Goal: Navigation & Orientation: Find specific page/section

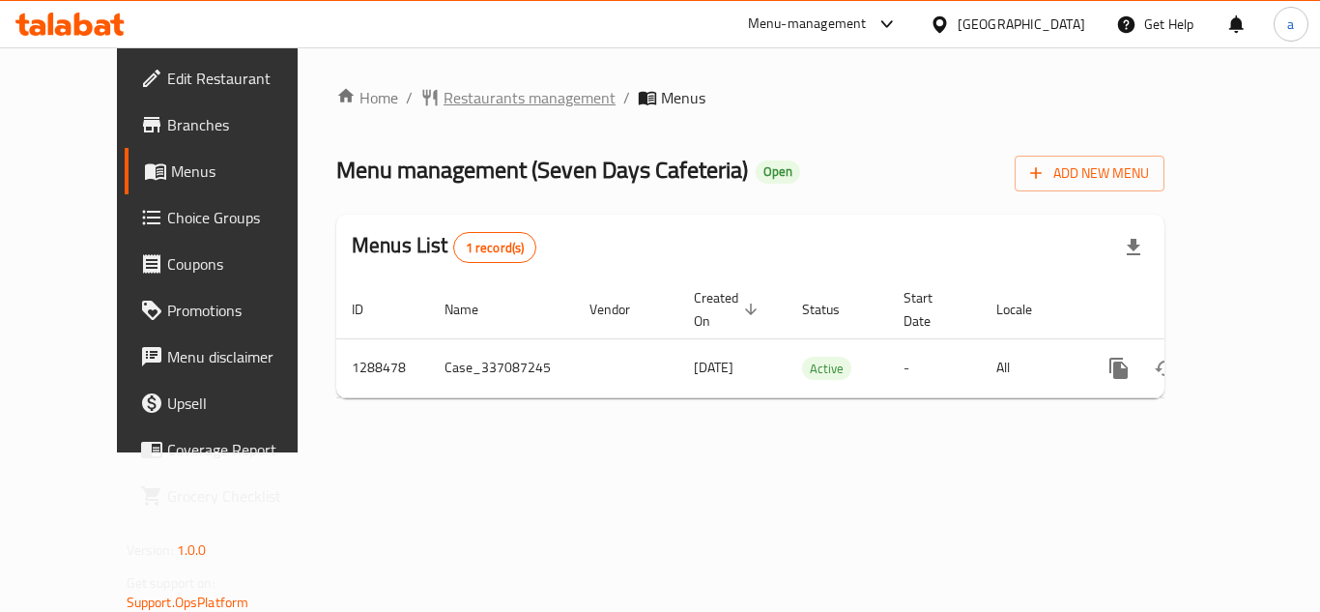
click at [461, 101] on span "Restaurants management" at bounding box center [529, 97] width 172 height 23
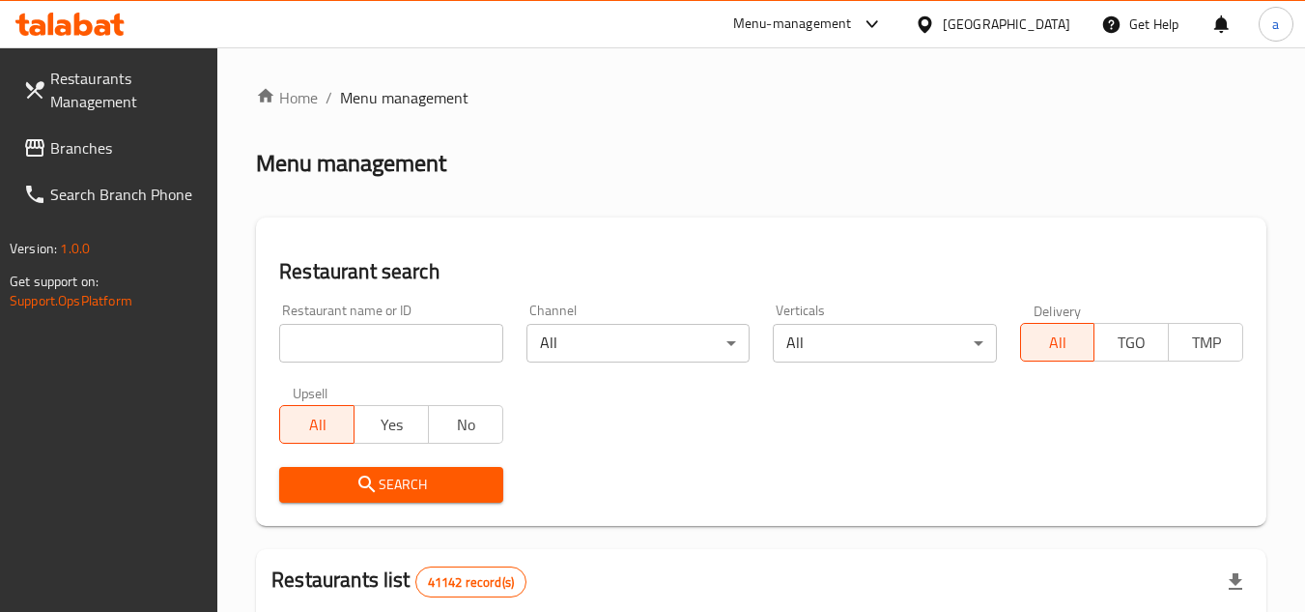
click at [404, 339] on input "search" at bounding box center [390, 343] width 223 height 39
paste input "697181"
type input "697181"
click at [461, 491] on span "Search" at bounding box center [391, 484] width 192 height 24
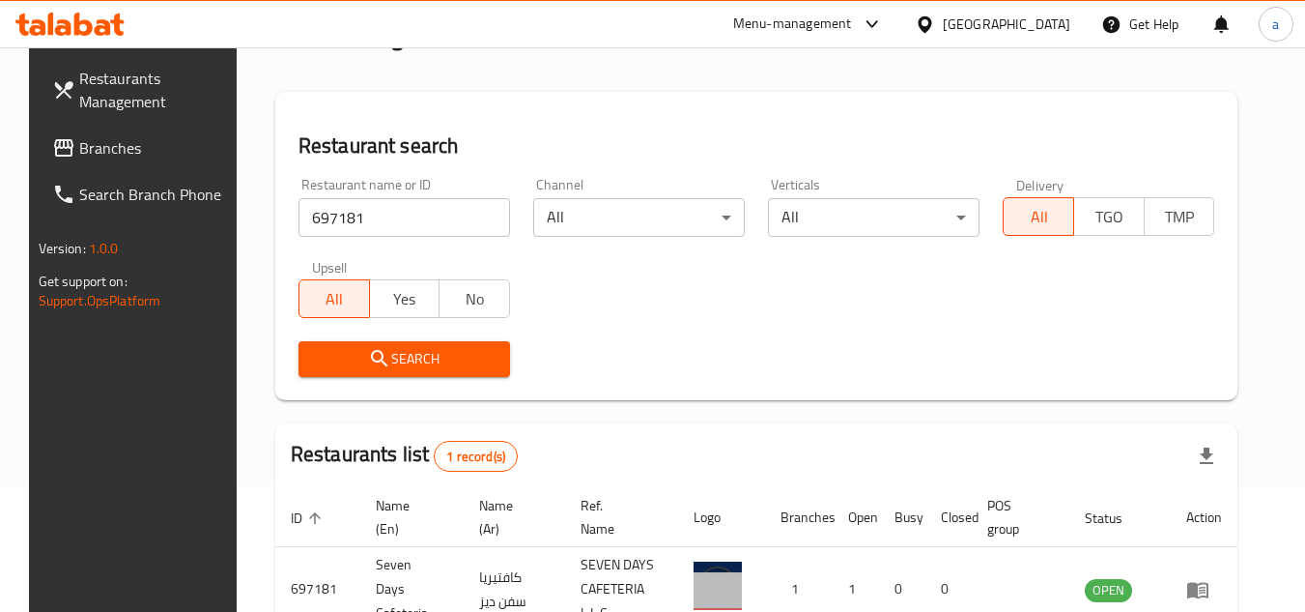
scroll to position [234, 0]
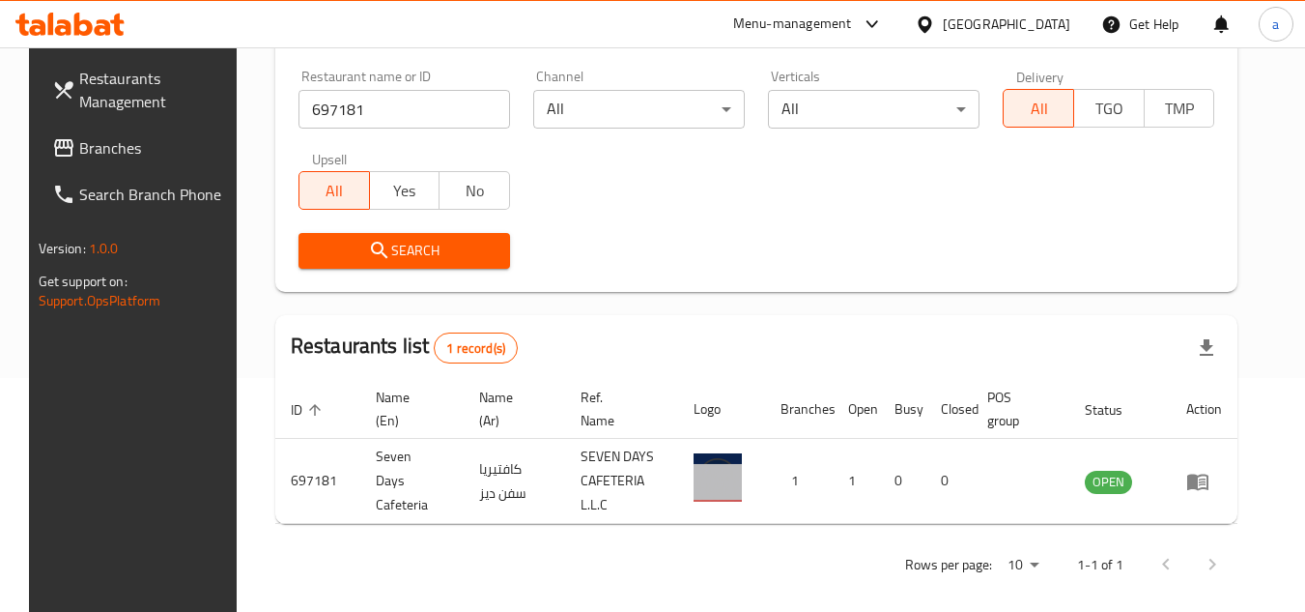
click at [162, 168] on link "Branches" at bounding box center [142, 148] width 211 height 46
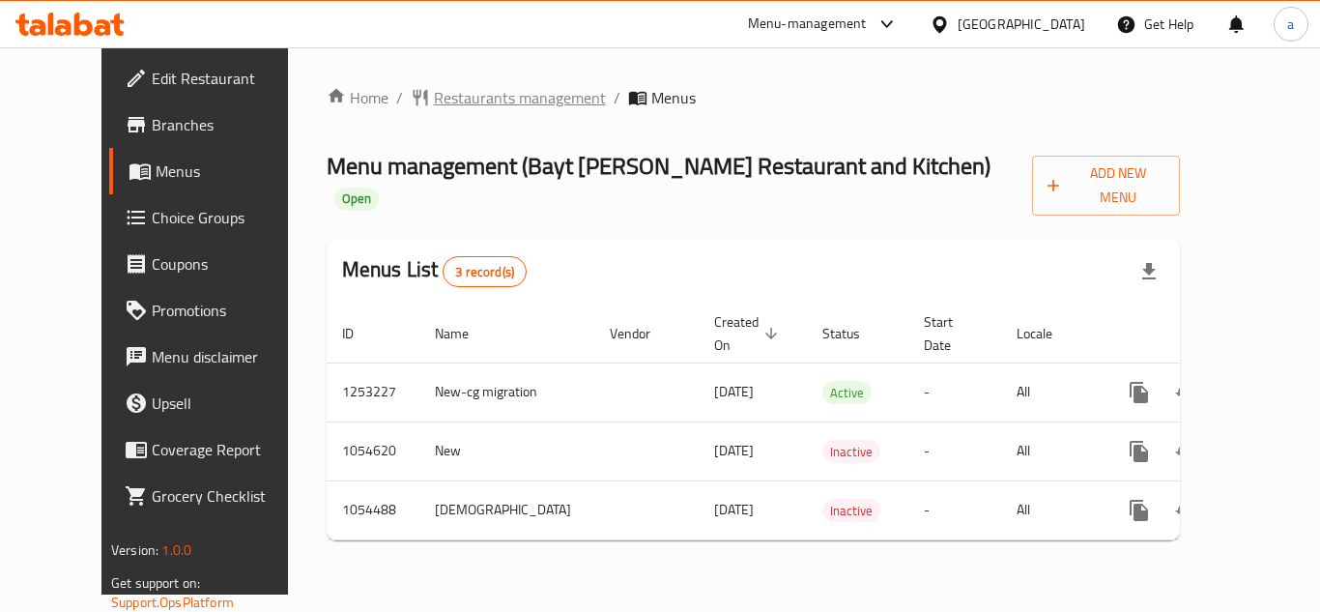
click at [460, 100] on span "Restaurants management" at bounding box center [520, 97] width 172 height 23
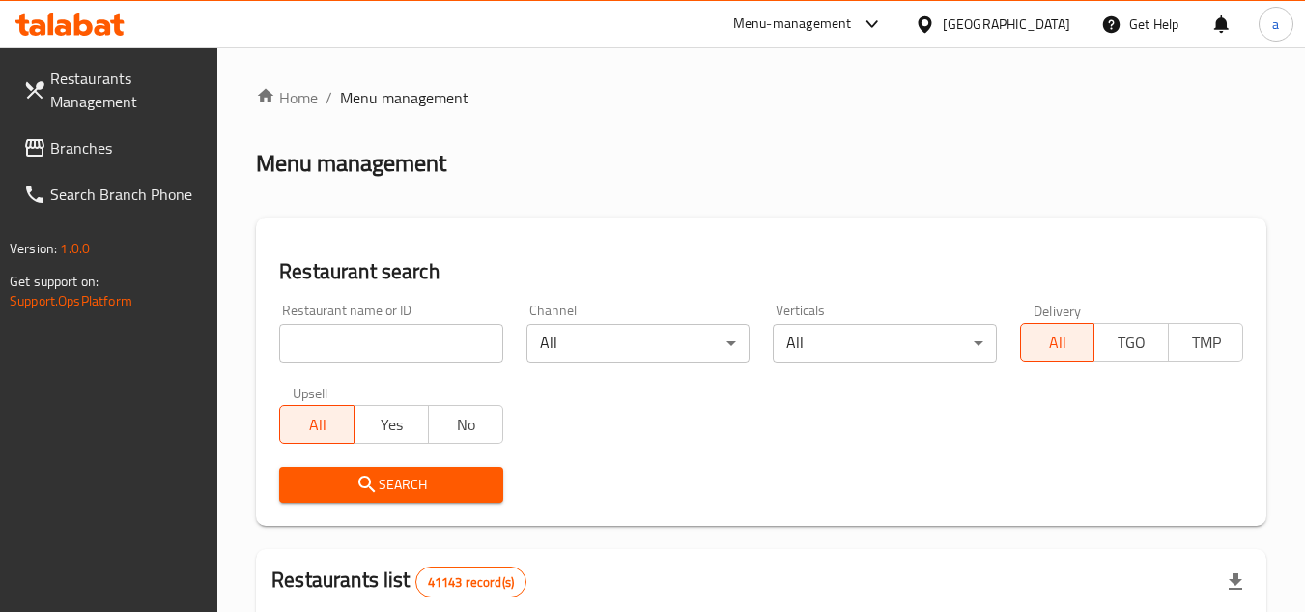
click at [438, 342] on input "search" at bounding box center [390, 343] width 223 height 39
paste input "662709"
type input "662709"
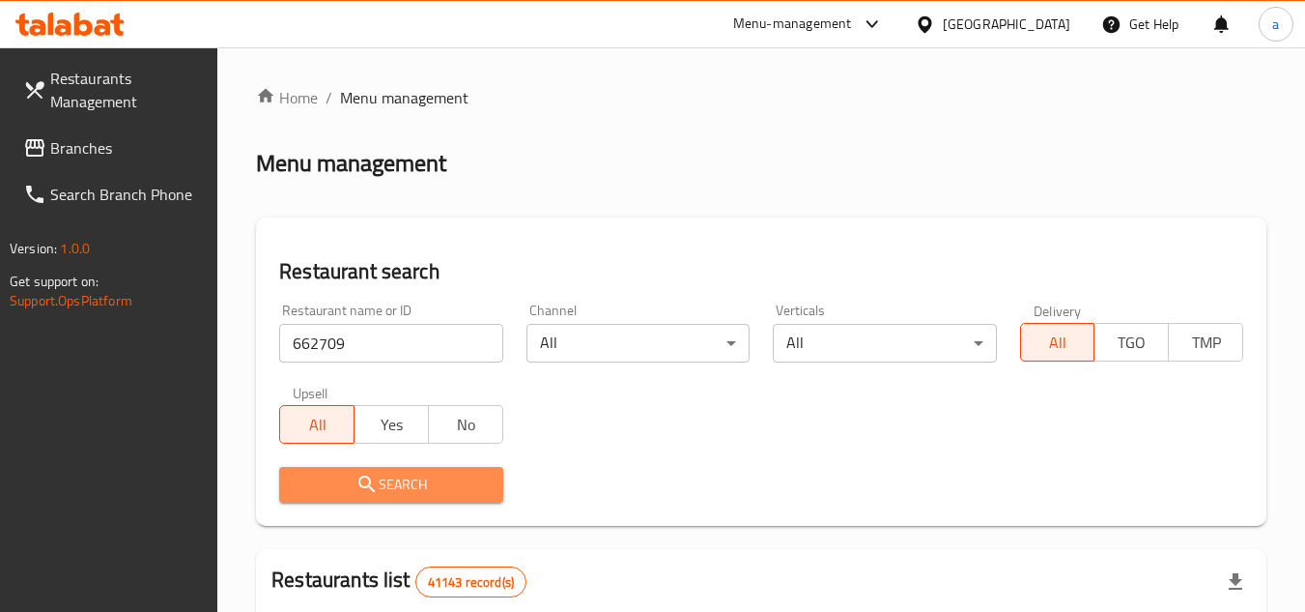
click at [479, 478] on span "Search" at bounding box center [391, 484] width 192 height 24
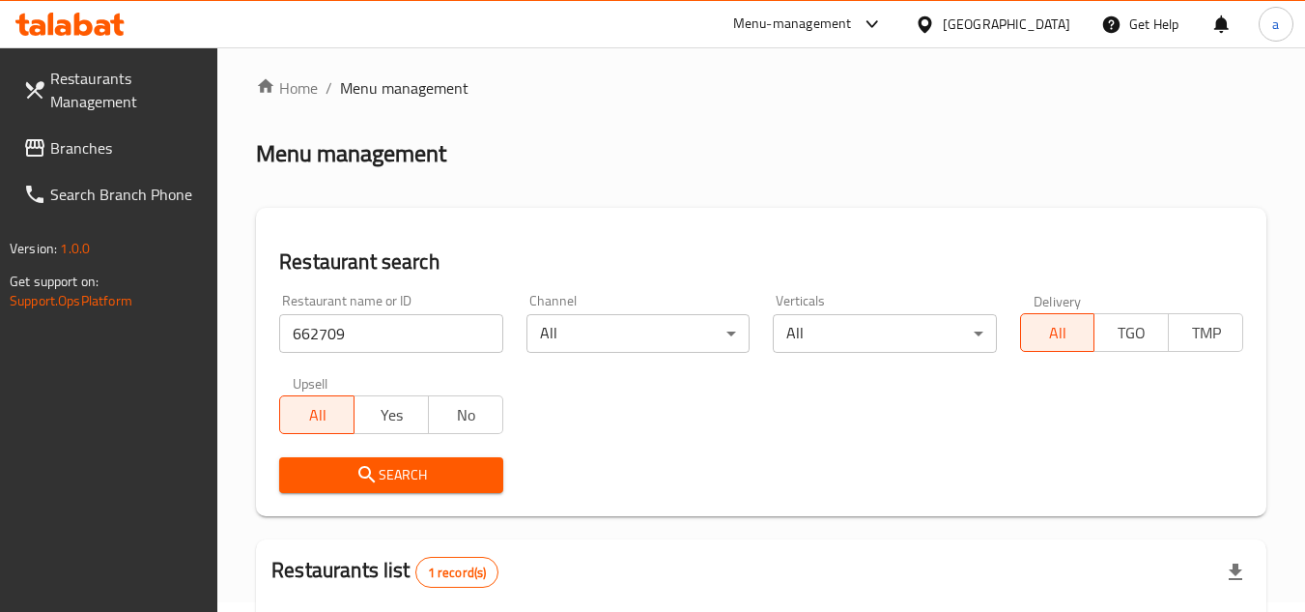
scroll to position [9, 0]
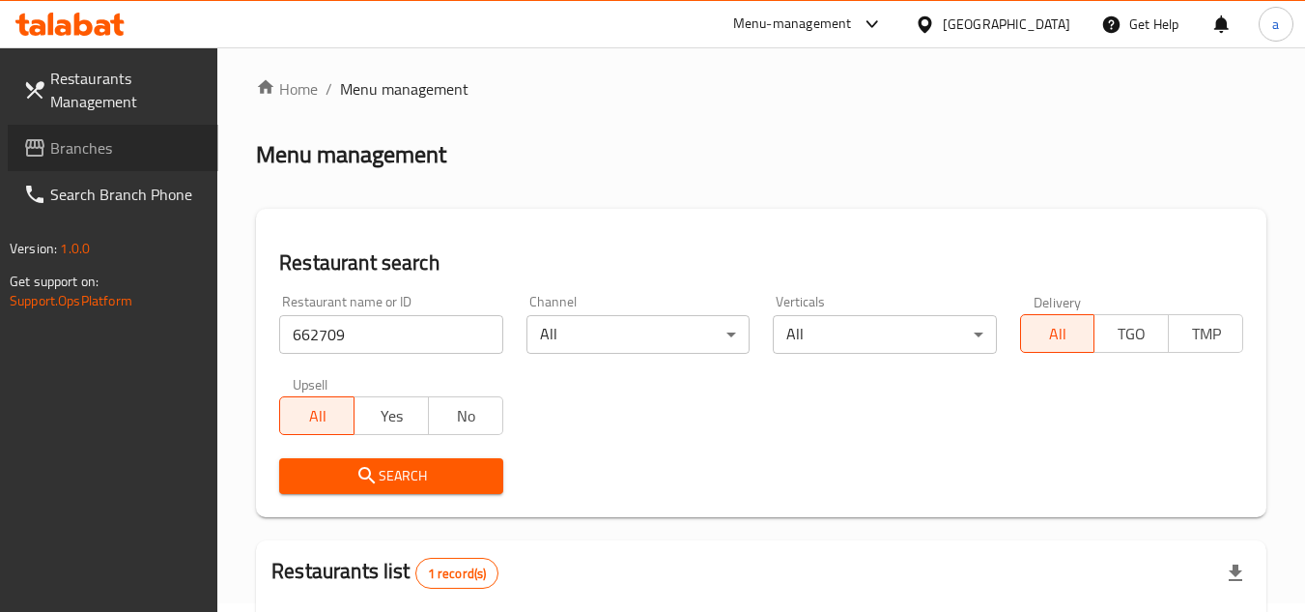
click at [117, 154] on span "Branches" at bounding box center [126, 147] width 153 height 23
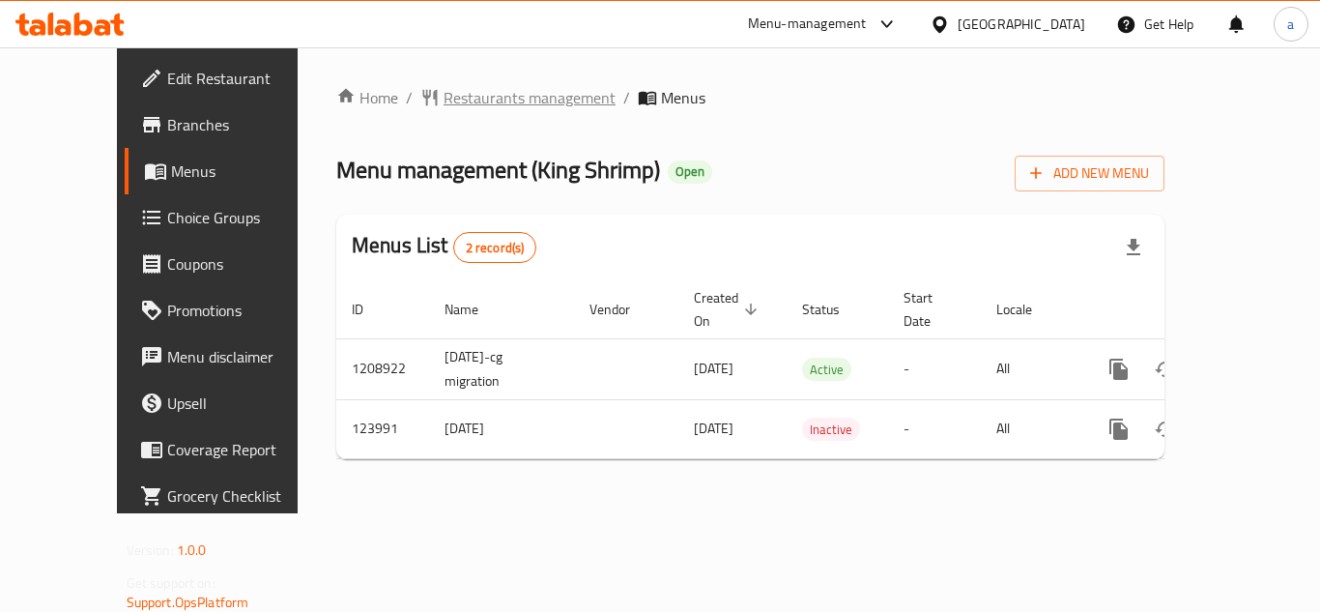
click at [468, 102] on span "Restaurants management" at bounding box center [529, 97] width 172 height 23
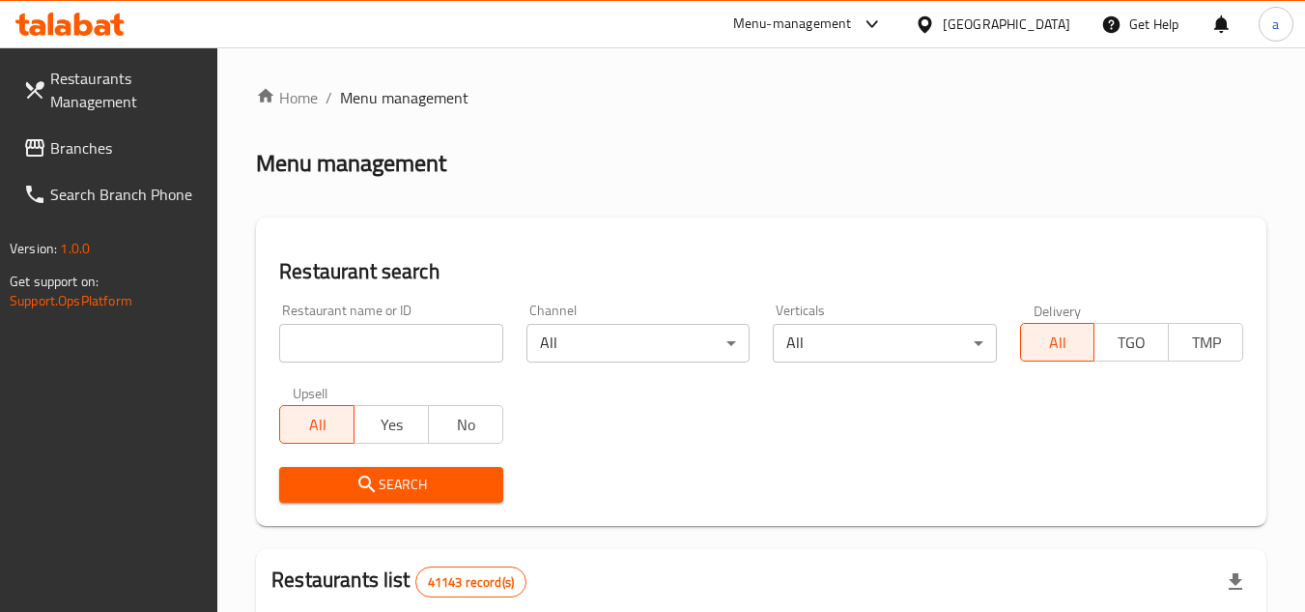
click at [391, 341] on input "search" at bounding box center [390, 343] width 223 height 39
paste input "608439"
type input "608439"
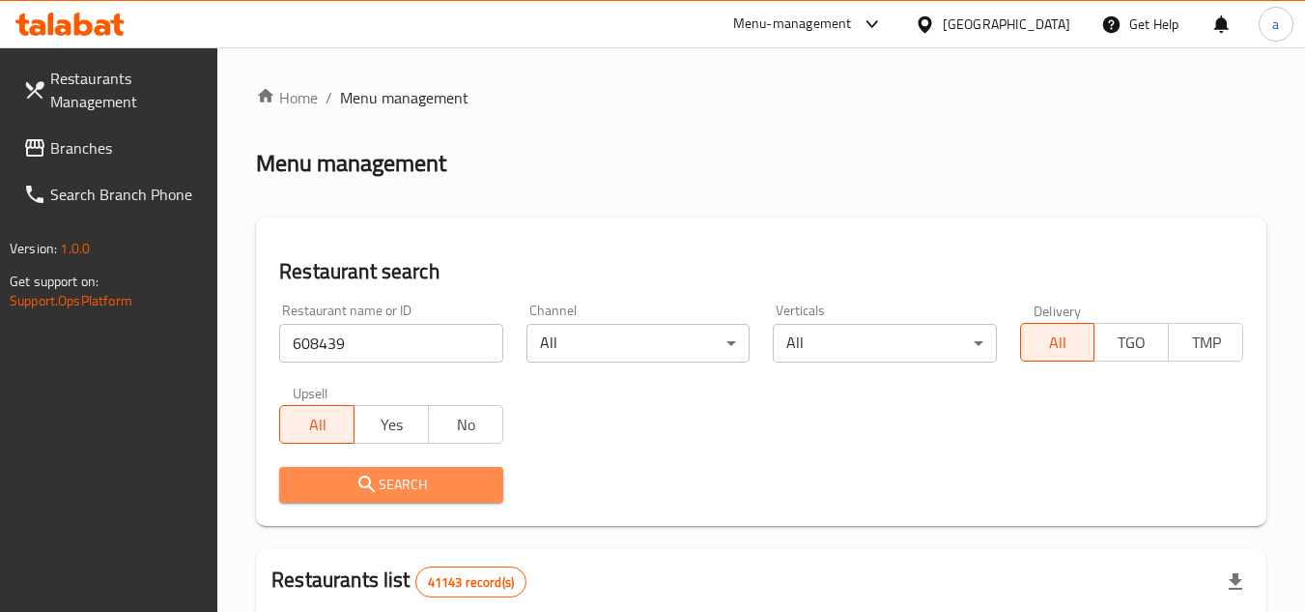
click at [436, 494] on span "Search" at bounding box center [391, 484] width 192 height 24
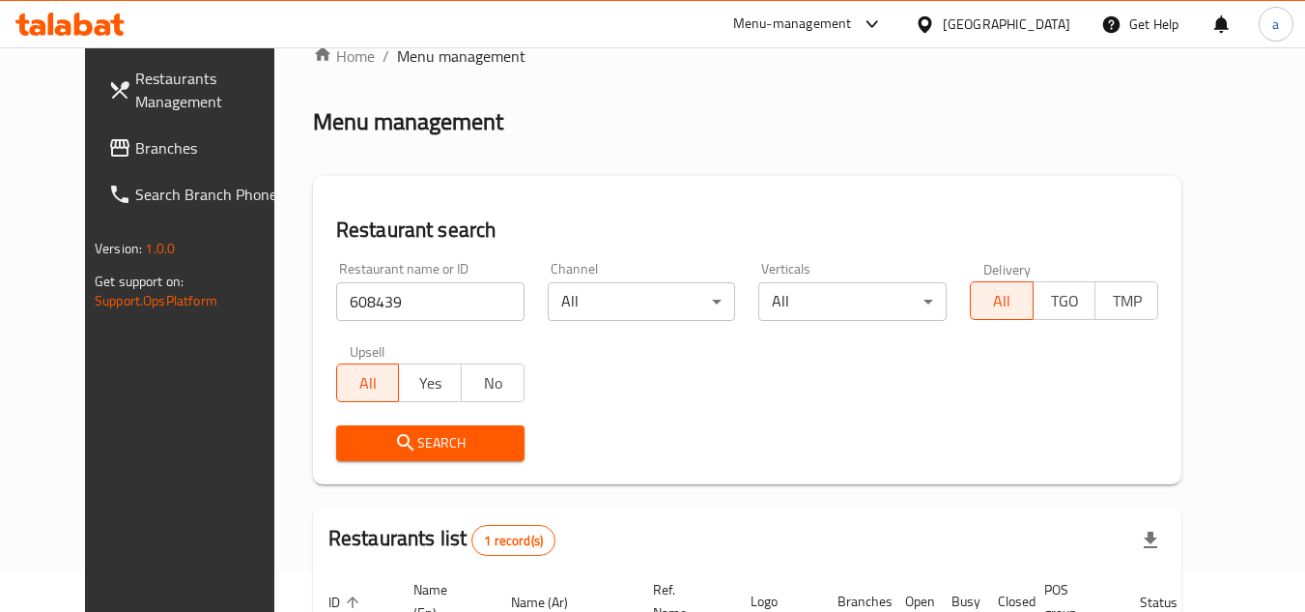
scroll to position [41, 0]
click at [1038, 24] on div "[GEOGRAPHIC_DATA]" at bounding box center [1007, 24] width 128 height 21
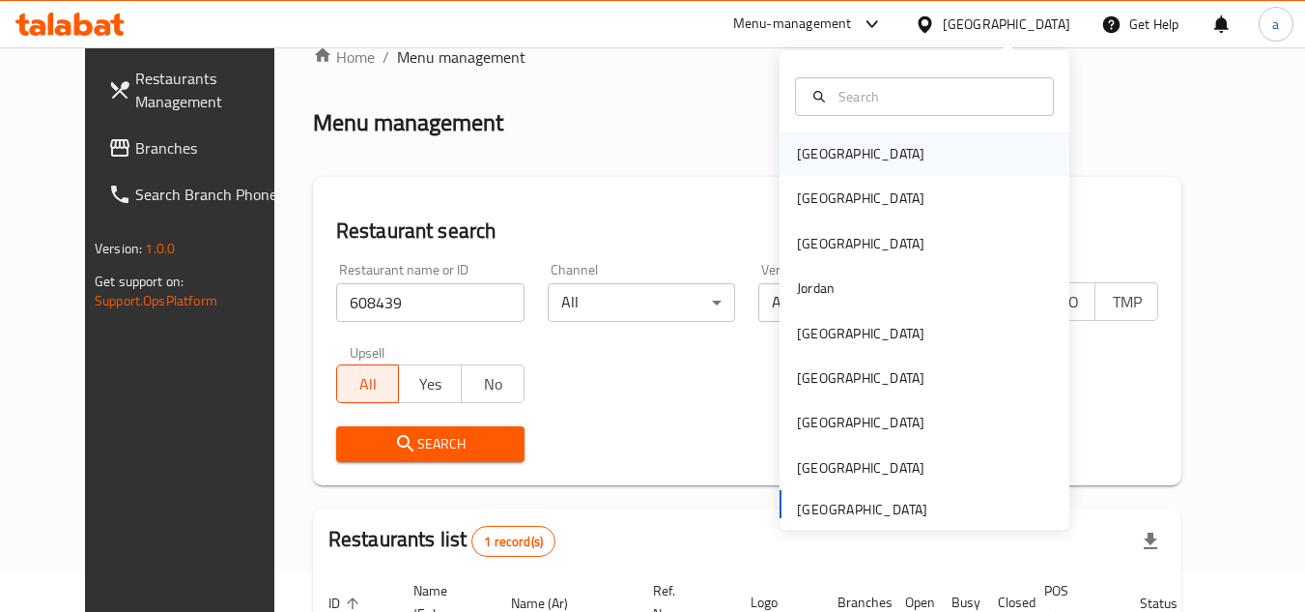
click at [979, 139] on div "Bahrain" at bounding box center [925, 153] width 290 height 44
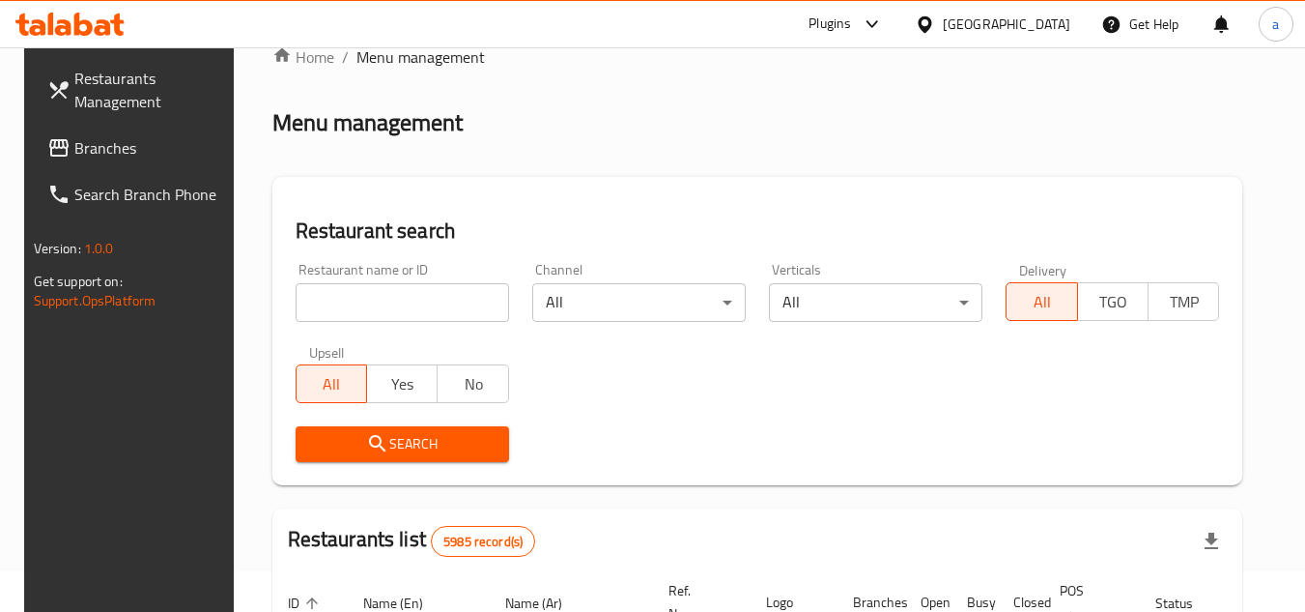
click at [117, 153] on span "Branches" at bounding box center [150, 147] width 153 height 23
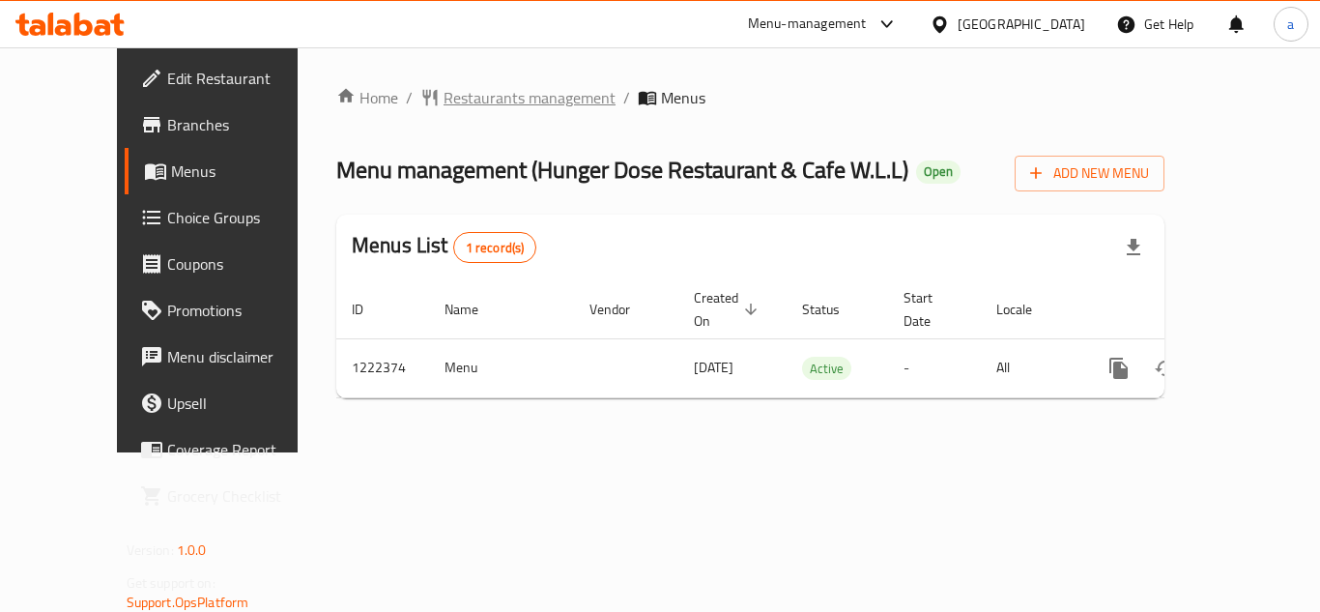
click at [443, 99] on span "Restaurants management" at bounding box center [529, 97] width 172 height 23
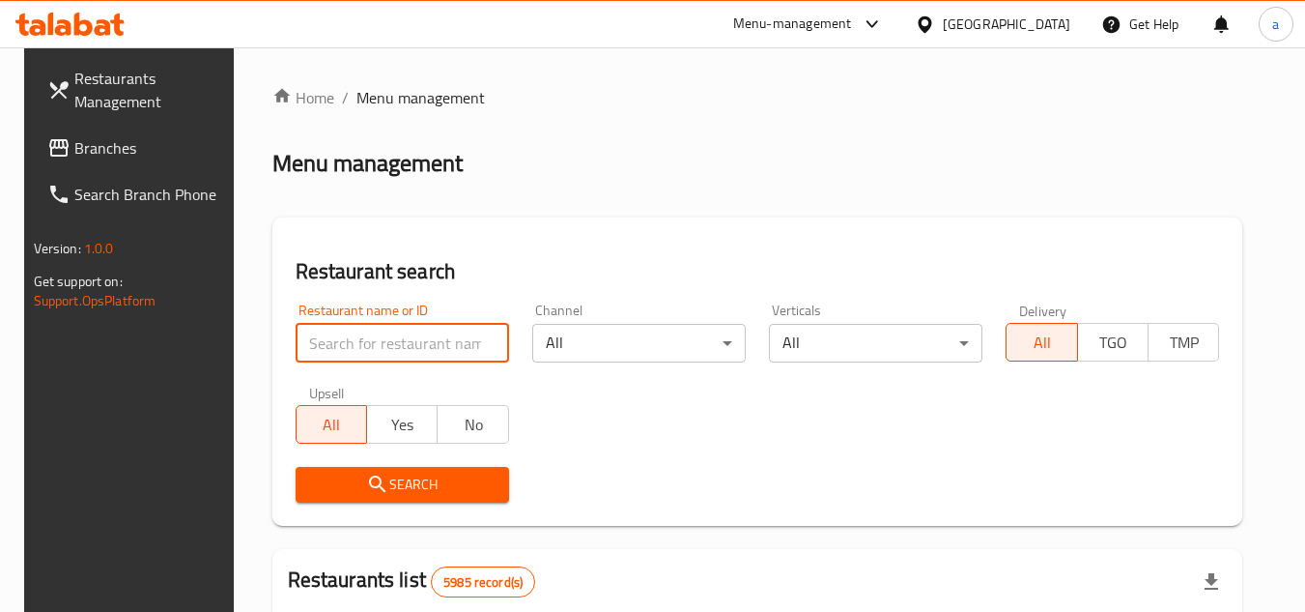
click at [398, 338] on input "search" at bounding box center [403, 343] width 214 height 39
paste input "674047"
type input "674047"
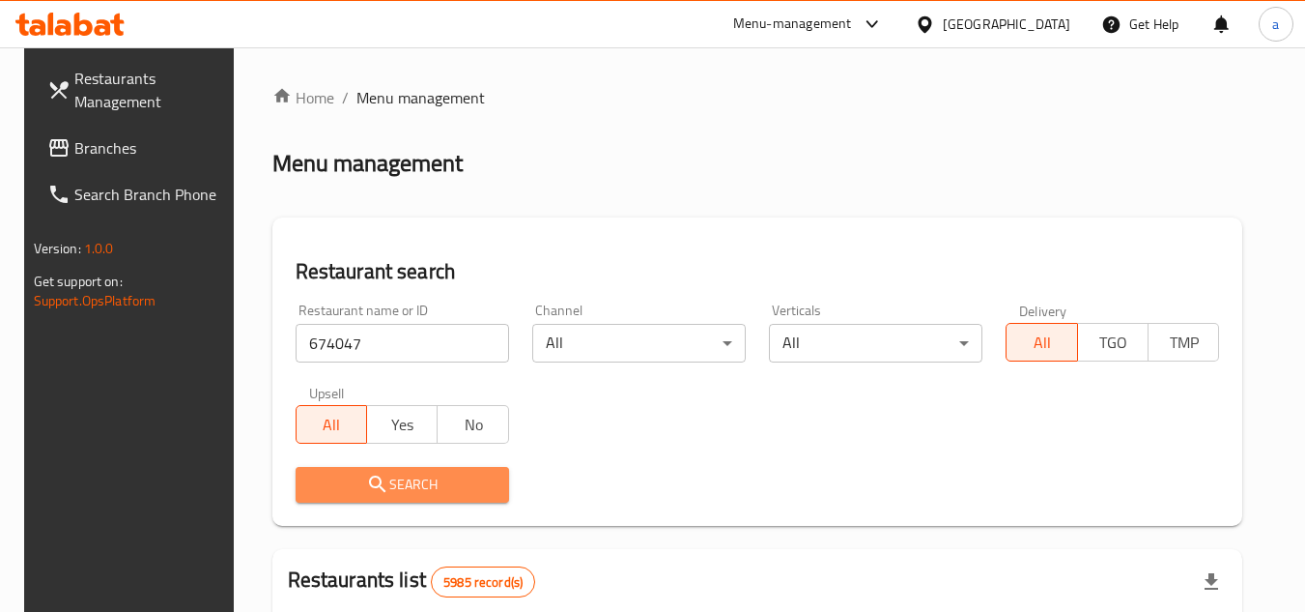
click at [449, 473] on span "Search" at bounding box center [402, 484] width 183 height 24
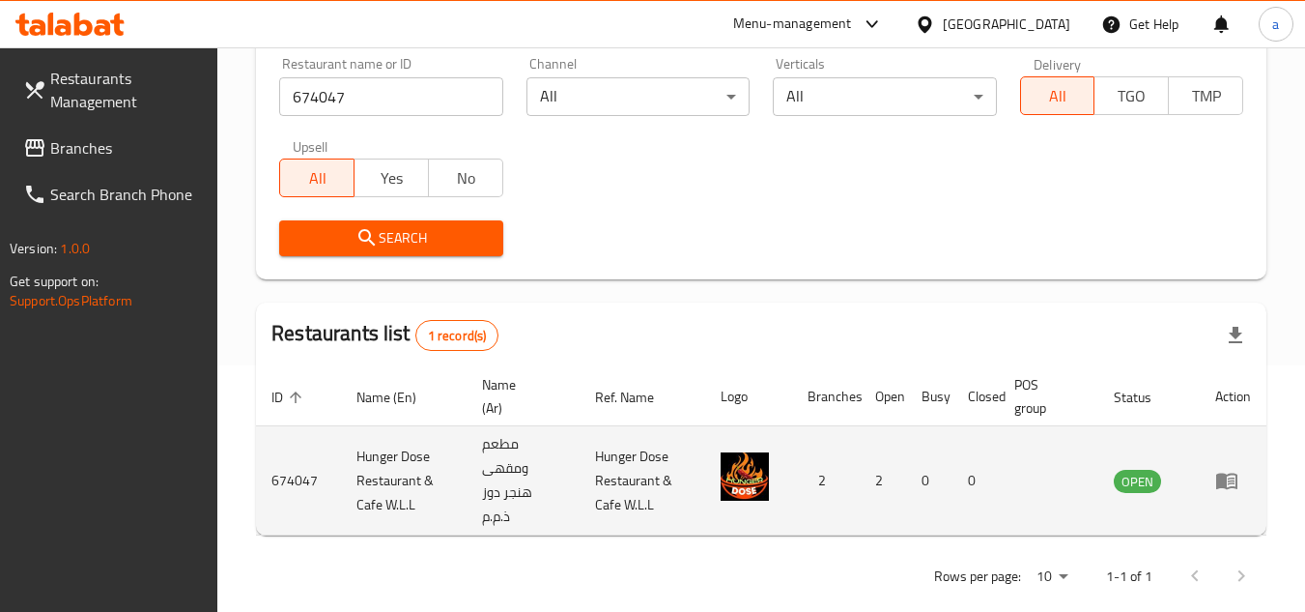
scroll to position [274, 0]
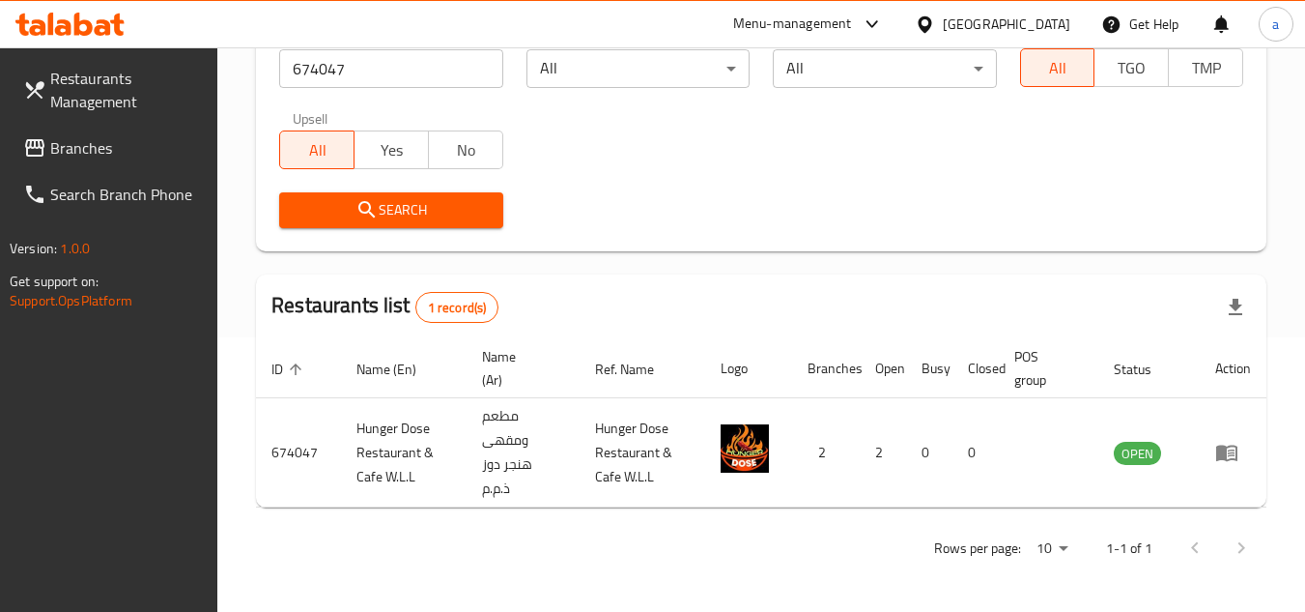
click at [1039, 17] on div "Bahrain" at bounding box center [1007, 24] width 128 height 21
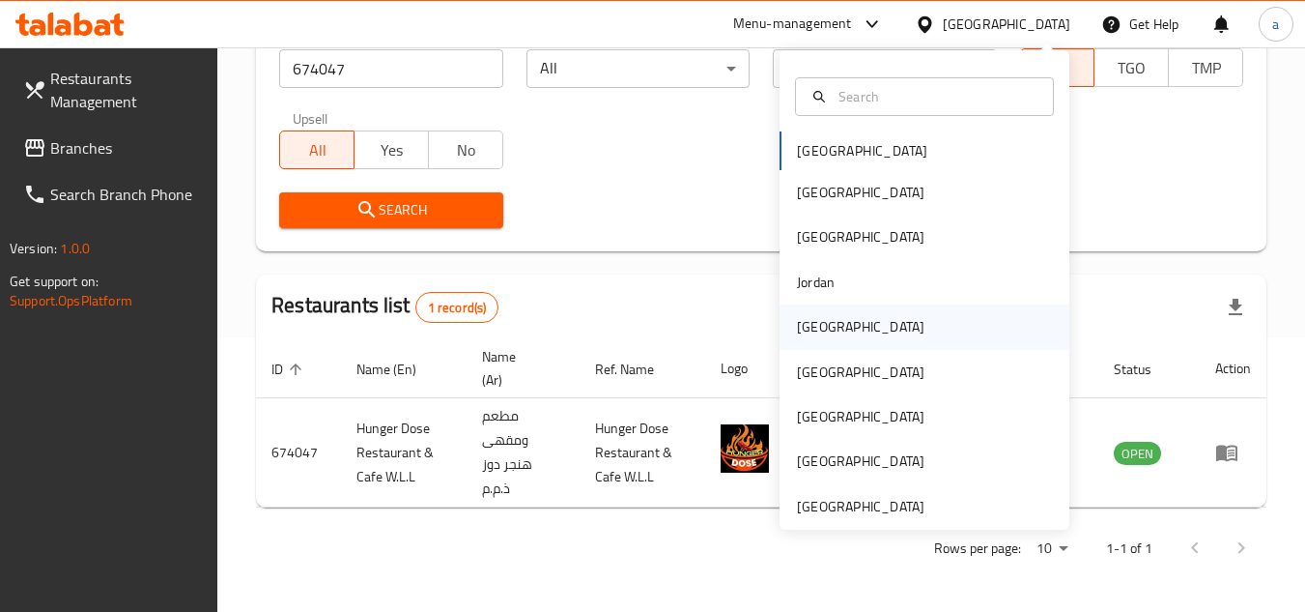
click at [898, 320] on div "Kuwait" at bounding box center [925, 326] width 290 height 44
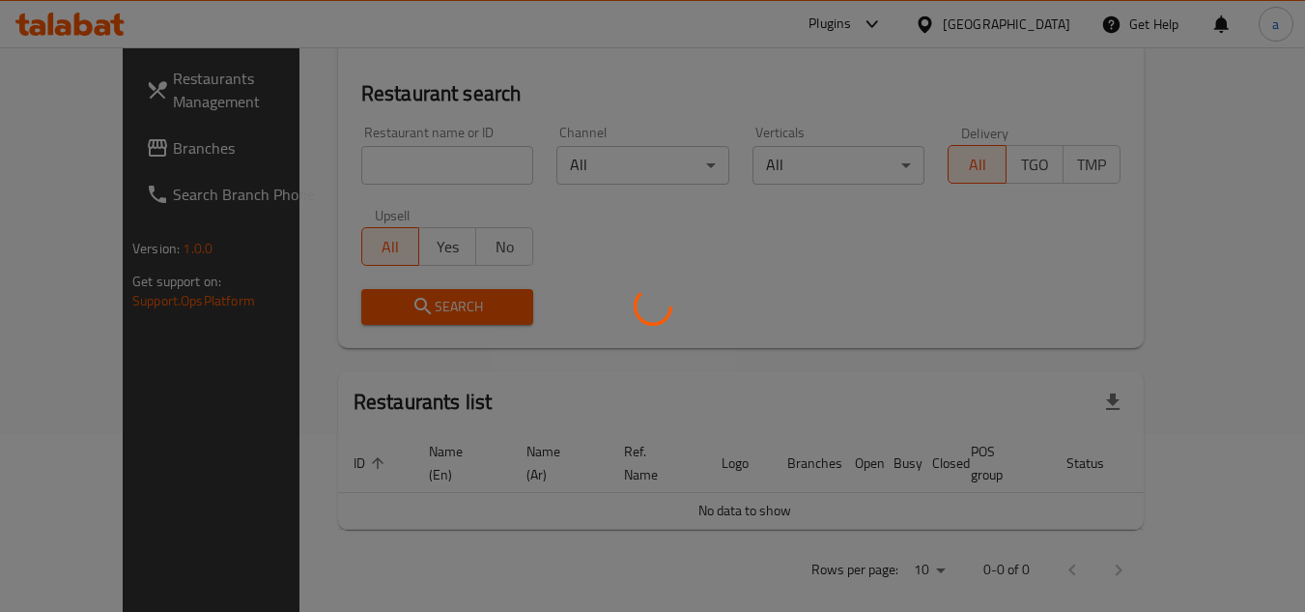
scroll to position [274, 0]
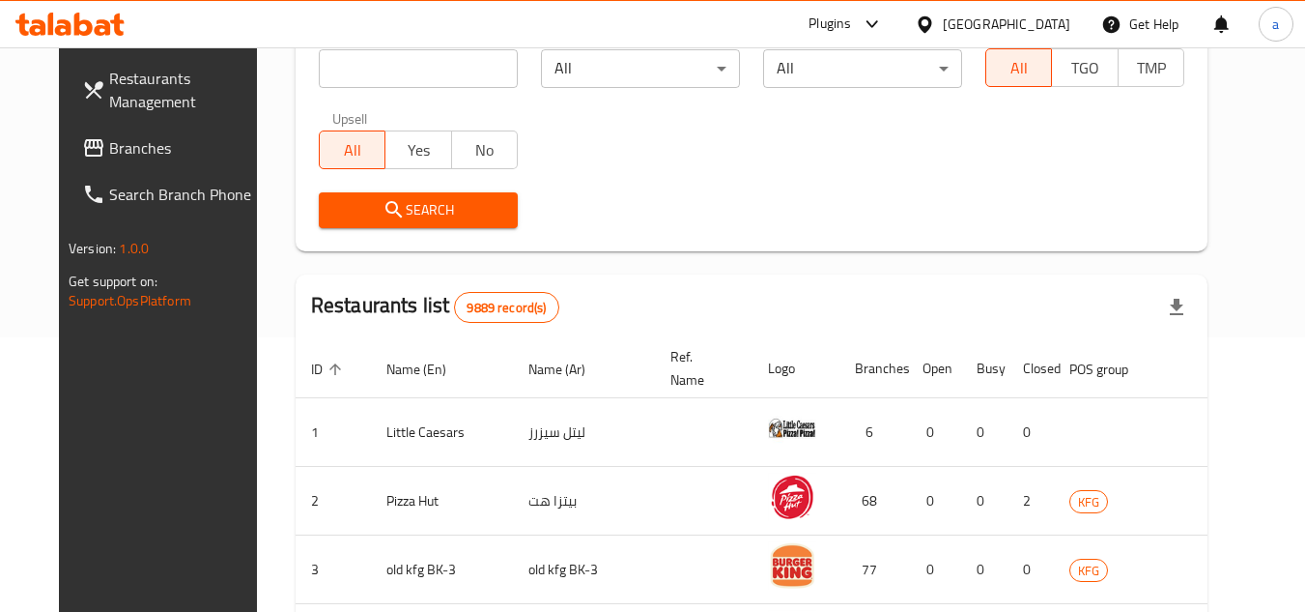
click at [144, 145] on span "Branches" at bounding box center [185, 147] width 153 height 23
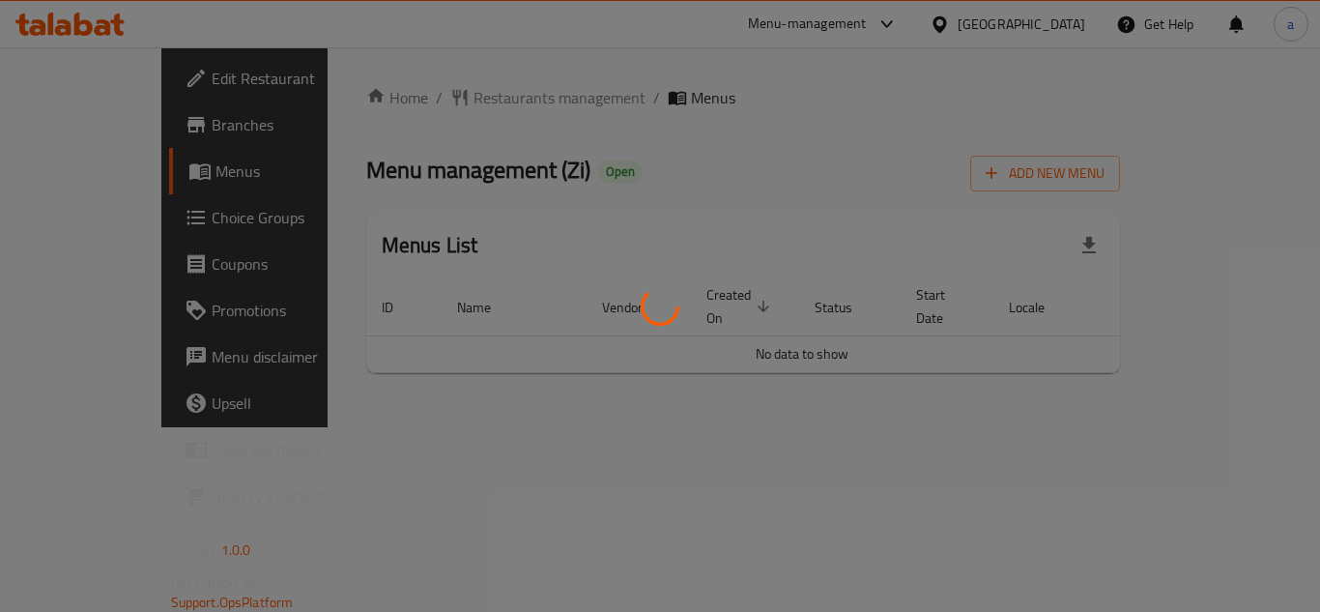
click at [583, 135] on div at bounding box center [660, 306] width 1320 height 612
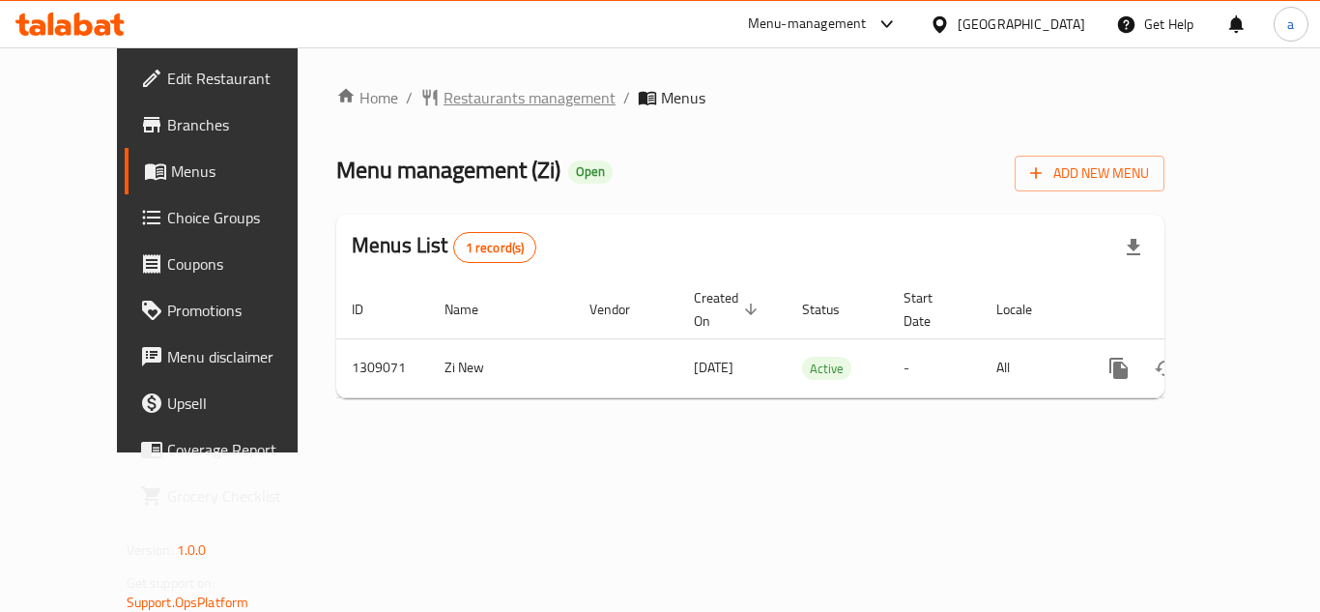
click at [459, 97] on span "Restaurants management" at bounding box center [529, 97] width 172 height 23
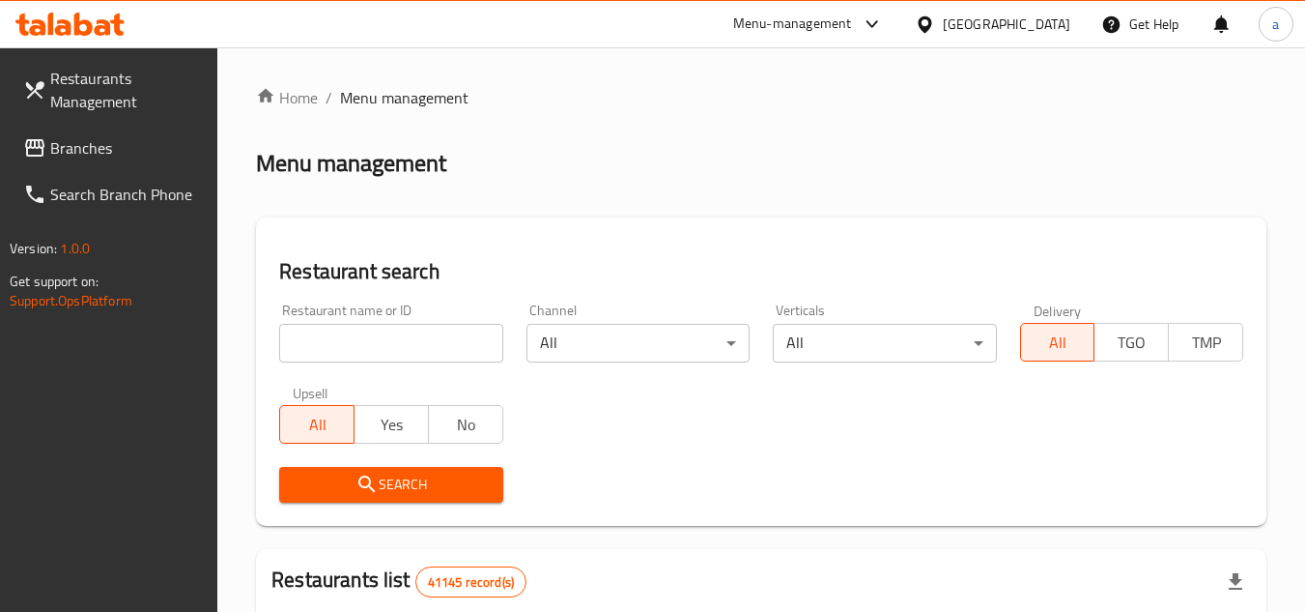
click at [392, 356] on input "search" at bounding box center [390, 343] width 223 height 39
paste input "705143"
type input "705143"
click at [450, 484] on span "Search" at bounding box center [391, 484] width 192 height 24
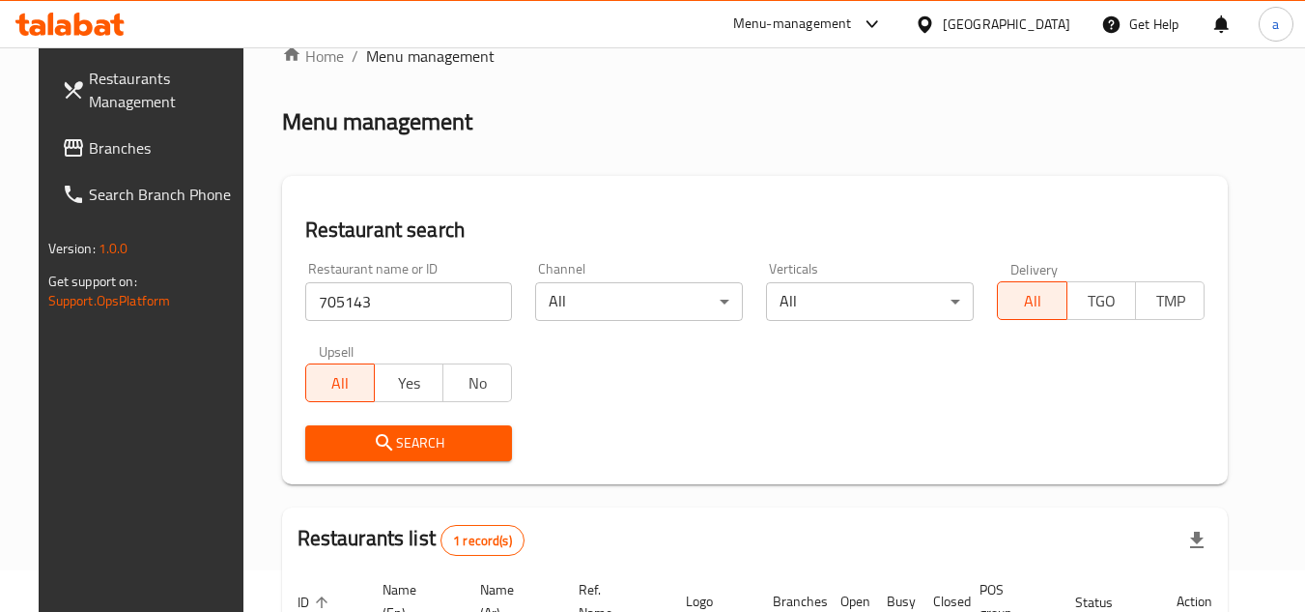
scroll to position [41, 0]
click at [1023, 33] on div "[GEOGRAPHIC_DATA]" at bounding box center [1007, 24] width 128 height 21
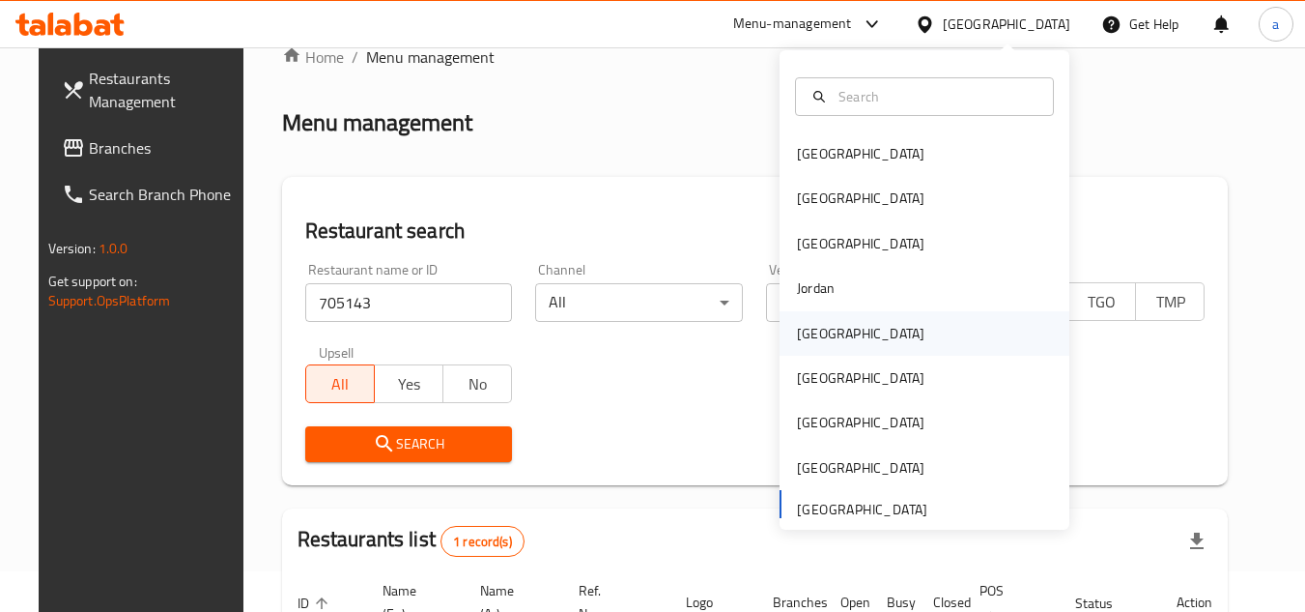
click at [924, 351] on div "[GEOGRAPHIC_DATA]" at bounding box center [925, 333] width 290 height 44
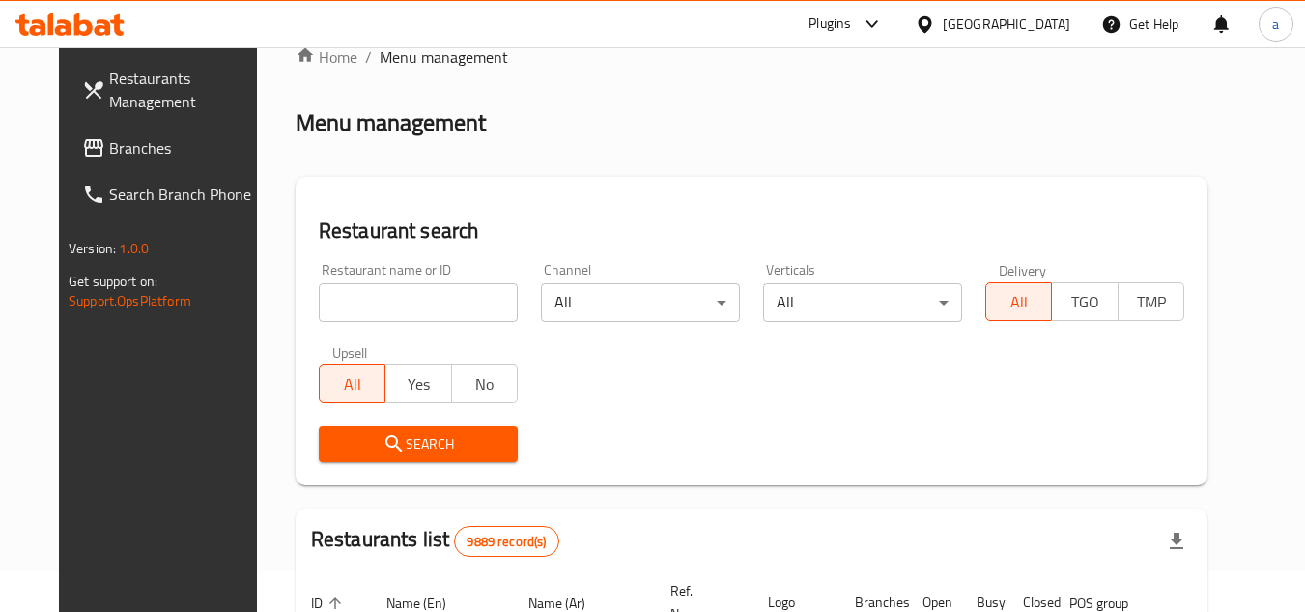
click at [176, 144] on span "Branches" at bounding box center [185, 147] width 153 height 23
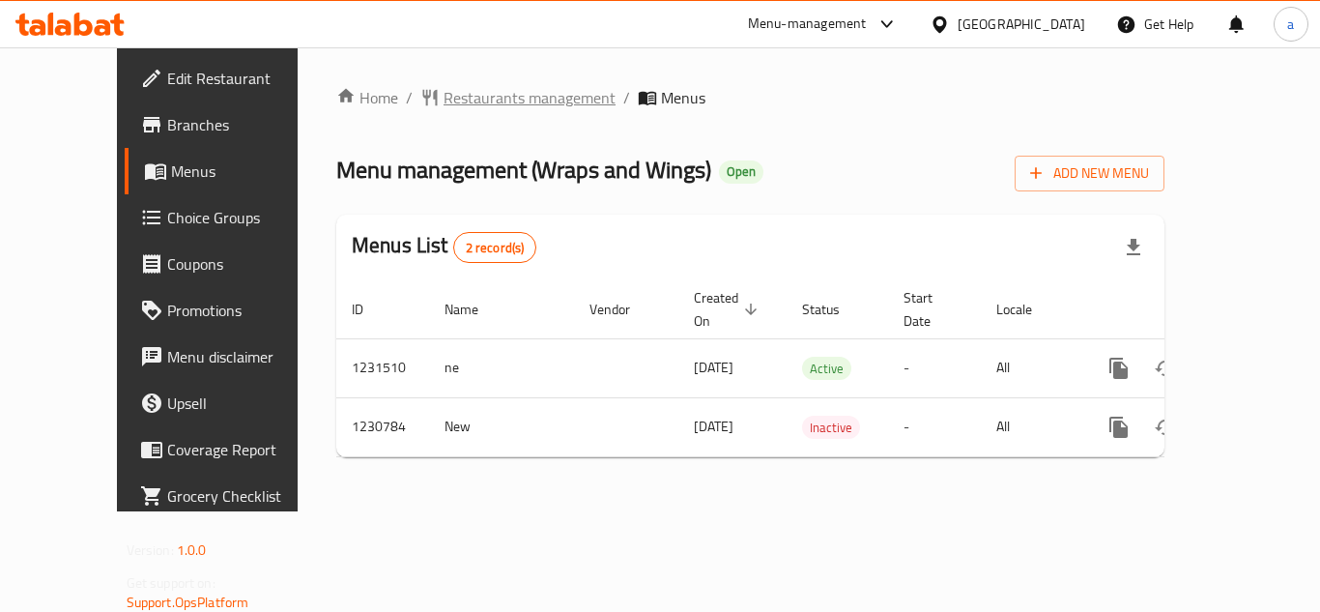
click at [465, 95] on span "Restaurants management" at bounding box center [529, 97] width 172 height 23
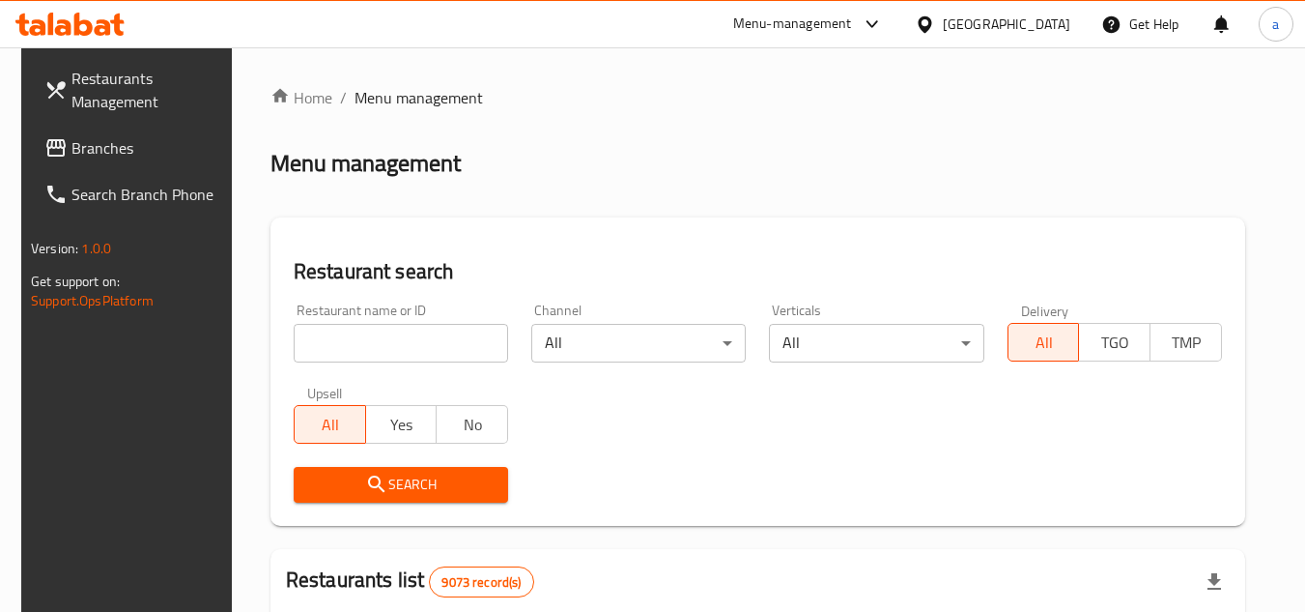
click at [426, 345] on input "search" at bounding box center [401, 343] width 214 height 39
paste input "677246"
type input "677246"
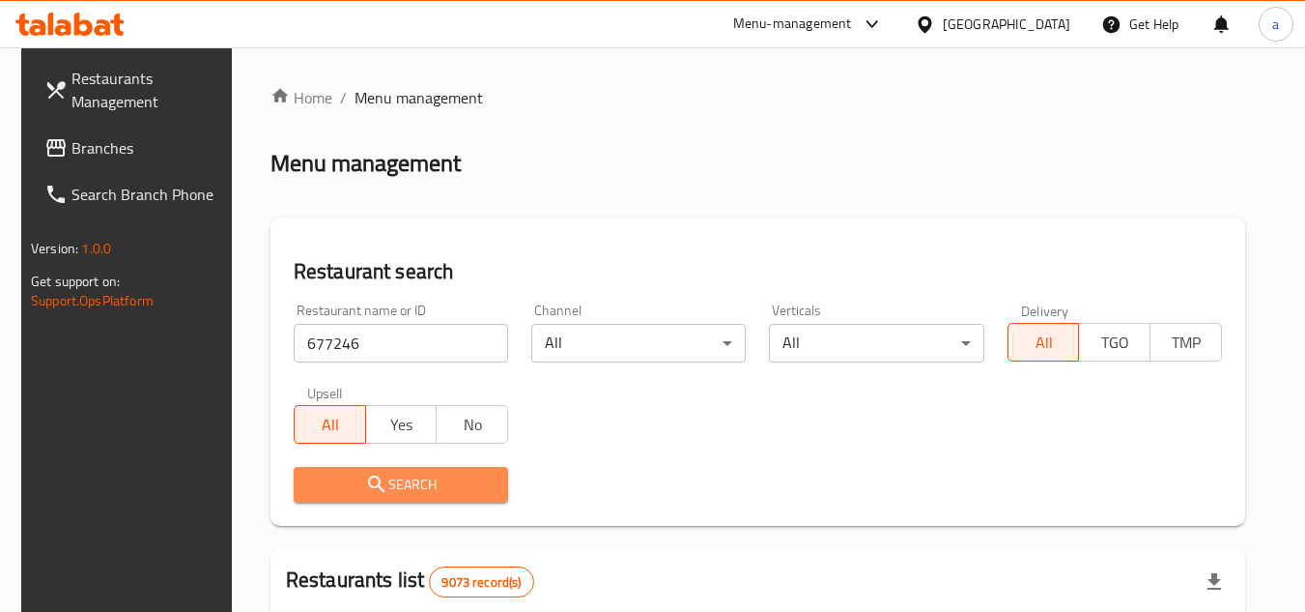
click at [442, 483] on span "Search" at bounding box center [401, 484] width 184 height 24
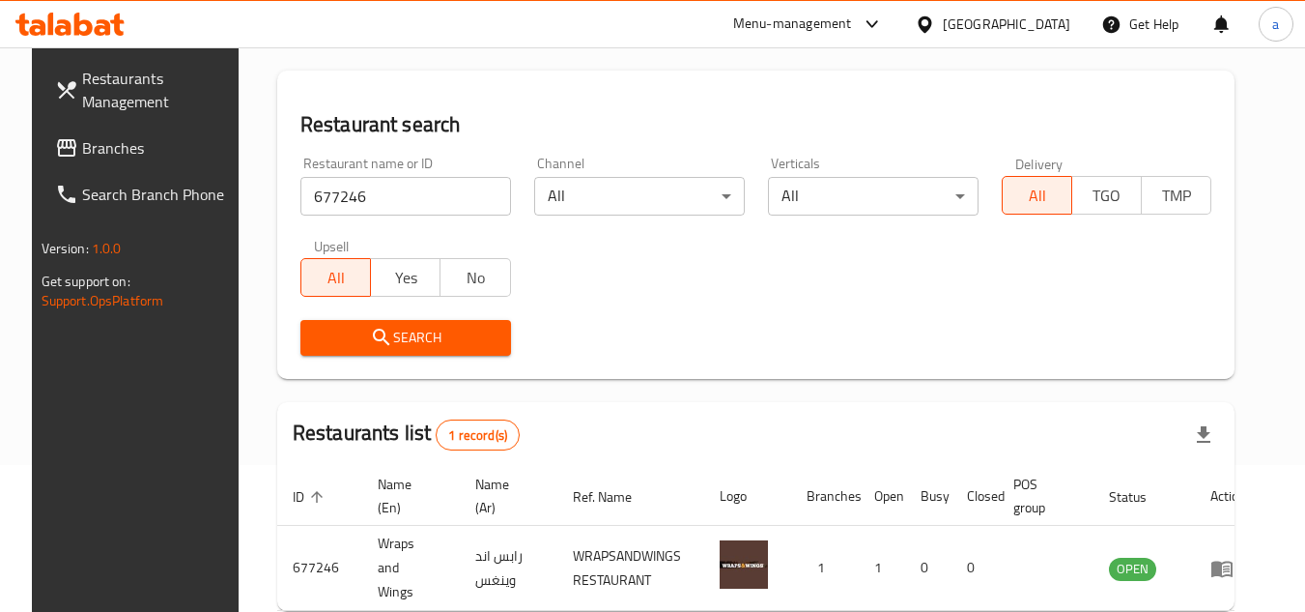
scroll to position [41, 0]
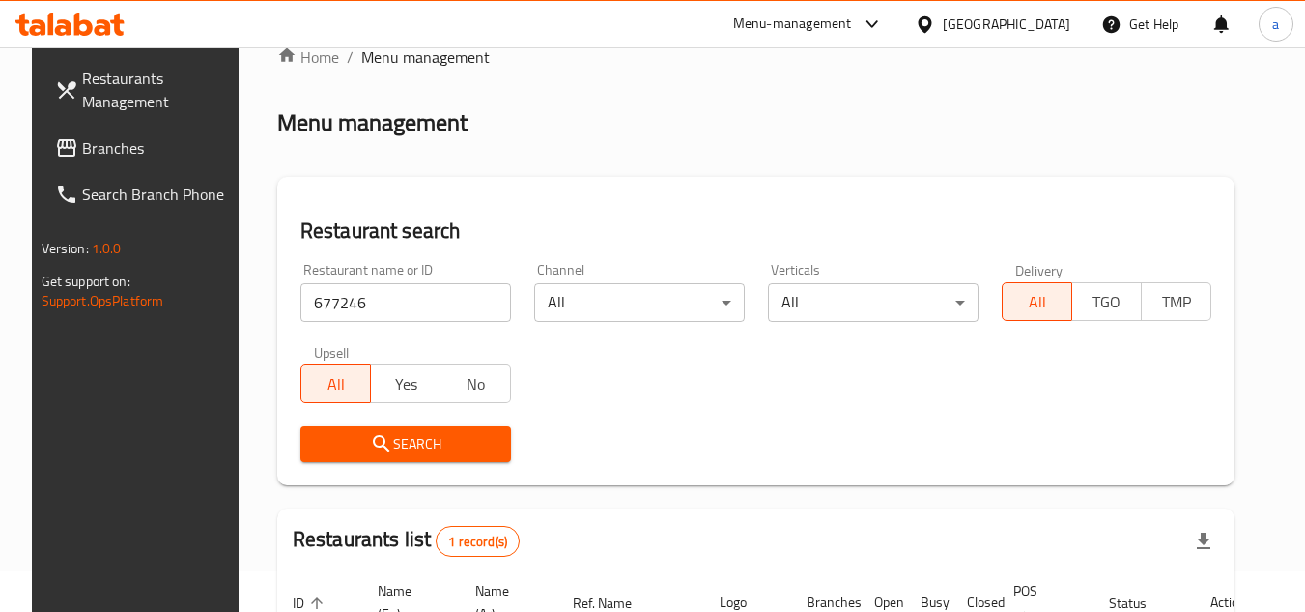
click at [1076, 17] on div "Qatar" at bounding box center [992, 24] width 186 height 46
click at [935, 29] on icon at bounding box center [925, 24] width 20 height 20
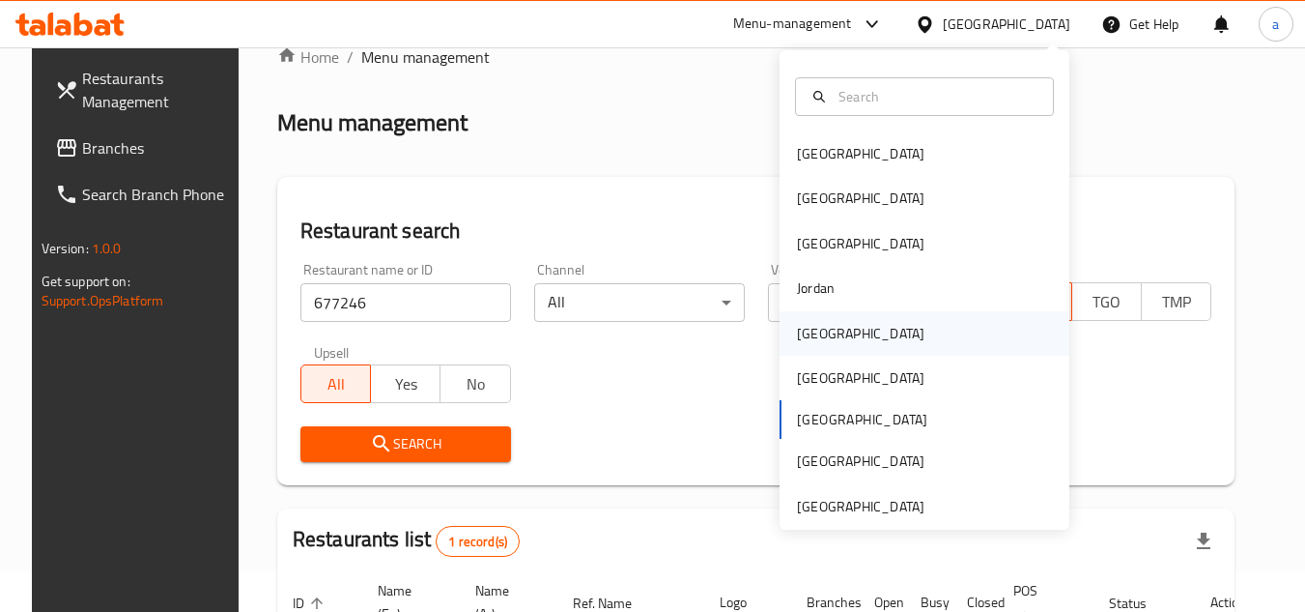
click at [867, 327] on div "Kuwait" at bounding box center [925, 333] width 290 height 44
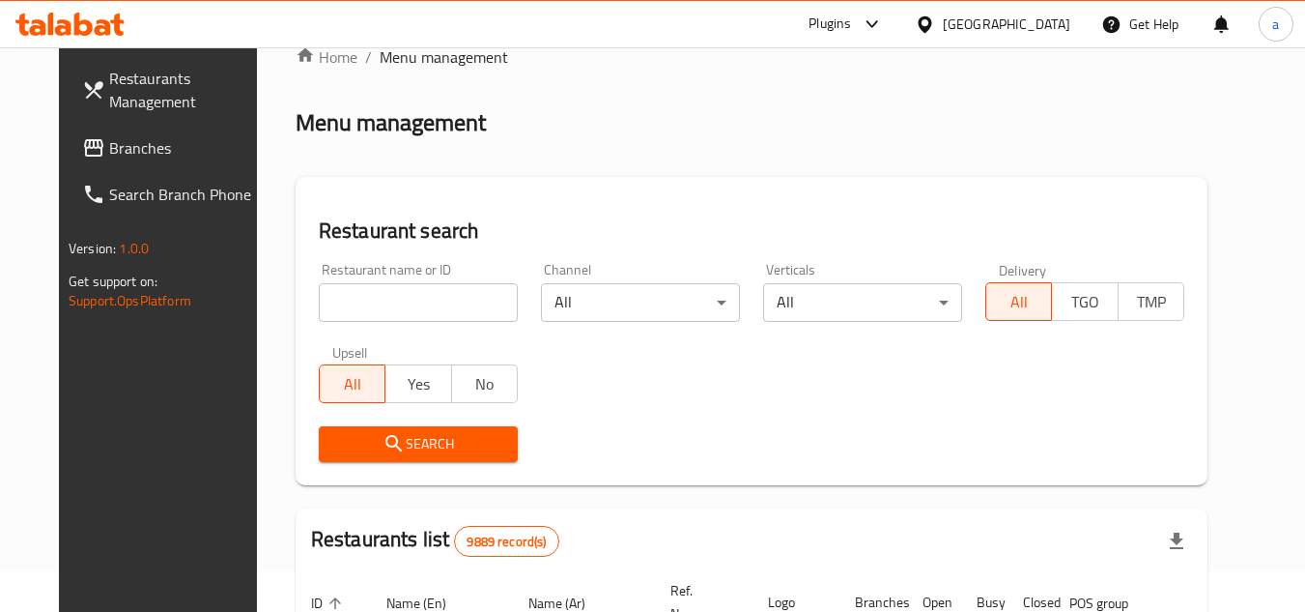
click at [109, 147] on span "Branches" at bounding box center [185, 147] width 153 height 23
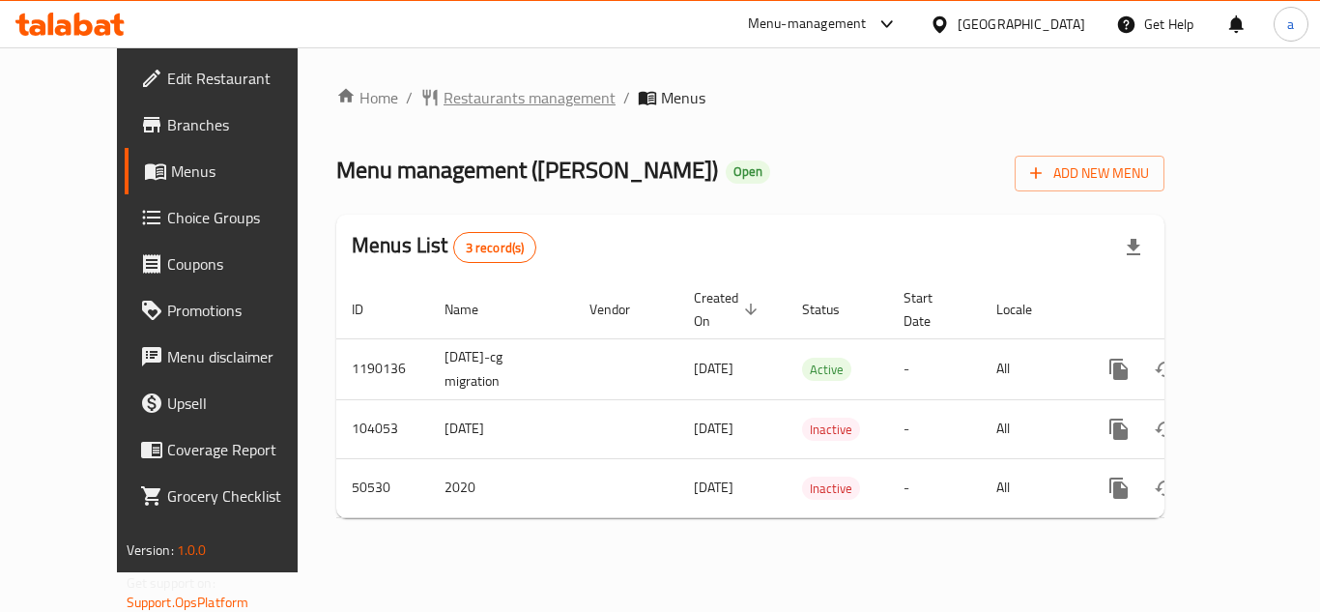
click at [473, 98] on span "Restaurants management" at bounding box center [529, 97] width 172 height 23
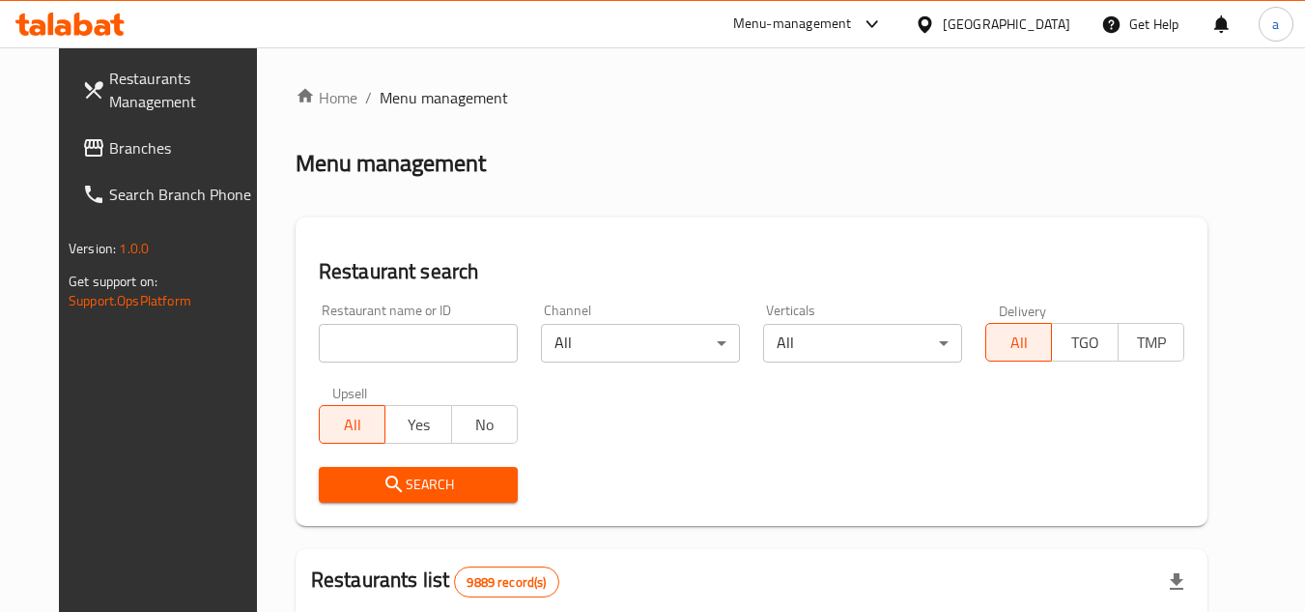
click at [370, 351] on input "search" at bounding box center [418, 343] width 199 height 39
paste input "21780"
type input "21780"
click at [478, 485] on span "Search" at bounding box center [418, 484] width 168 height 24
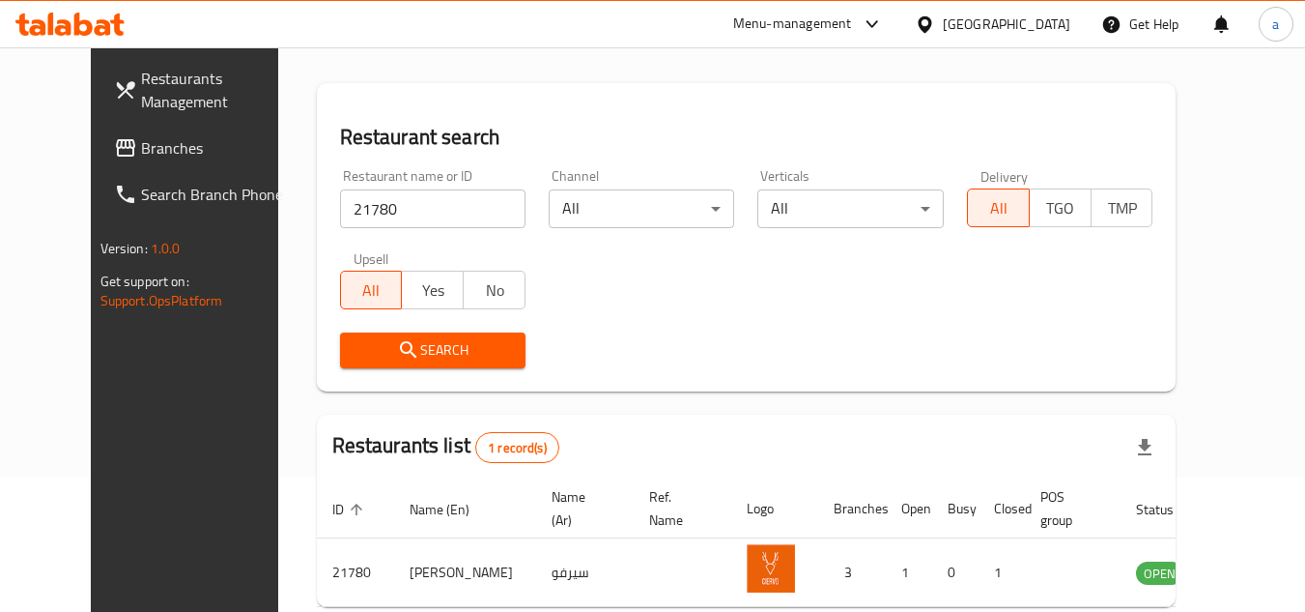
scroll to position [41, 0]
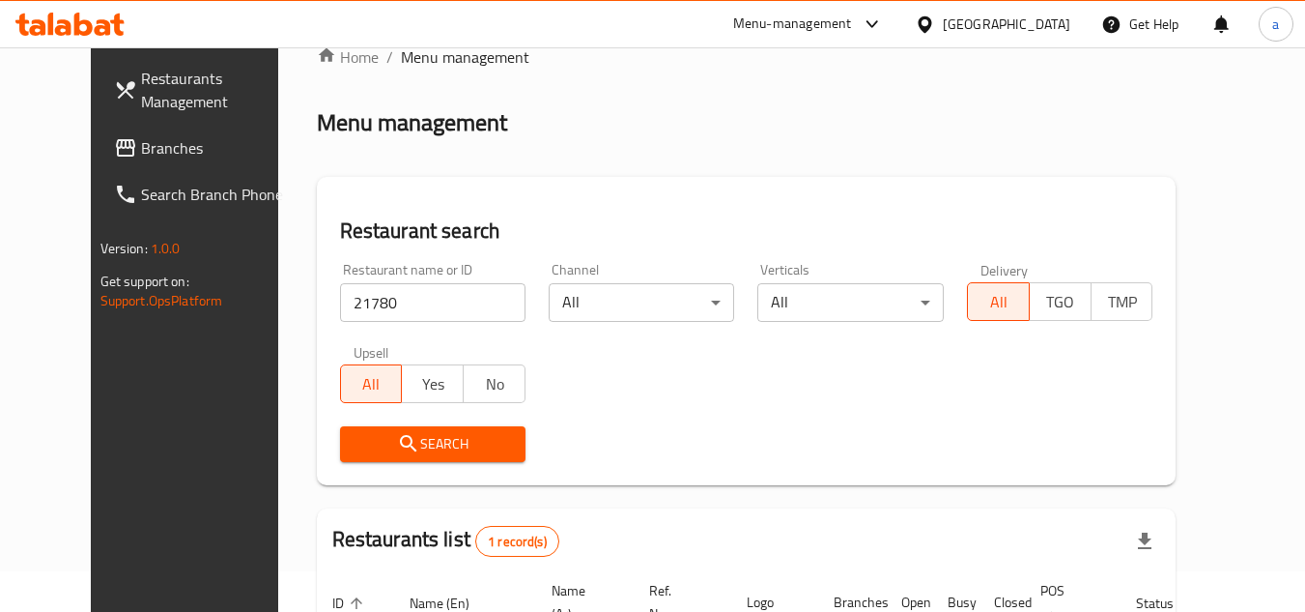
click at [1051, 30] on div "[GEOGRAPHIC_DATA]" at bounding box center [1007, 24] width 128 height 21
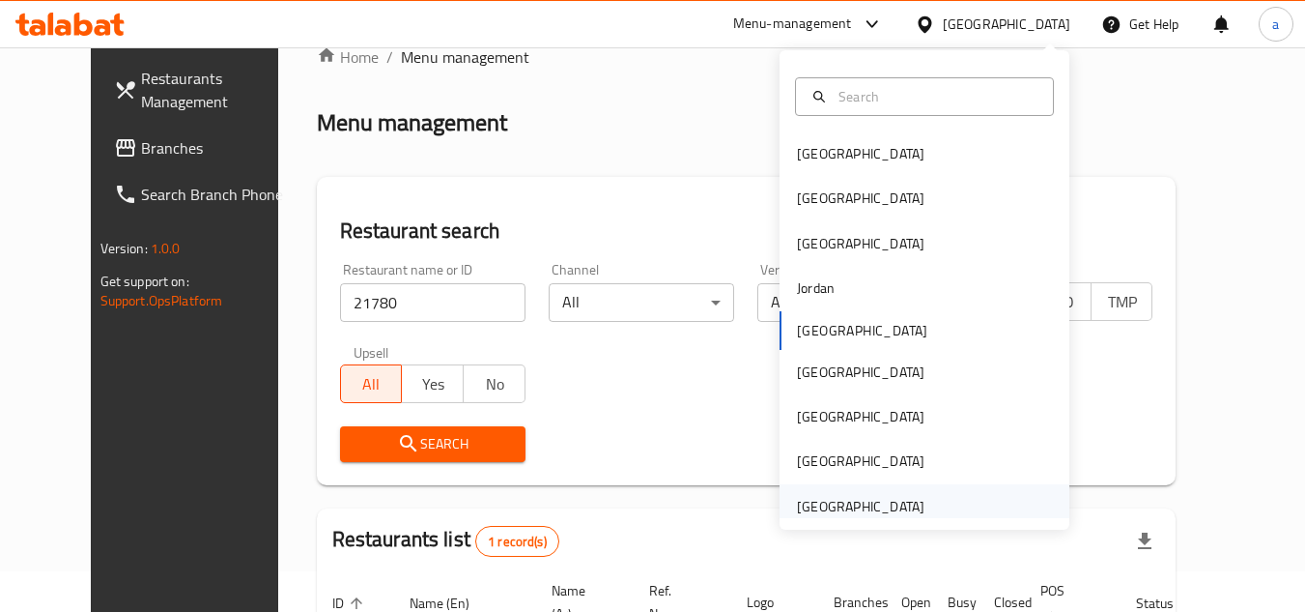
click at [926, 504] on div "[GEOGRAPHIC_DATA]" at bounding box center [925, 506] width 290 height 44
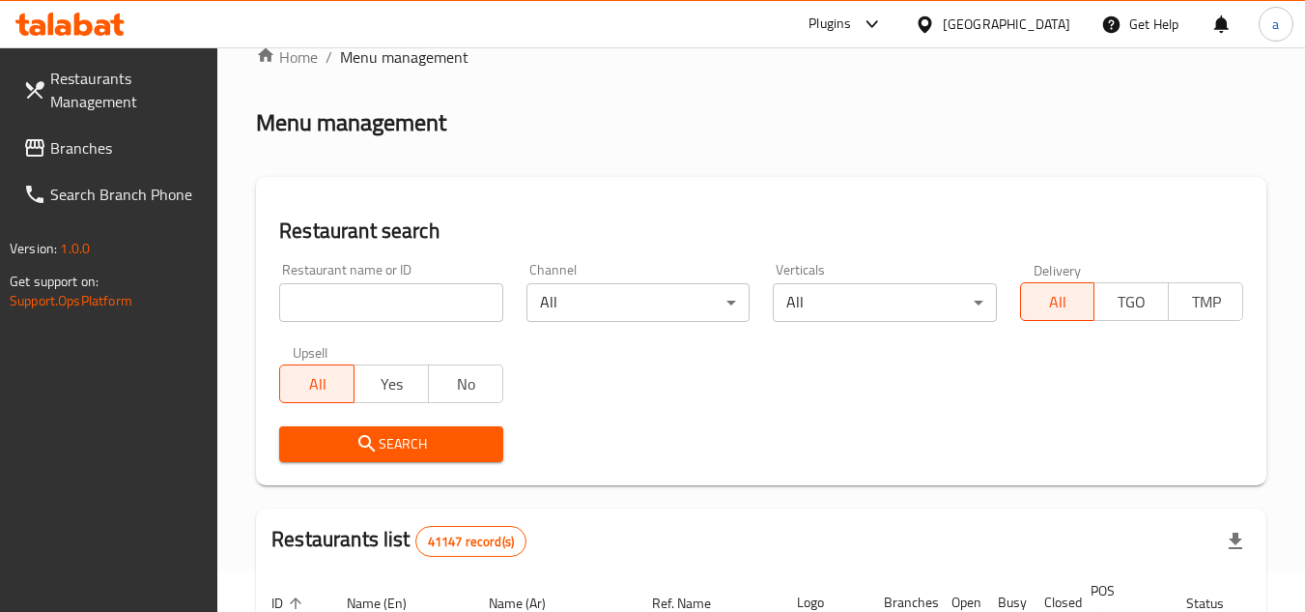
click at [93, 155] on span "Branches" at bounding box center [126, 147] width 153 height 23
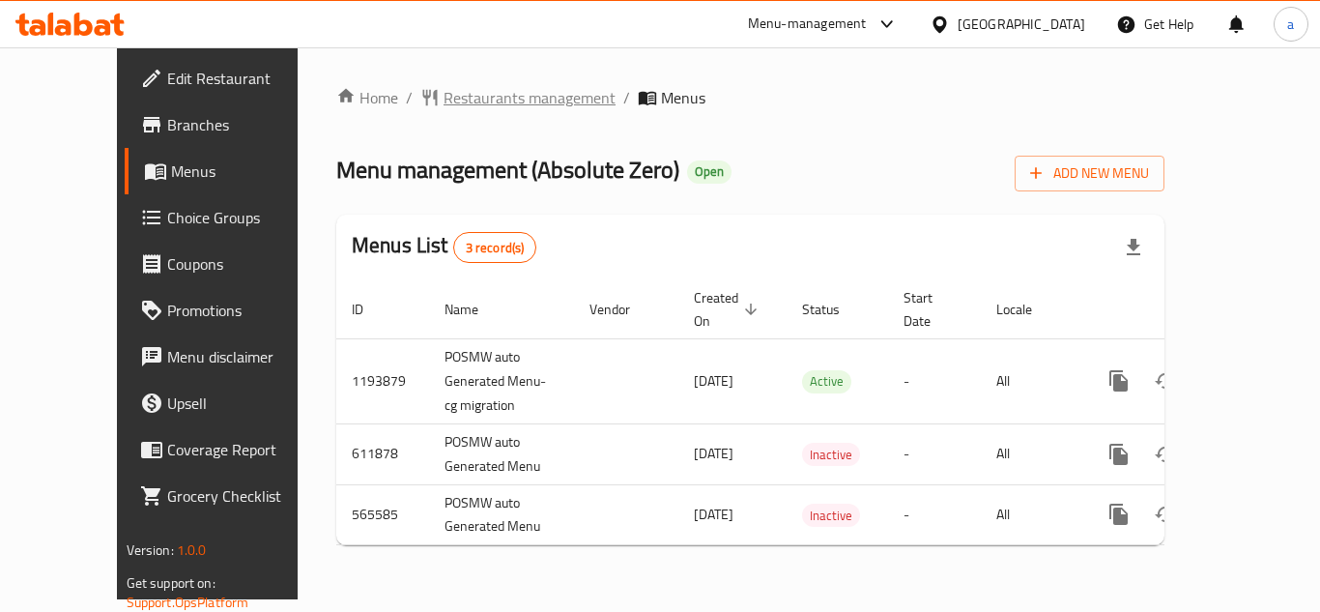
click at [452, 96] on span "Restaurants management" at bounding box center [529, 97] width 172 height 23
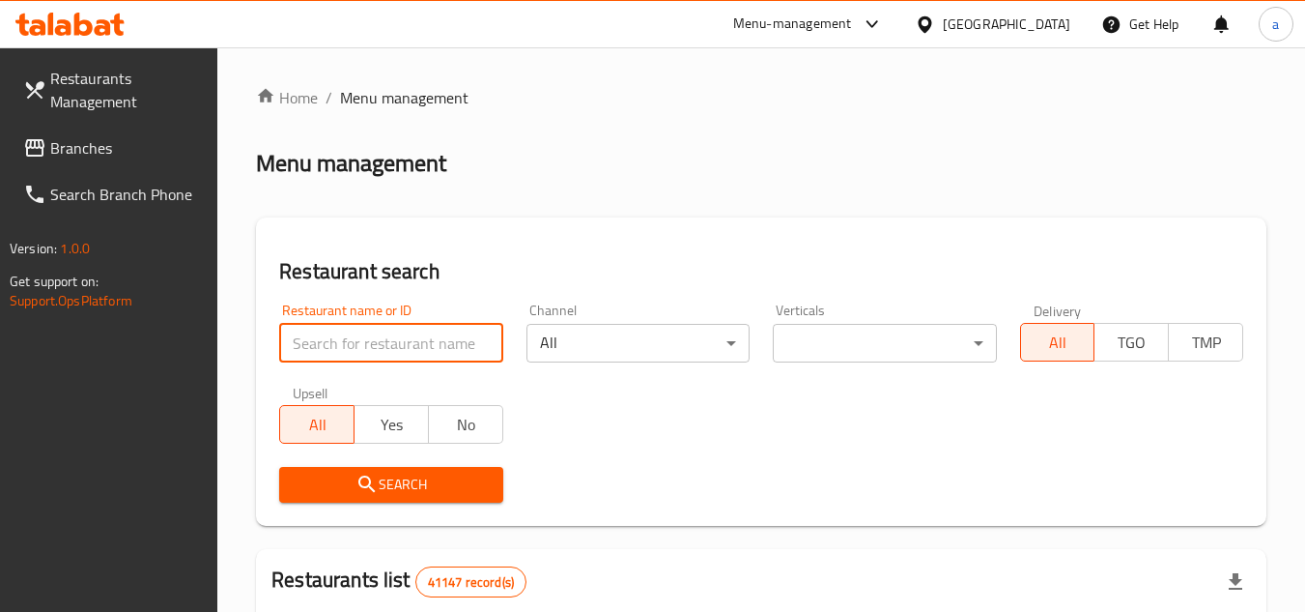
click at [398, 345] on input "search" at bounding box center [390, 343] width 223 height 39
paste input "24693"
type input "24693"
click at [465, 492] on span "Search" at bounding box center [391, 484] width 192 height 24
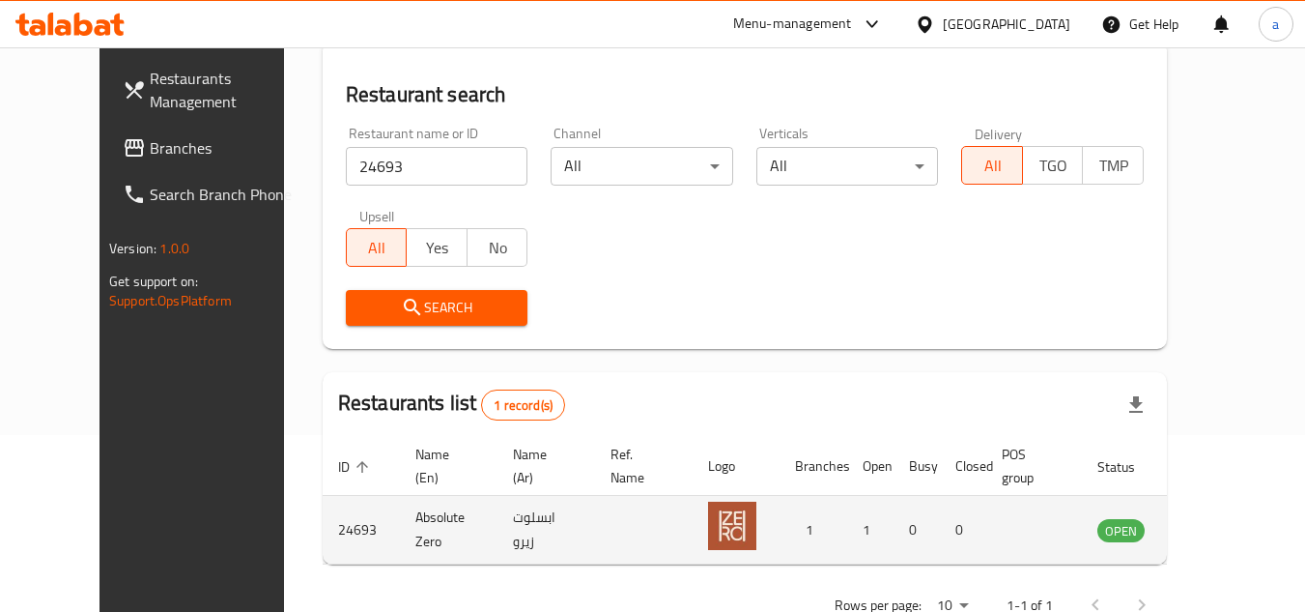
scroll to position [193, 0]
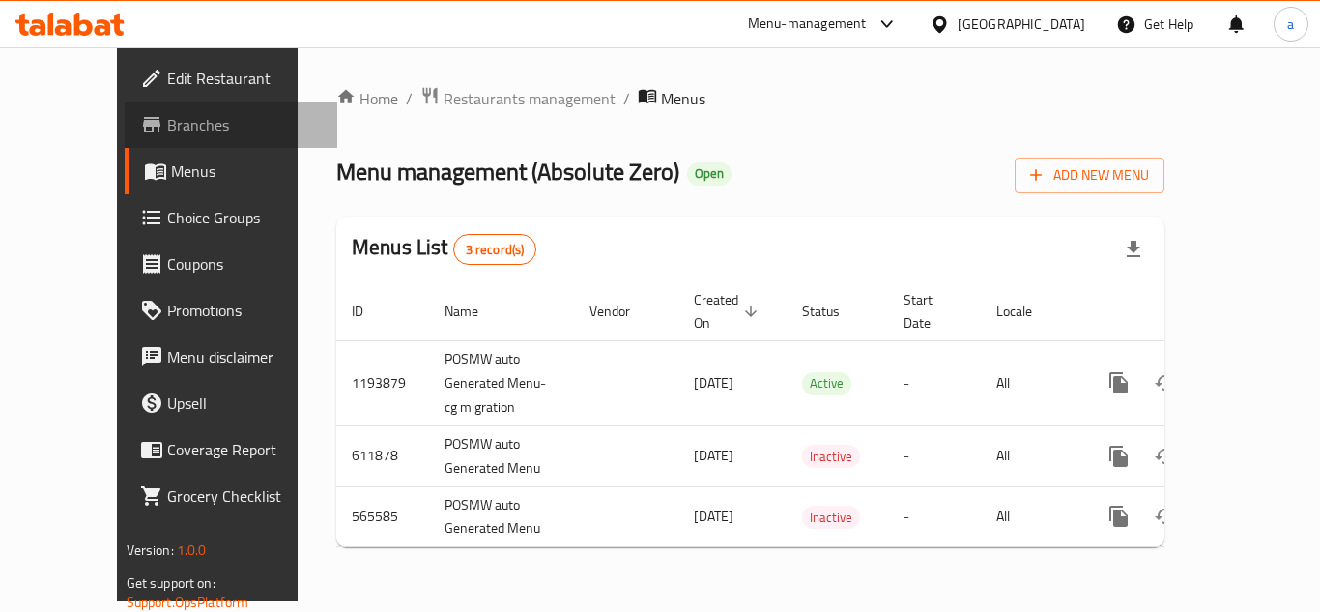
click at [167, 117] on span "Branches" at bounding box center [244, 124] width 155 height 23
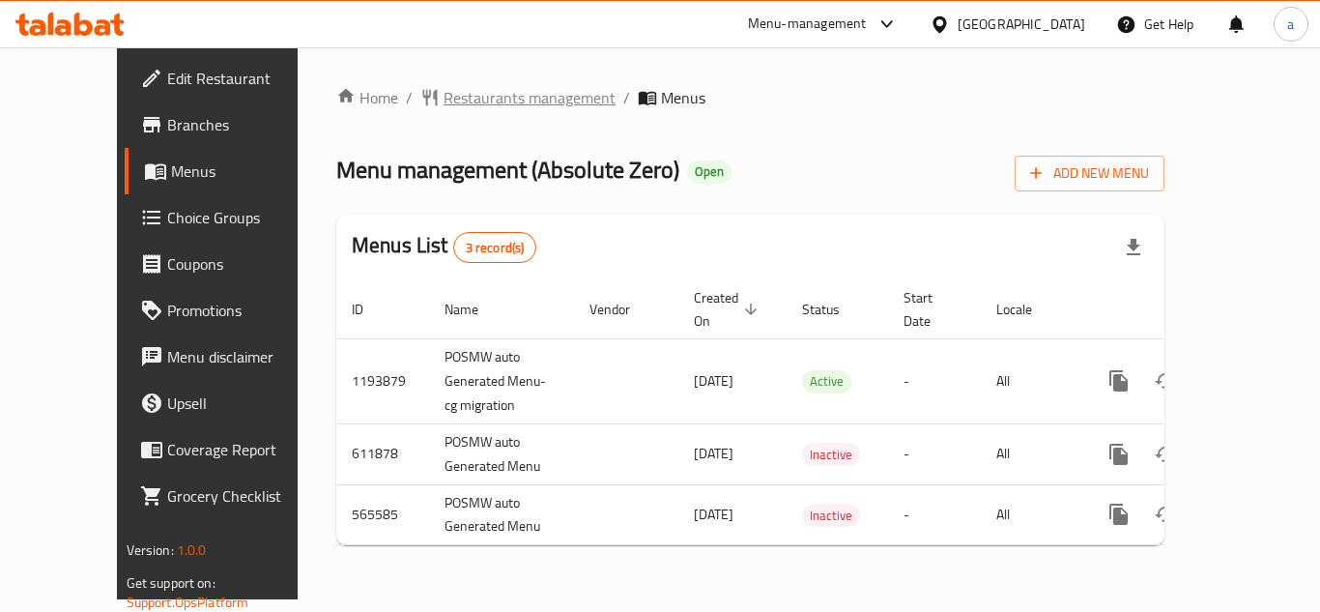
click at [478, 96] on span "Restaurants management" at bounding box center [529, 97] width 172 height 23
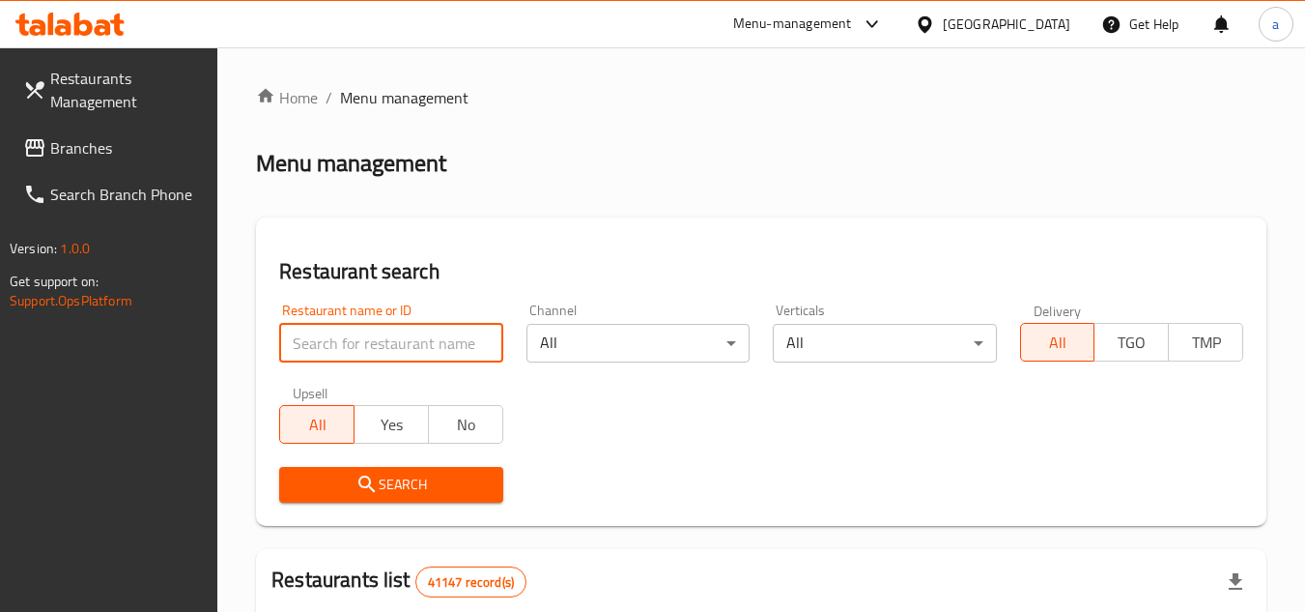
click at [412, 337] on input "search" at bounding box center [390, 343] width 223 height 39
paste input "24693"
type input "24693"
click at [455, 477] on span "Search" at bounding box center [391, 484] width 192 height 24
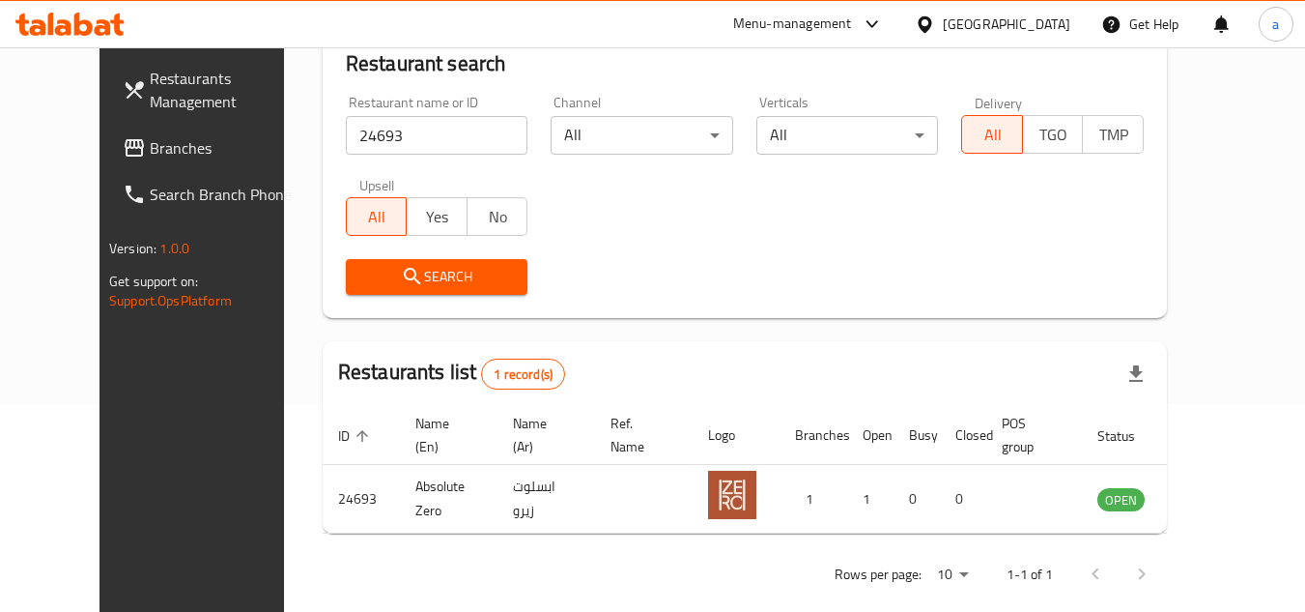
scroll to position [234, 0]
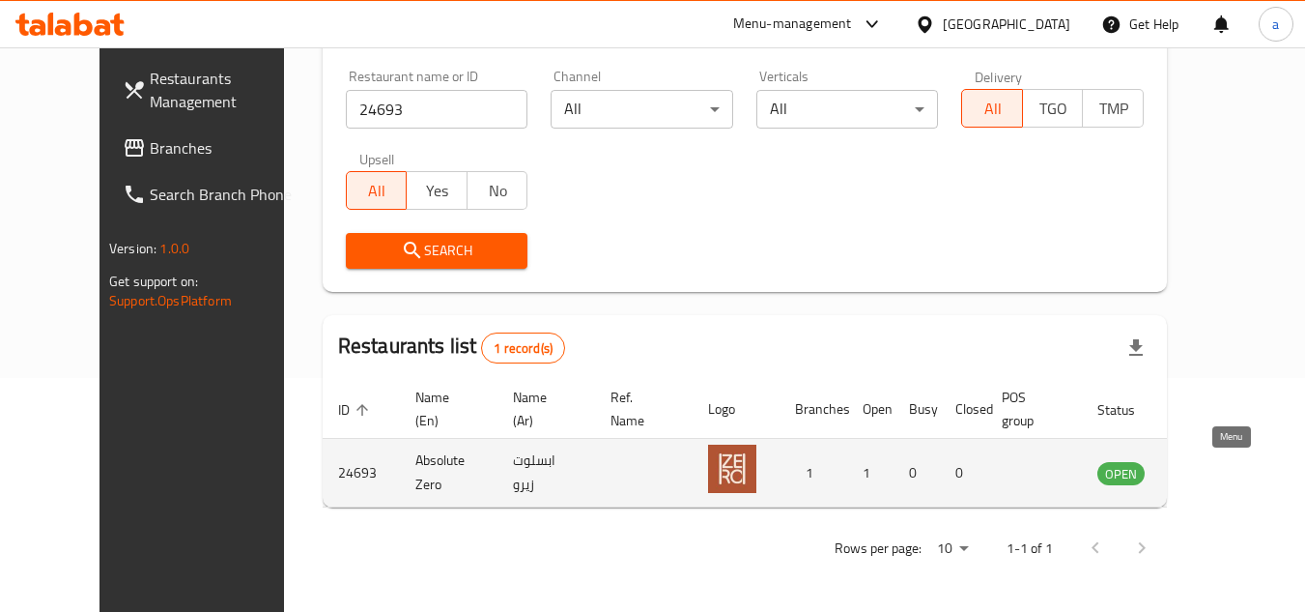
click at [1221, 475] on icon "enhanced table" at bounding box center [1210, 474] width 21 height 16
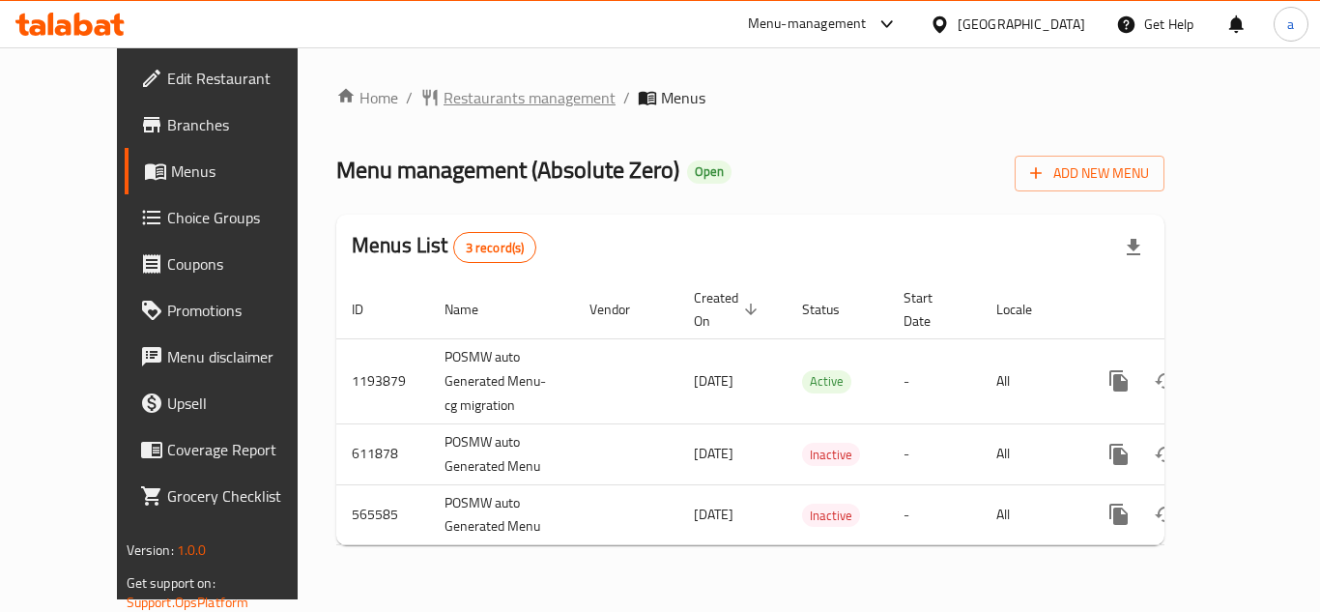
click at [443, 97] on span "Restaurants management" at bounding box center [529, 97] width 172 height 23
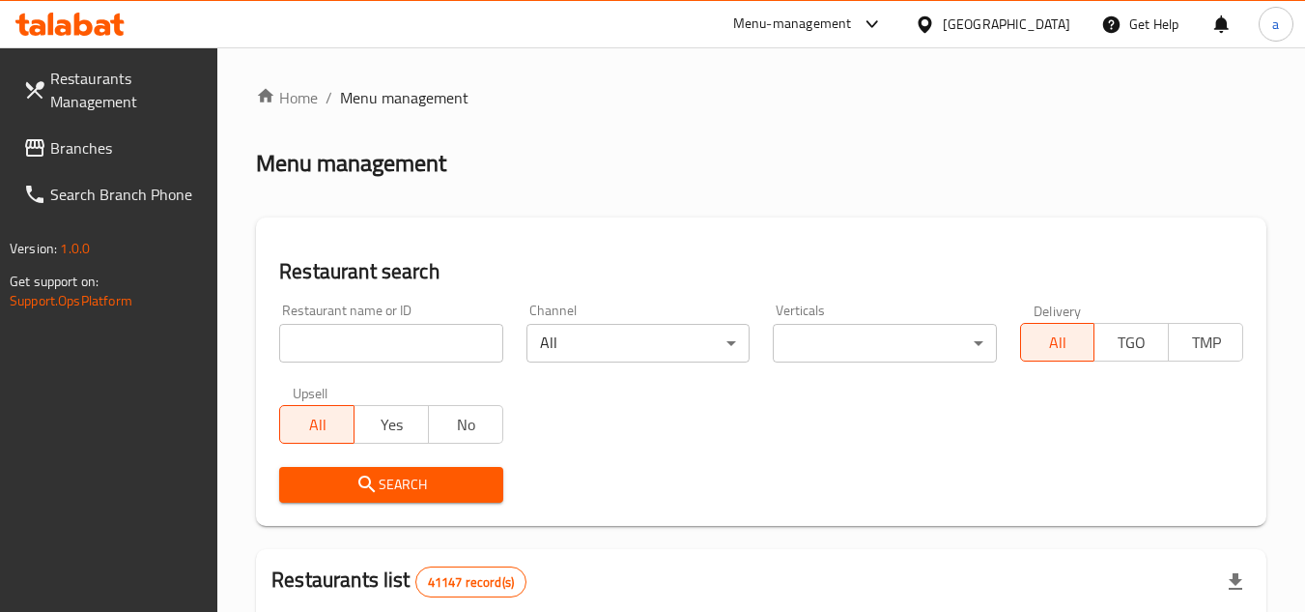
click at [841, 33] on div "Menu-management" at bounding box center [792, 24] width 119 height 23
click at [718, 178] on div "All Plugins Global Quality Control Center Menu-management Restaurant-Management" at bounding box center [741, 149] width 290 height 173
click at [667, 181] on div "All Plugins Global Quality Control Center Menu-management Restaurant-Management" at bounding box center [741, 149] width 290 height 173
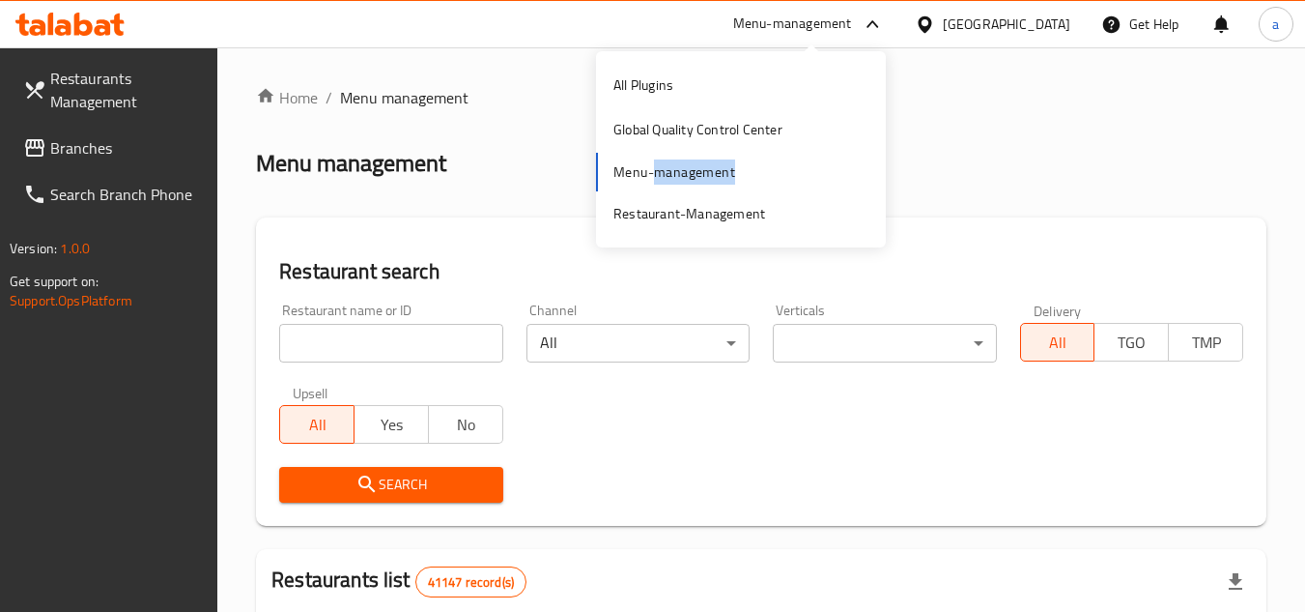
click at [667, 181] on div "All Plugins Global Quality Control Center Menu-management Restaurant-Management" at bounding box center [741, 149] width 290 height 173
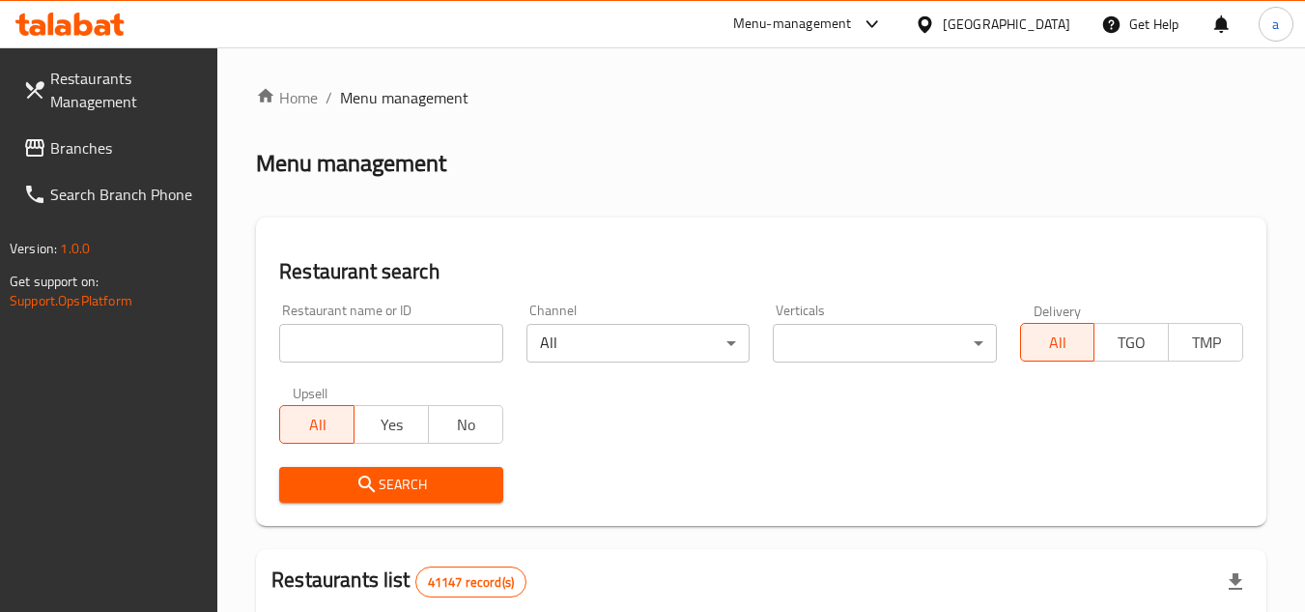
click at [353, 352] on input "search" at bounding box center [390, 343] width 223 height 39
paste input "24693"
type input "24693"
click at [422, 474] on span "Search" at bounding box center [391, 484] width 192 height 24
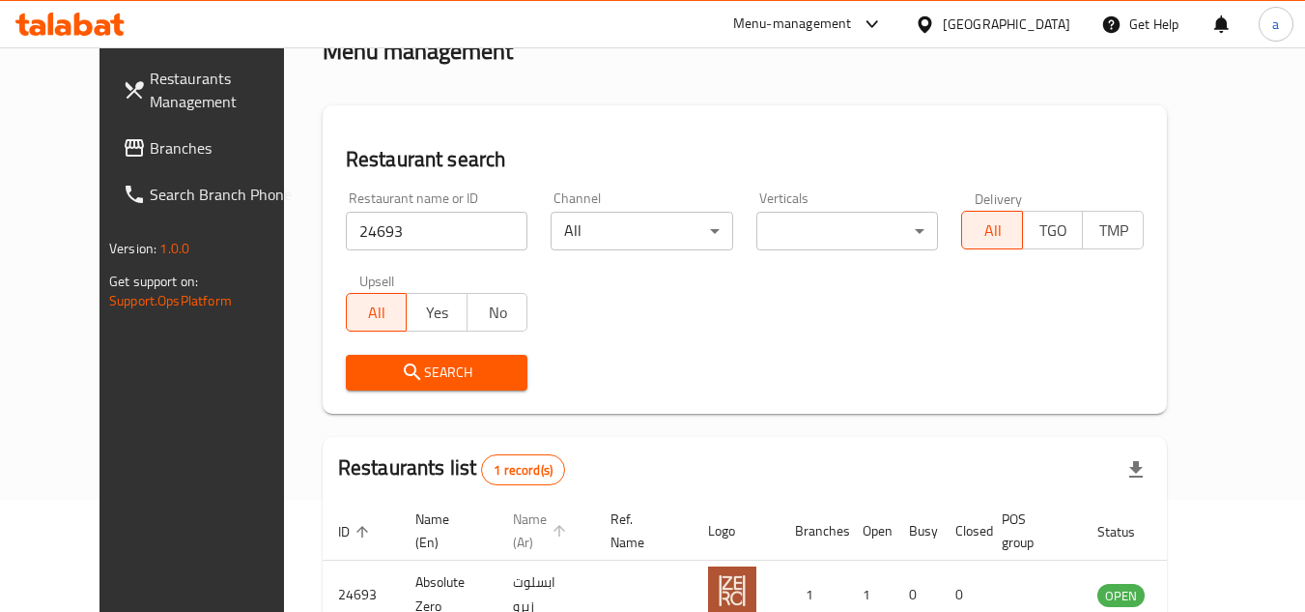
scroll to position [234, 0]
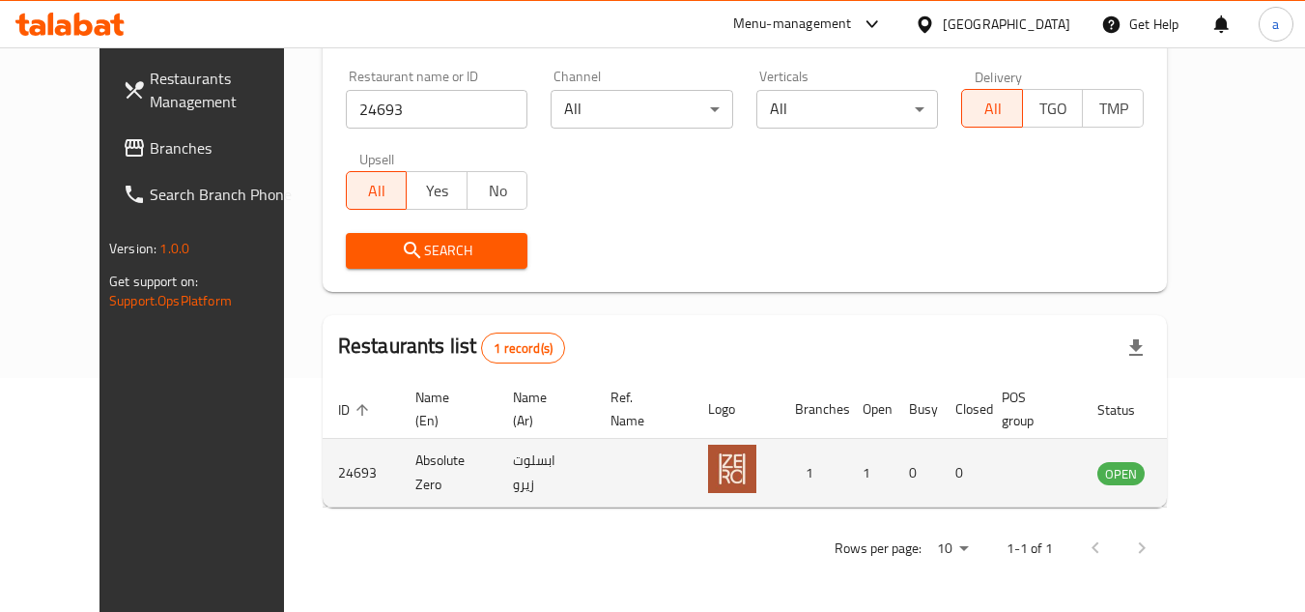
click at [1222, 474] on icon "enhanced table" at bounding box center [1210, 472] width 23 height 23
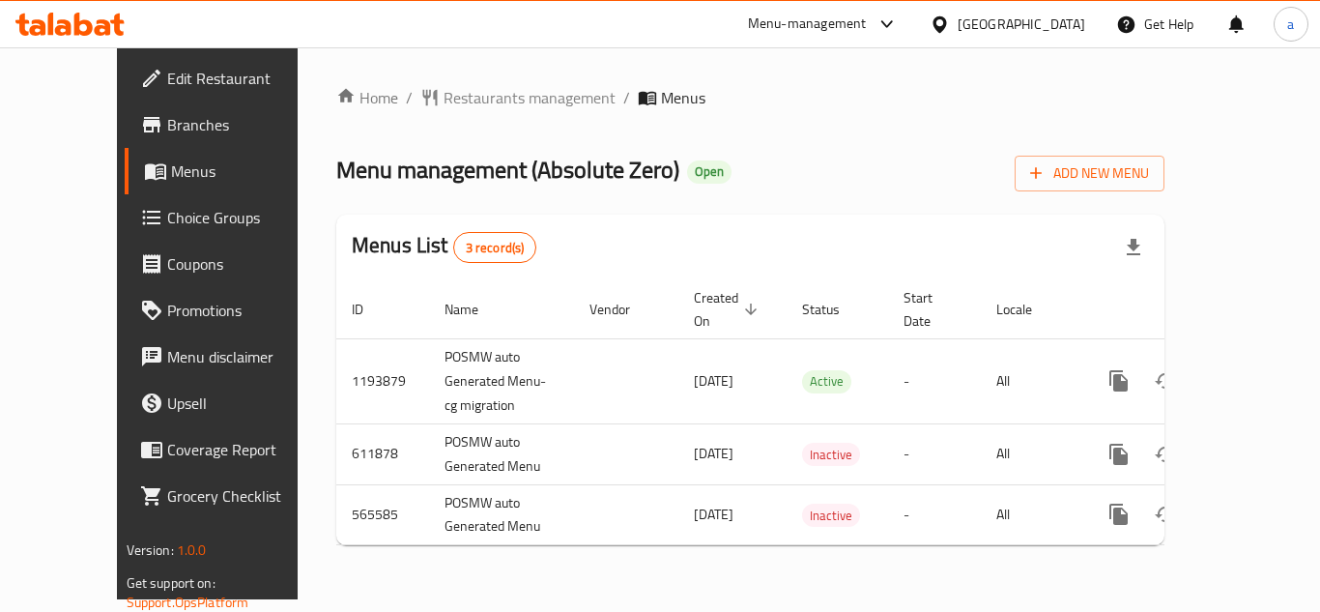
click at [102, 26] on icon at bounding box center [103, 27] width 16 height 16
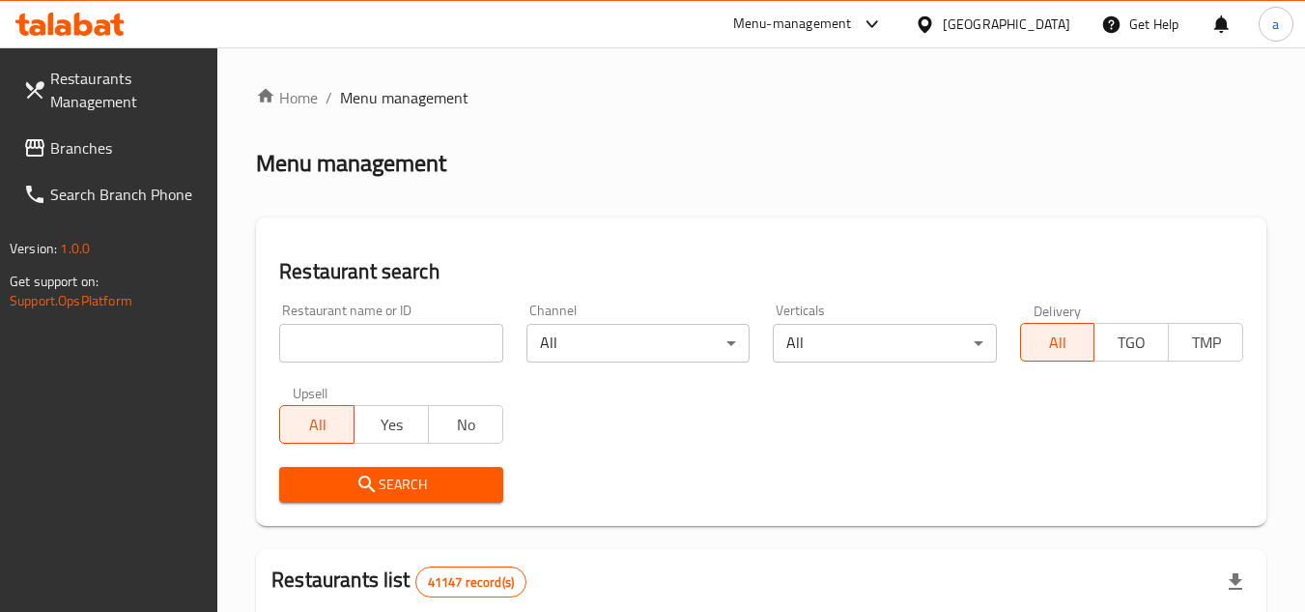
click at [804, 29] on div "Menu-management" at bounding box center [792, 24] width 119 height 23
click at [641, 214] on div "Restaurant-Management" at bounding box center [689, 213] width 152 height 21
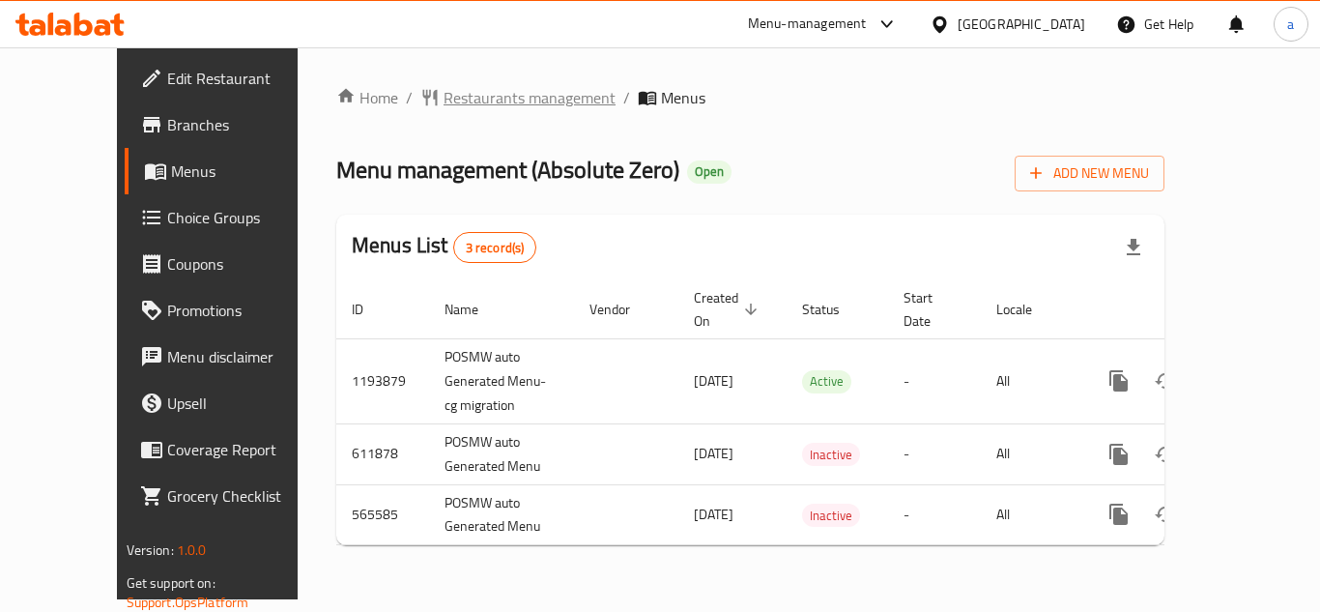
click at [456, 98] on span "Restaurants management" at bounding box center [529, 97] width 172 height 23
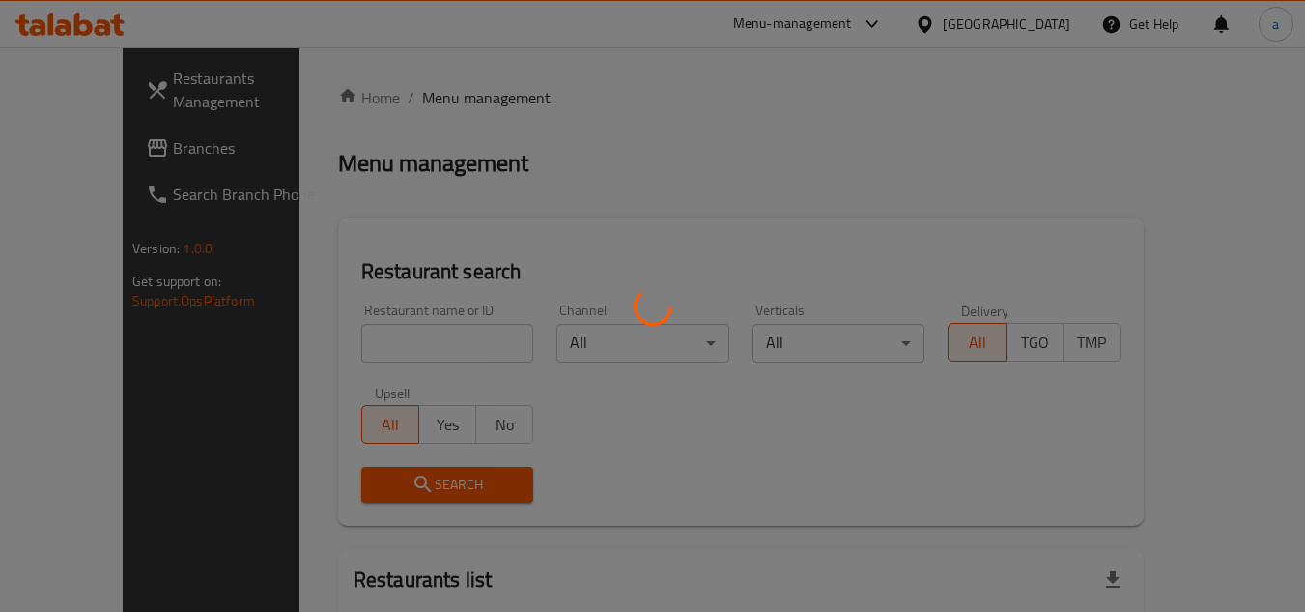
click at [363, 337] on div at bounding box center [652, 306] width 1305 height 612
click at [363, 336] on div at bounding box center [652, 306] width 1305 height 612
click at [367, 348] on div at bounding box center [652, 306] width 1305 height 612
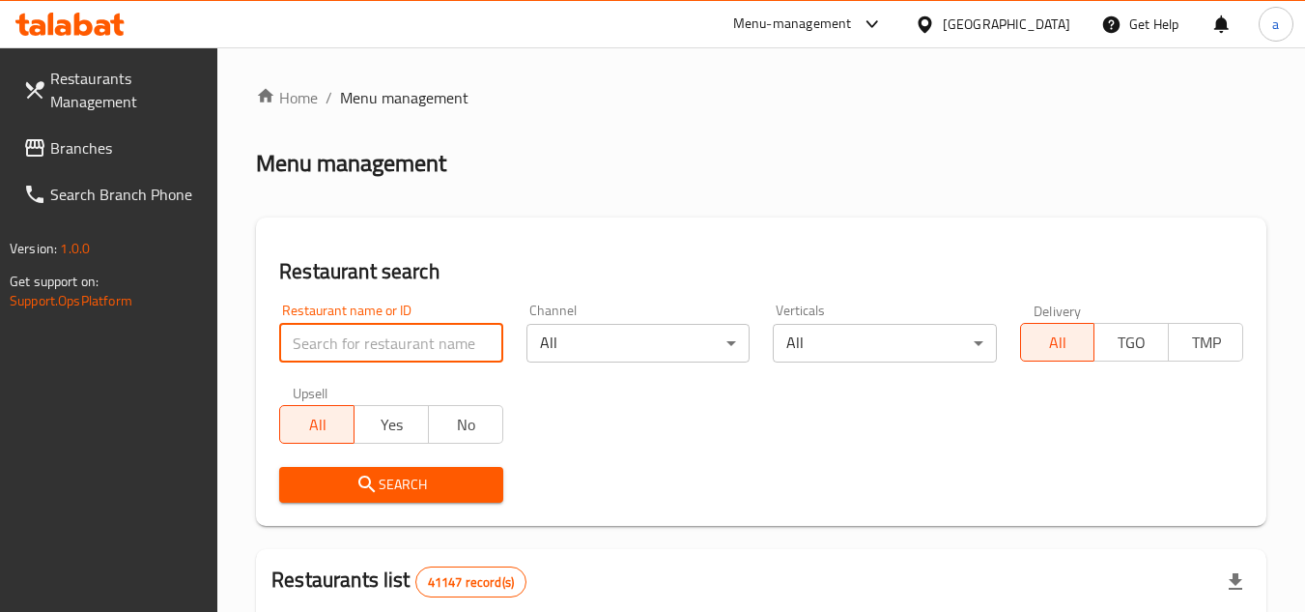
click at [367, 348] on input "search" at bounding box center [390, 343] width 223 height 39
paste input "24693"
type input "24693"
click button "Search" at bounding box center [390, 485] width 223 height 36
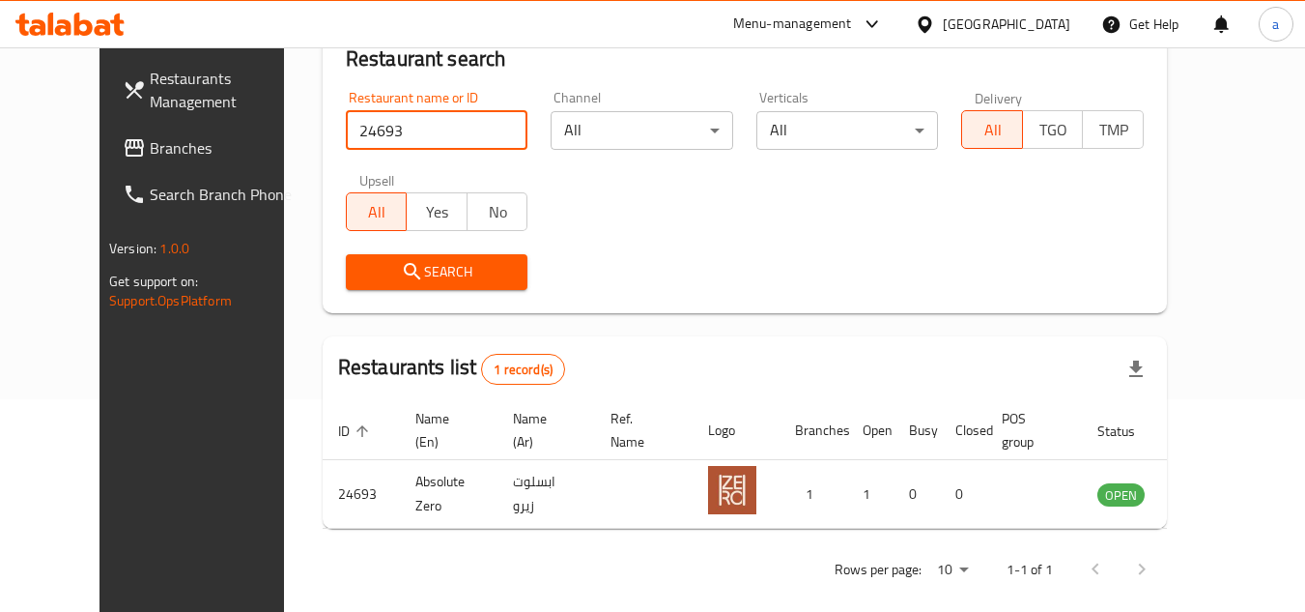
scroll to position [234, 0]
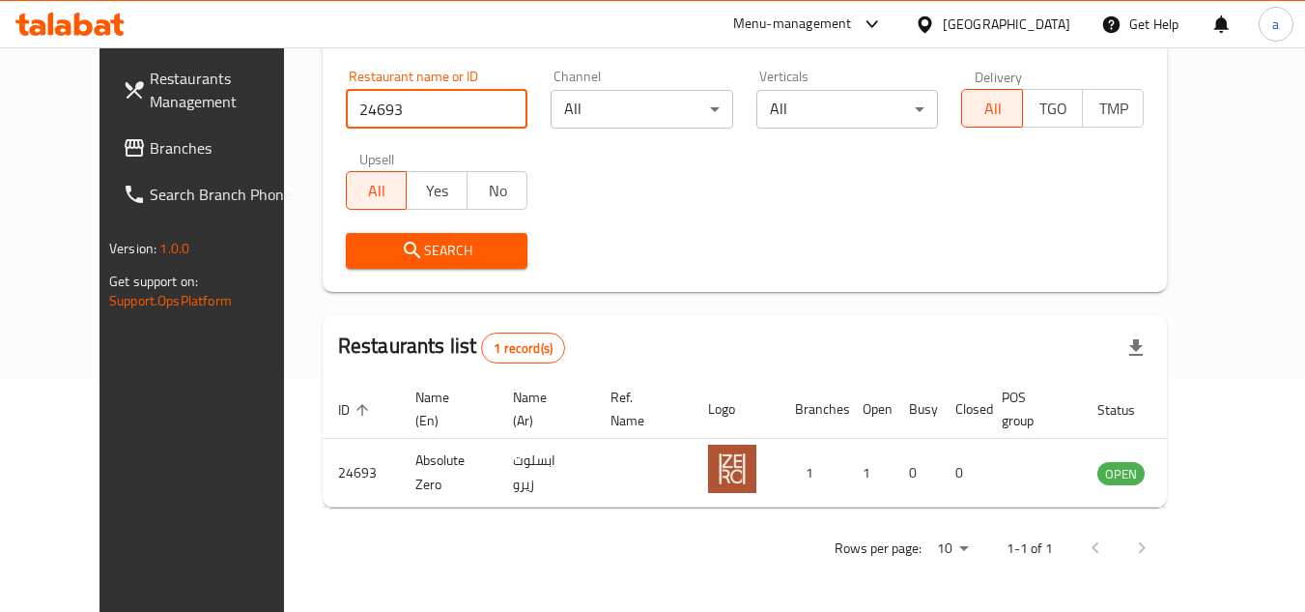
click at [981, 17] on div "United Arab Emirates" at bounding box center [1007, 24] width 128 height 21
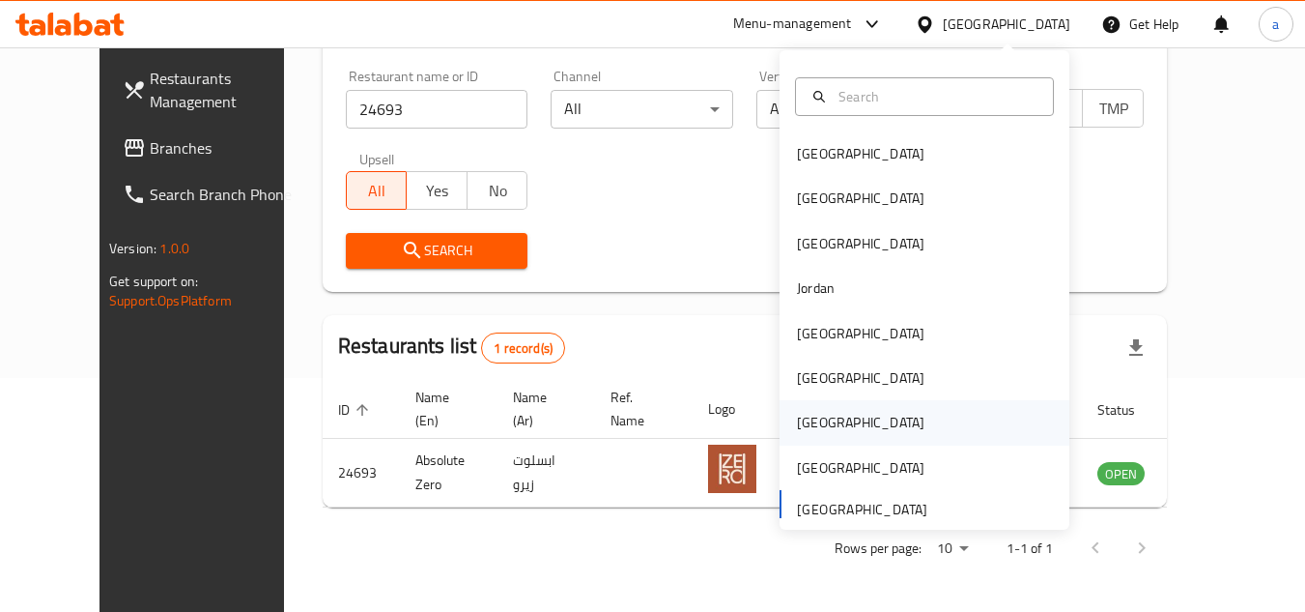
click at [911, 417] on div "[GEOGRAPHIC_DATA]" at bounding box center [925, 422] width 290 height 44
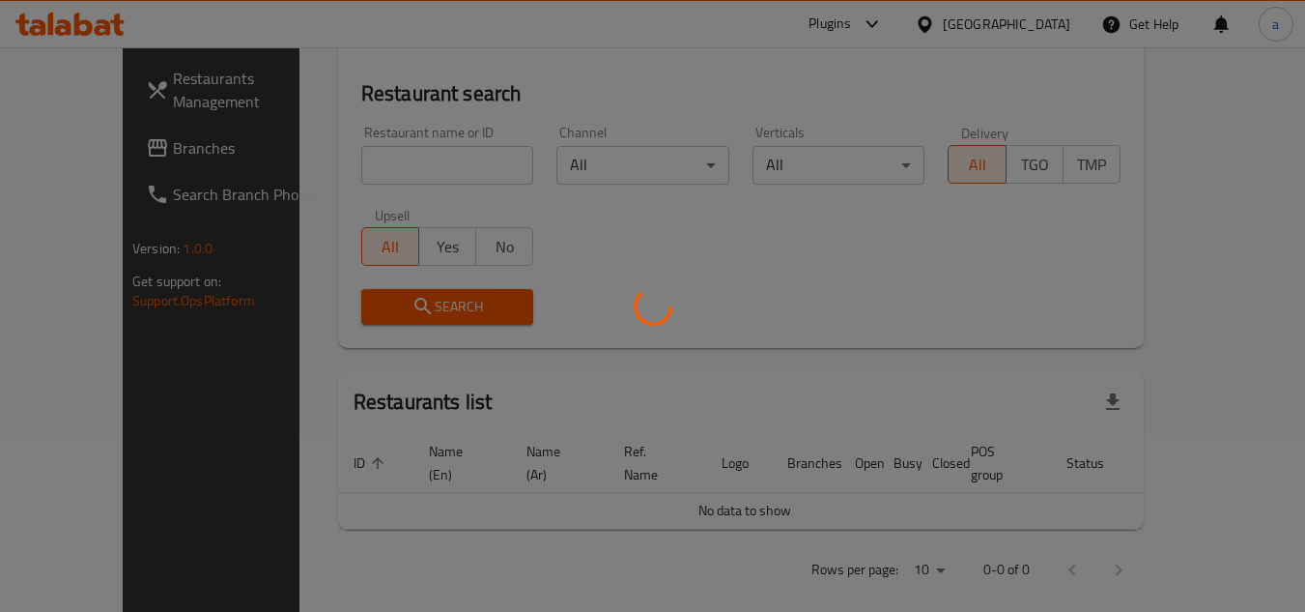
scroll to position [234, 0]
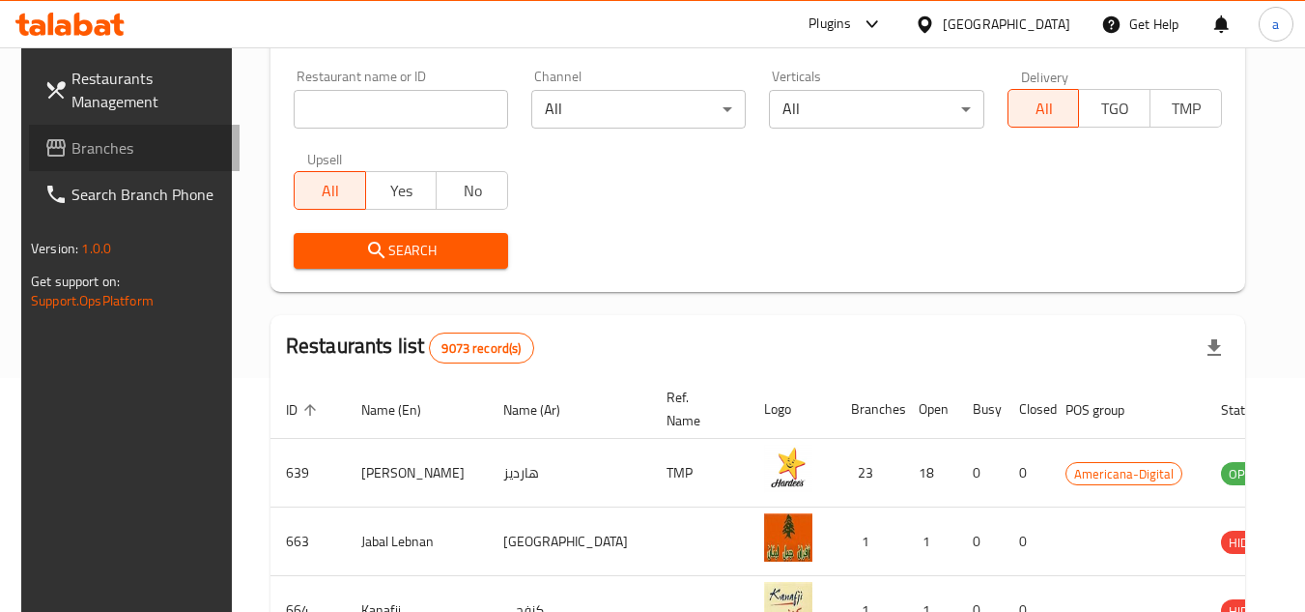
click at [107, 158] on span "Branches" at bounding box center [147, 147] width 153 height 23
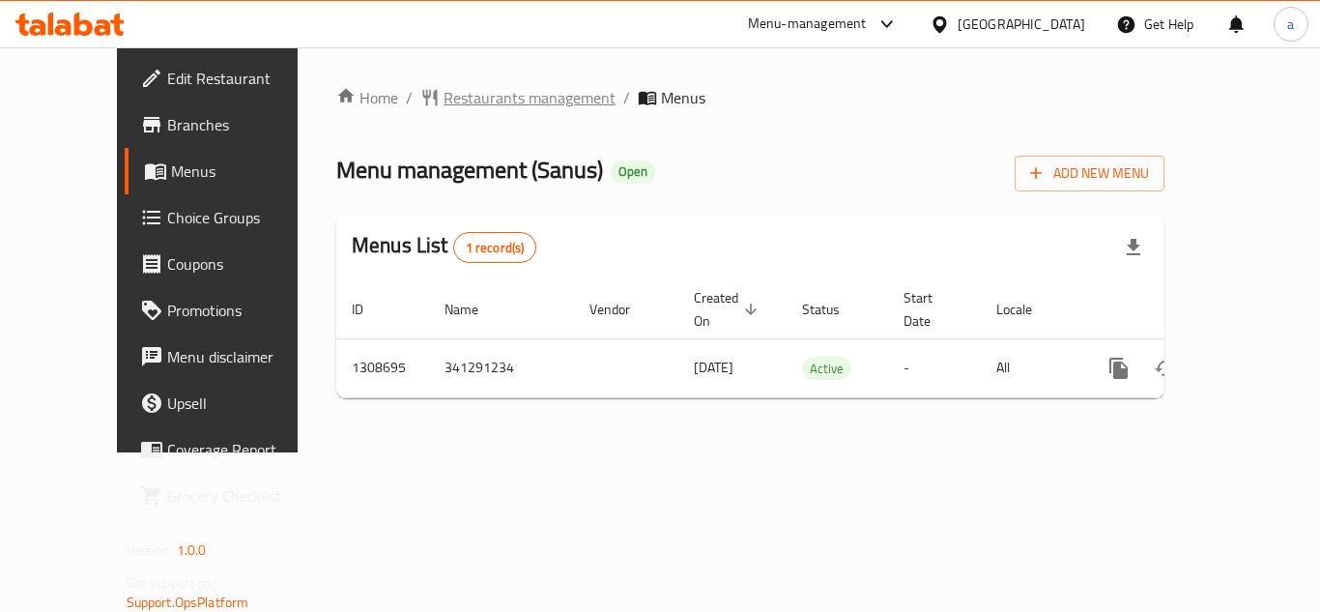
click at [465, 95] on span "Restaurants management" at bounding box center [529, 97] width 172 height 23
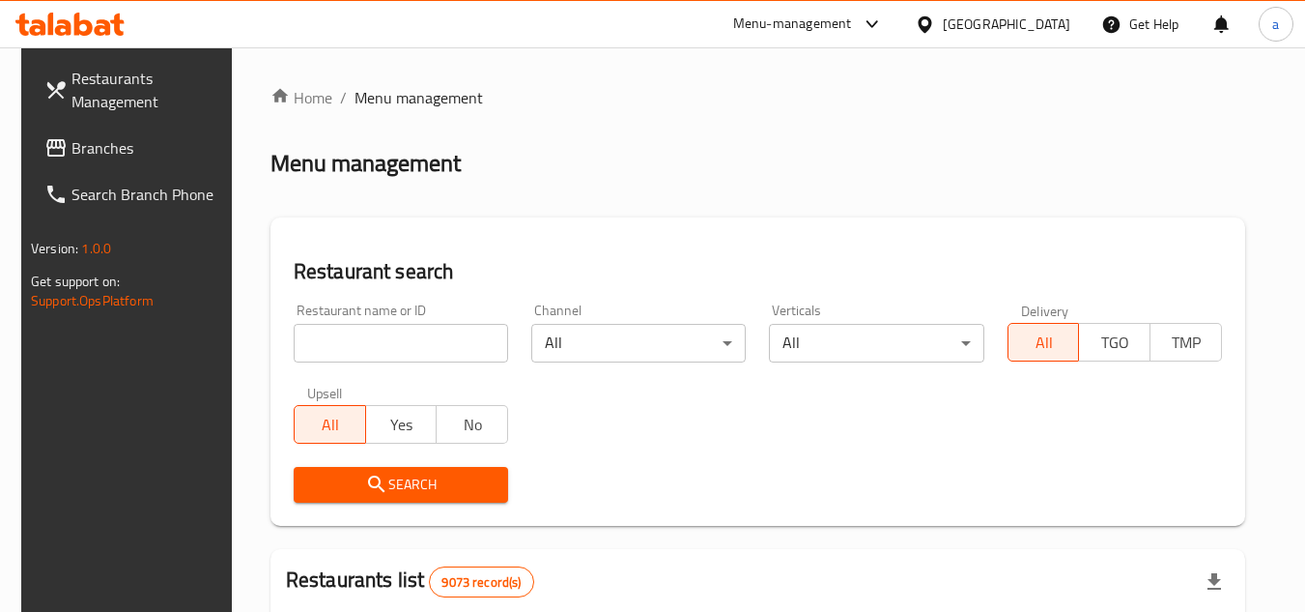
click at [400, 348] on input "search" at bounding box center [401, 343] width 214 height 39
paste input "704977"
type input "704977"
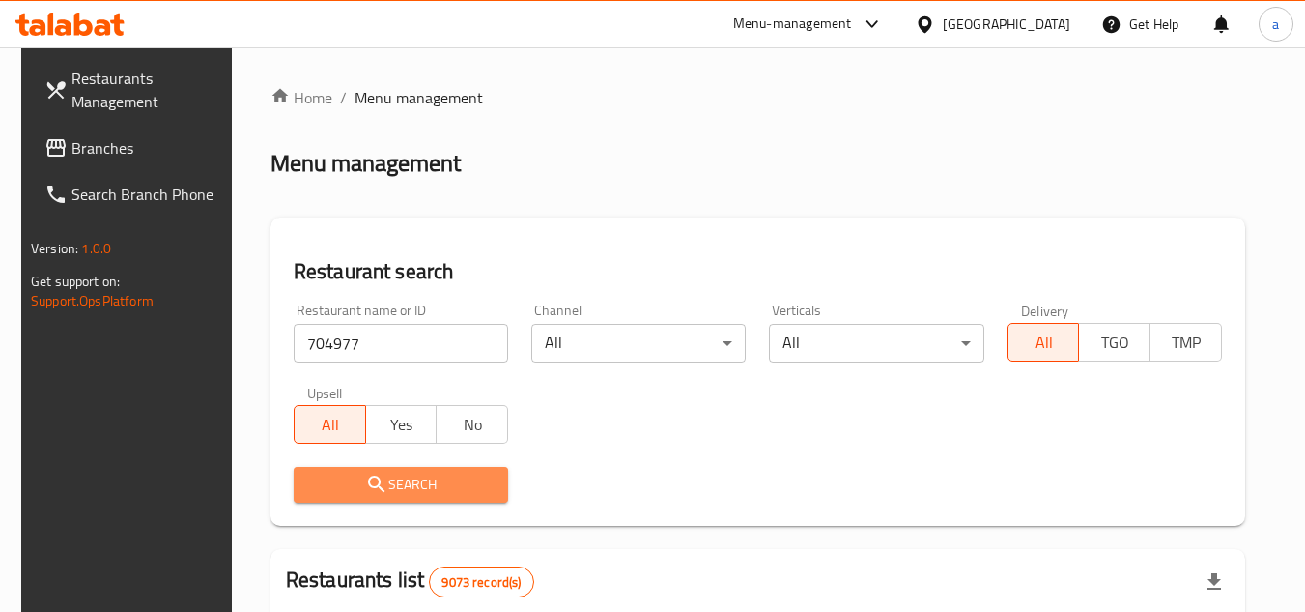
click at [440, 487] on span "Search" at bounding box center [401, 484] width 184 height 24
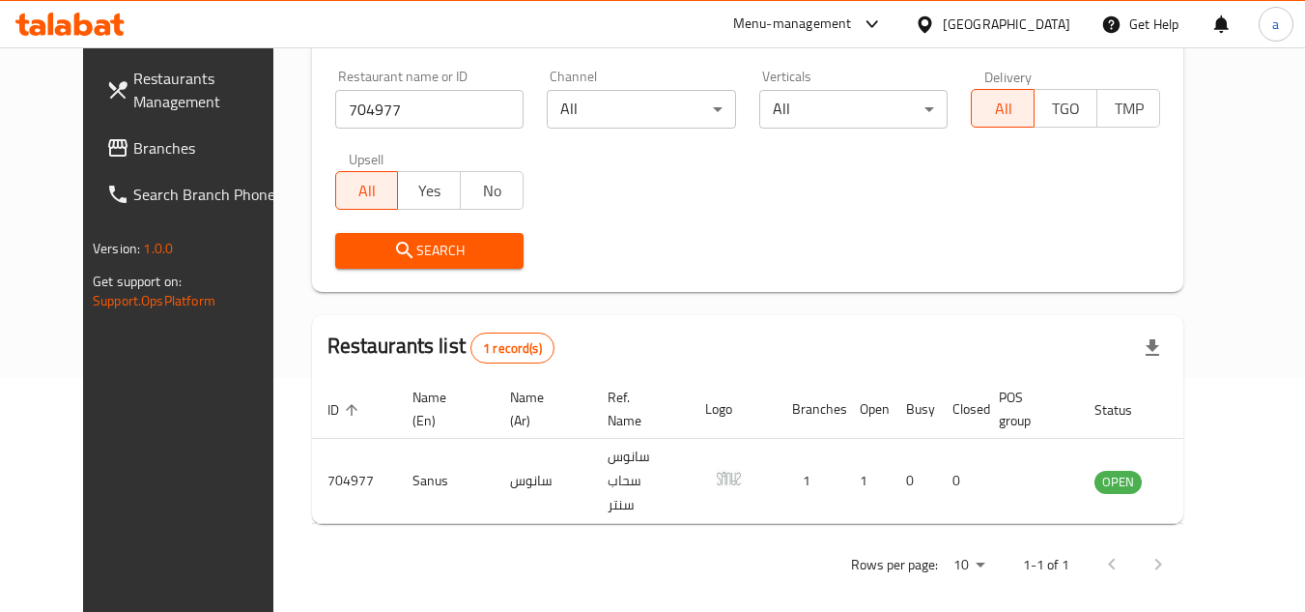
scroll to position [41, 0]
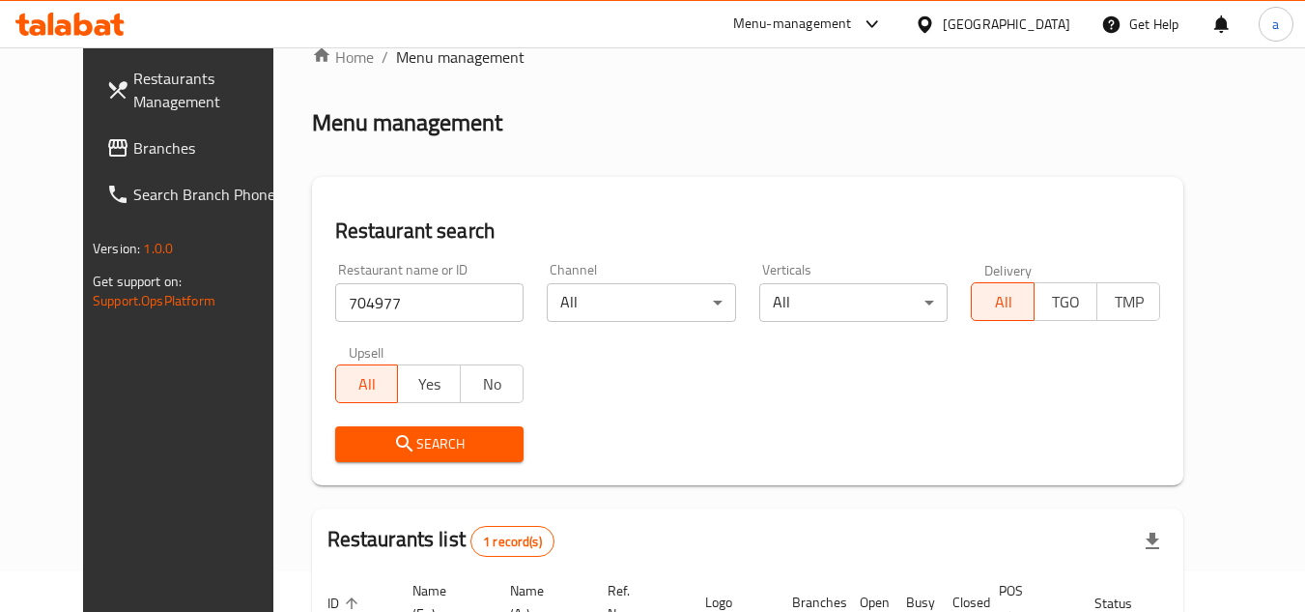
click at [133, 136] on span "Branches" at bounding box center [209, 147] width 153 height 23
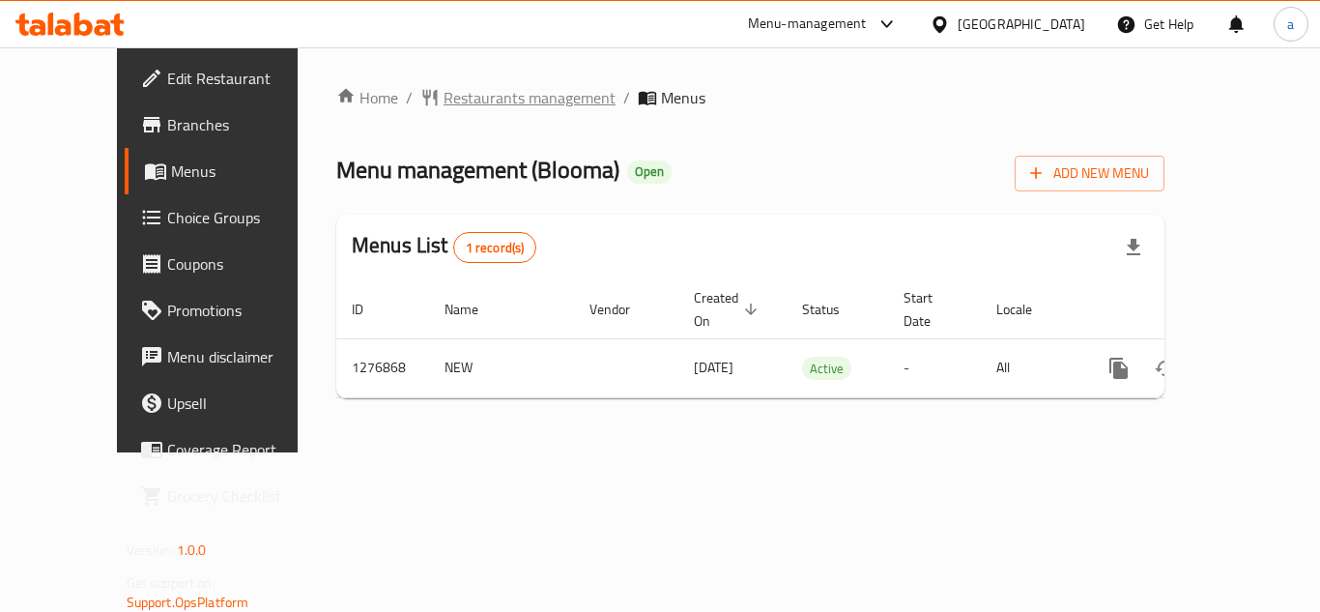
click at [483, 100] on span "Restaurants management" at bounding box center [529, 97] width 172 height 23
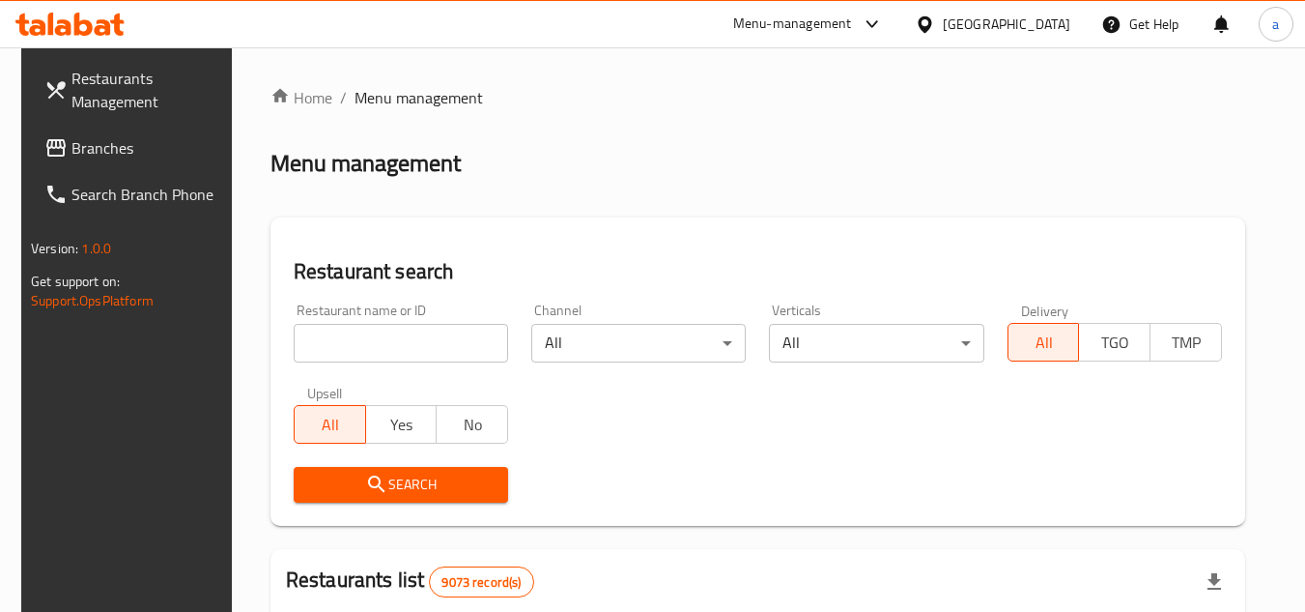
click at [365, 357] on input "search" at bounding box center [401, 343] width 214 height 39
paste input "692177"
type input "692177"
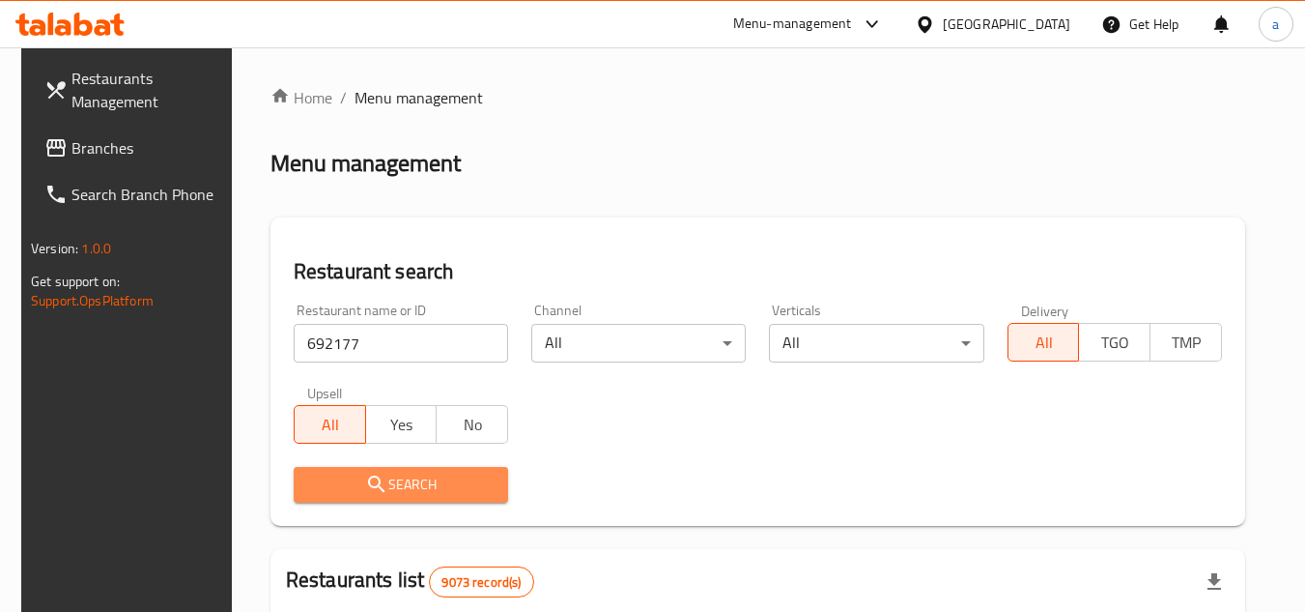
click at [425, 480] on span "Search" at bounding box center [401, 484] width 184 height 24
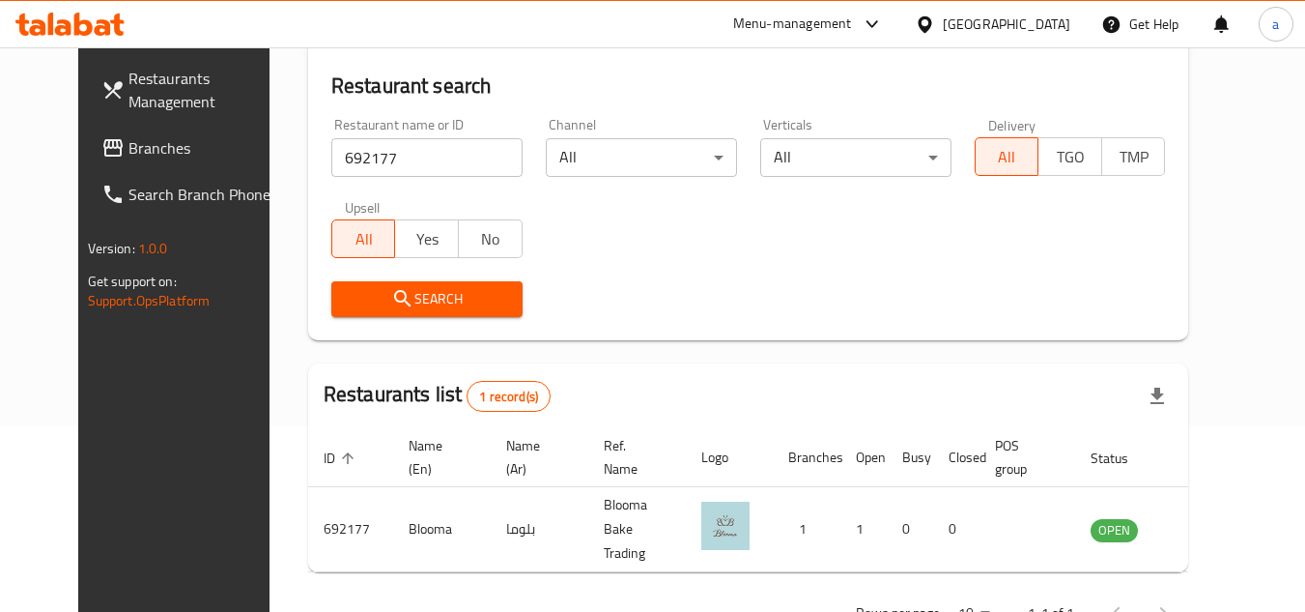
scroll to position [193, 0]
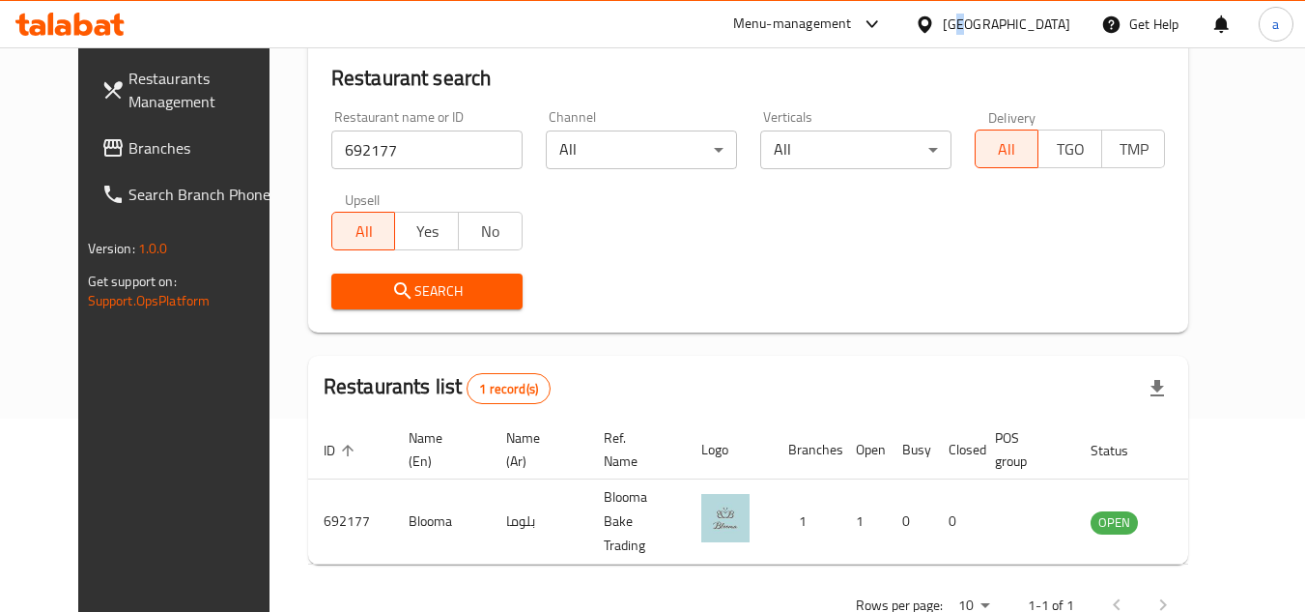
click at [1055, 18] on div "[GEOGRAPHIC_DATA]" at bounding box center [1007, 24] width 128 height 21
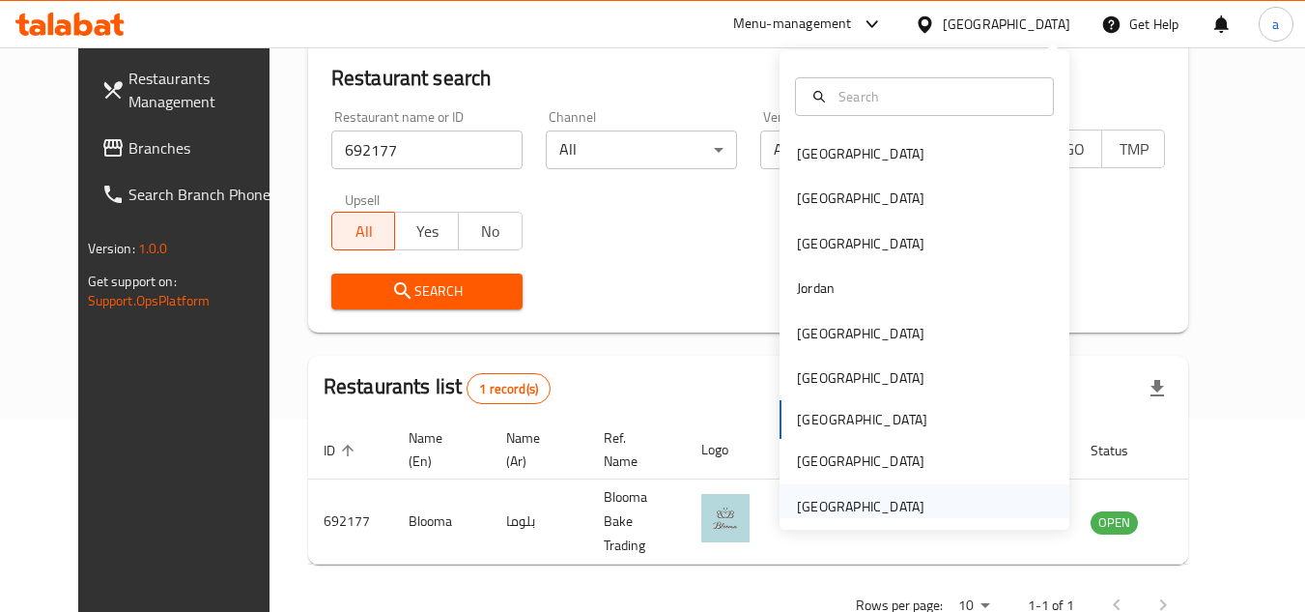
click at [926, 514] on div "[GEOGRAPHIC_DATA]" at bounding box center [925, 506] width 290 height 44
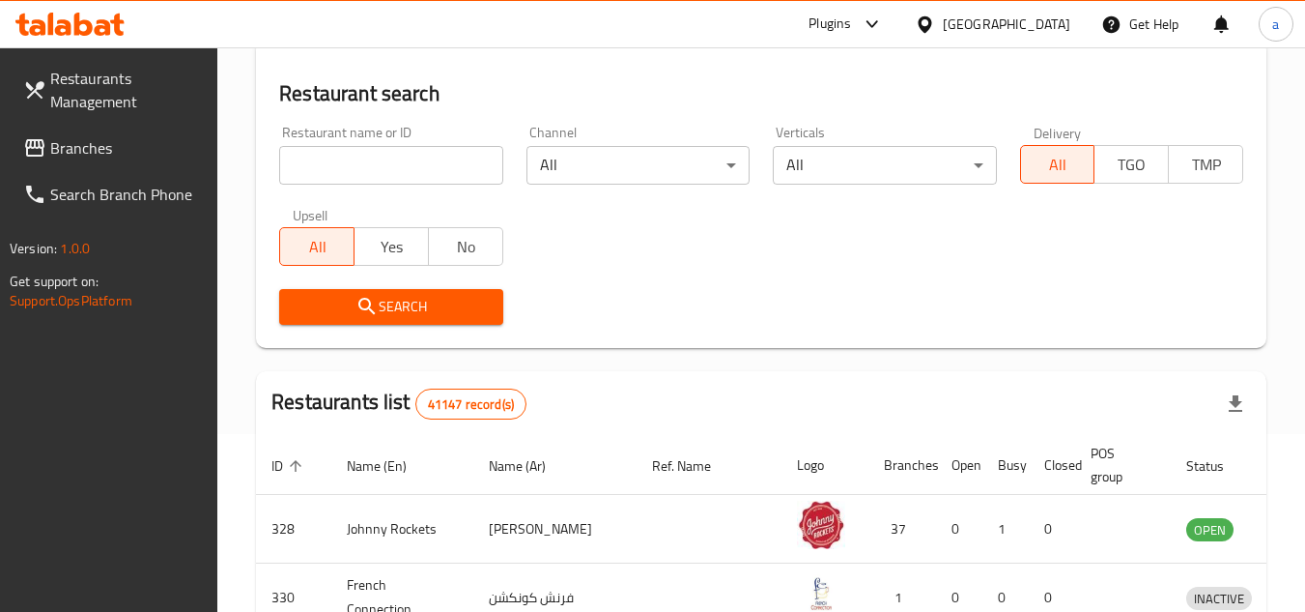
scroll to position [193, 0]
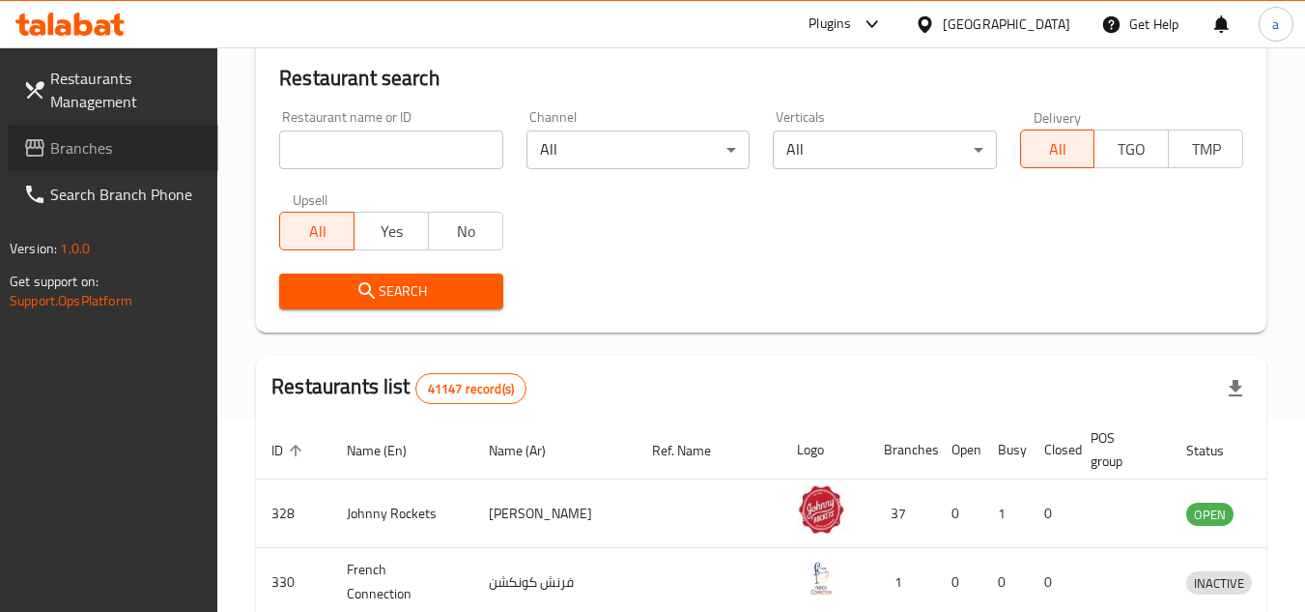
click at [110, 156] on span "Branches" at bounding box center [126, 147] width 153 height 23
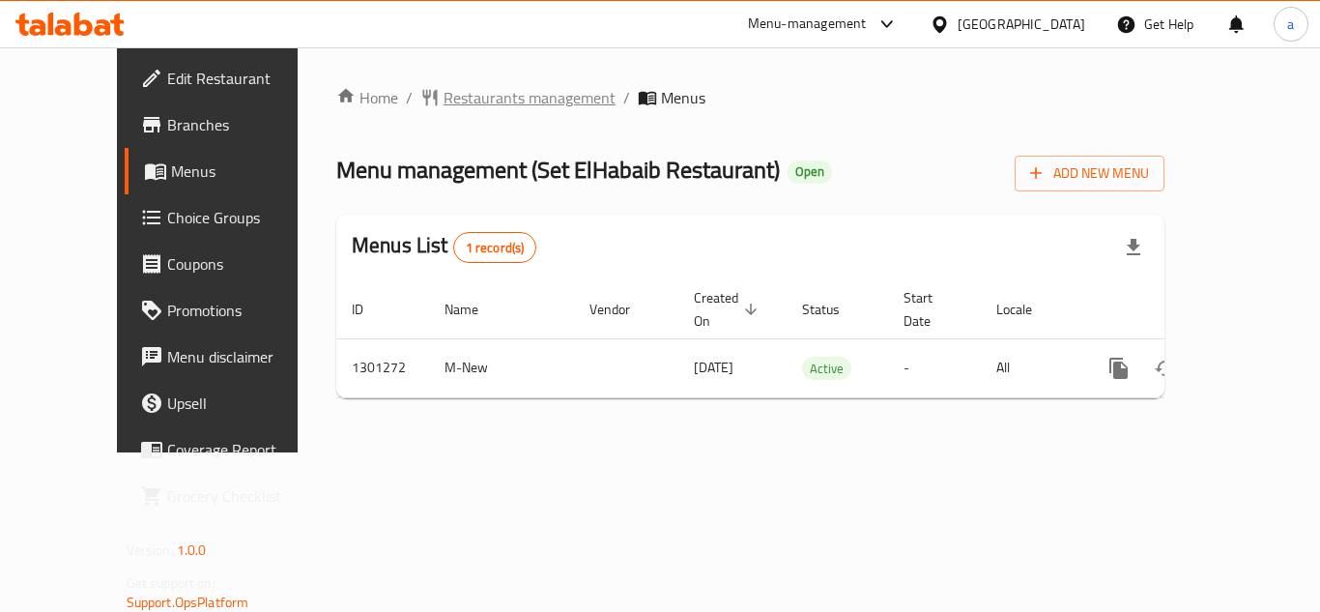
click at [460, 93] on span "Restaurants management" at bounding box center [529, 97] width 172 height 23
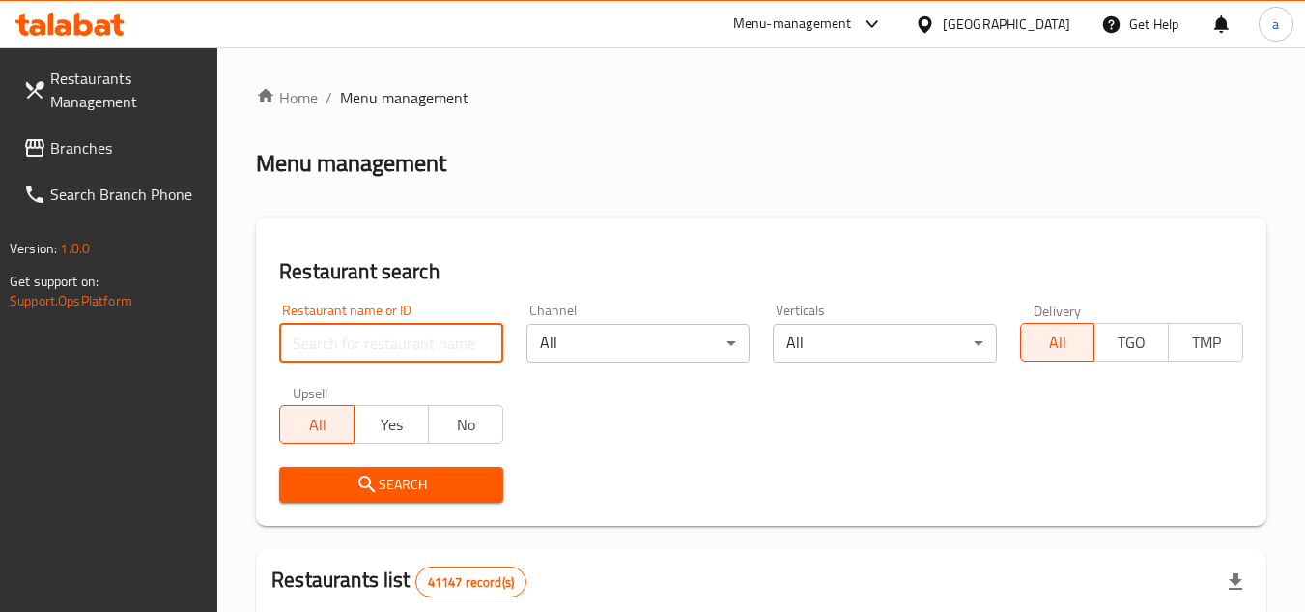
drag, startPoint x: 402, startPoint y: 351, endPoint x: 265, endPoint y: 392, distance: 143.3
click at [300, 385] on div "Restaurant name or ID Restaurant name or ID Channel All ​ Verticals All ​ Deliv…" at bounding box center [761, 403] width 987 height 222
paste input "701319"
type input "701319"
click button "Search" at bounding box center [390, 485] width 223 height 36
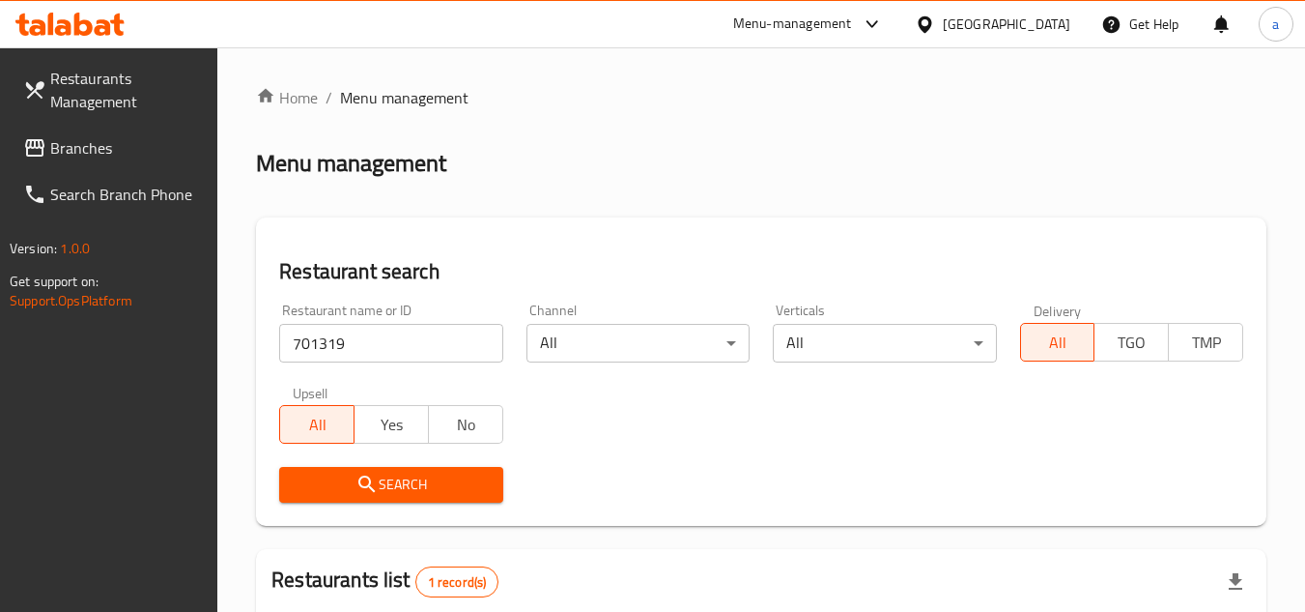
drag, startPoint x: 265, startPoint y: 392, endPoint x: 257, endPoint y: 360, distance: 32.8
click at [251, 390] on div "Home / Menu management Menu management Restaurant search Restaurant name or ID …" at bounding box center [761, 454] width 1088 height 814
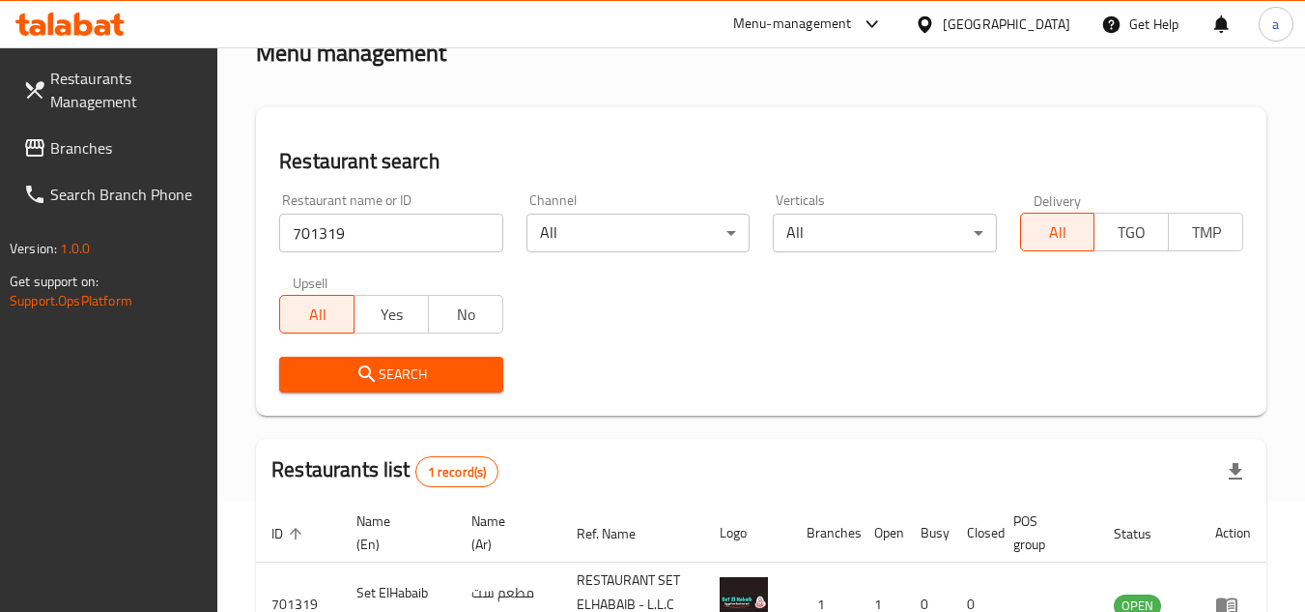
scroll to position [250, 0]
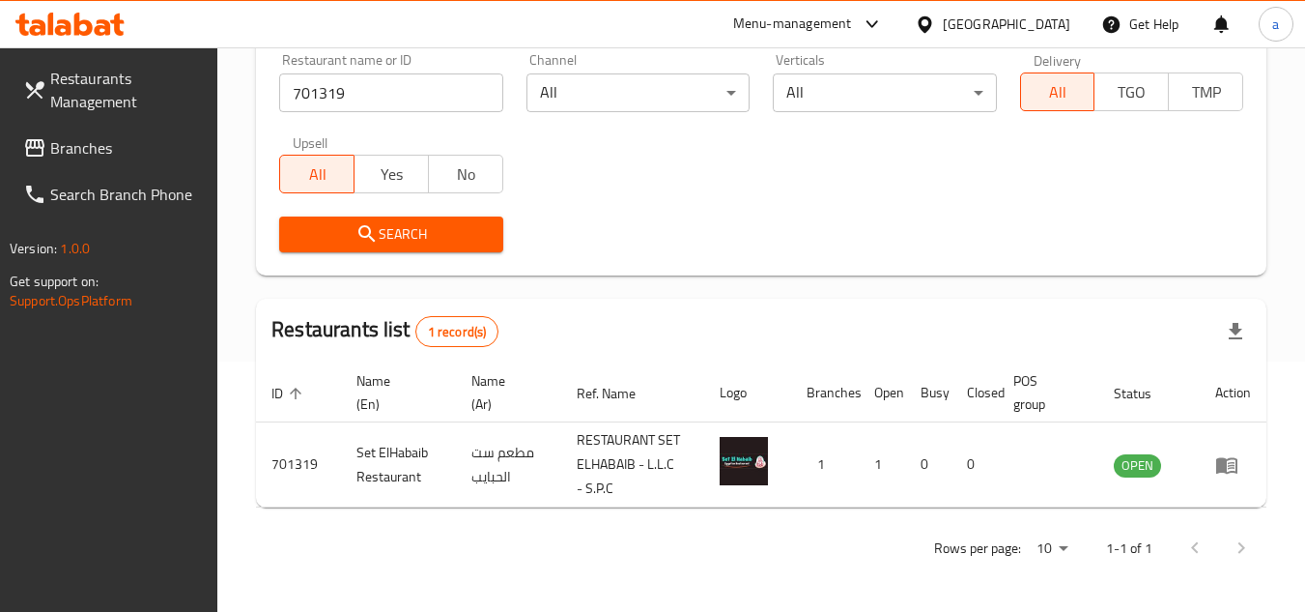
click at [135, 163] on link "Branches" at bounding box center [113, 148] width 211 height 46
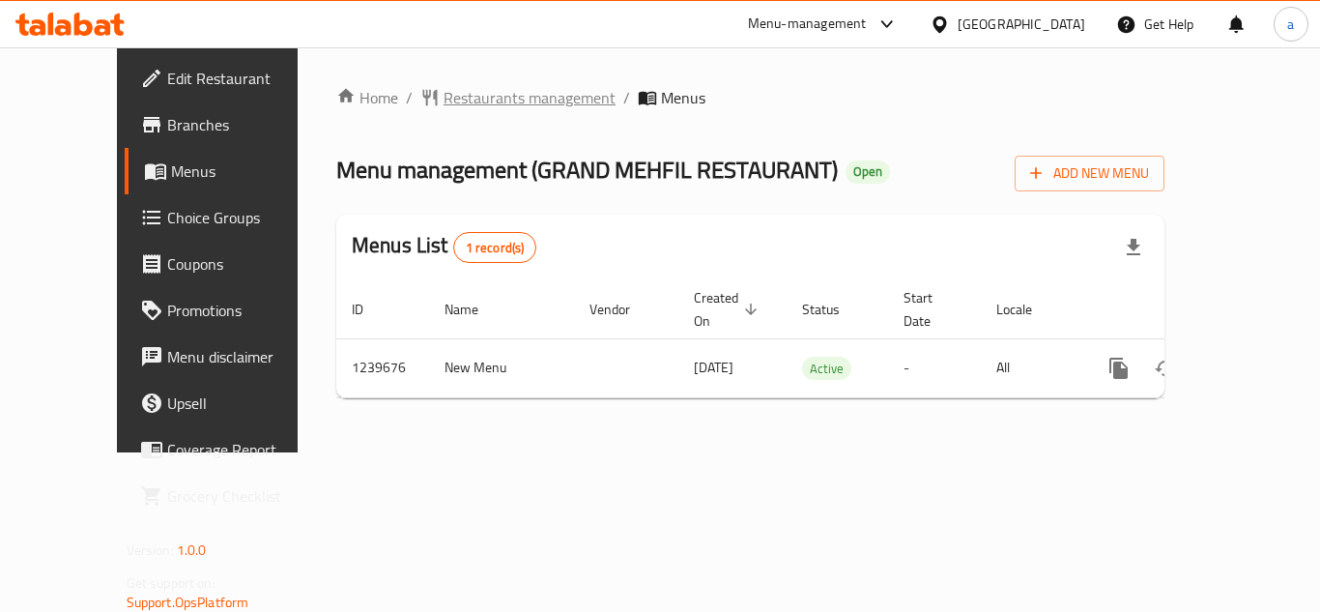
click at [524, 103] on span "Restaurants management" at bounding box center [529, 97] width 172 height 23
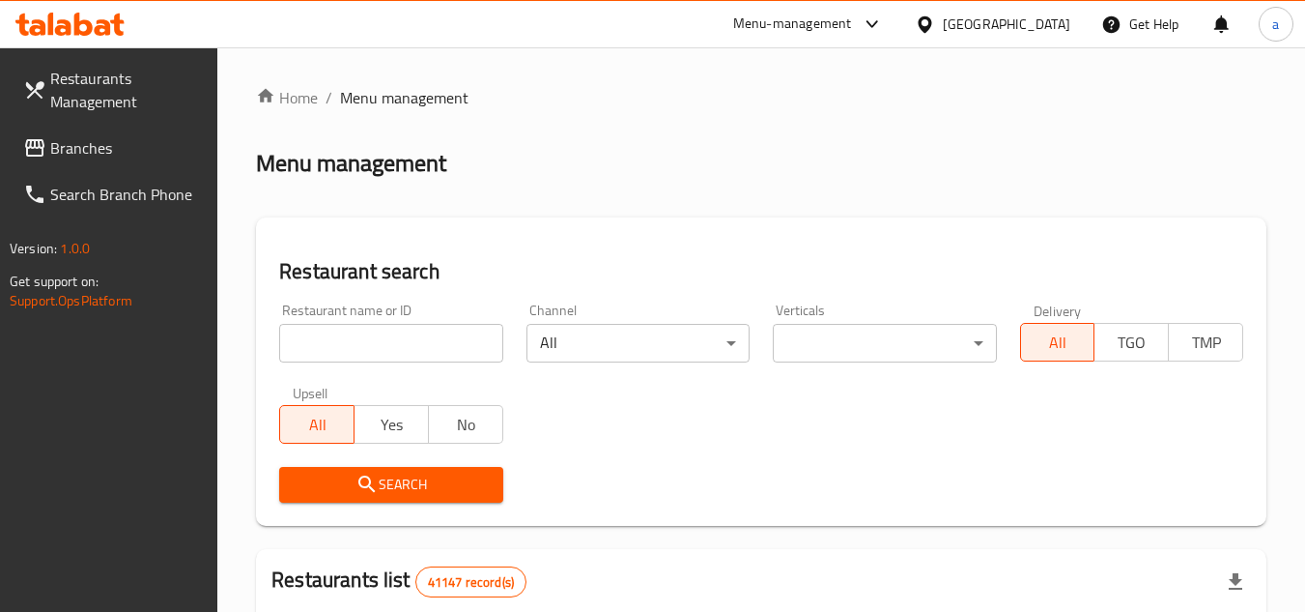
click at [404, 347] on input "search" at bounding box center [390, 343] width 223 height 39
paste input "679939"
type input "679939"
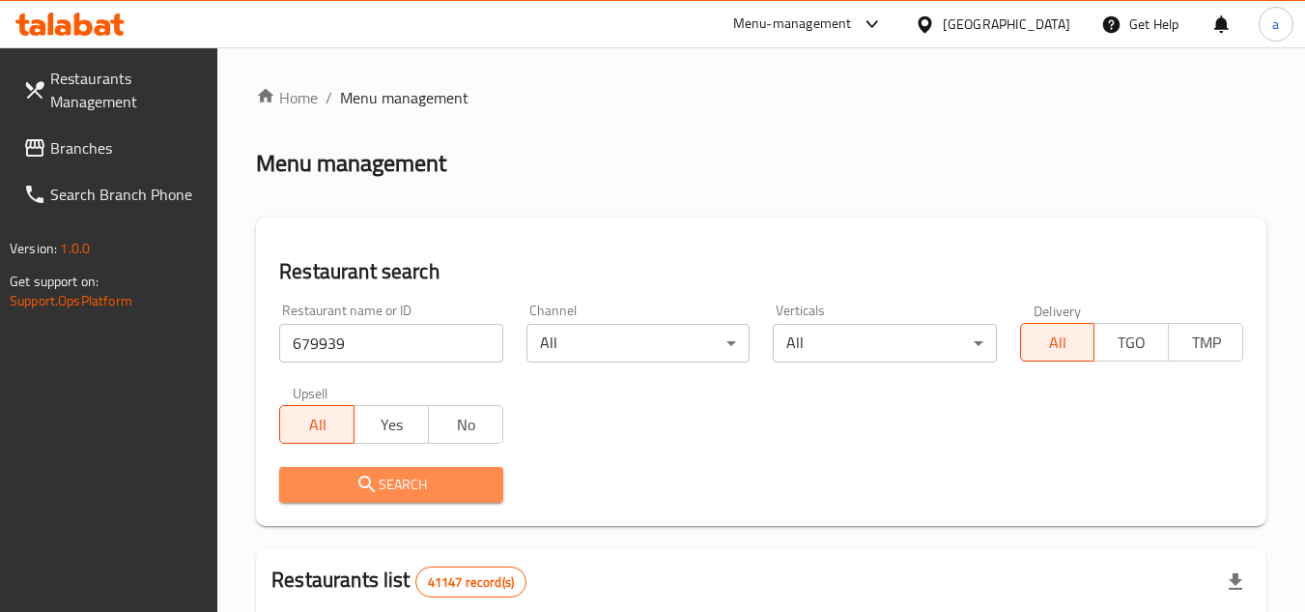
click at [439, 485] on span "Search" at bounding box center [391, 484] width 192 height 24
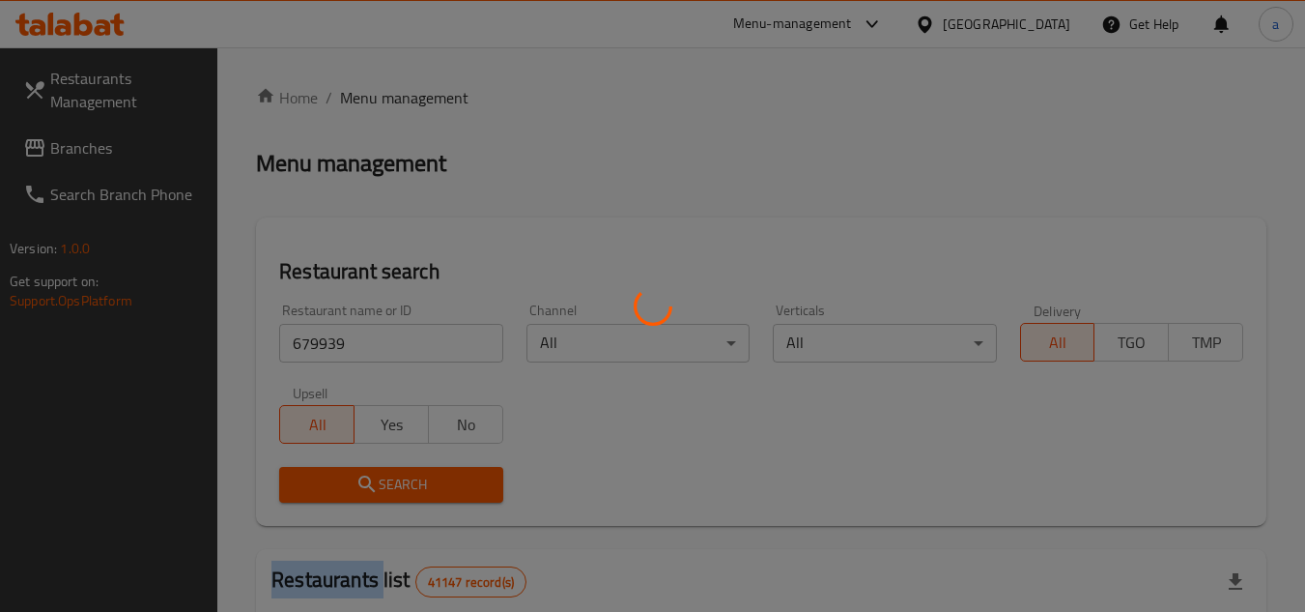
click at [439, 485] on div at bounding box center [652, 306] width 1305 height 612
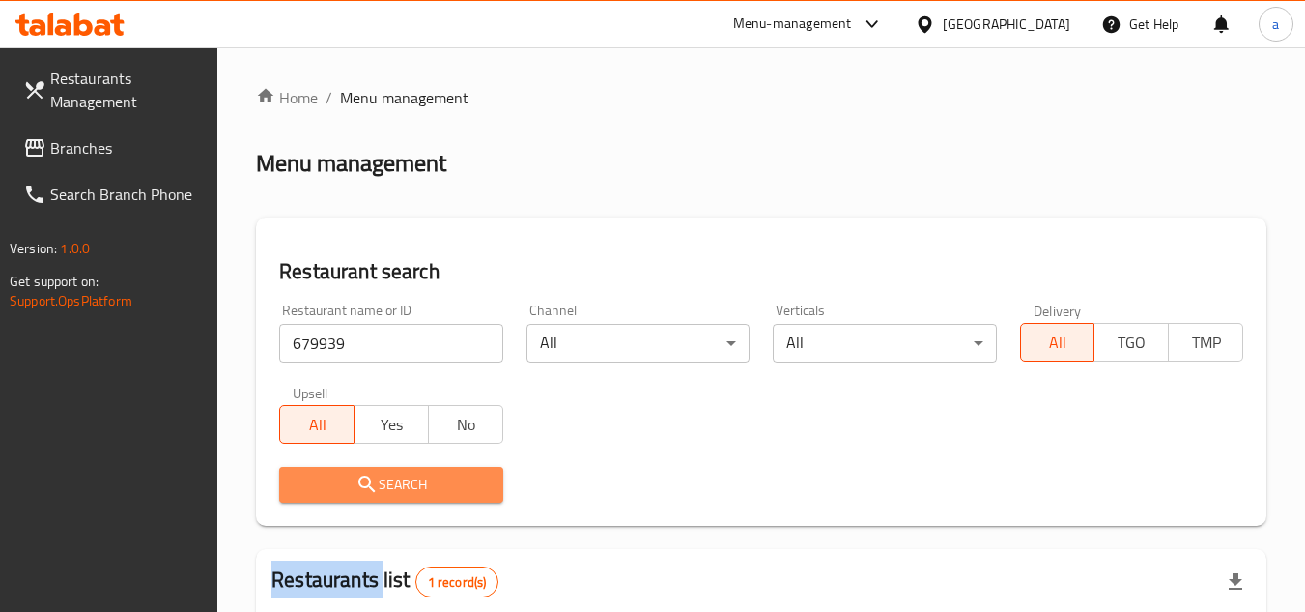
click at [439, 485] on span "Search" at bounding box center [391, 484] width 192 height 24
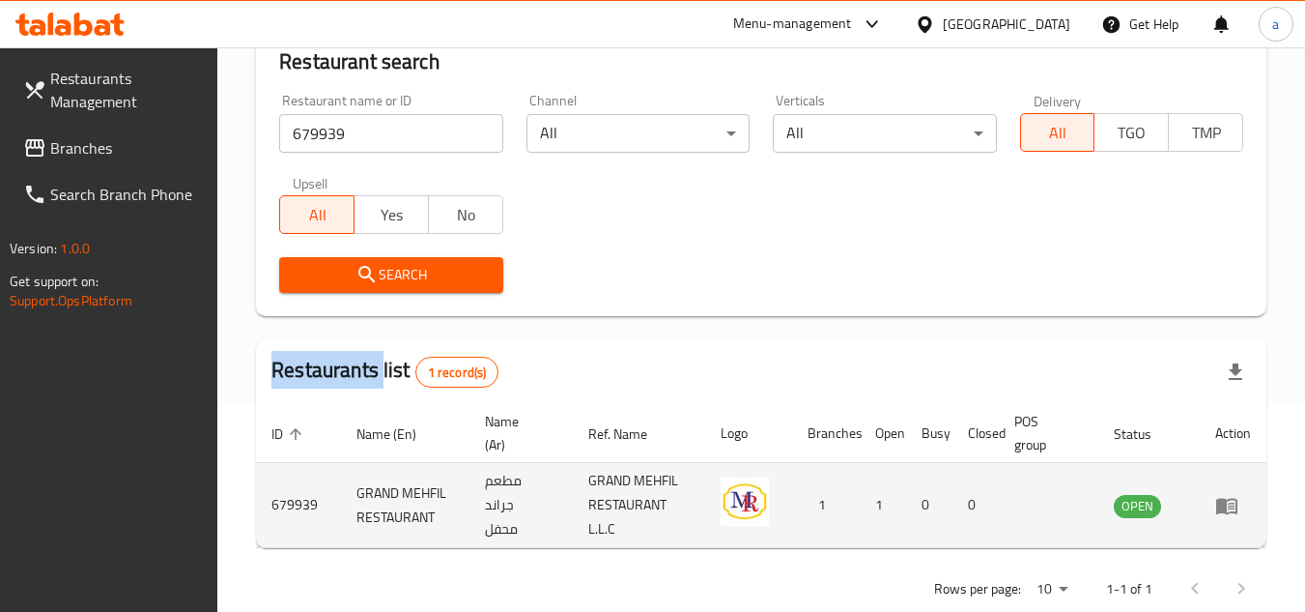
scroll to position [250, 0]
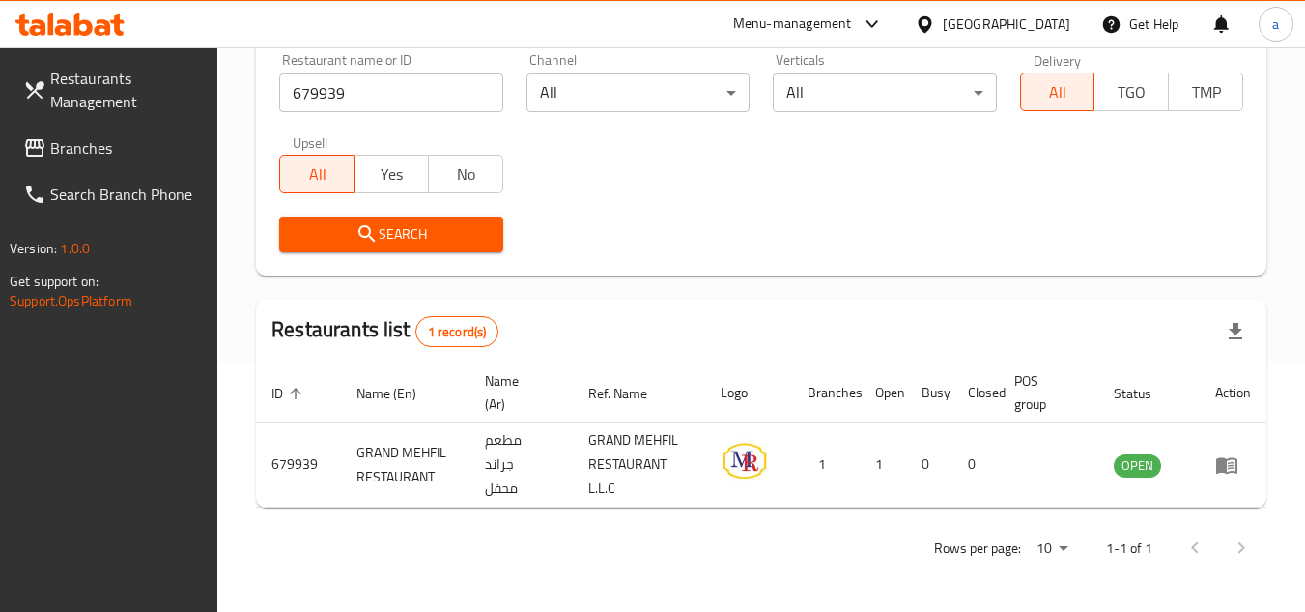
click at [1007, 16] on div "[GEOGRAPHIC_DATA]" at bounding box center [1007, 24] width 128 height 21
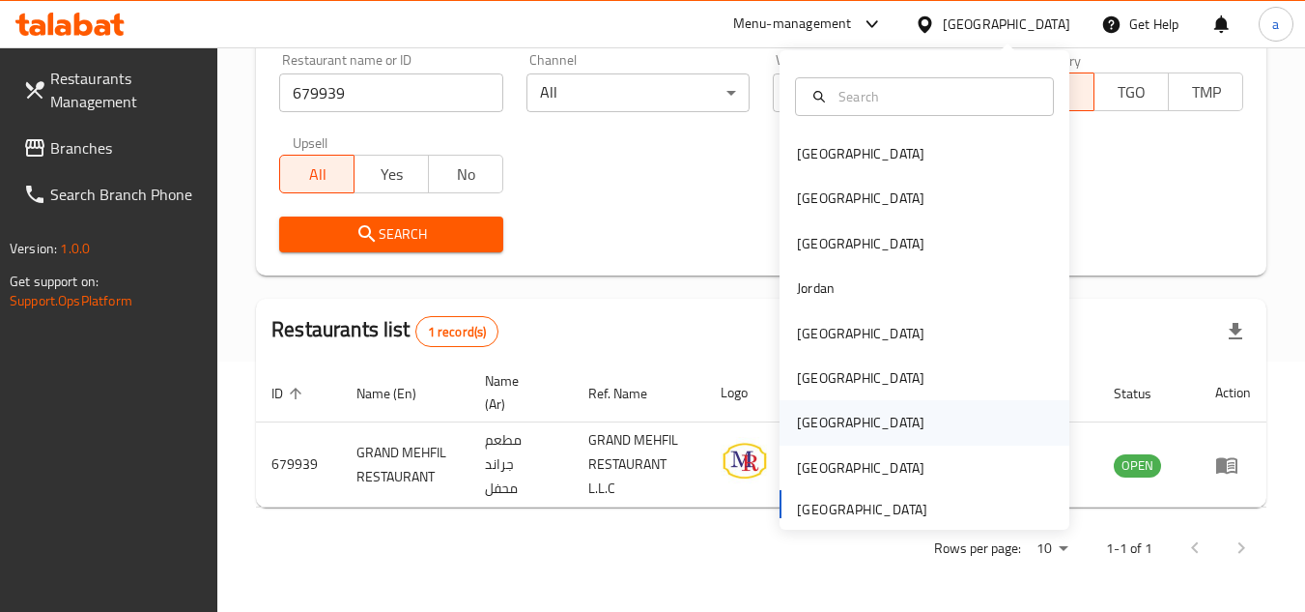
click at [839, 420] on div "[GEOGRAPHIC_DATA]" at bounding box center [925, 422] width 290 height 44
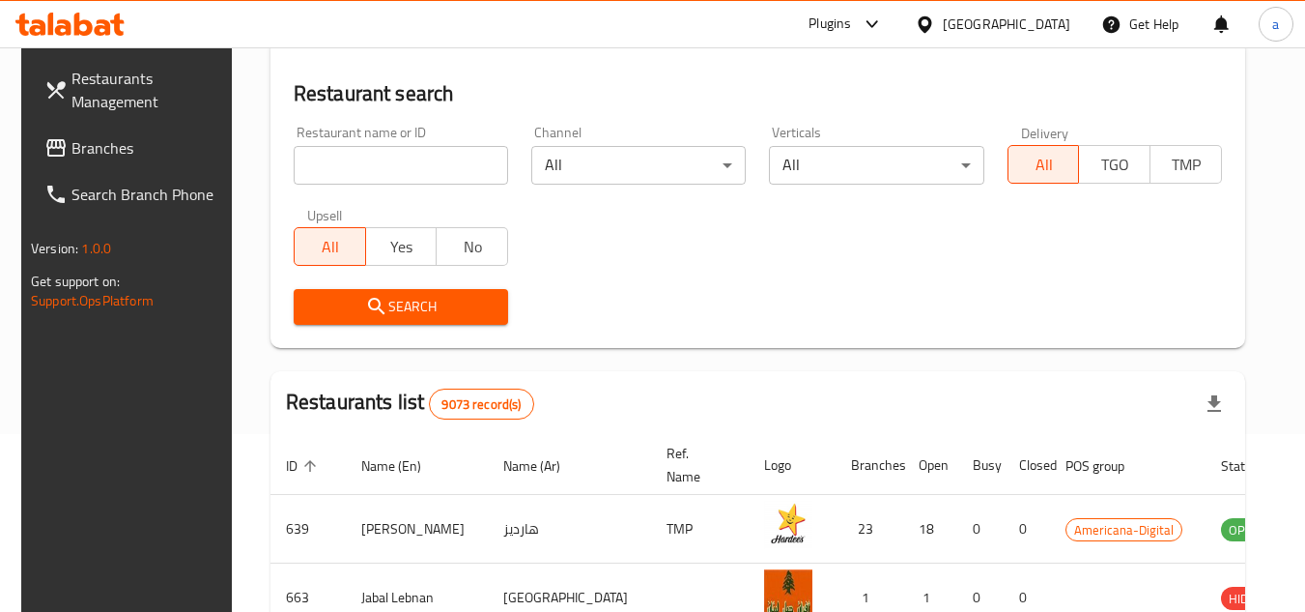
scroll to position [250, 0]
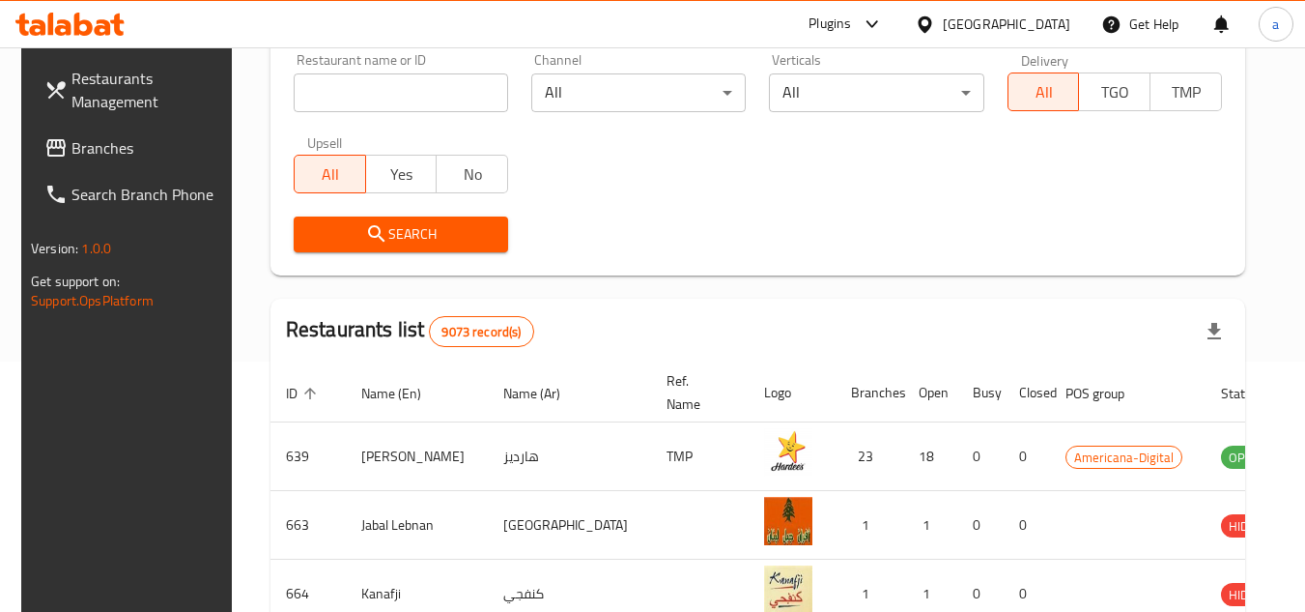
click at [112, 148] on span "Branches" at bounding box center [147, 147] width 153 height 23
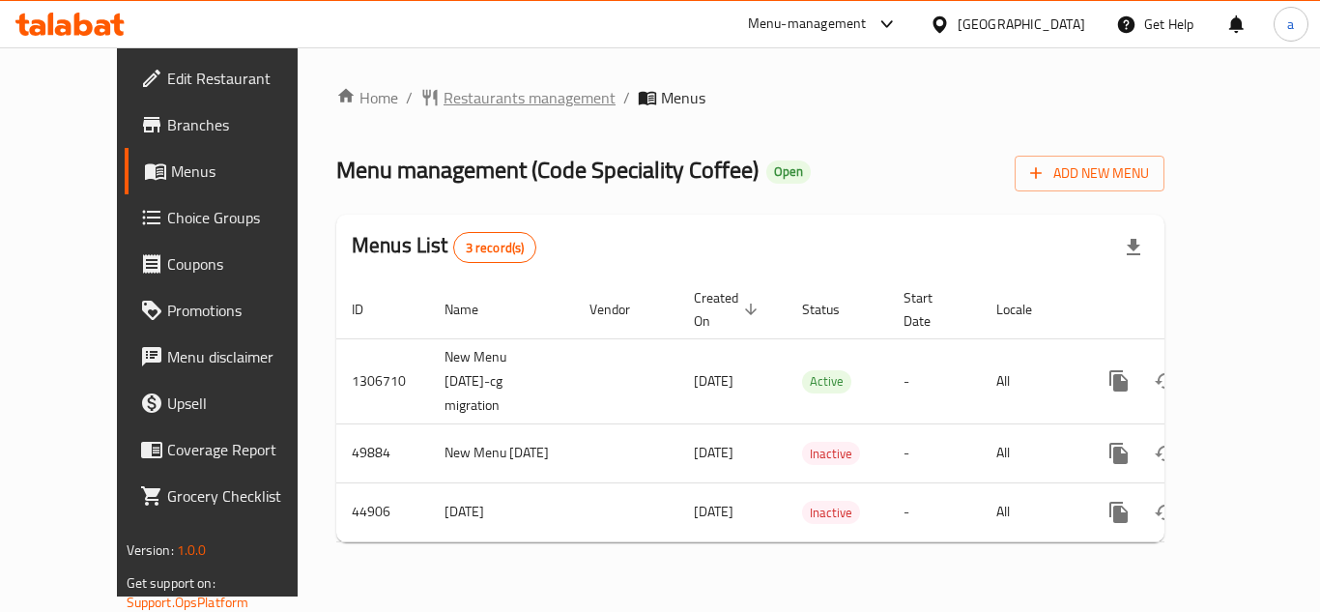
click at [457, 86] on span "Restaurants management" at bounding box center [529, 97] width 172 height 23
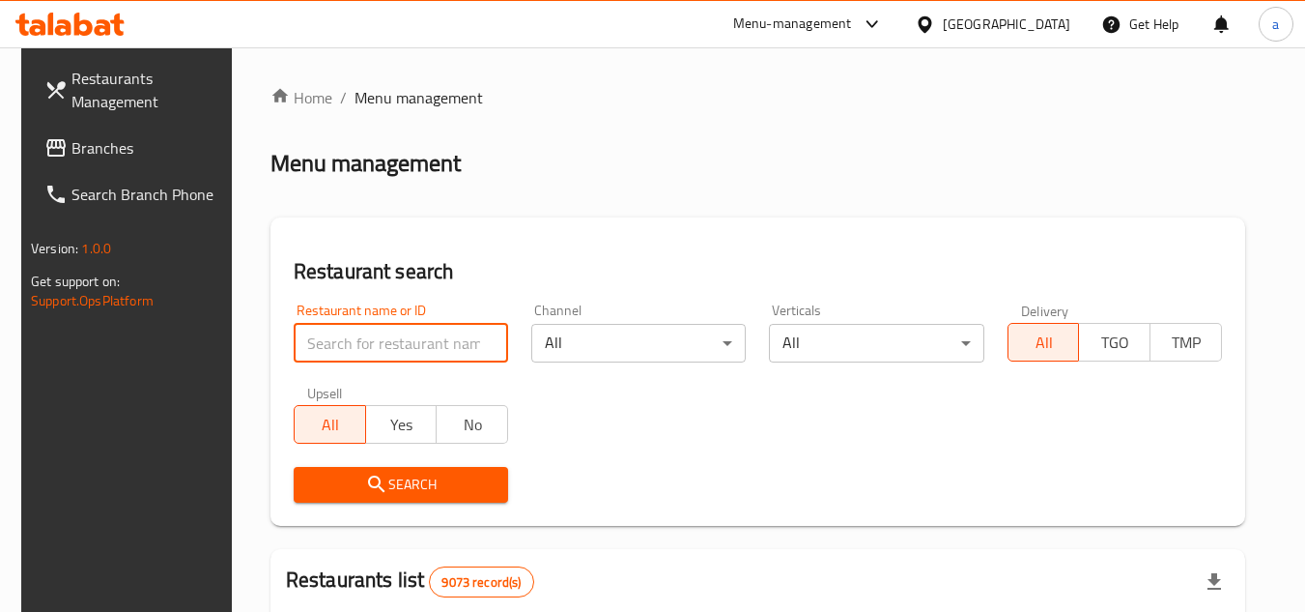
click at [411, 334] on input "search" at bounding box center [401, 343] width 214 height 39
paste input "23147"
type input "23147"
click at [428, 485] on span "Search" at bounding box center [401, 484] width 184 height 24
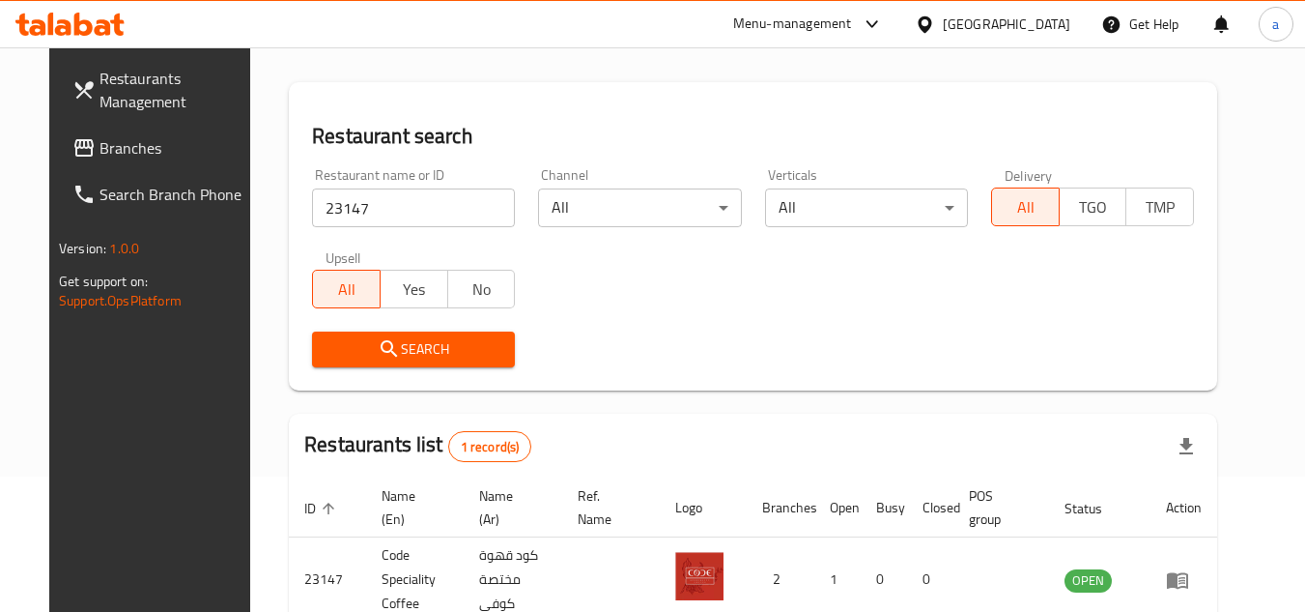
scroll to position [234, 0]
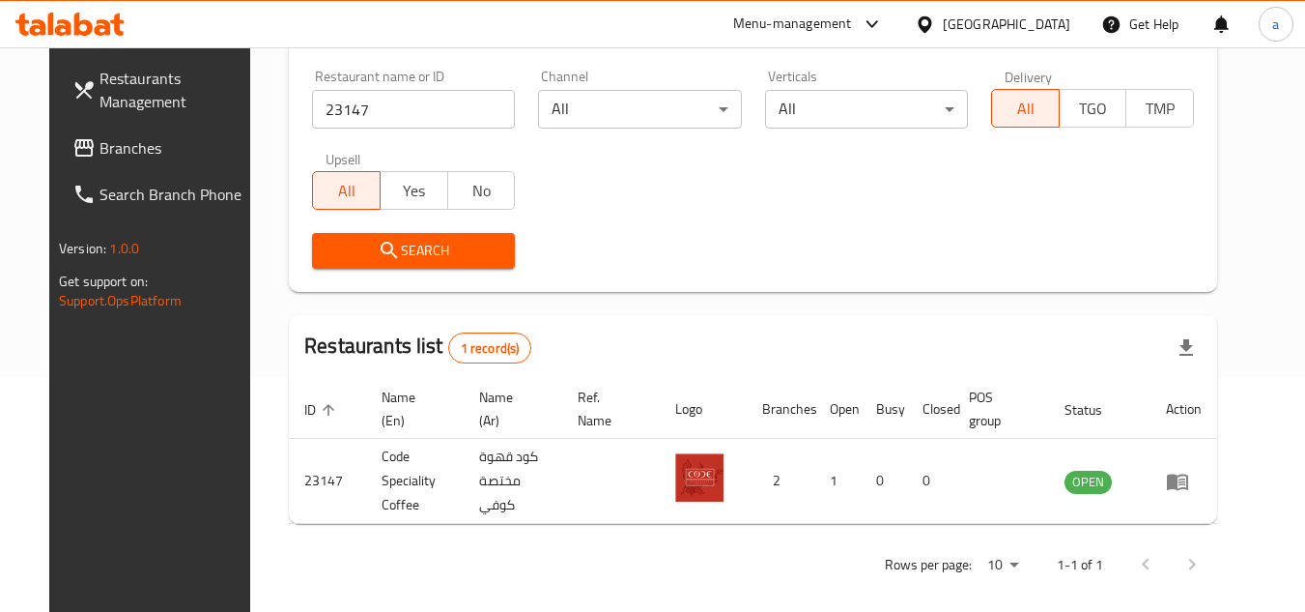
click at [1042, 22] on div "[GEOGRAPHIC_DATA]" at bounding box center [1007, 24] width 128 height 21
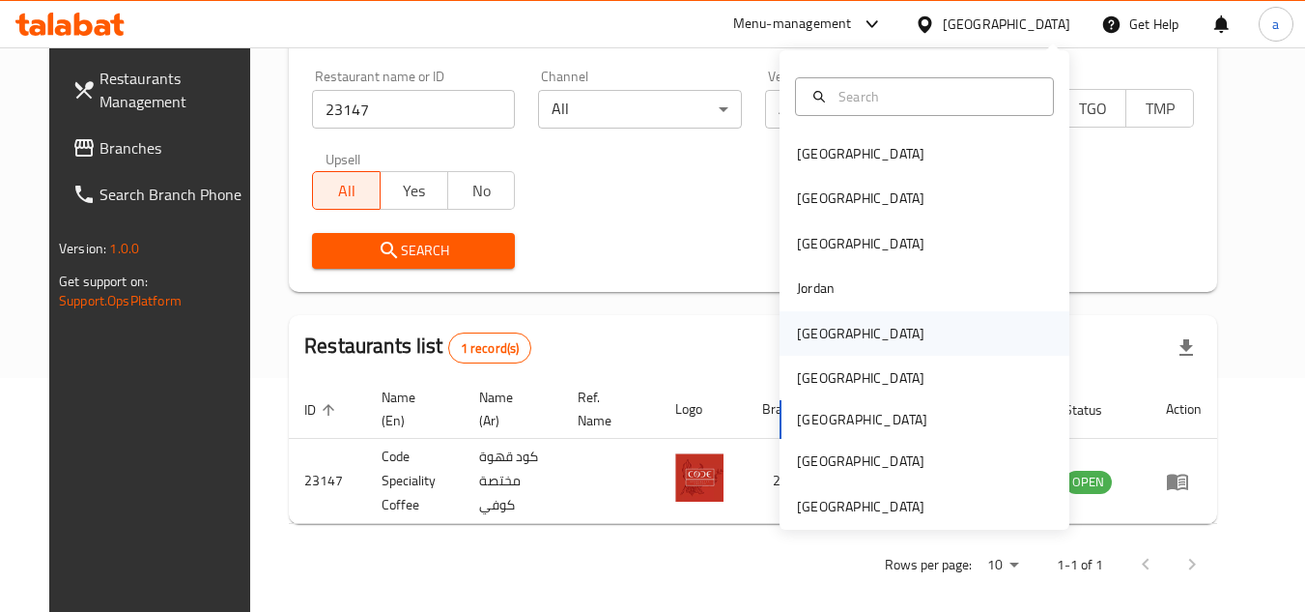
click at [969, 340] on div "[GEOGRAPHIC_DATA]" at bounding box center [925, 333] width 290 height 44
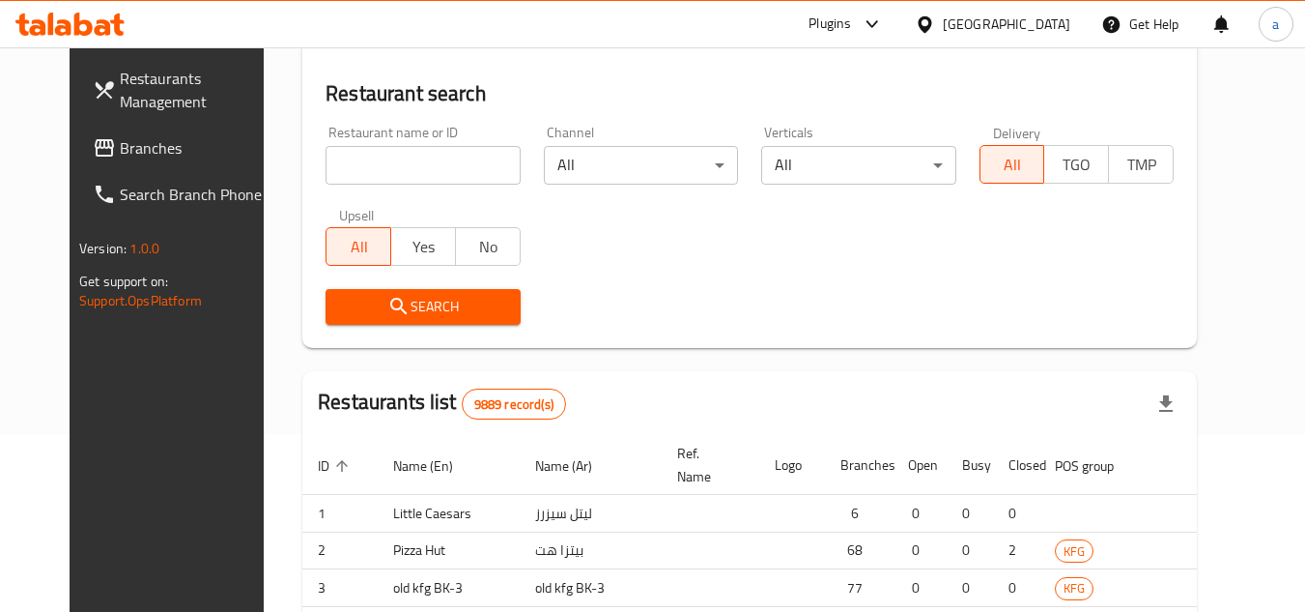
scroll to position [234, 0]
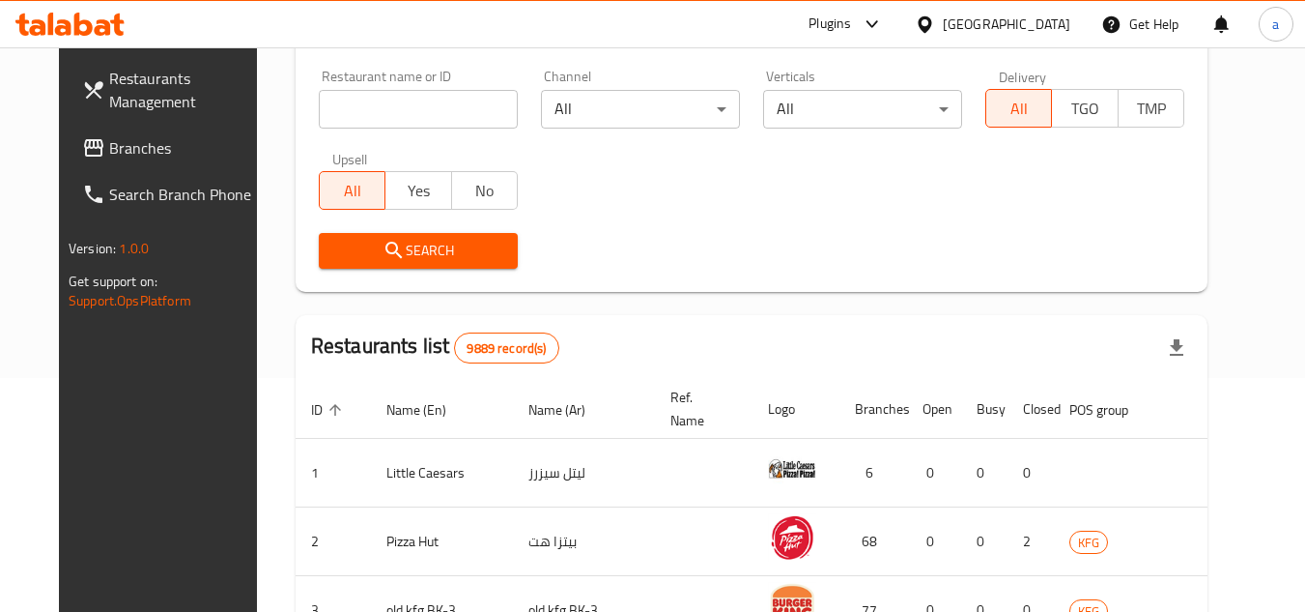
click at [109, 149] on span "Branches" at bounding box center [185, 147] width 153 height 23
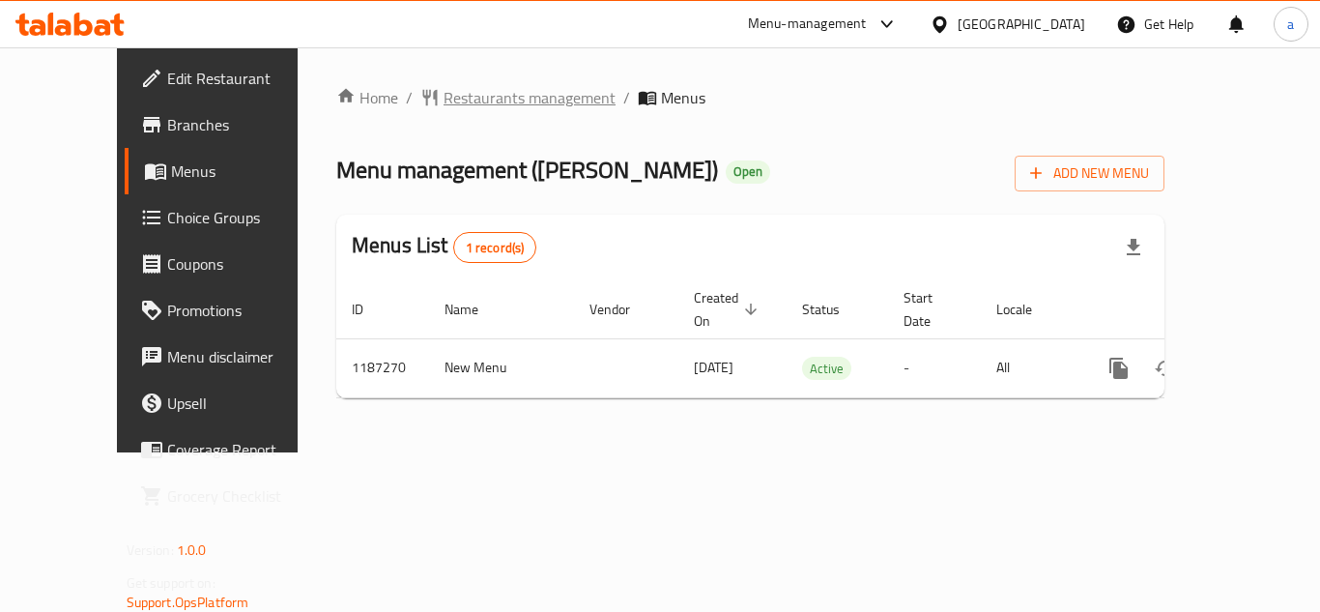
click at [443, 96] on span "Restaurants management" at bounding box center [529, 97] width 172 height 23
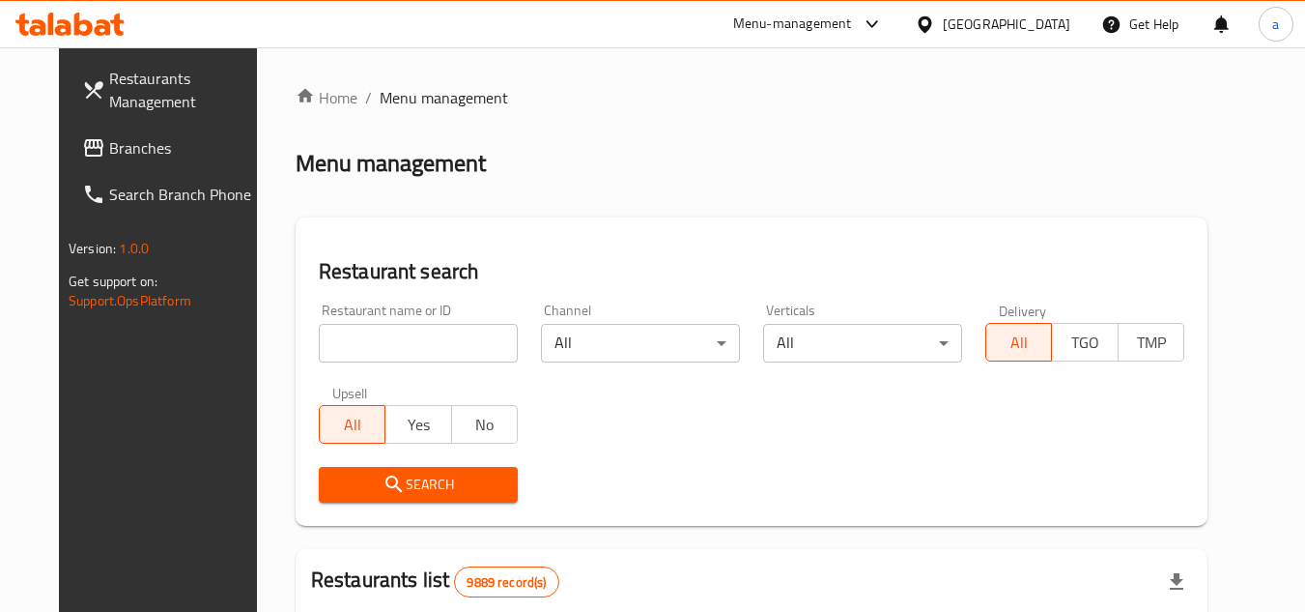
click at [385, 336] on div "Home / Menu management Menu management Restaurant search Restaurant name or ID …" at bounding box center [752, 614] width 912 height 1056
click at [385, 336] on input "search" at bounding box center [418, 343] width 199 height 39
paste input "667007"
type input "667007"
click at [401, 486] on span "Search" at bounding box center [418, 484] width 168 height 24
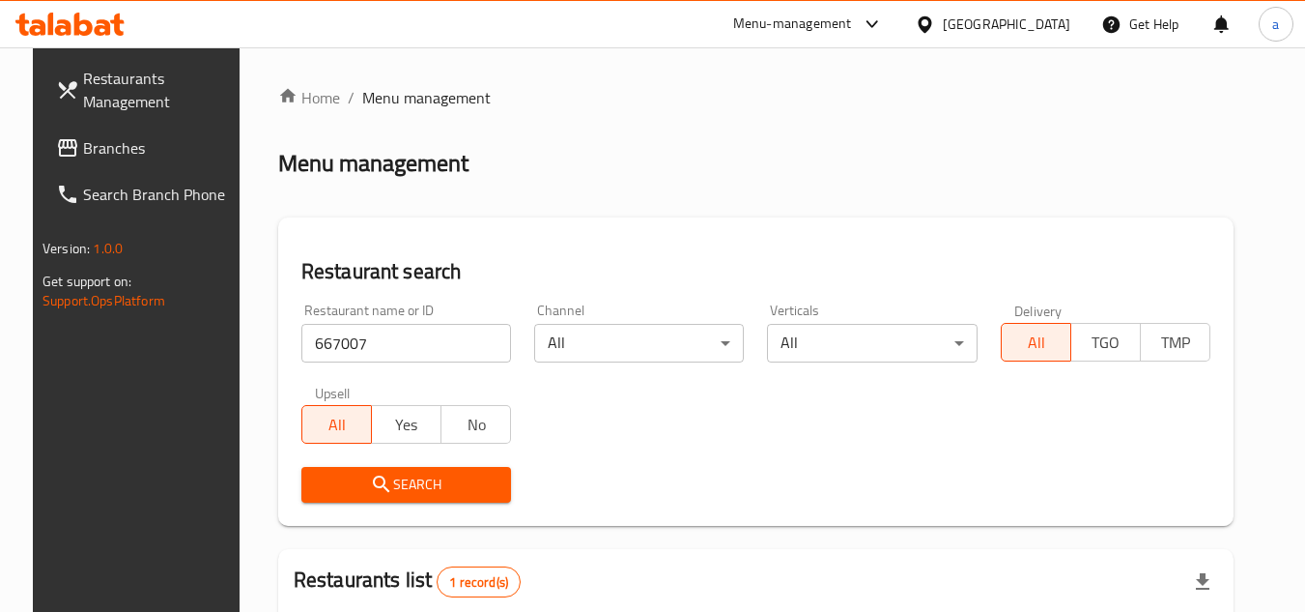
click at [1034, 22] on div "[GEOGRAPHIC_DATA]" at bounding box center [1007, 24] width 128 height 21
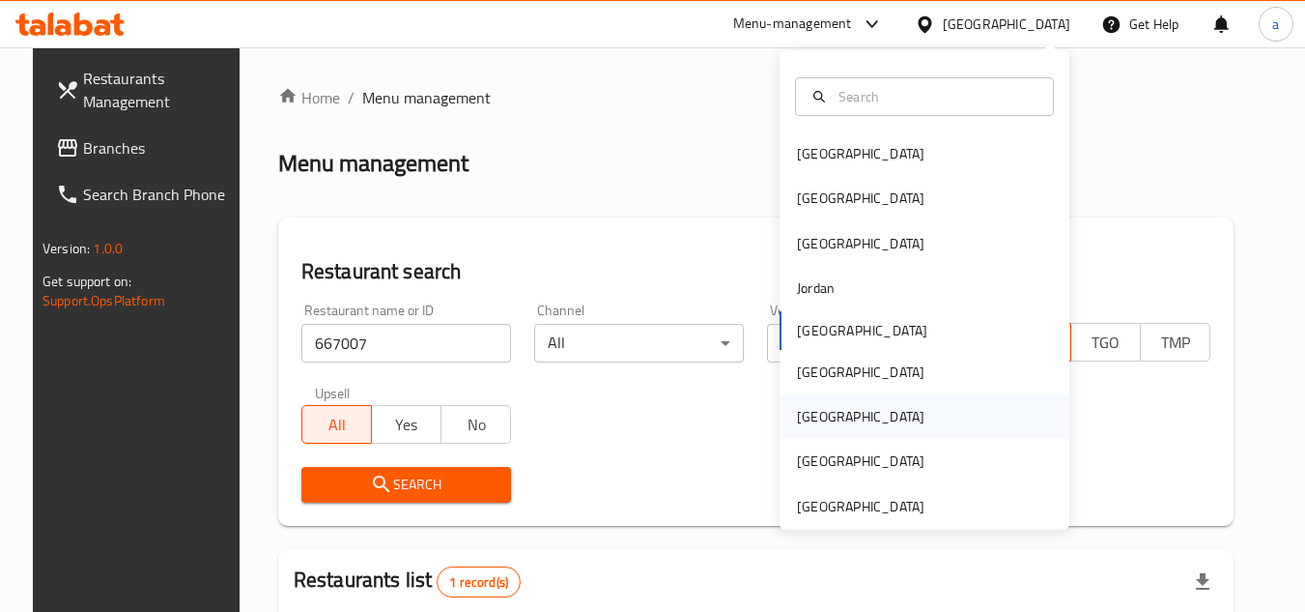
click at [879, 405] on div "[GEOGRAPHIC_DATA]" at bounding box center [925, 416] width 290 height 44
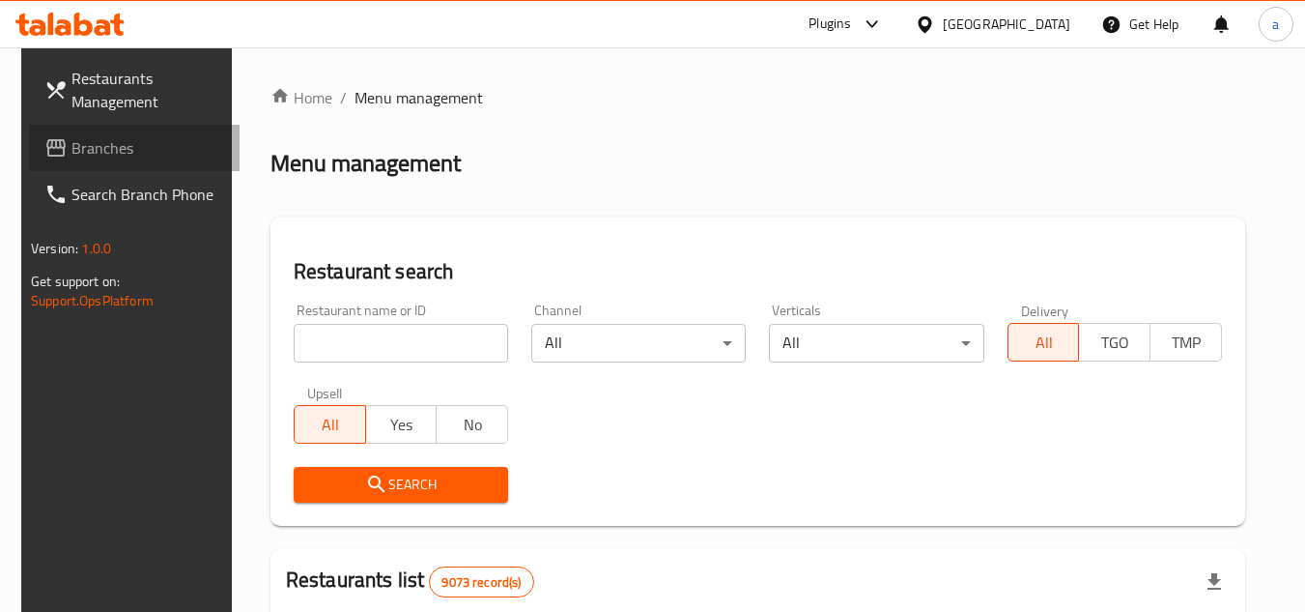
click at [150, 139] on span "Branches" at bounding box center [147, 147] width 153 height 23
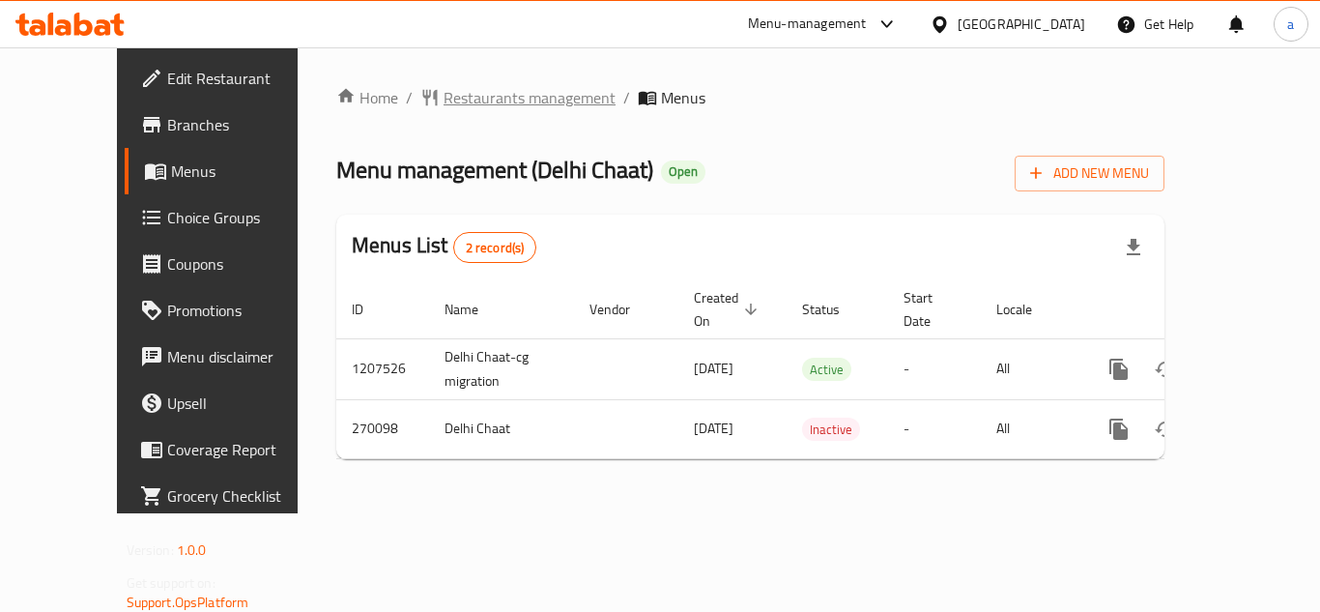
click at [476, 86] on span "Restaurants management" at bounding box center [529, 97] width 172 height 23
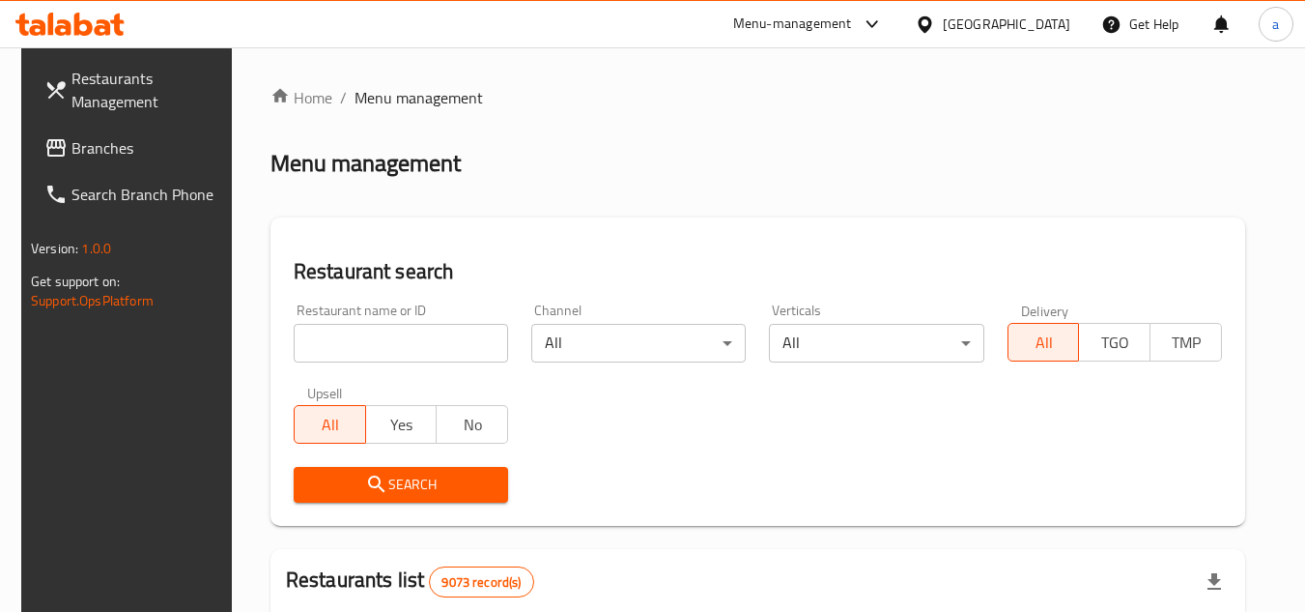
click at [345, 341] on input "search" at bounding box center [401, 343] width 214 height 39
paste input "627744"
type input "627744"
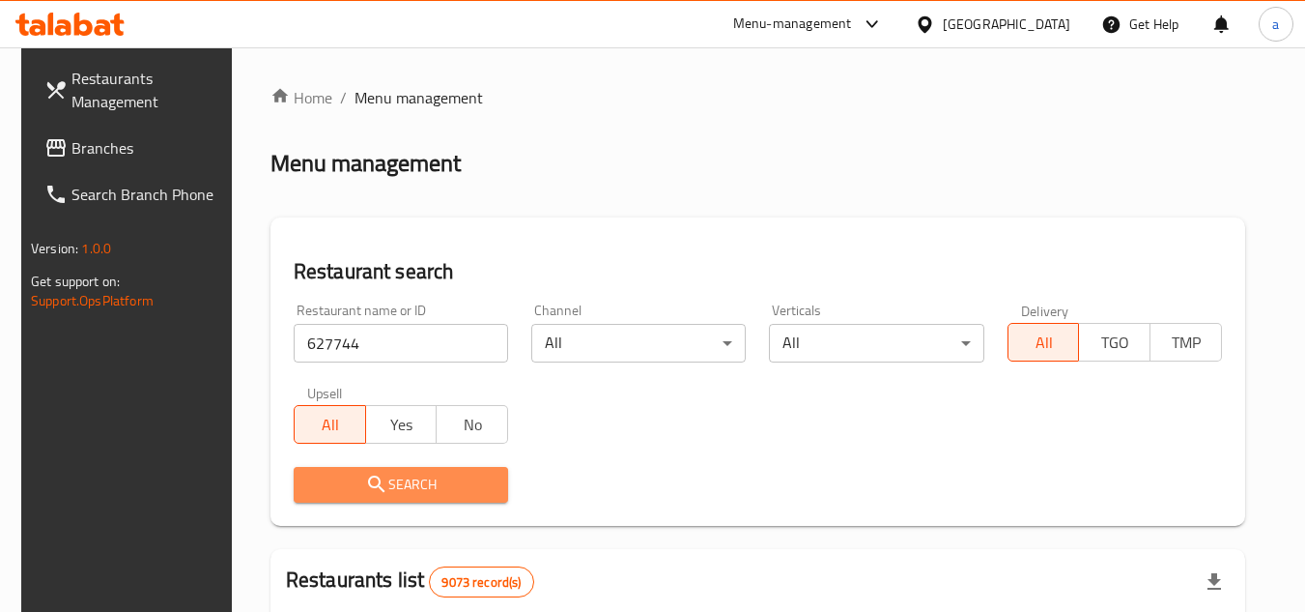
click at [398, 477] on span "Search" at bounding box center [401, 484] width 184 height 24
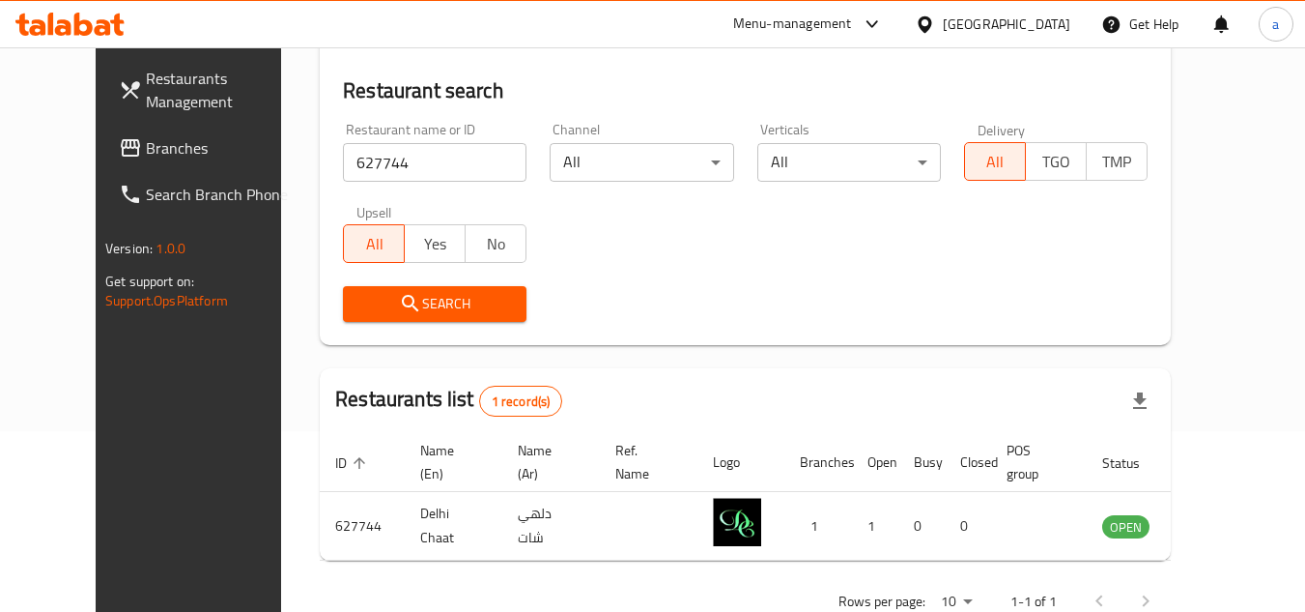
scroll to position [234, 0]
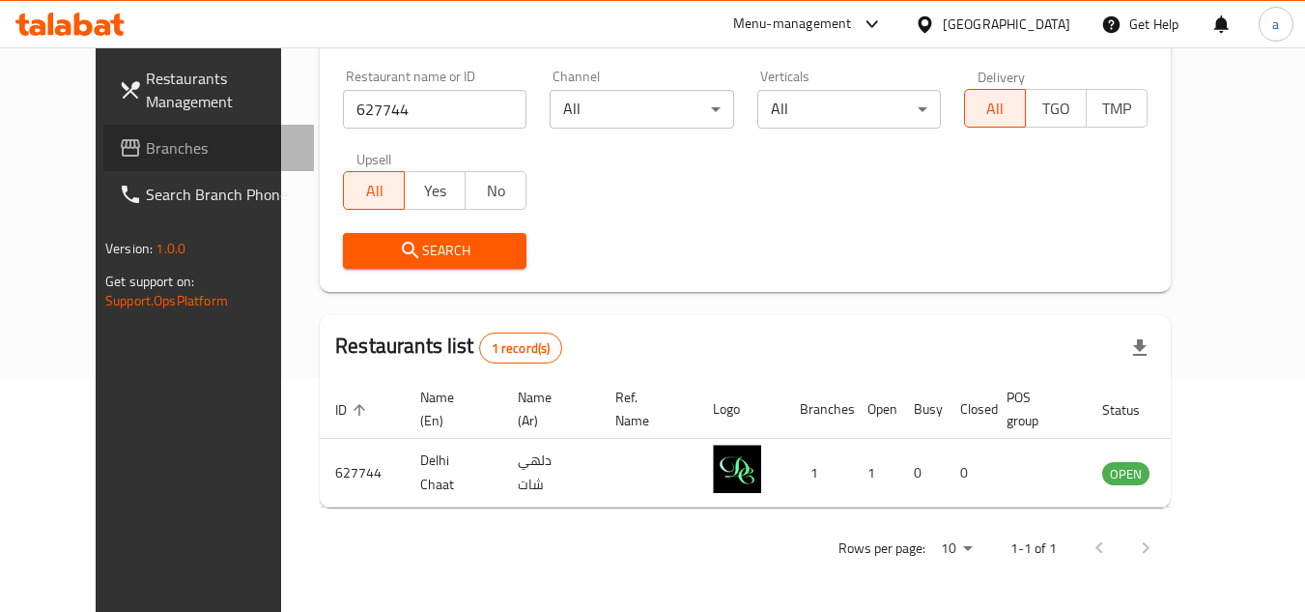
click at [116, 163] on link "Branches" at bounding box center [208, 148] width 211 height 46
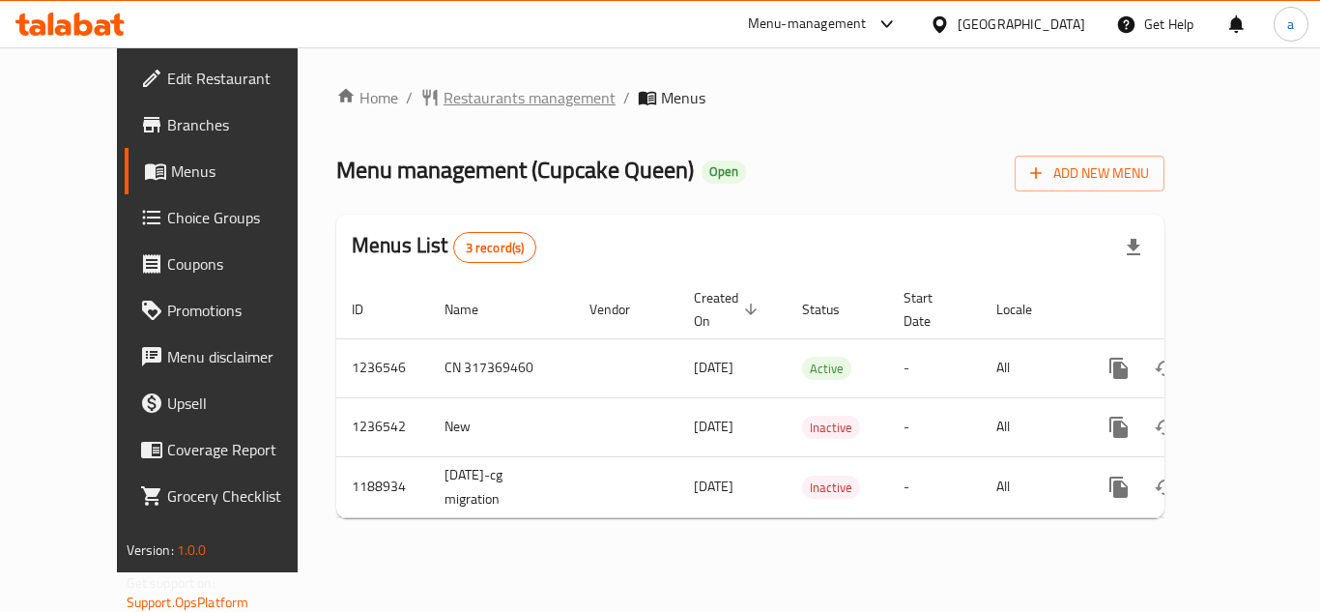
click at [463, 97] on span "Restaurants management" at bounding box center [529, 97] width 172 height 23
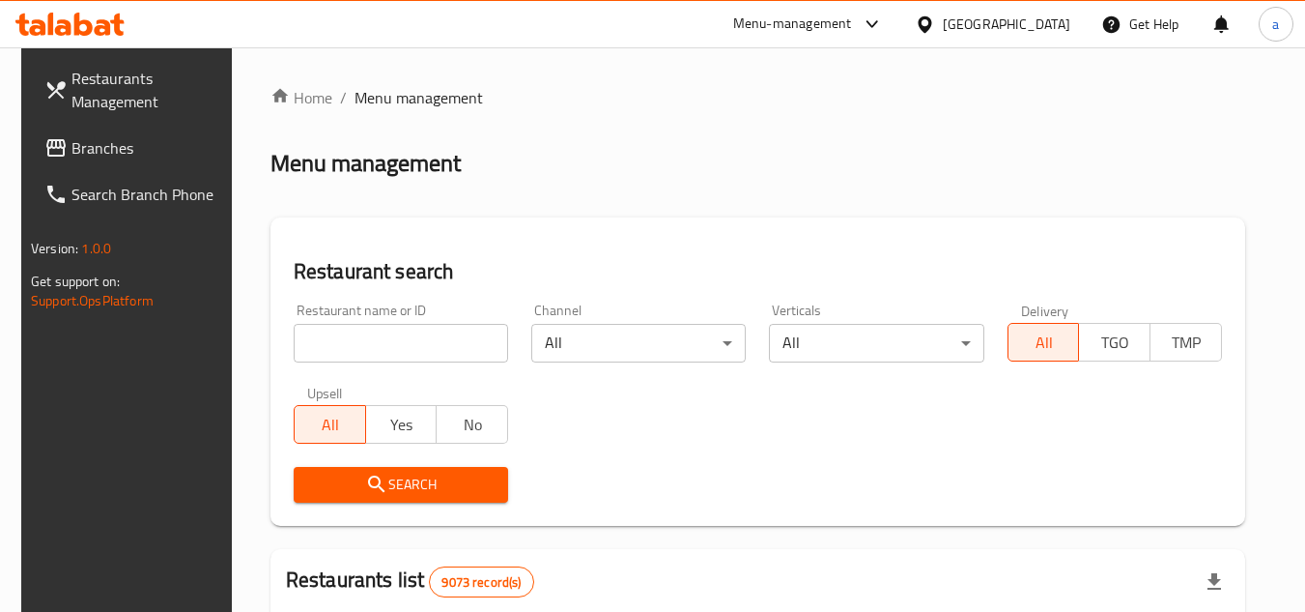
click at [378, 339] on input "search" at bounding box center [401, 343] width 214 height 39
paste input "609244"
type input "609244"
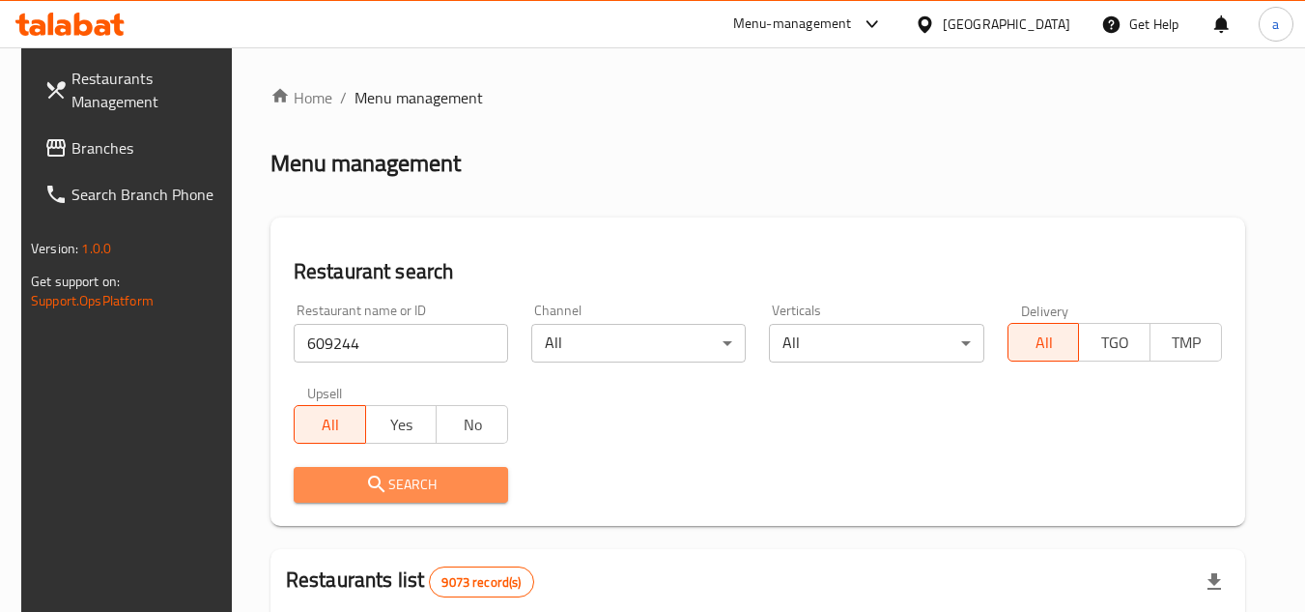
click at [441, 484] on span "Search" at bounding box center [401, 484] width 184 height 24
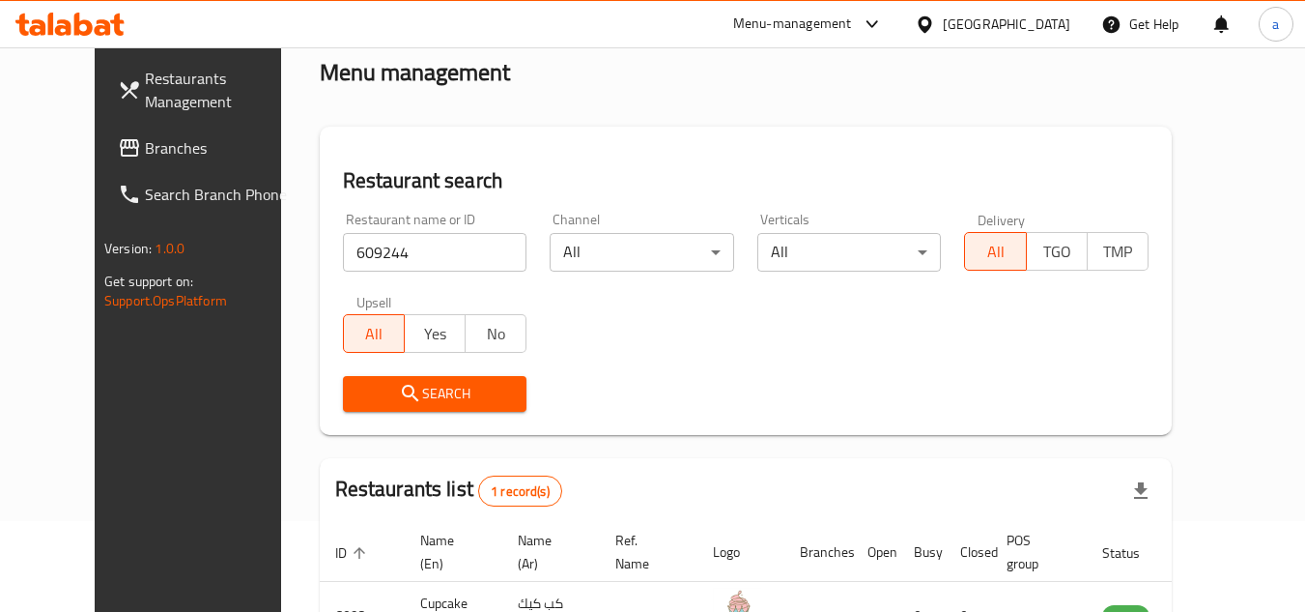
scroll to position [234, 0]
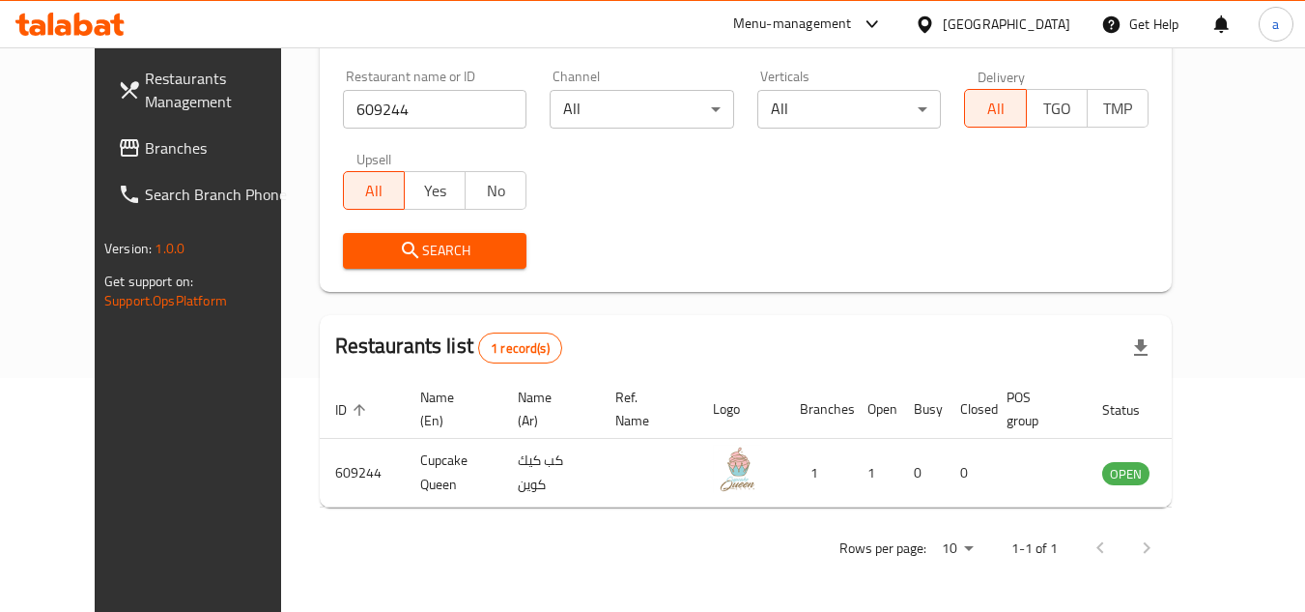
click at [931, 28] on icon at bounding box center [925, 23] width 14 height 16
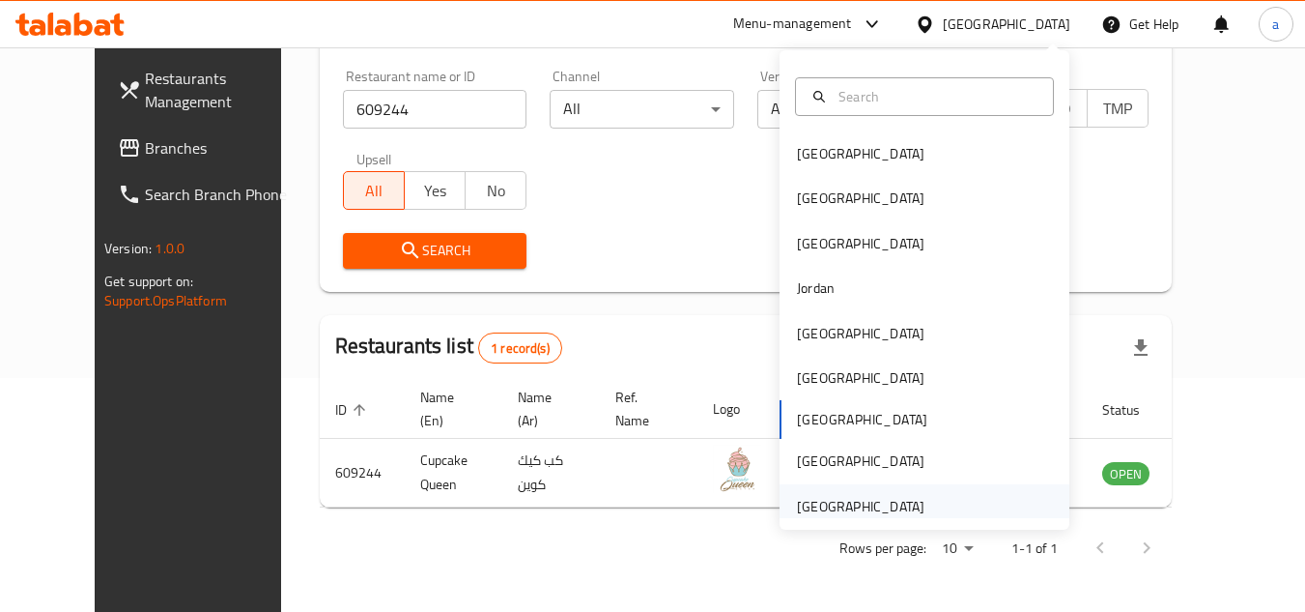
click at [898, 515] on div "[GEOGRAPHIC_DATA]" at bounding box center [861, 506] width 128 height 21
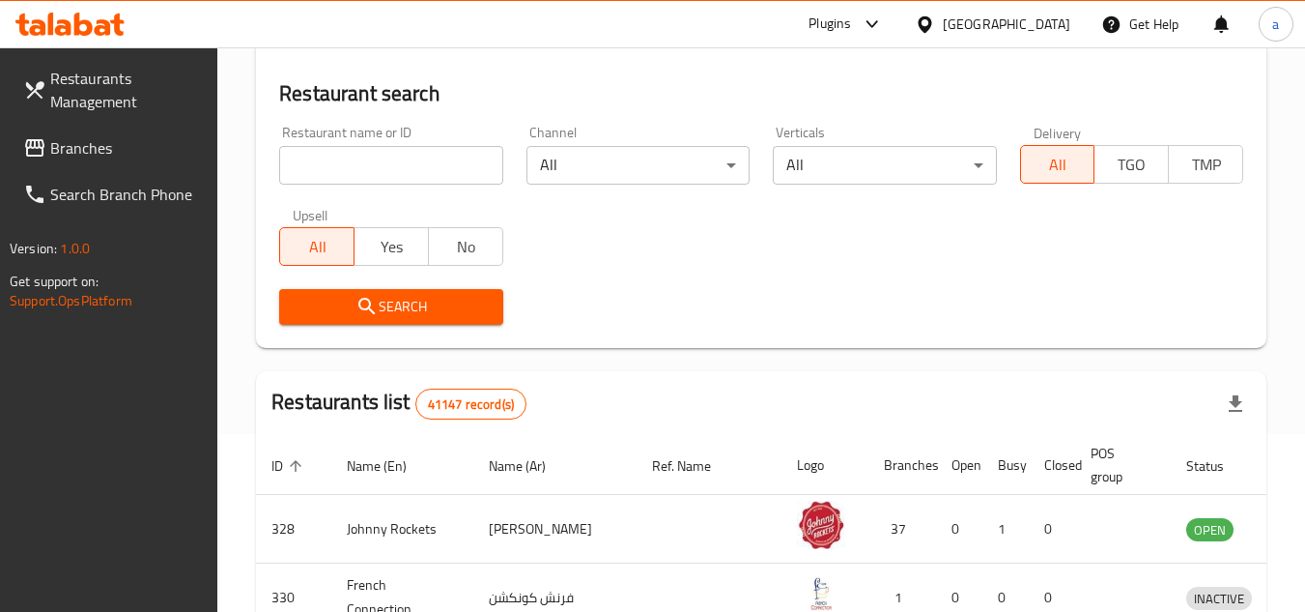
scroll to position [234, 0]
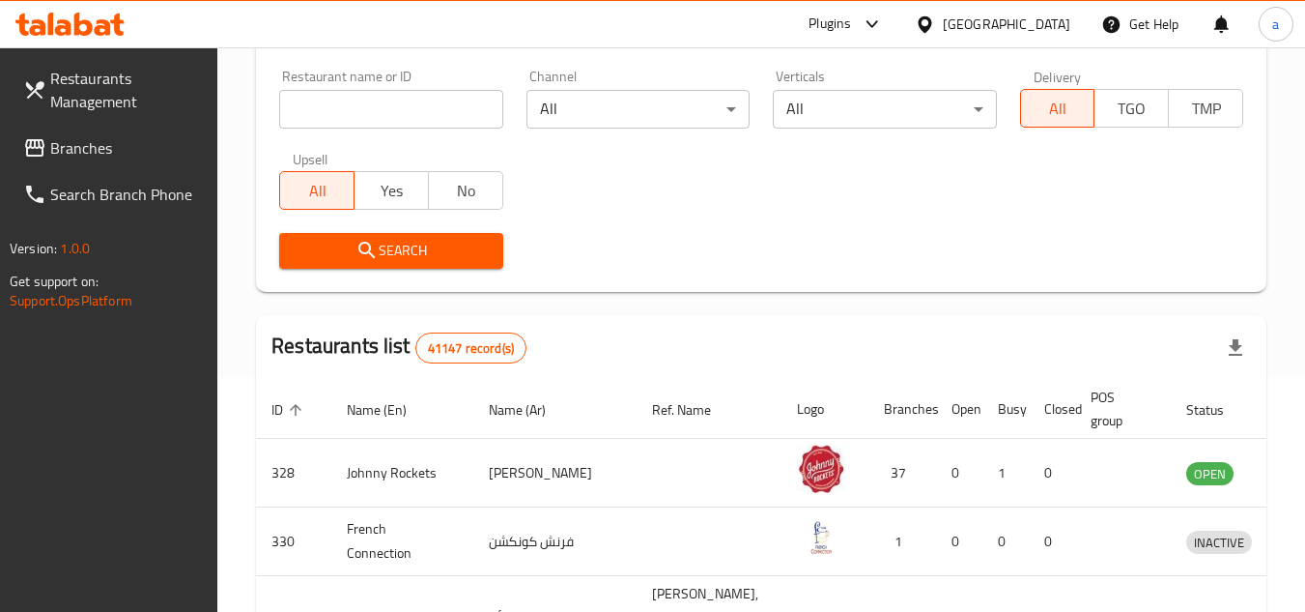
click at [132, 161] on link "Branches" at bounding box center [113, 148] width 211 height 46
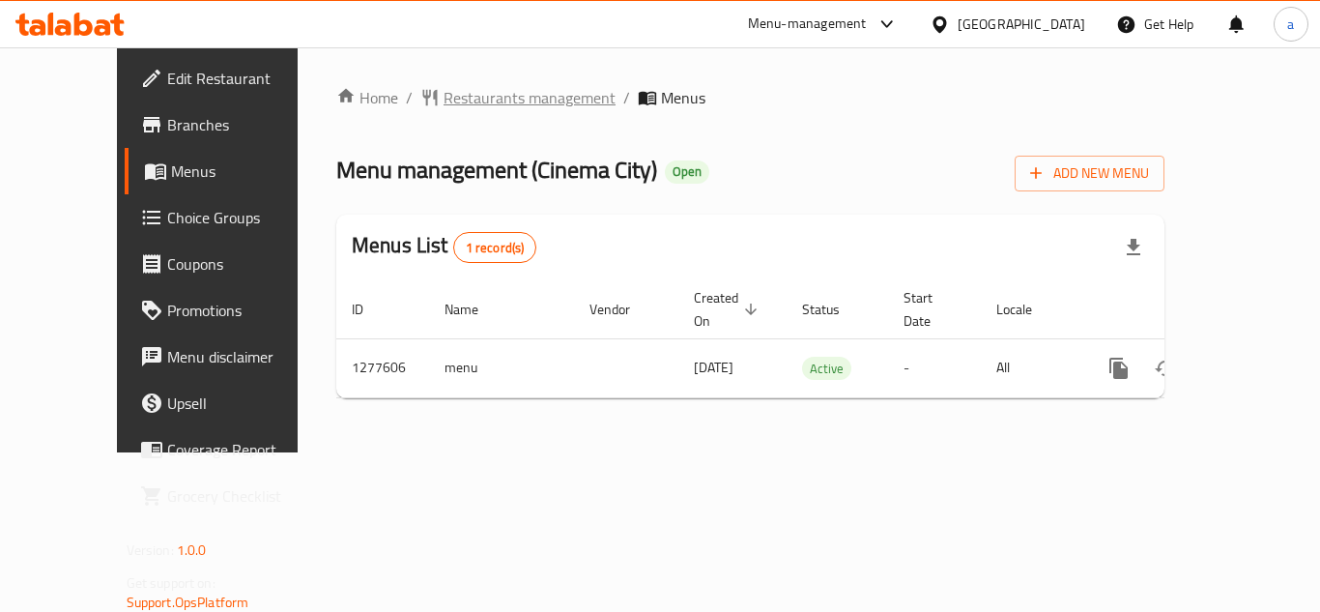
click at [486, 93] on span "Restaurants management" at bounding box center [529, 97] width 172 height 23
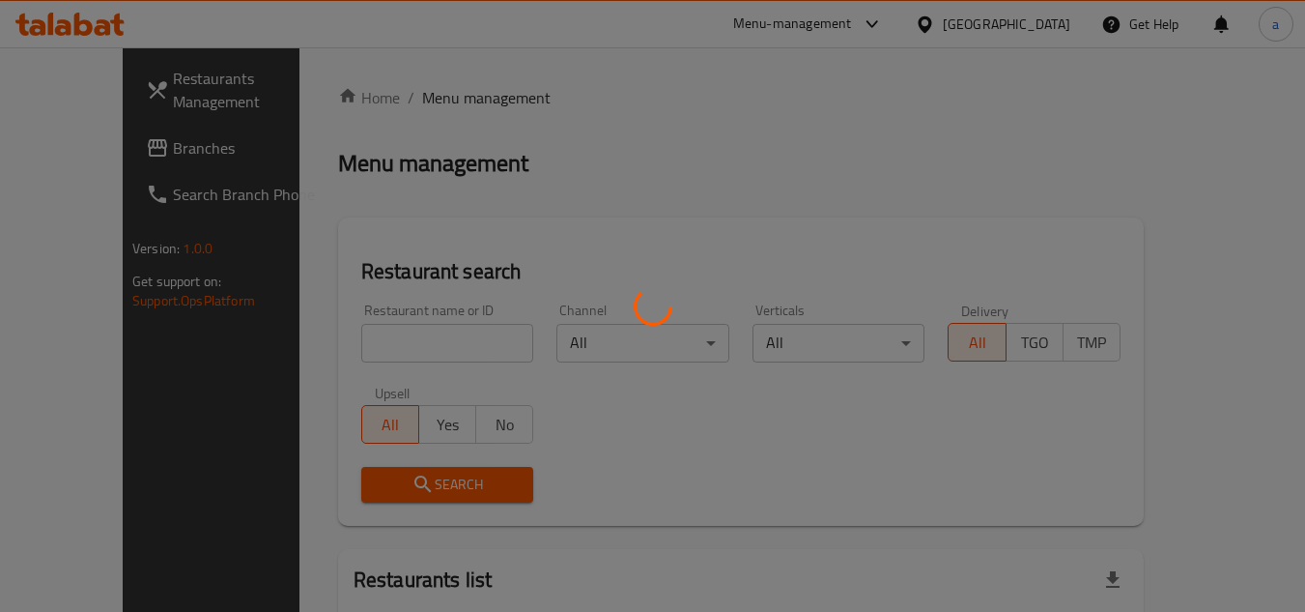
click at [463, 349] on div at bounding box center [652, 306] width 1305 height 612
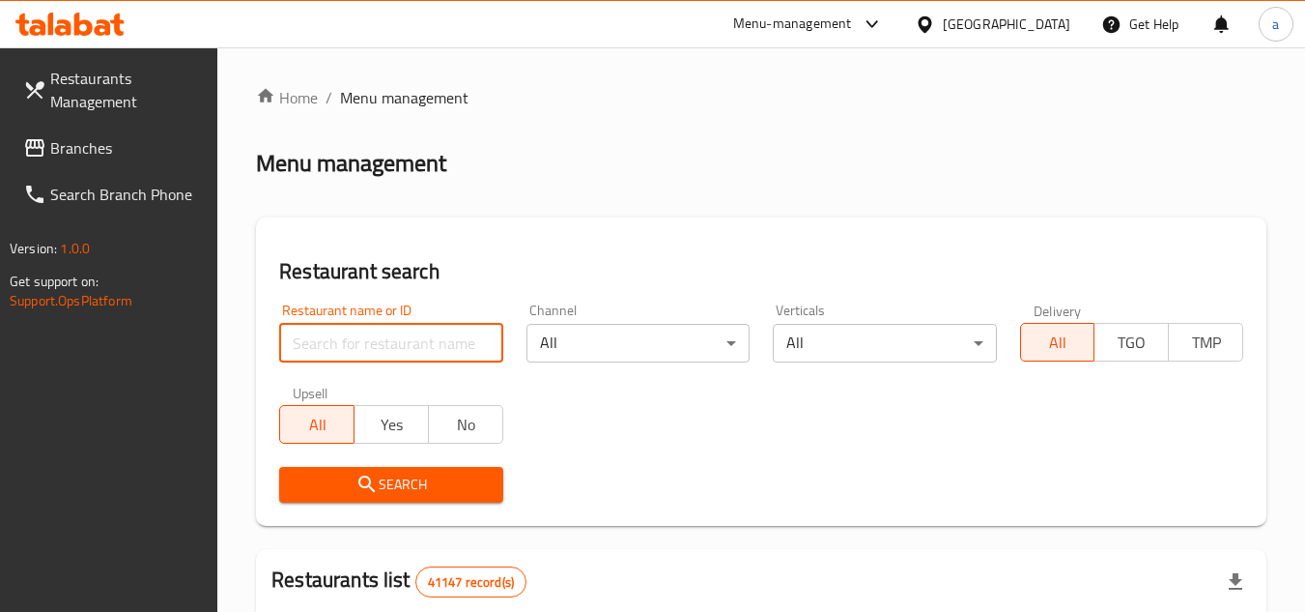
drag, startPoint x: 452, startPoint y: 343, endPoint x: 451, endPoint y: 311, distance: 31.9
click at [451, 311] on div "Restaurant name or ID Restaurant name or ID" at bounding box center [390, 332] width 223 height 59
paste input "692564"
type input "692564"
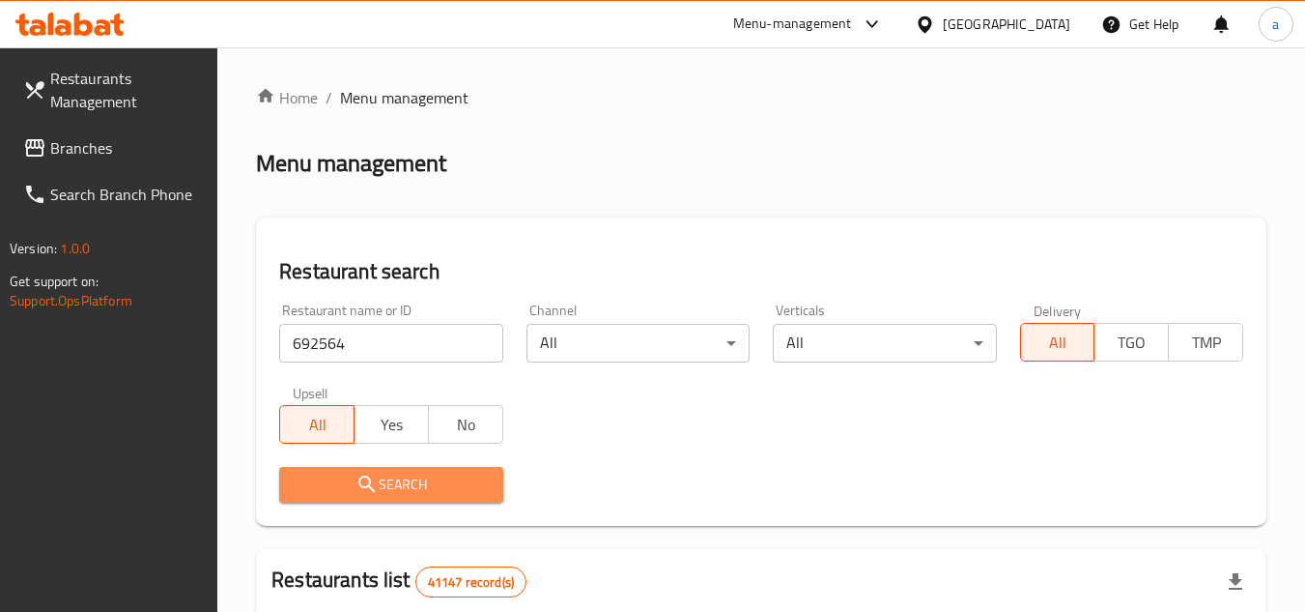
click at [409, 494] on span "Search" at bounding box center [391, 484] width 192 height 24
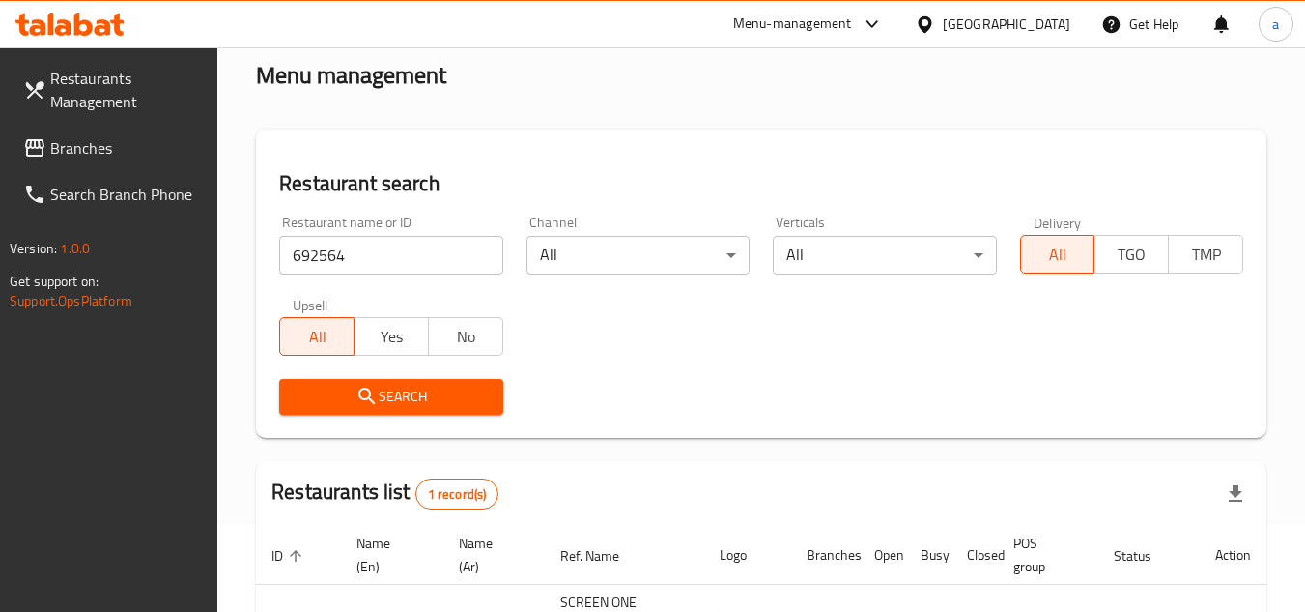
scroll to position [274, 0]
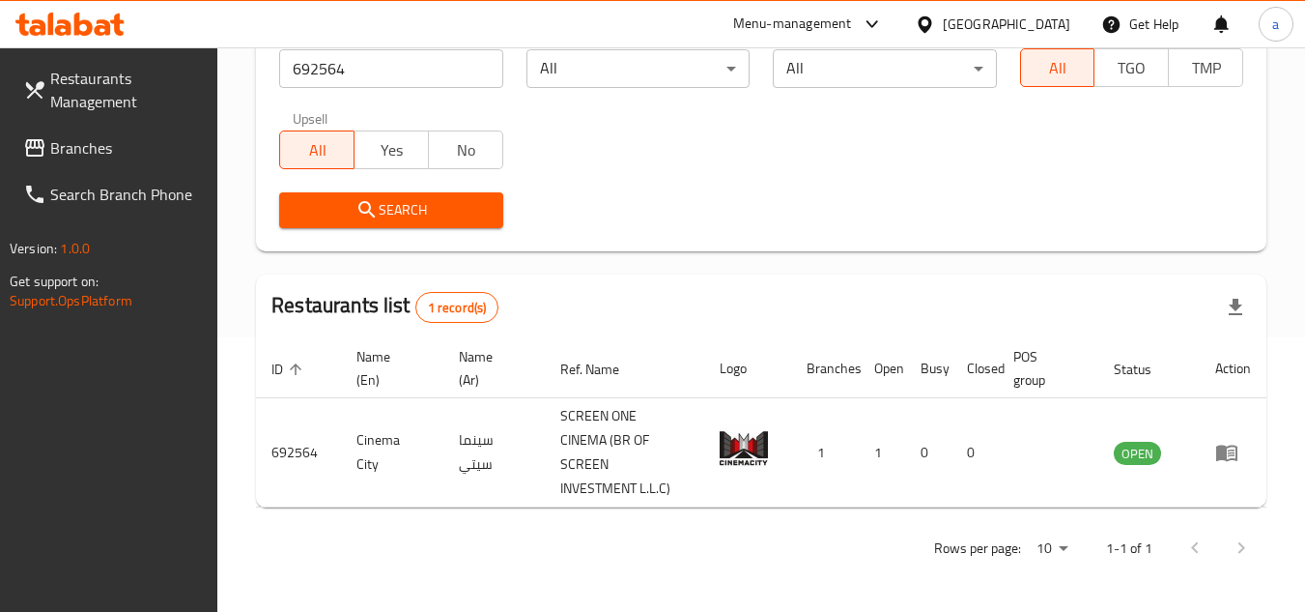
click at [102, 153] on span "Branches" at bounding box center [126, 147] width 153 height 23
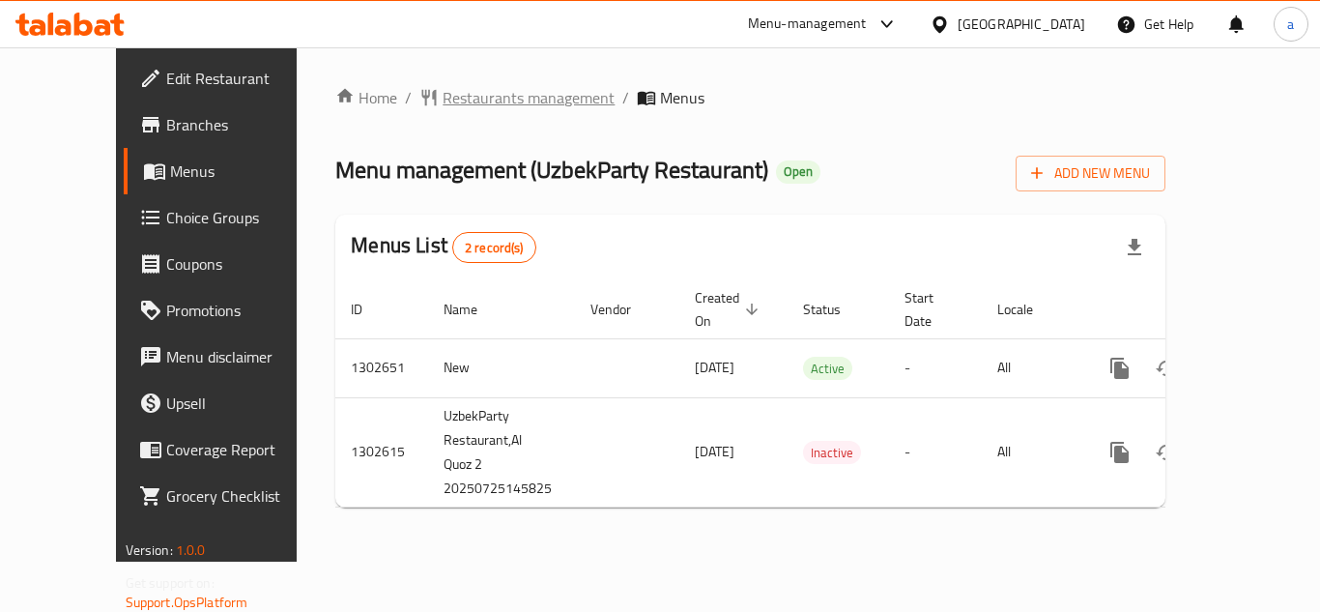
click at [443, 101] on span "Restaurants management" at bounding box center [528, 97] width 172 height 23
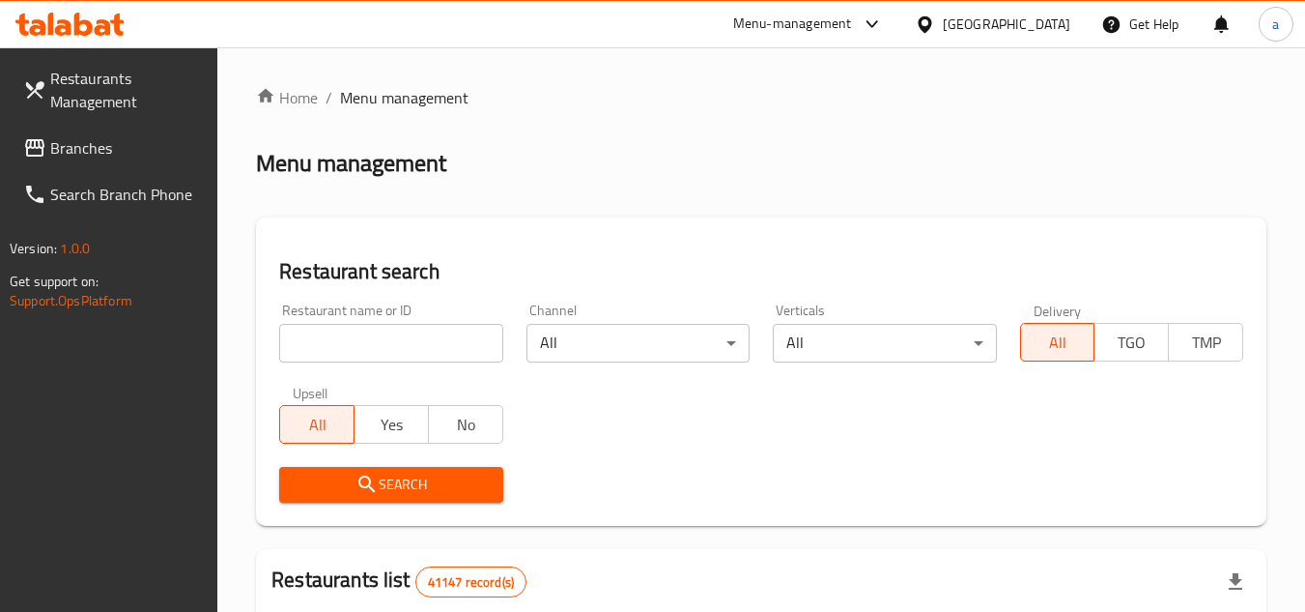
click at [366, 347] on input "search" at bounding box center [390, 343] width 223 height 39
paste input "702494"
type input "702494"
click at [423, 478] on span "Search" at bounding box center [391, 484] width 192 height 24
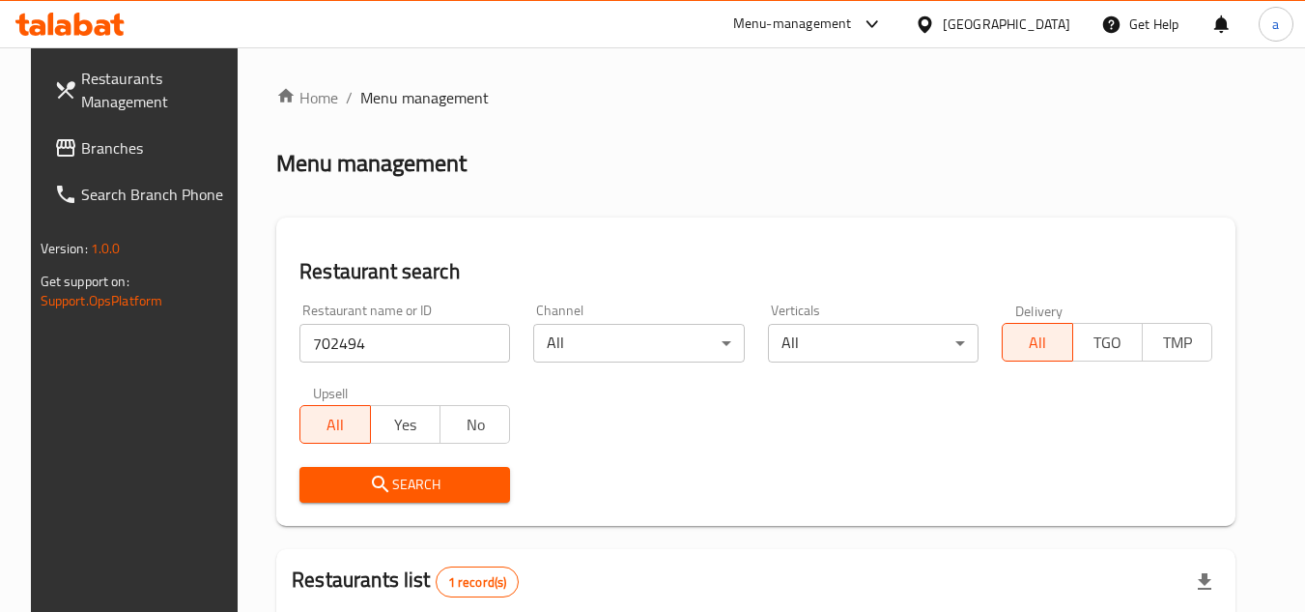
click at [54, 152] on icon at bounding box center [65, 147] width 23 height 23
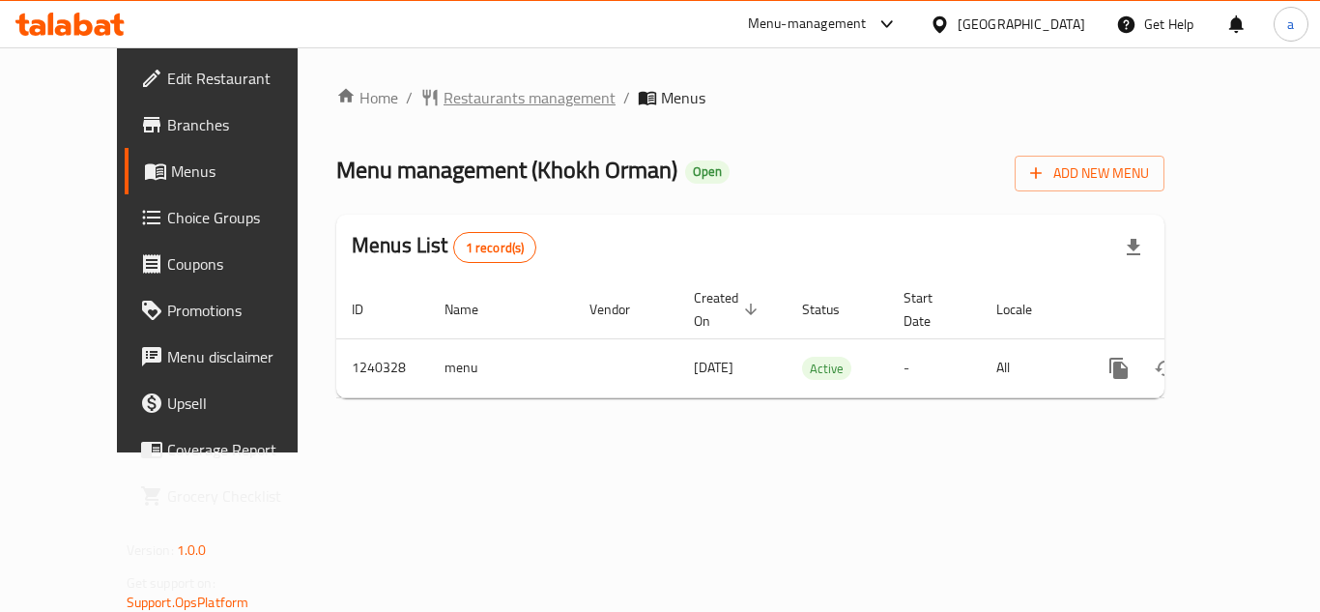
click at [462, 103] on span "Restaurants management" at bounding box center [529, 97] width 172 height 23
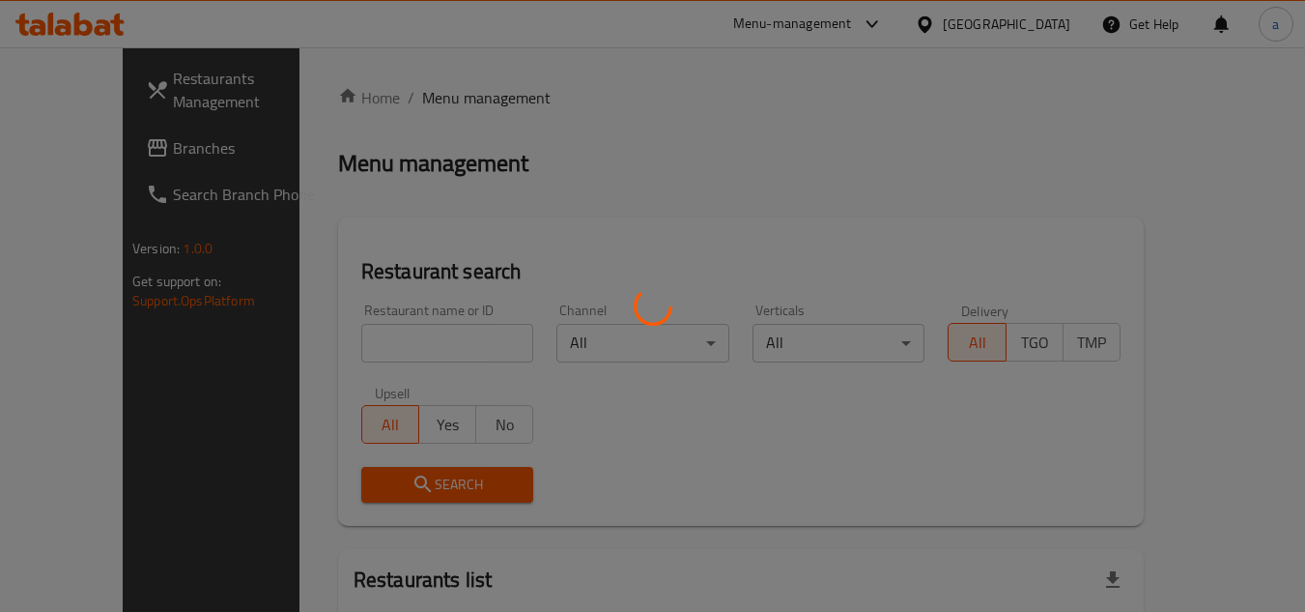
click at [431, 355] on div at bounding box center [652, 306] width 1305 height 612
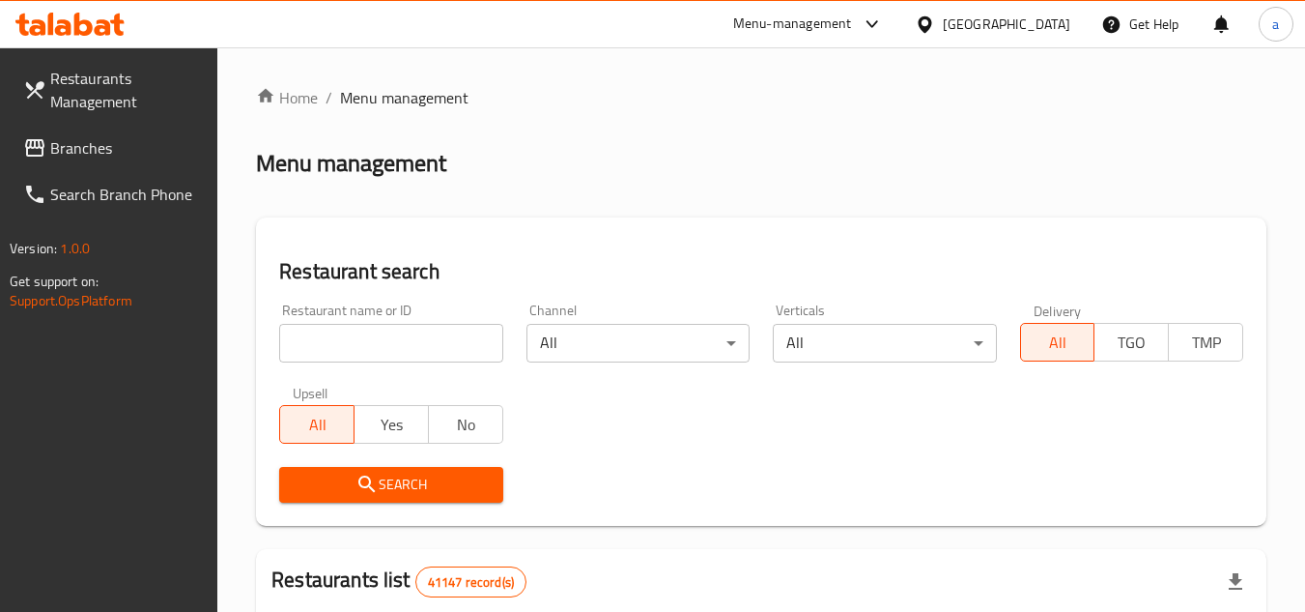
click at [426, 345] on input "search" at bounding box center [390, 343] width 223 height 39
paste input "680308"
type input "680308"
click at [470, 480] on span "Search" at bounding box center [391, 484] width 192 height 24
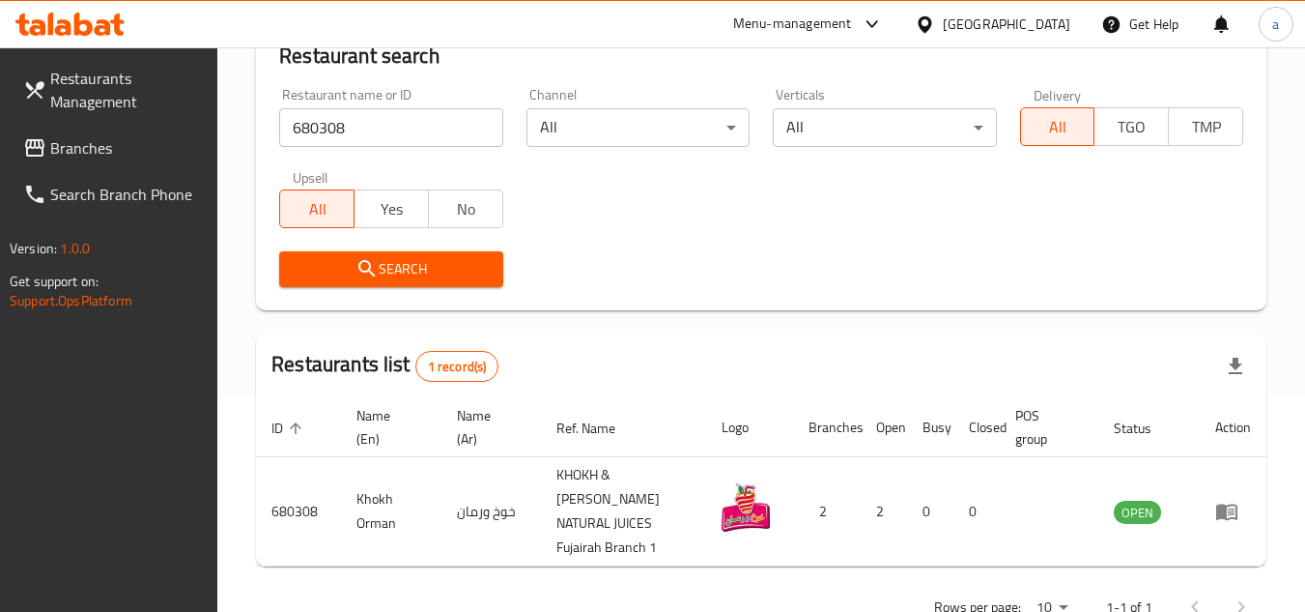
scroll to position [250, 0]
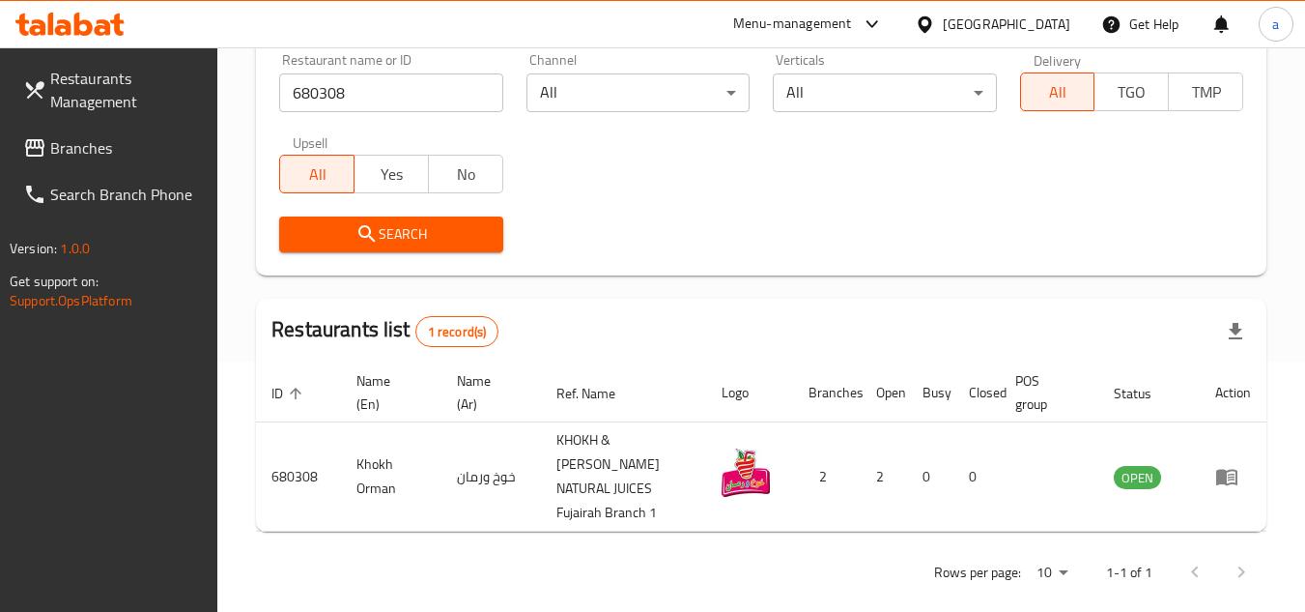
click at [150, 151] on span "Branches" at bounding box center [126, 147] width 153 height 23
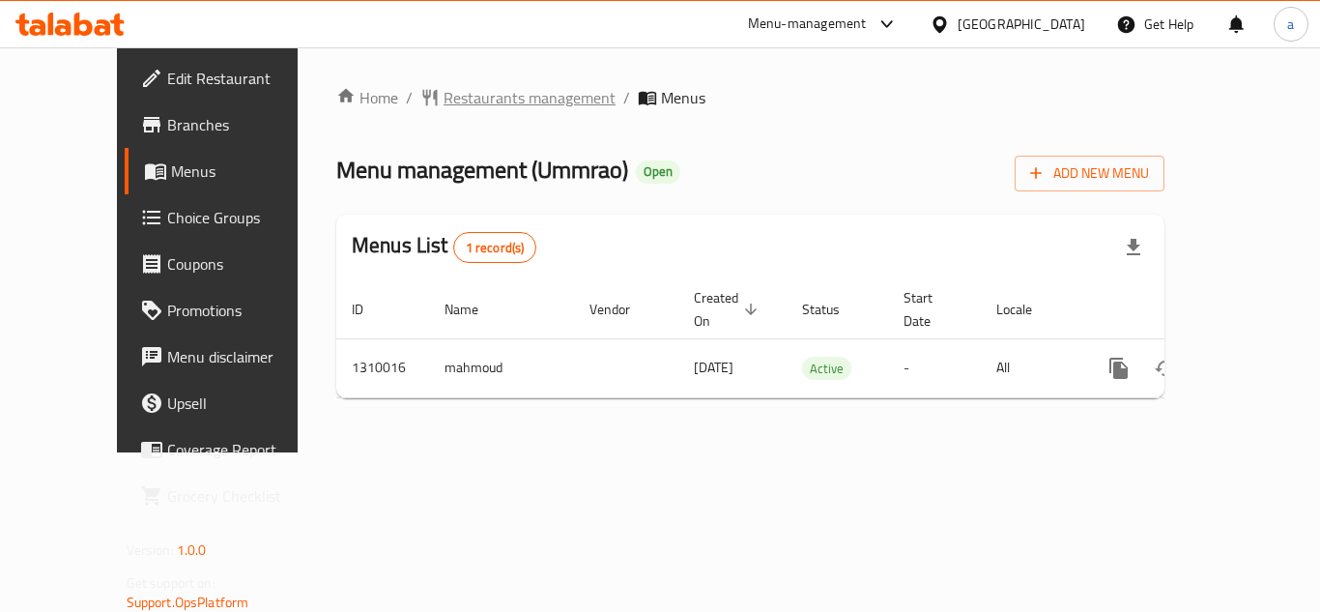
click at [443, 94] on span "Restaurants management" at bounding box center [529, 97] width 172 height 23
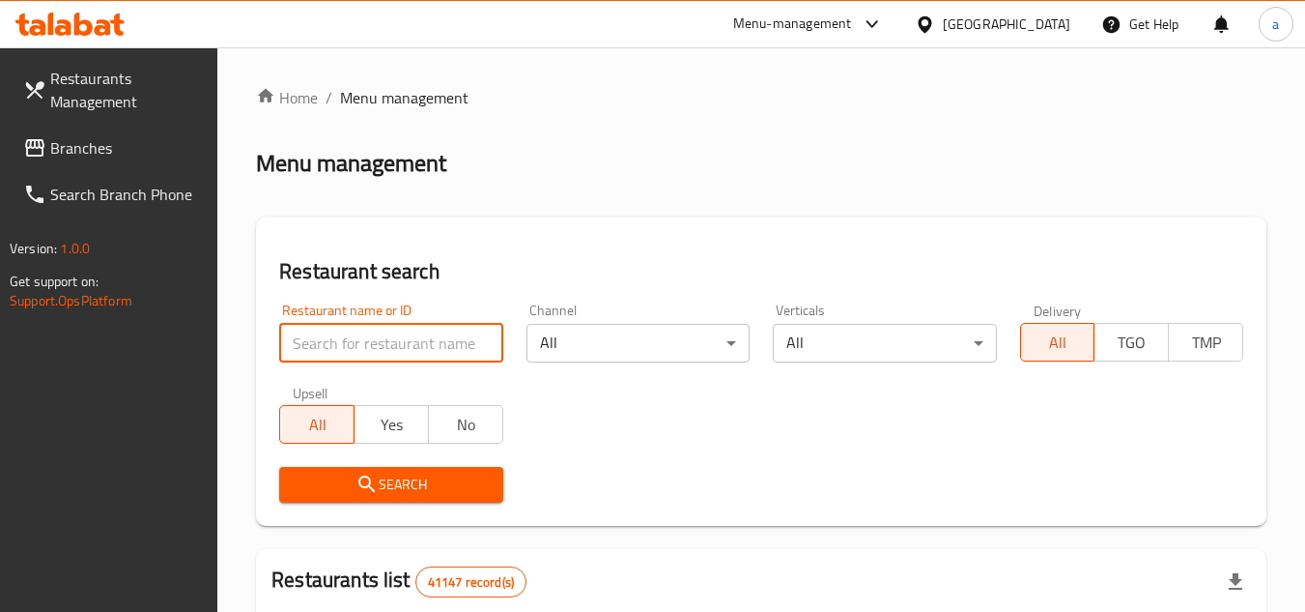
click at [412, 341] on input "search" at bounding box center [390, 343] width 223 height 39
paste input "705298"
type input "705298"
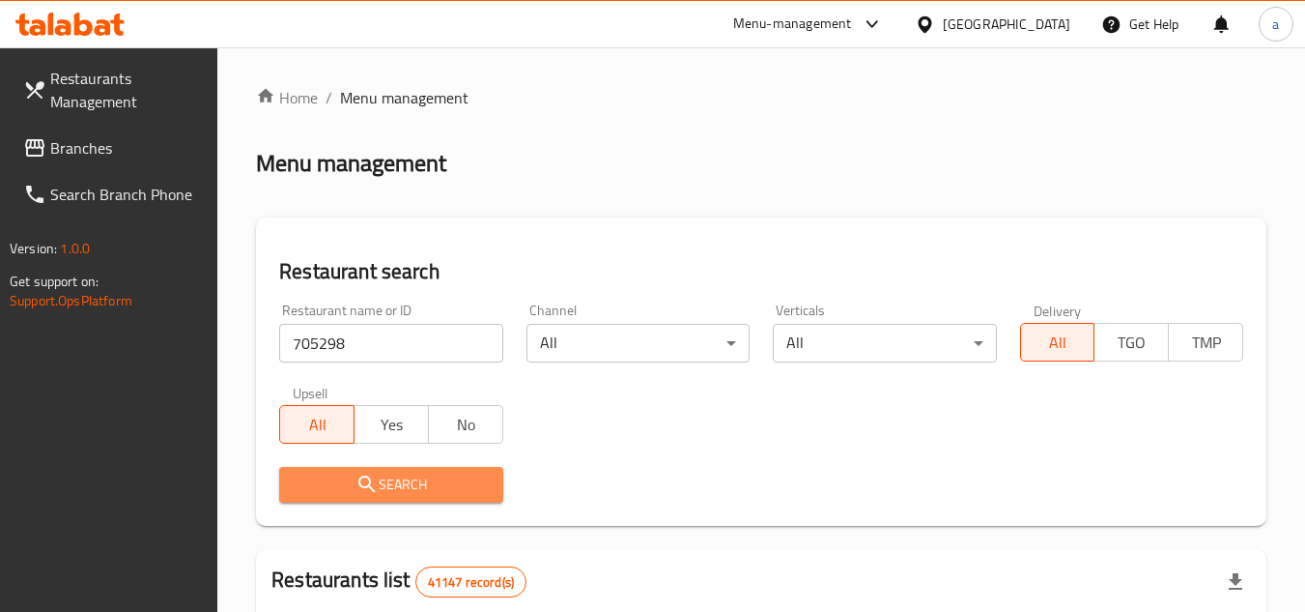
click at [378, 468] on button "Search" at bounding box center [390, 485] width 223 height 36
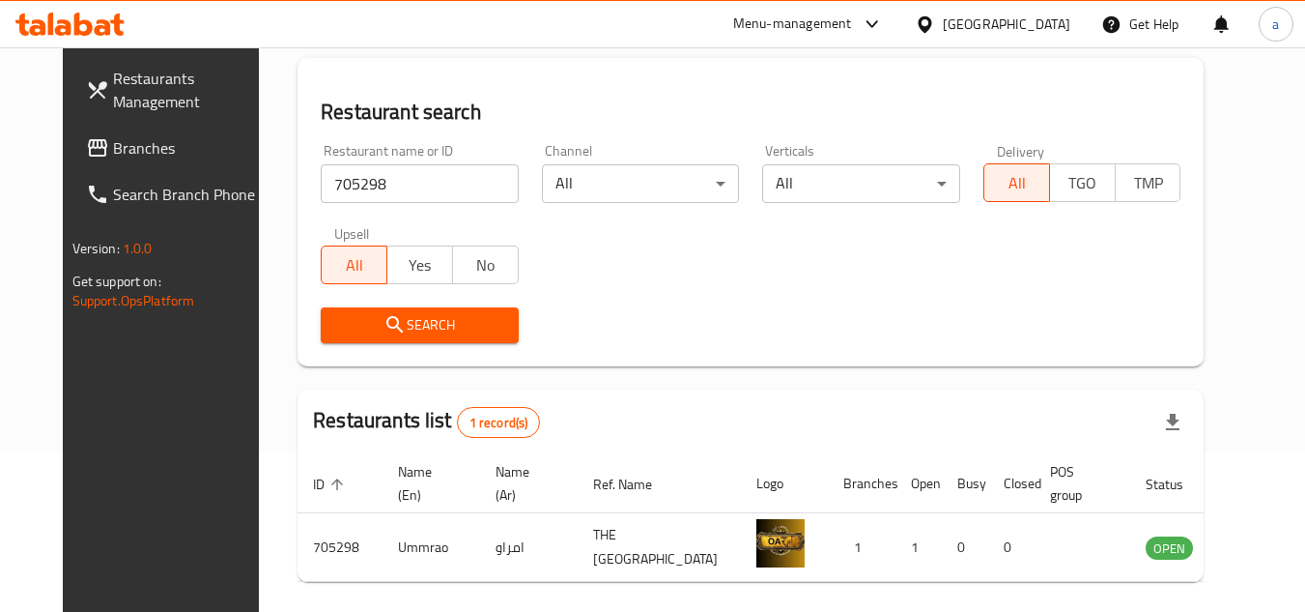
scroll to position [193, 0]
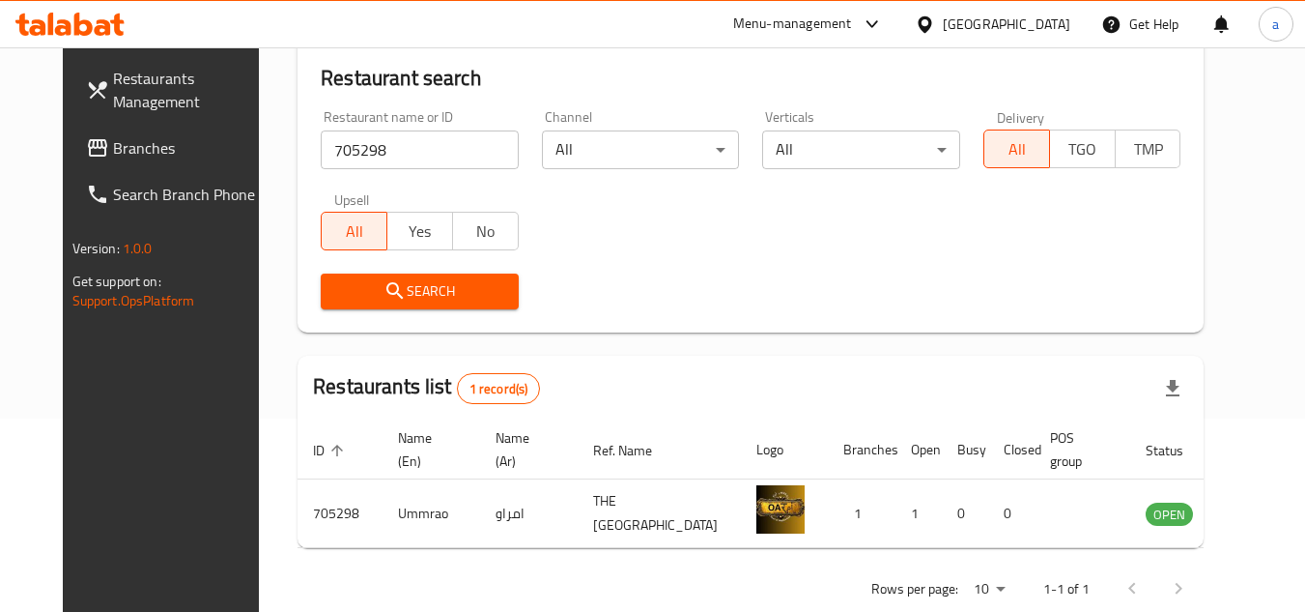
click at [981, 28] on div "[GEOGRAPHIC_DATA]" at bounding box center [1007, 24] width 128 height 21
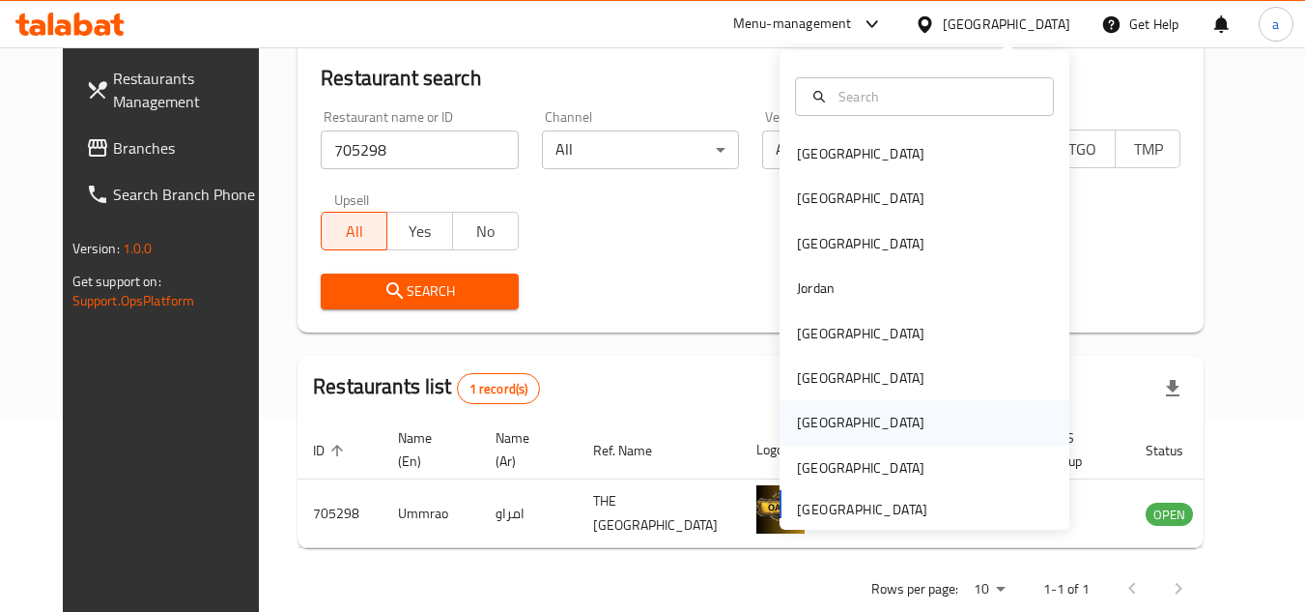
click at [926, 414] on div "Qatar" at bounding box center [925, 422] width 290 height 44
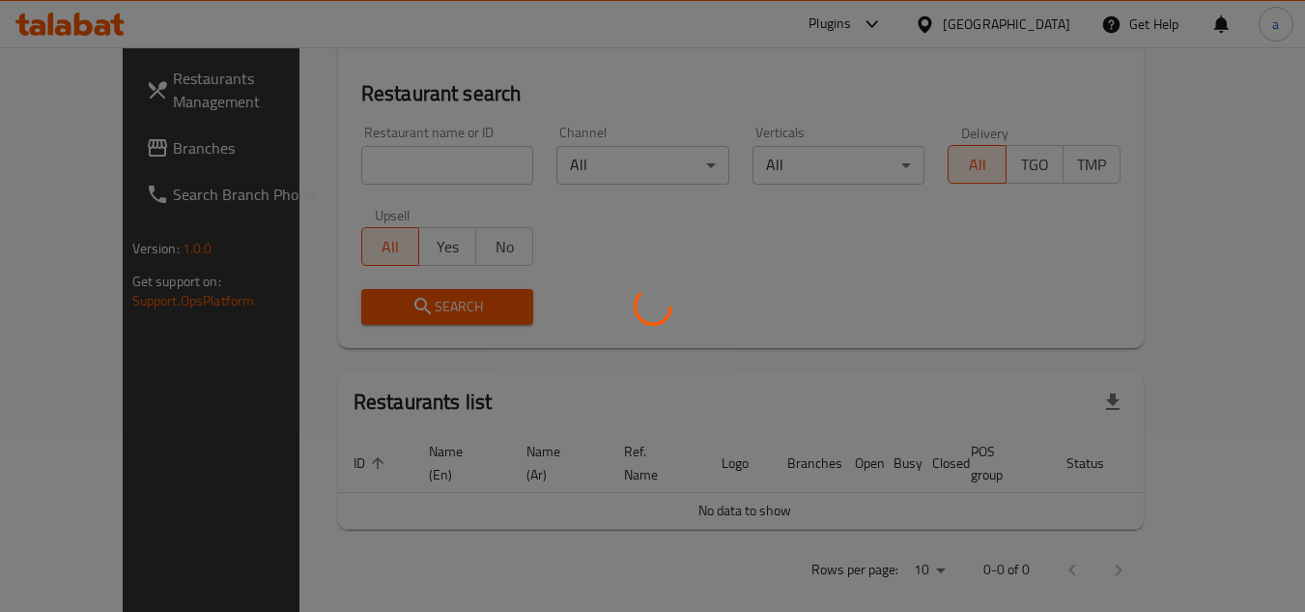
scroll to position [193, 0]
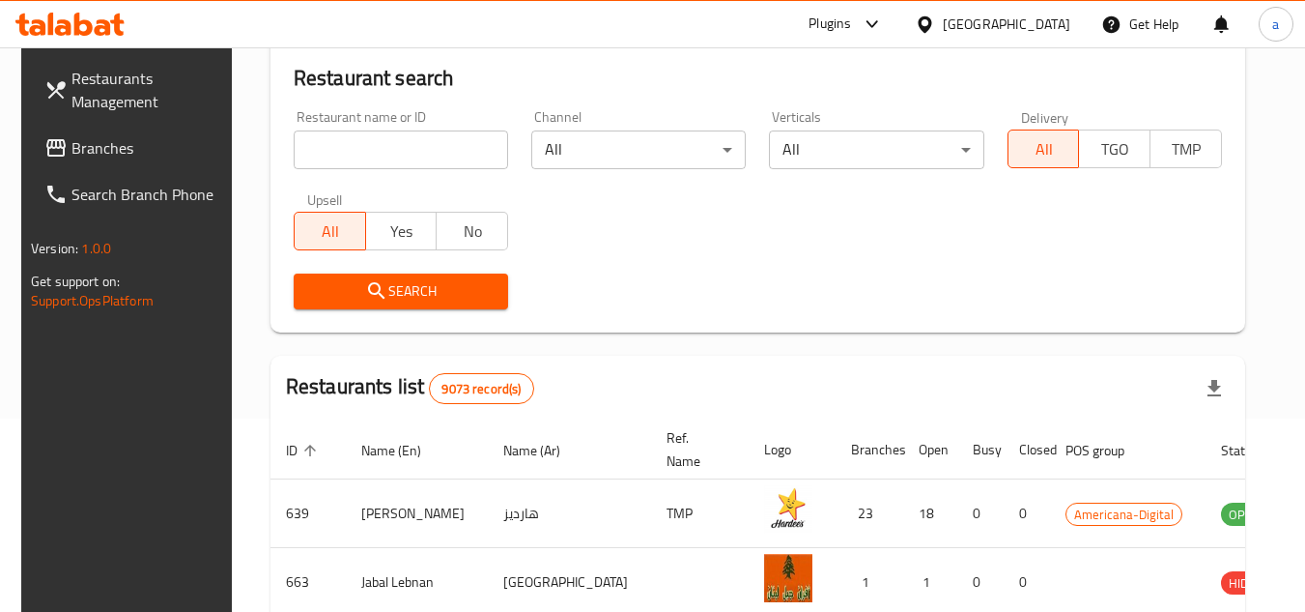
click at [181, 123] on link "Restaurants Management" at bounding box center [134, 90] width 211 height 70
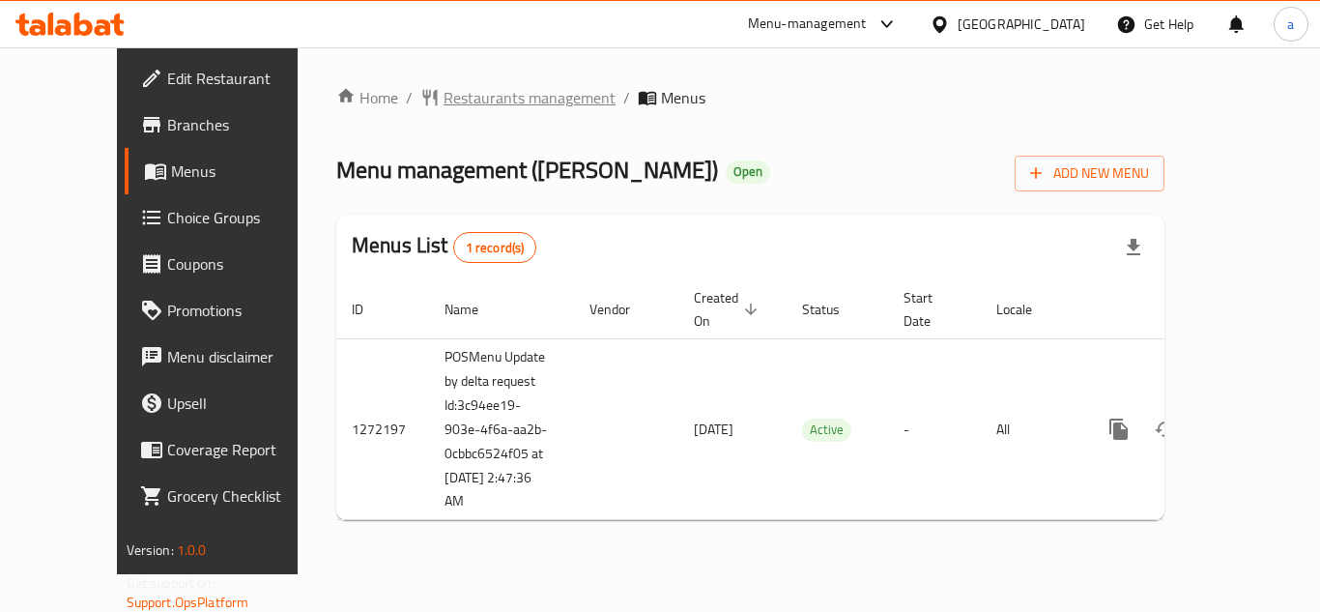
click at [509, 100] on span "Restaurants management" at bounding box center [529, 97] width 172 height 23
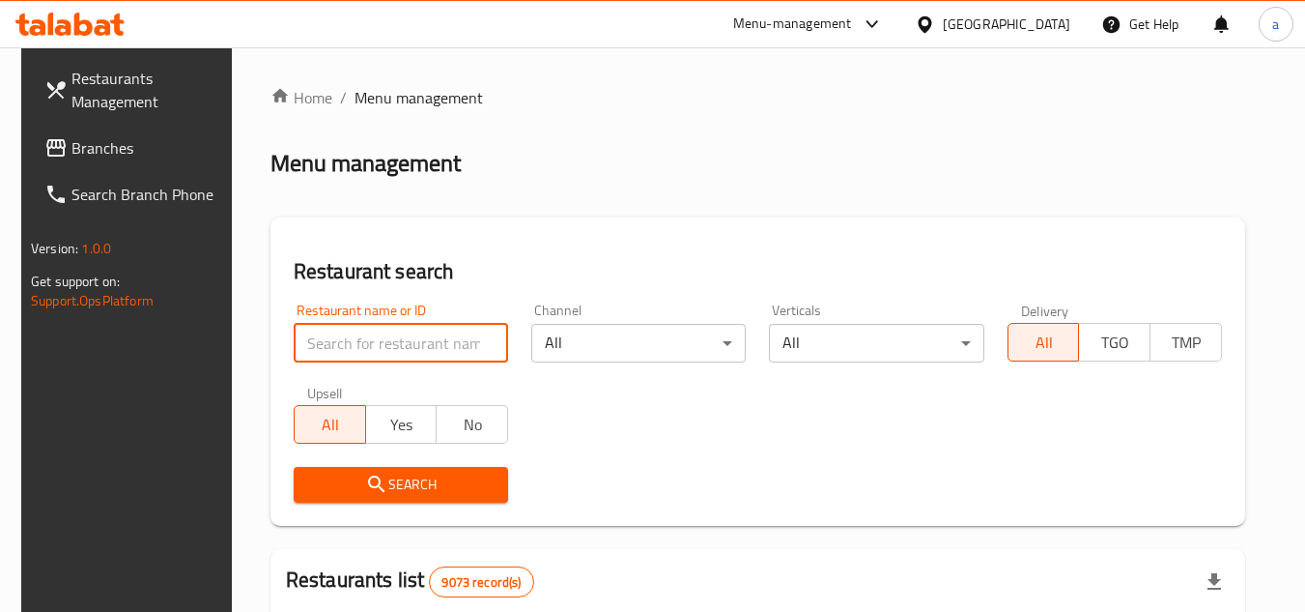
click at [413, 331] on input "search" at bounding box center [401, 343] width 214 height 39
paste input "690140"
type input "690140"
click at [442, 482] on span "Search" at bounding box center [401, 484] width 184 height 24
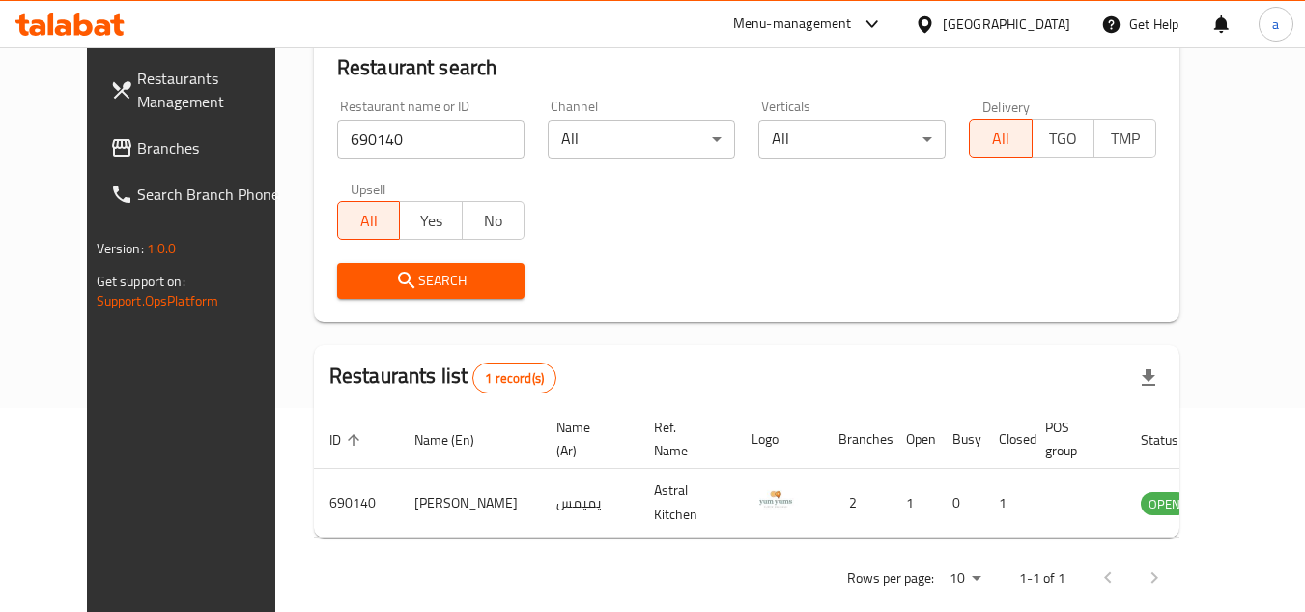
scroll to position [234, 0]
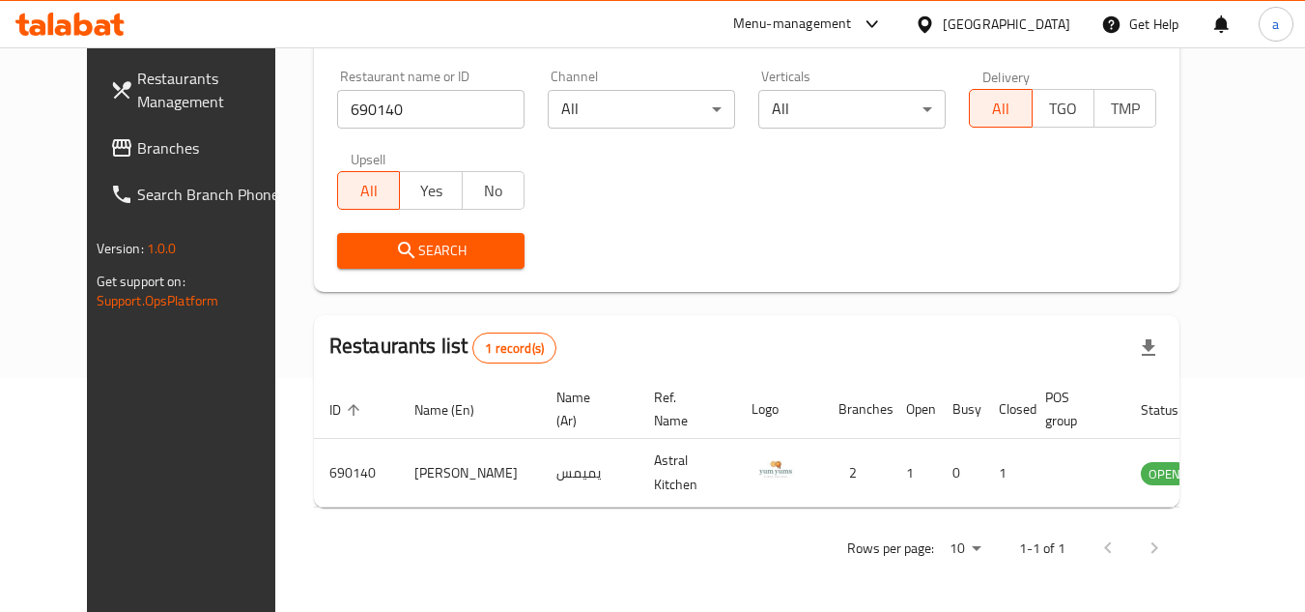
click at [1049, 8] on div "[GEOGRAPHIC_DATA]" at bounding box center [992, 24] width 186 height 46
click at [1047, 19] on div "[GEOGRAPHIC_DATA]" at bounding box center [1007, 24] width 128 height 21
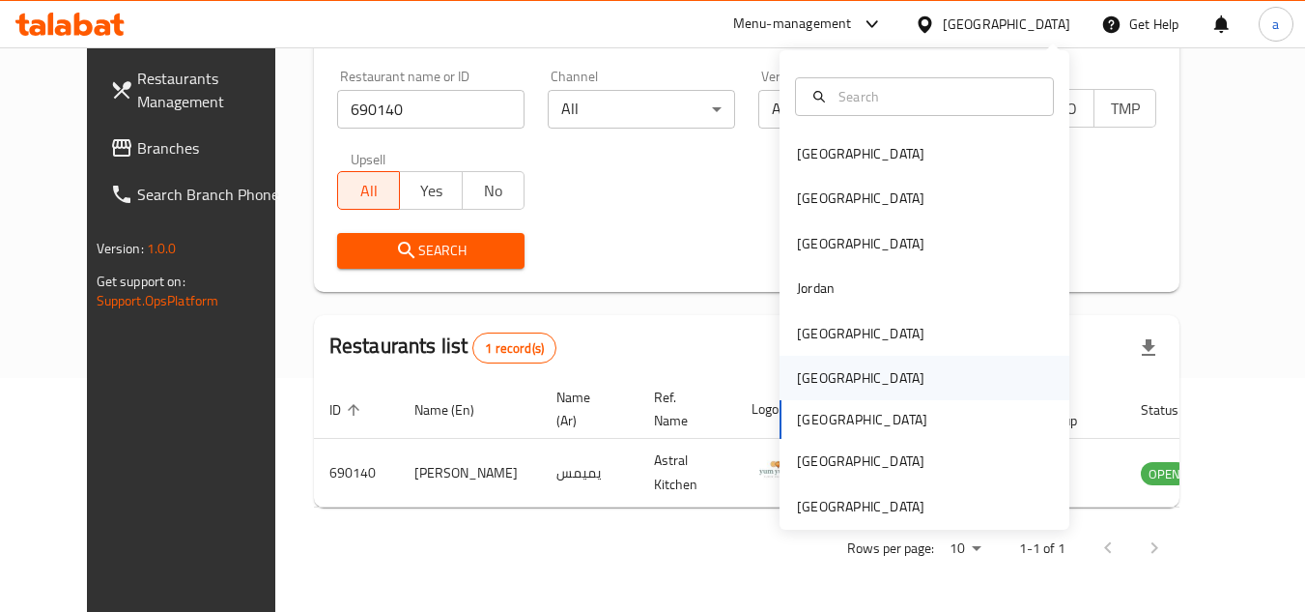
click at [902, 375] on div "[GEOGRAPHIC_DATA]" at bounding box center [925, 378] width 290 height 44
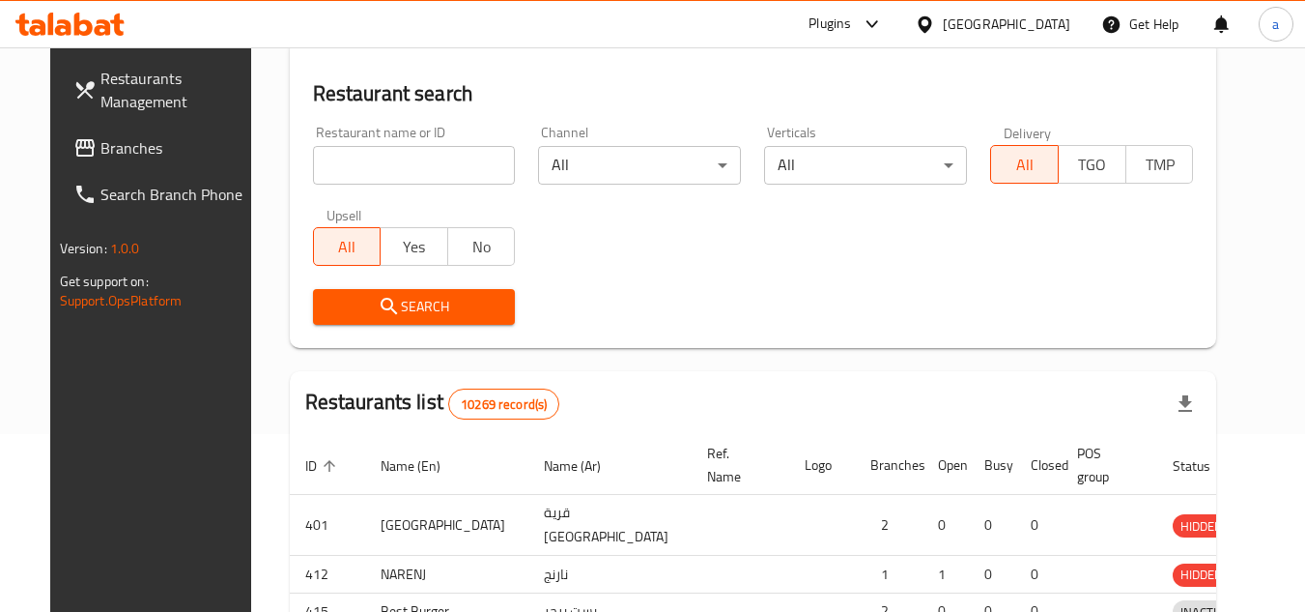
scroll to position [234, 0]
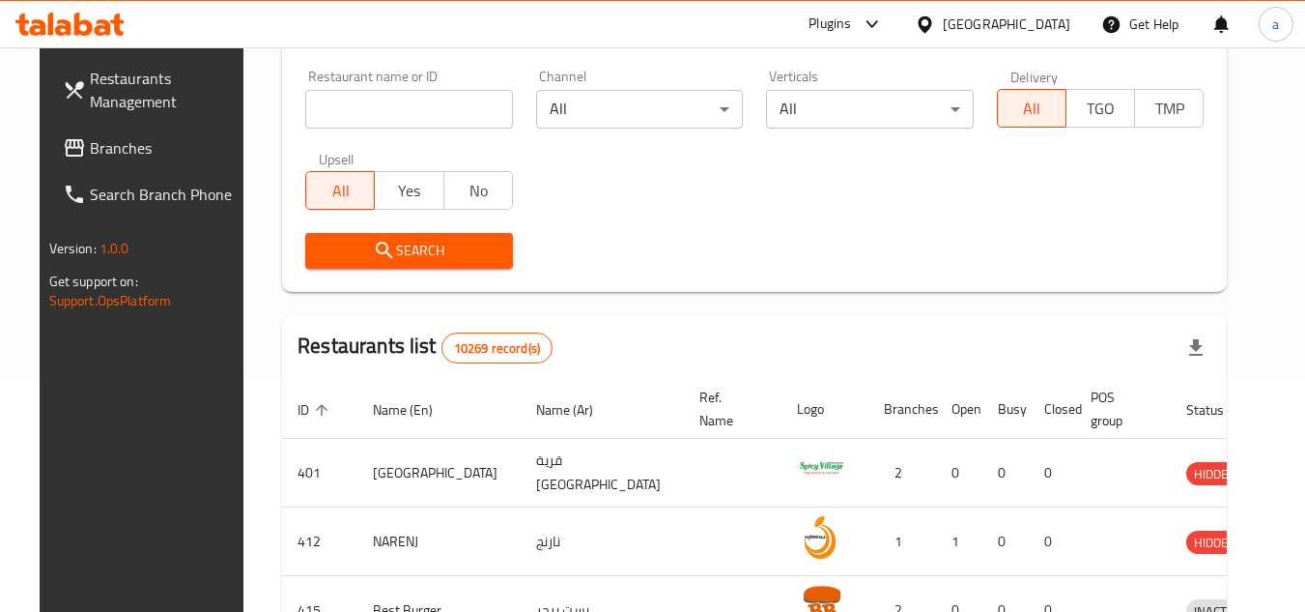
click at [90, 150] on span "Branches" at bounding box center [166, 147] width 153 height 23
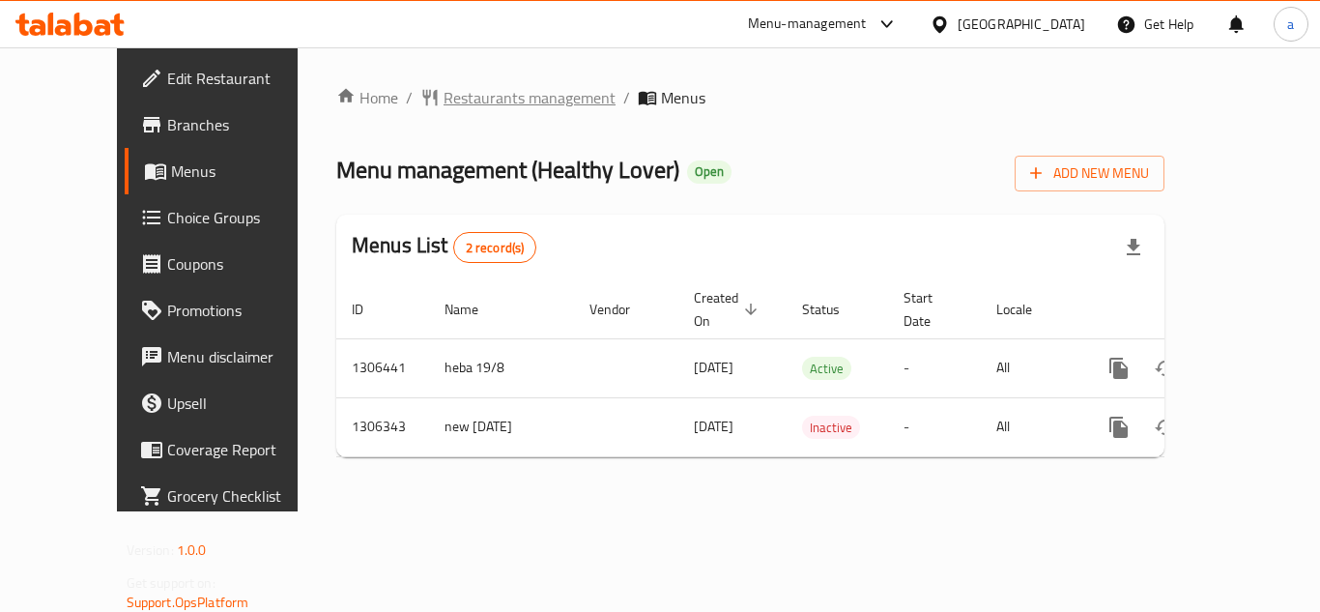
click at [471, 100] on span "Restaurants management" at bounding box center [529, 97] width 172 height 23
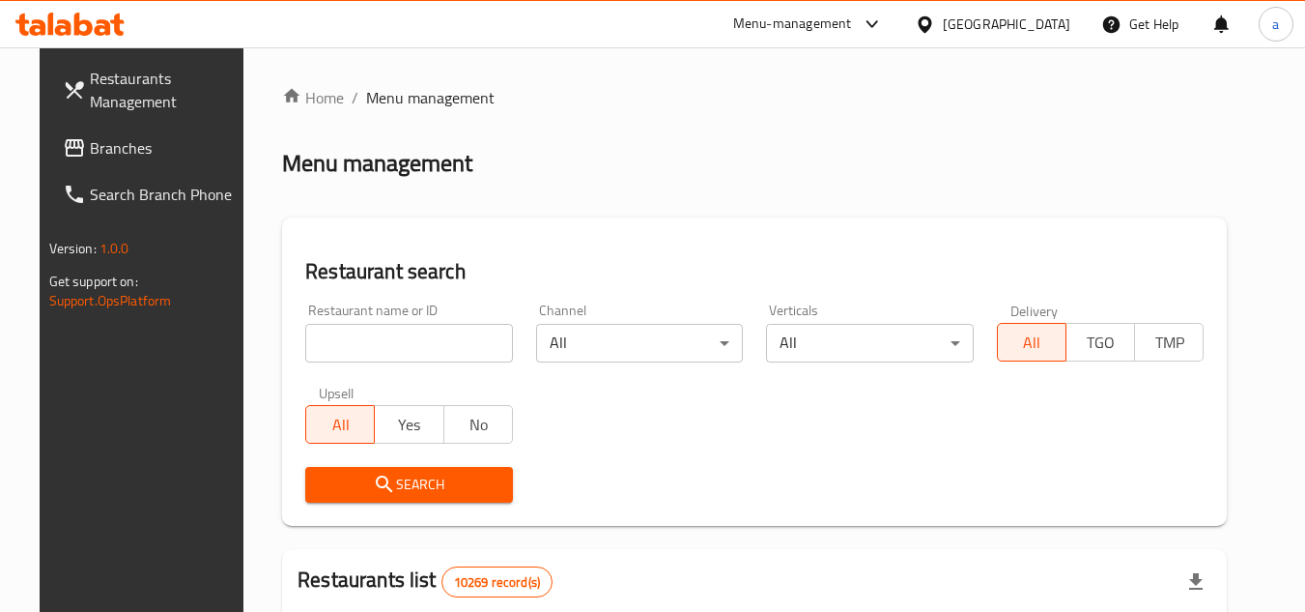
click at [416, 344] on input "search" at bounding box center [409, 343] width 208 height 39
paste input "704083"
type input "704083"
click at [465, 485] on span "Search" at bounding box center [409, 484] width 177 height 24
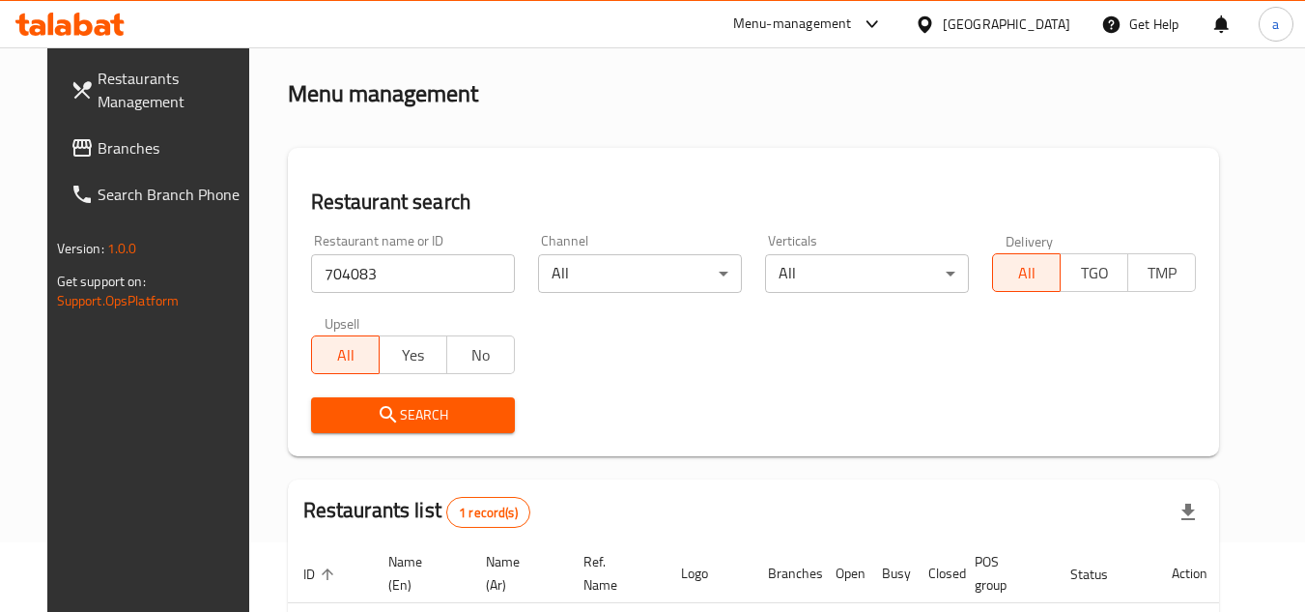
scroll to position [234, 0]
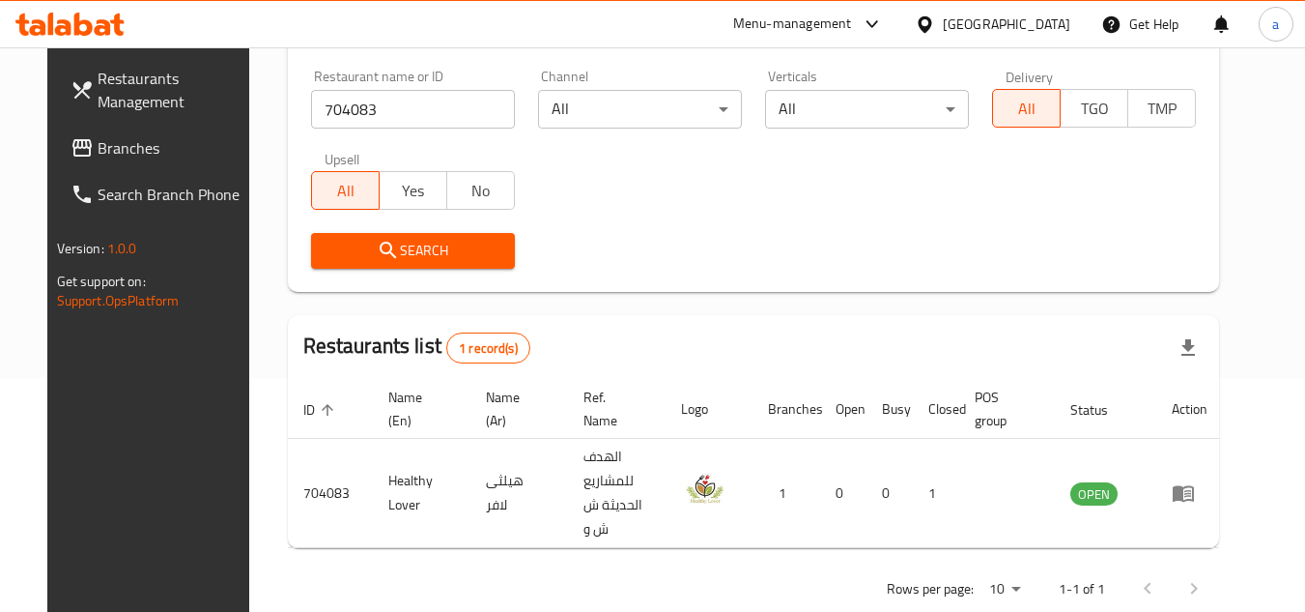
click at [935, 19] on icon at bounding box center [925, 24] width 20 height 20
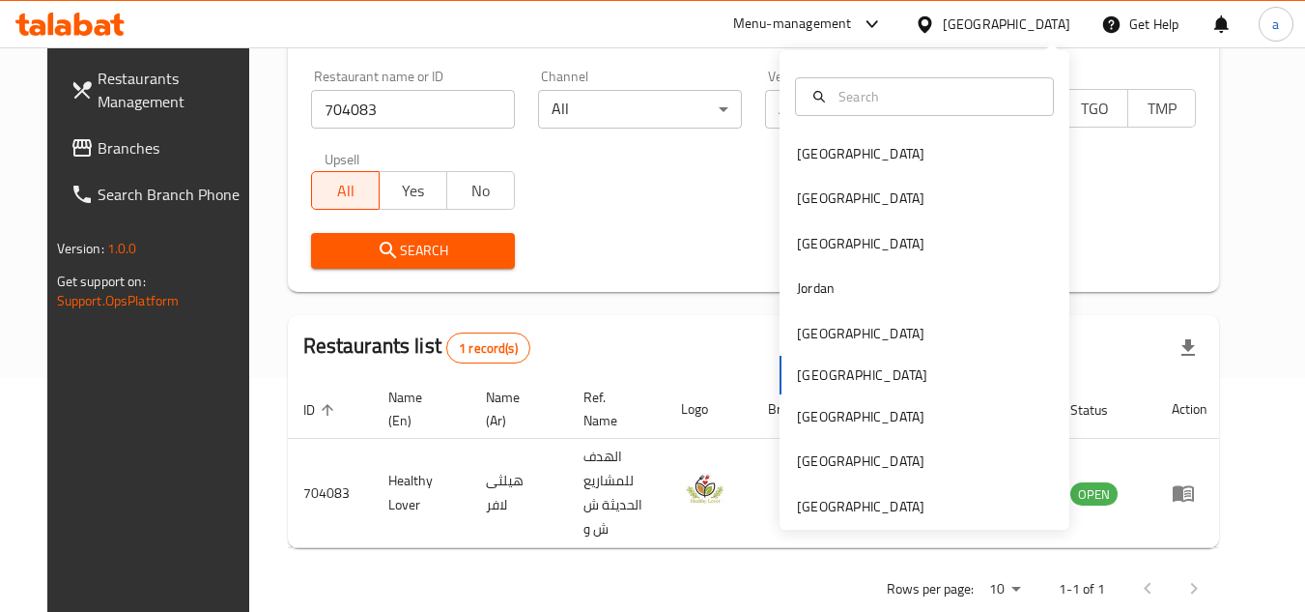
click at [950, 521] on div "Bahrain Egypt Iraq Jordan Kuwait Oman Qatar Saudi Arabia United Arab Emirates" at bounding box center [925, 289] width 290 height 479
click at [945, 513] on div "[GEOGRAPHIC_DATA]" at bounding box center [925, 506] width 290 height 44
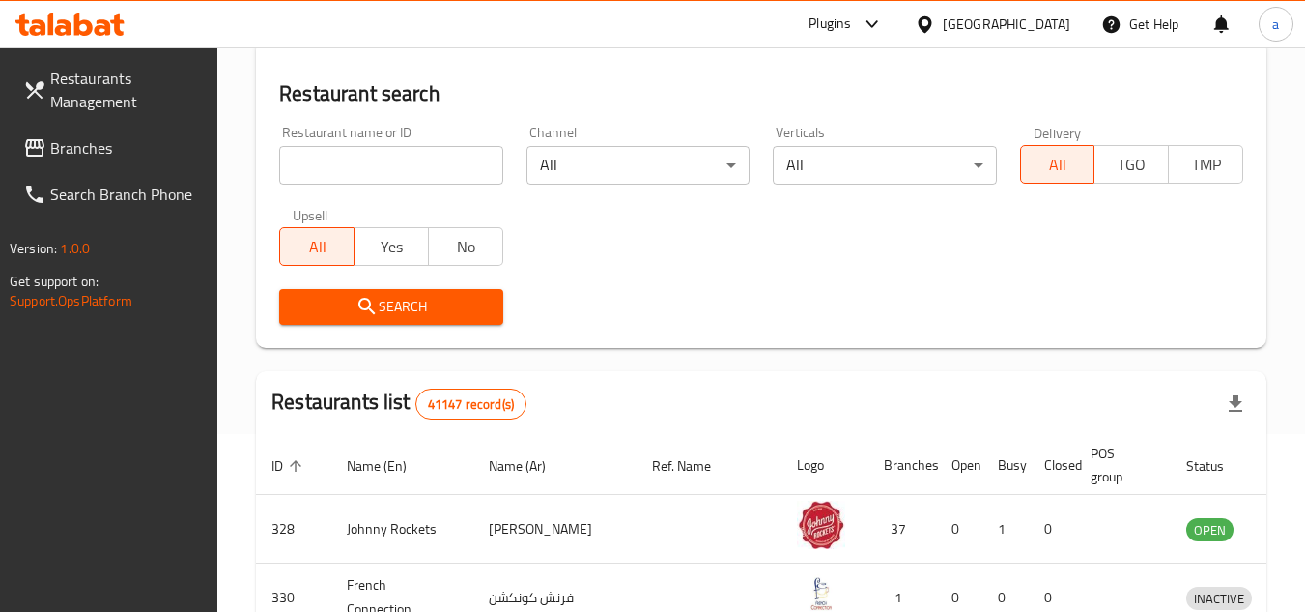
scroll to position [234, 0]
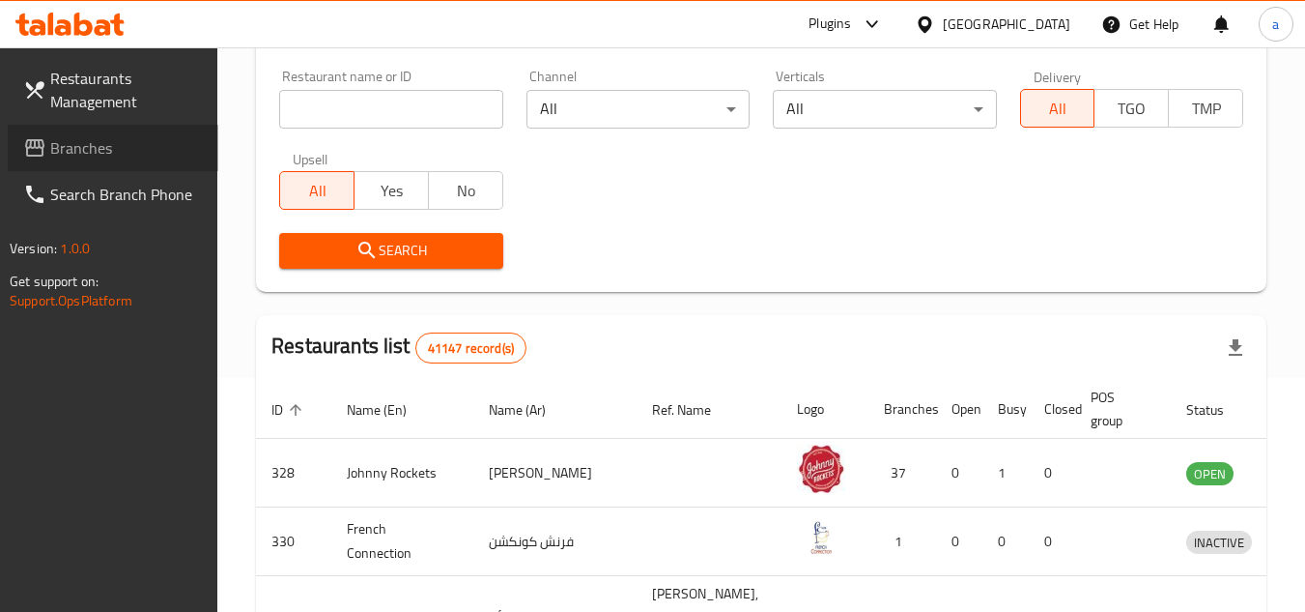
click at [141, 150] on span "Branches" at bounding box center [126, 147] width 153 height 23
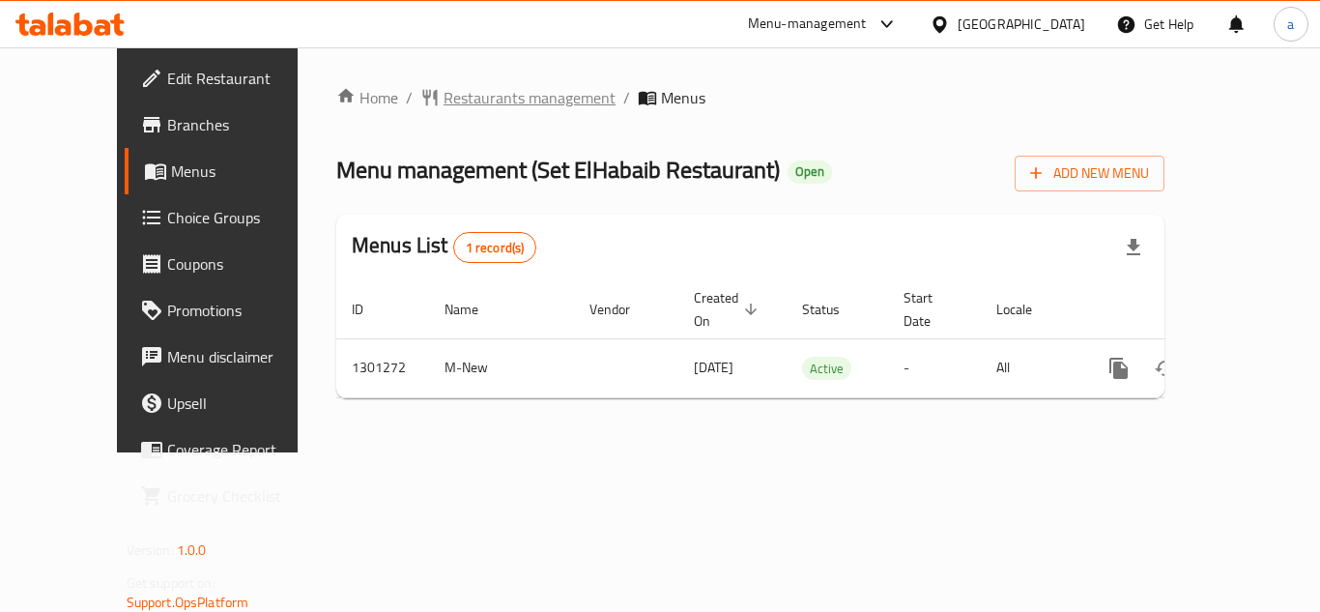
click at [484, 95] on span "Restaurants management" at bounding box center [529, 97] width 172 height 23
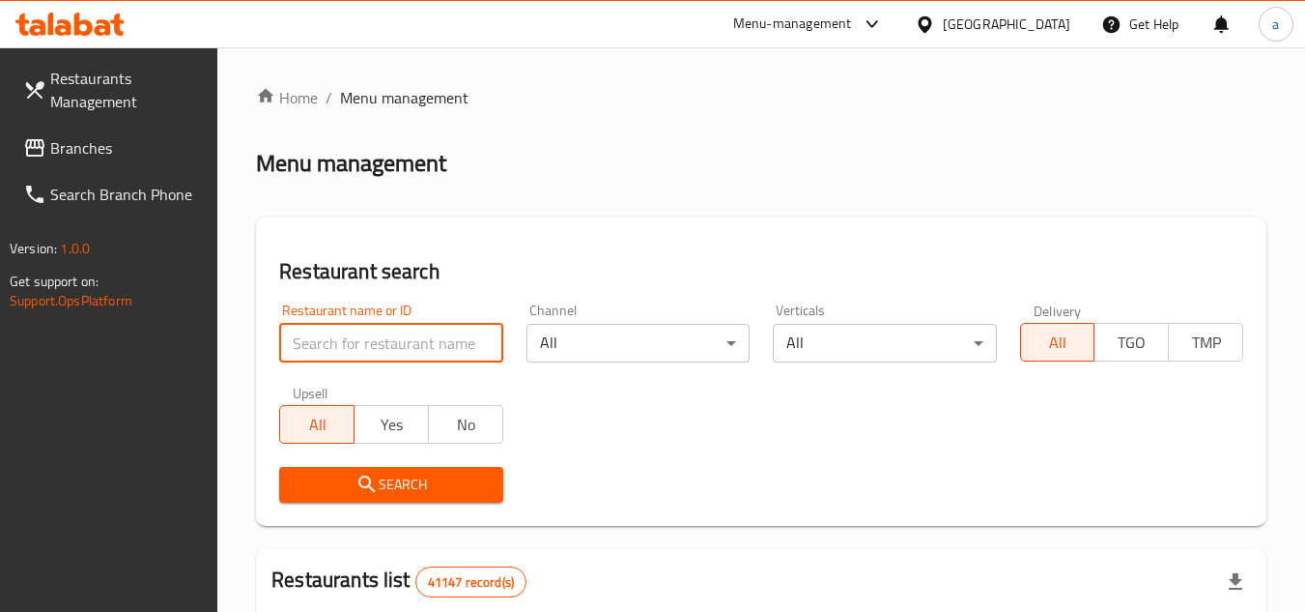
click at [425, 343] on input "search" at bounding box center [390, 343] width 223 height 39
paste input "701319"
type input "701319"
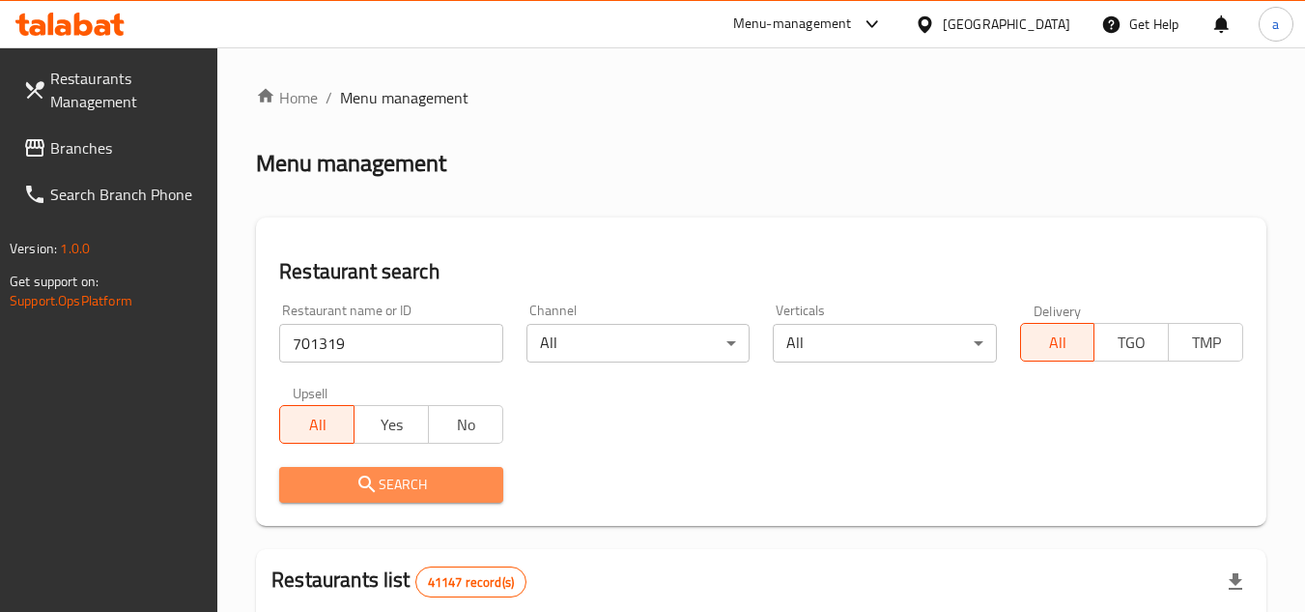
click at [464, 472] on span "Search" at bounding box center [391, 484] width 192 height 24
click at [464, 472] on div at bounding box center [652, 306] width 1305 height 612
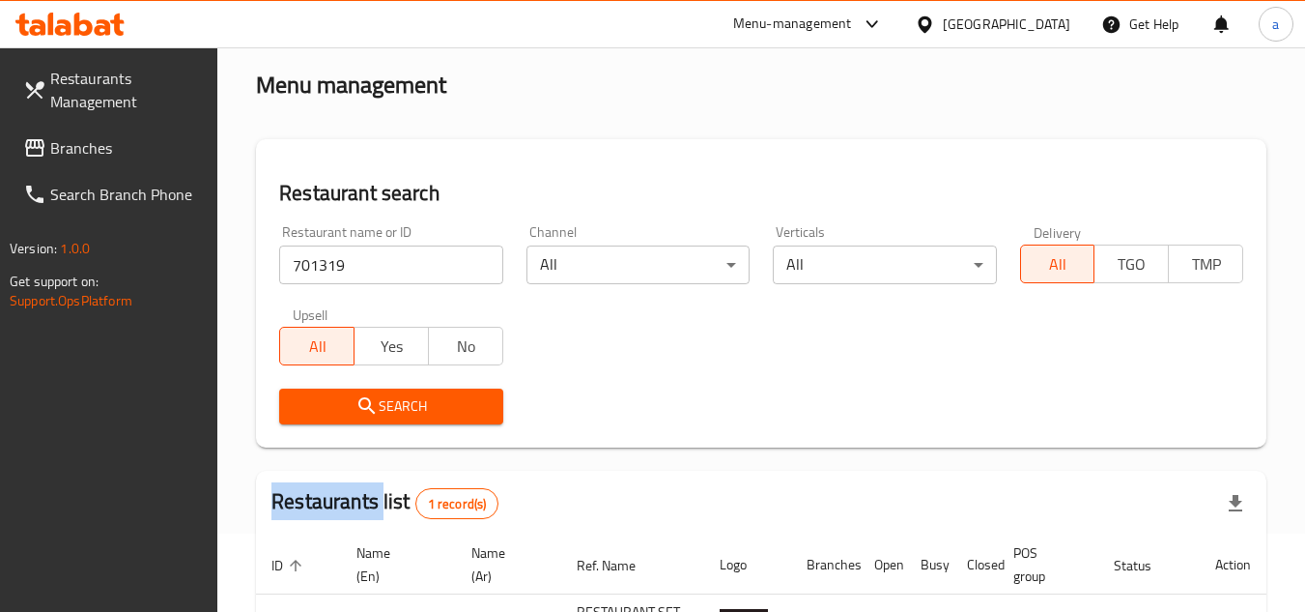
scroll to position [57, 0]
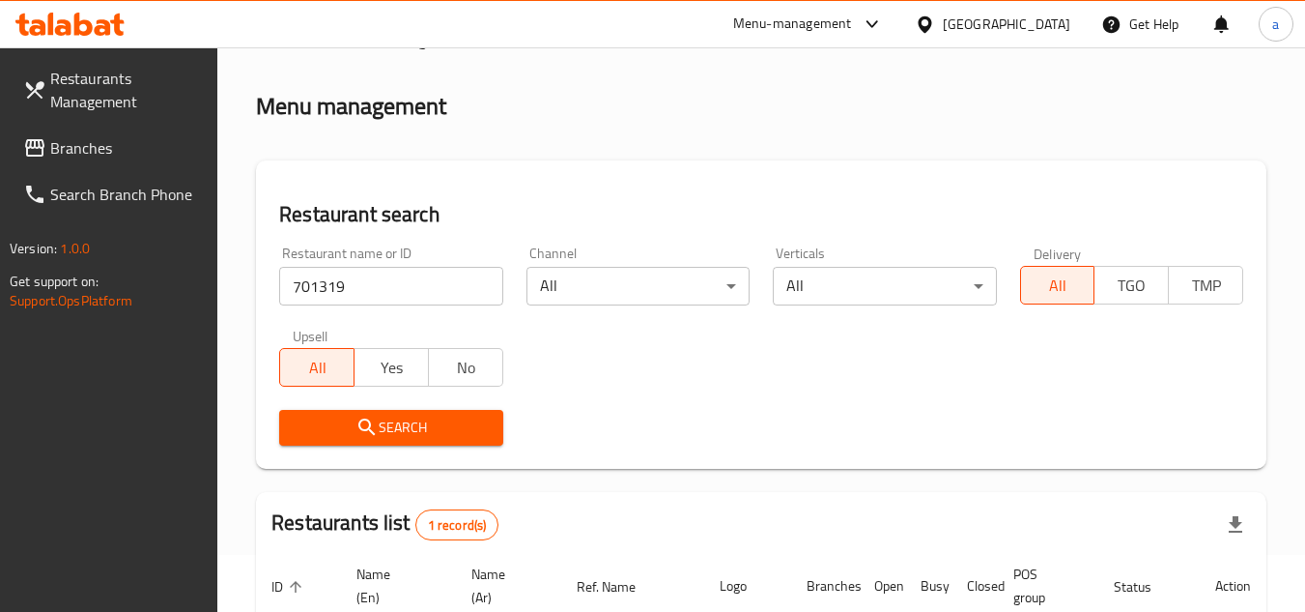
click at [955, 14] on div "[GEOGRAPHIC_DATA]" at bounding box center [1007, 24] width 128 height 21
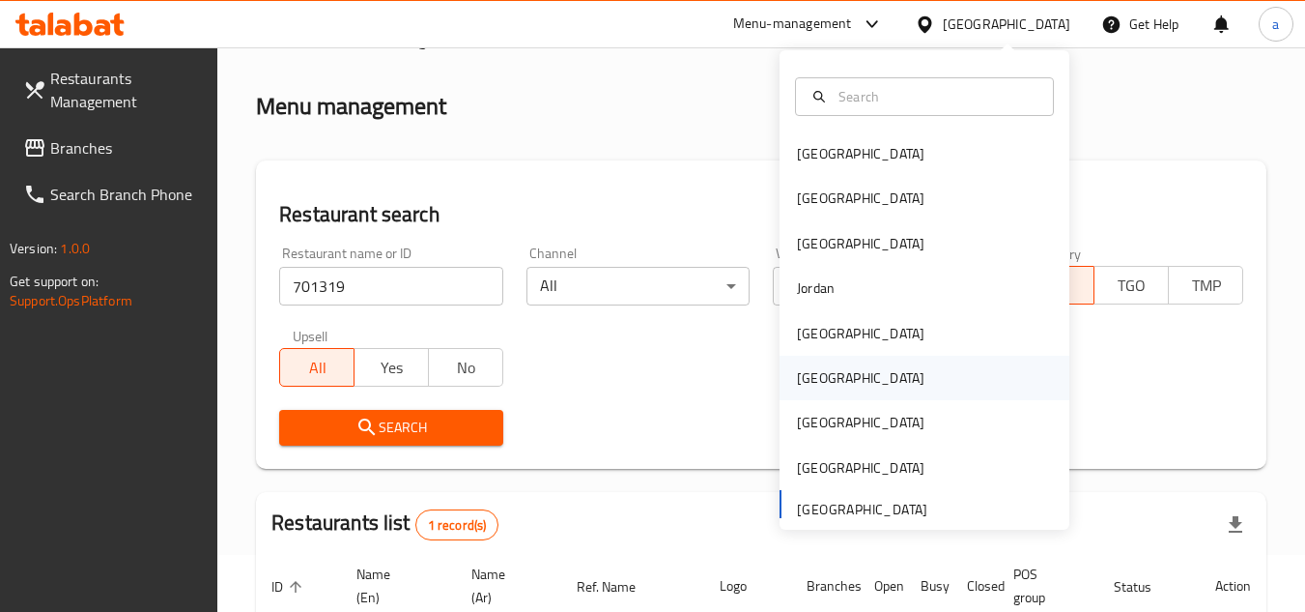
click at [917, 385] on div "[GEOGRAPHIC_DATA]" at bounding box center [925, 378] width 290 height 44
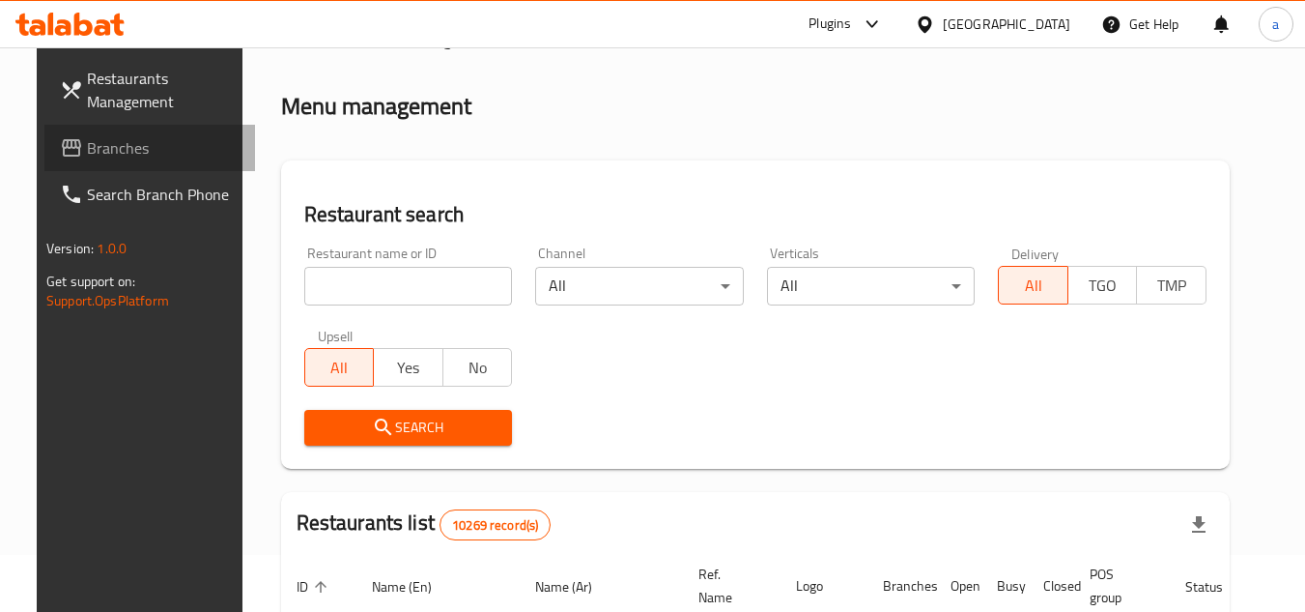
click at [128, 137] on span "Branches" at bounding box center [163, 147] width 153 height 23
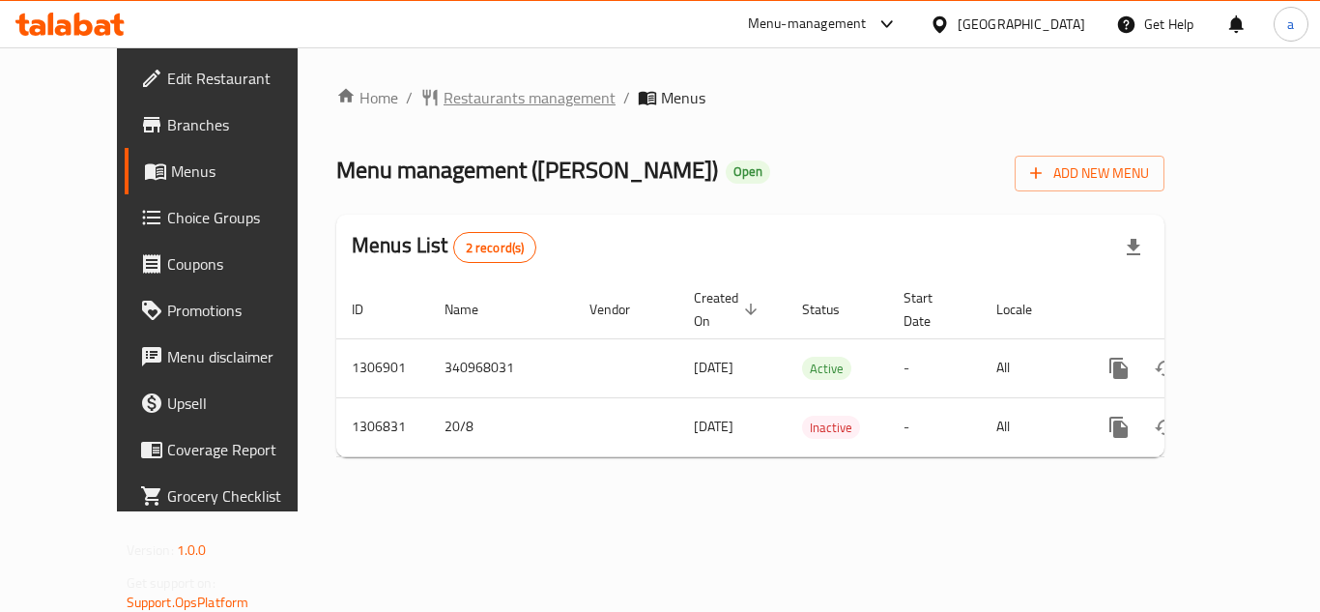
click at [486, 103] on span "Restaurants management" at bounding box center [529, 97] width 172 height 23
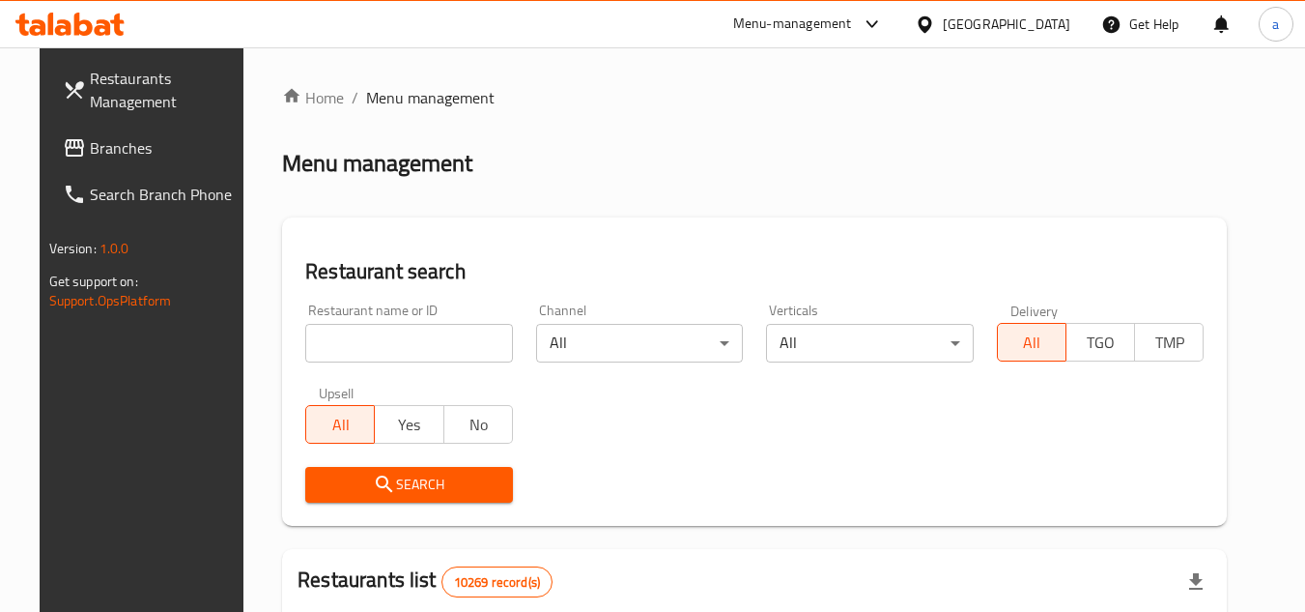
click at [414, 336] on input "search" at bounding box center [409, 343] width 208 height 39
paste input "704191"
type input "704191"
click at [396, 480] on span "Search" at bounding box center [409, 484] width 177 height 24
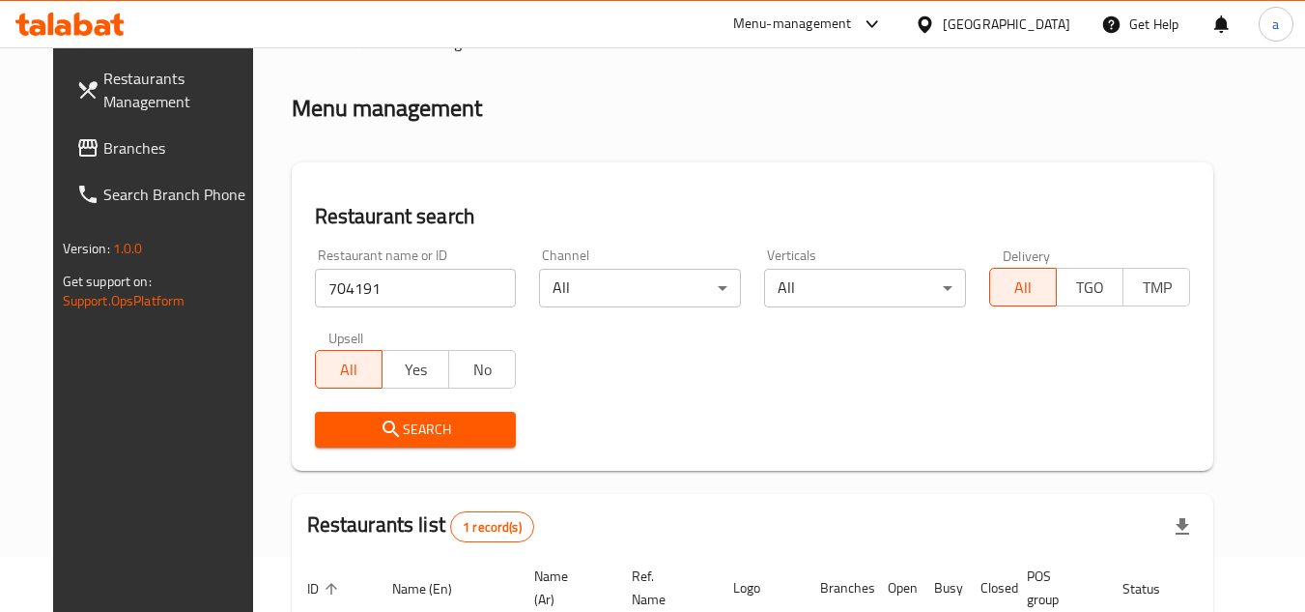
scroll to position [41, 0]
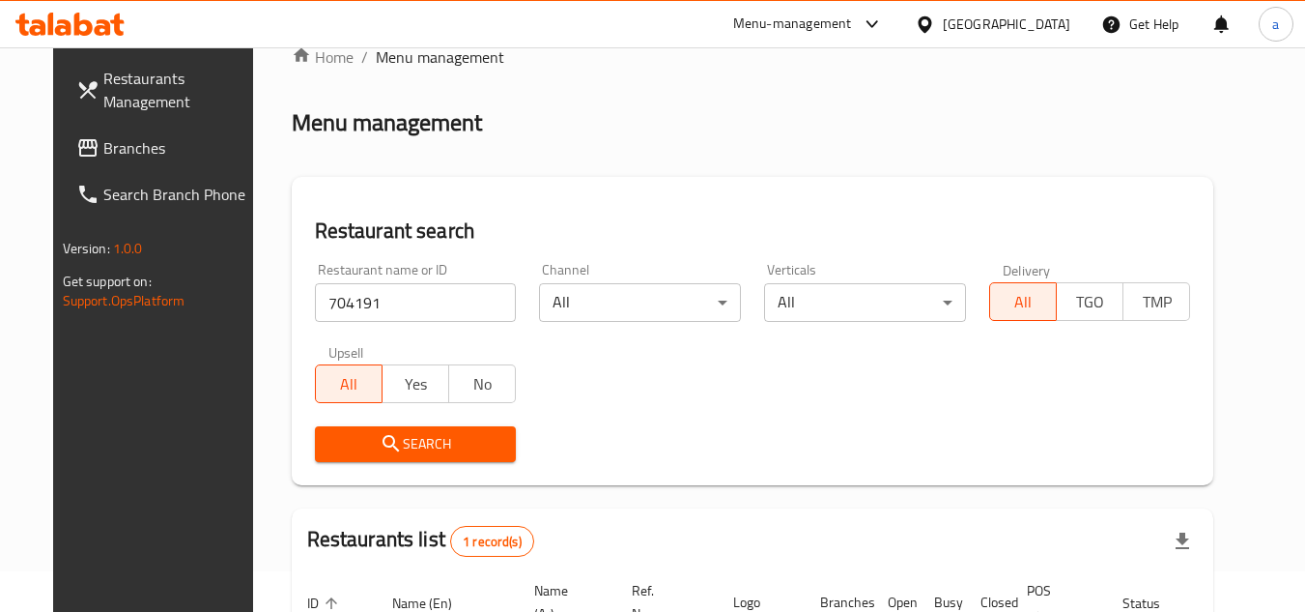
click at [1020, 37] on div "Oman" at bounding box center [992, 24] width 186 height 46
click at [943, 32] on div at bounding box center [929, 24] width 28 height 21
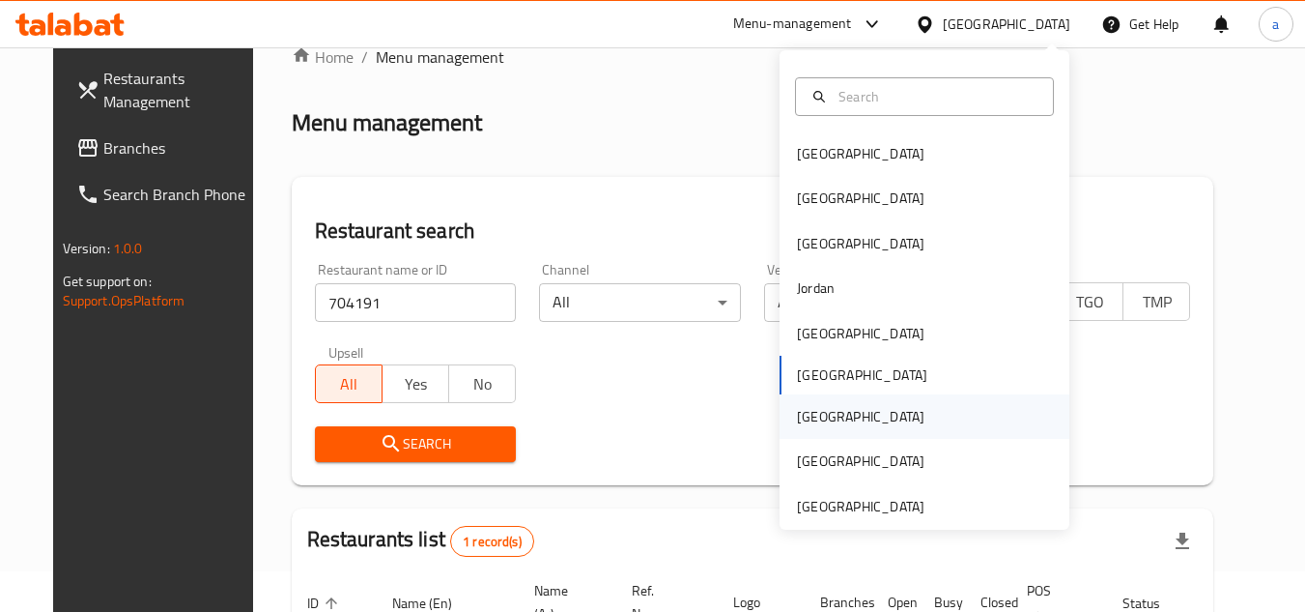
click at [846, 413] on div "[GEOGRAPHIC_DATA]" at bounding box center [925, 416] width 290 height 44
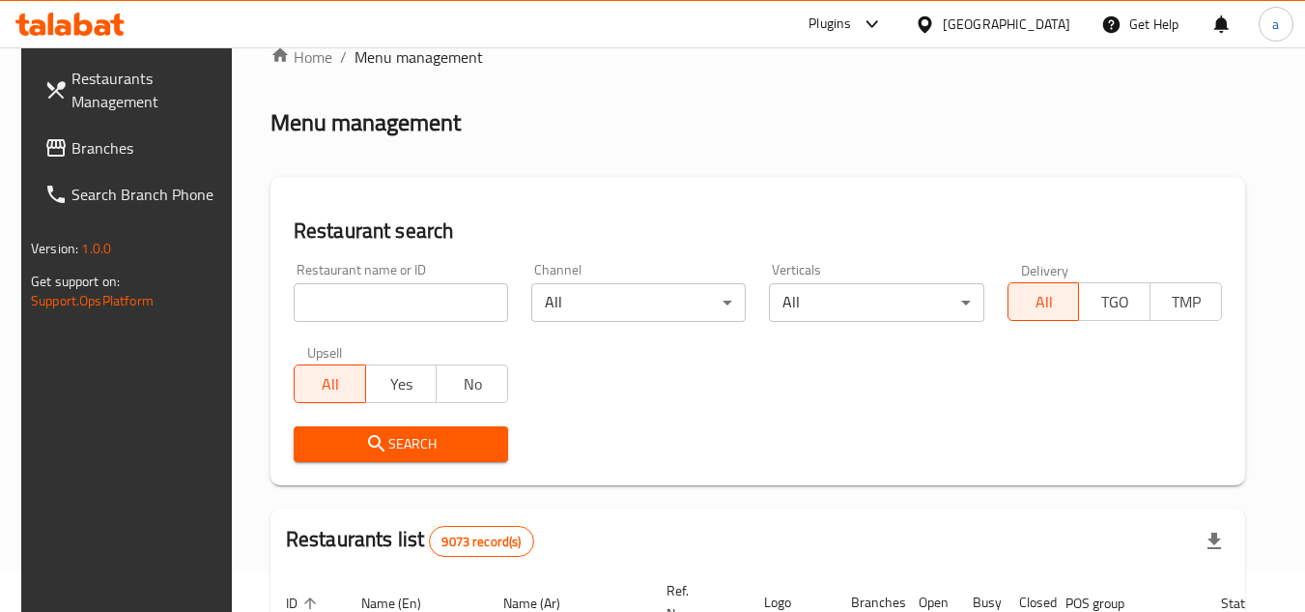
click at [97, 137] on span "Branches" at bounding box center [147, 147] width 153 height 23
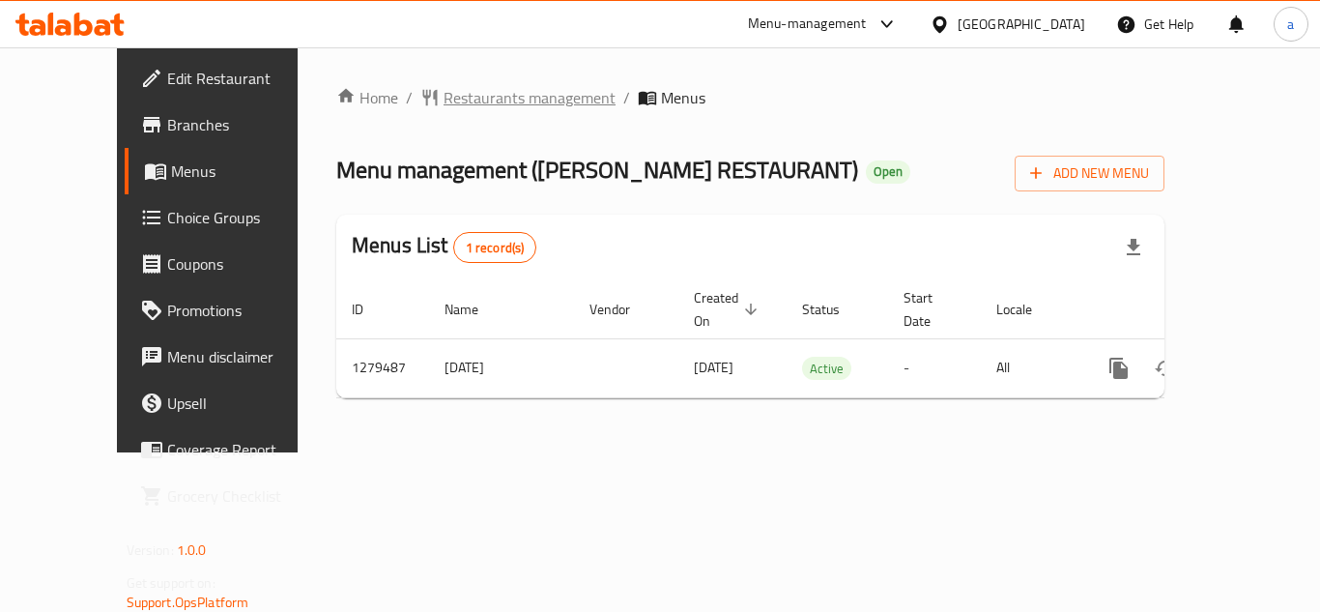
click at [458, 100] on span "Restaurants management" at bounding box center [529, 97] width 172 height 23
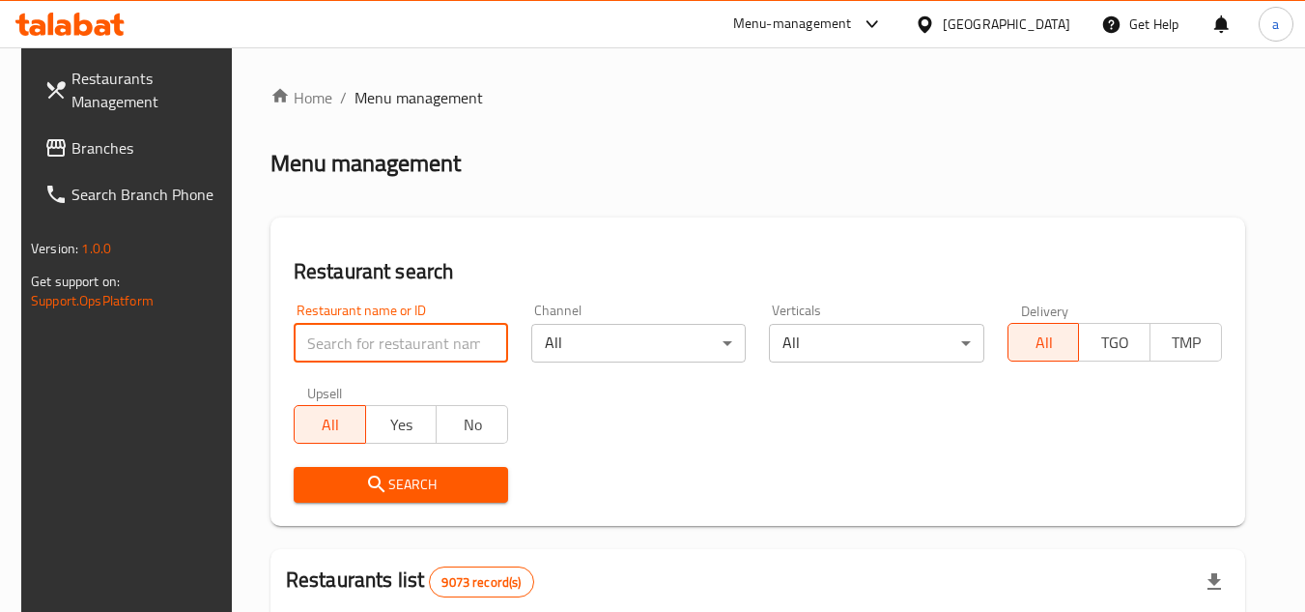
click at [377, 355] on input "search" at bounding box center [401, 343] width 214 height 39
paste input "693329"
type input "693329"
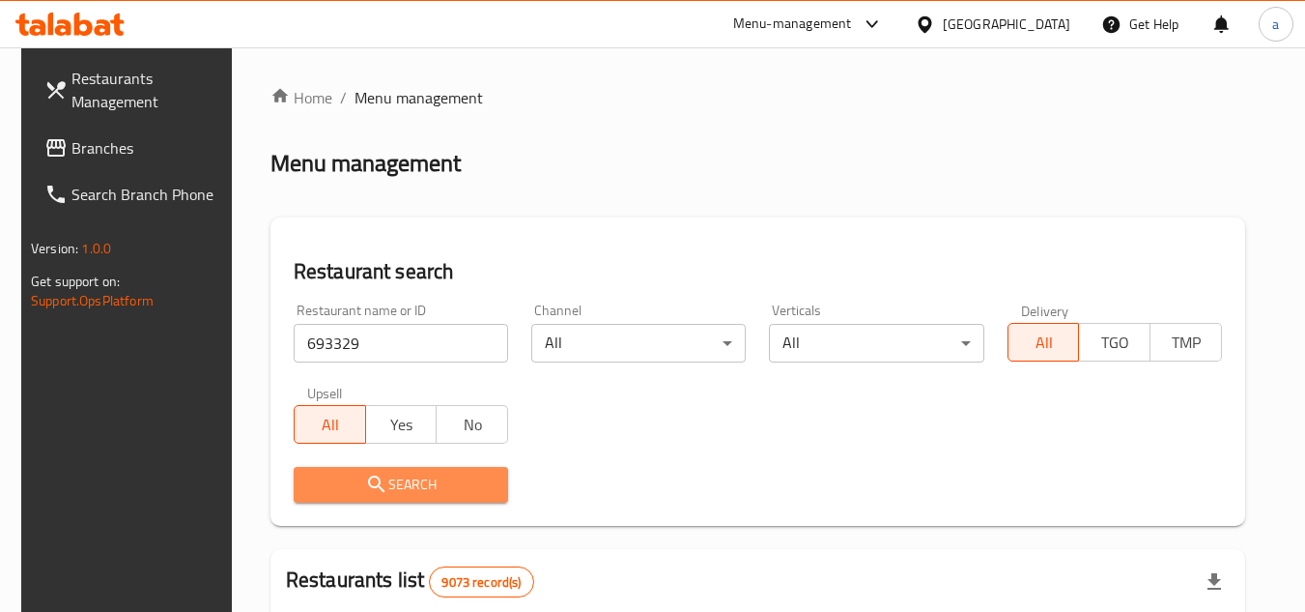
click at [410, 498] on button "Search" at bounding box center [401, 485] width 214 height 36
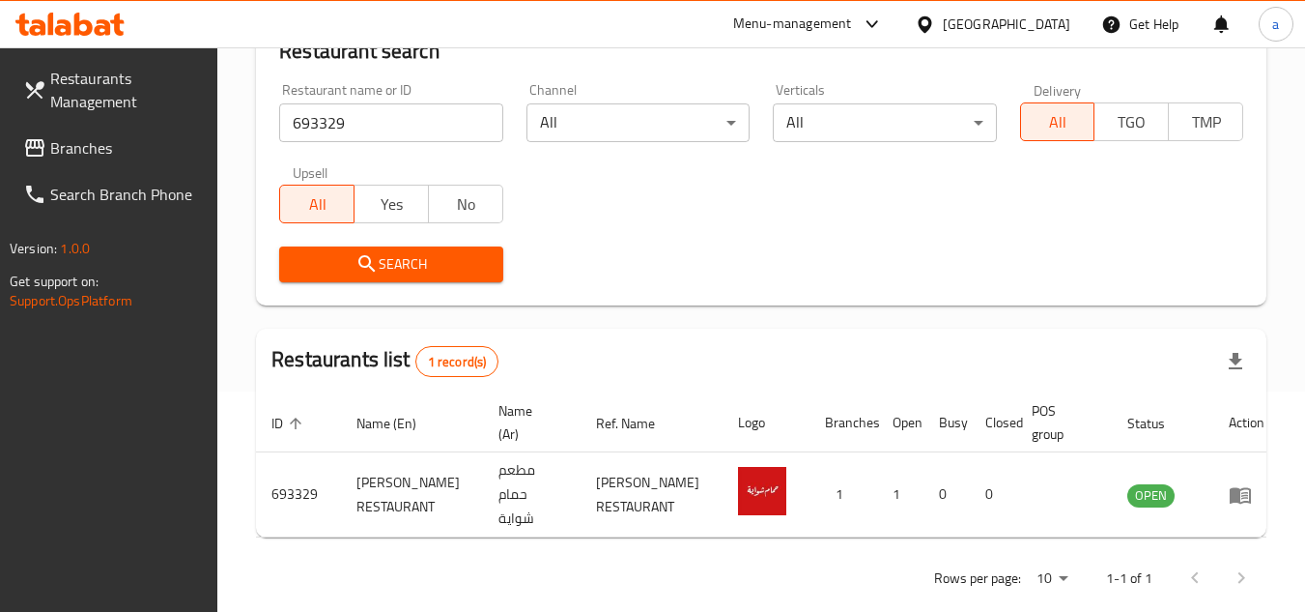
scroll to position [250, 0]
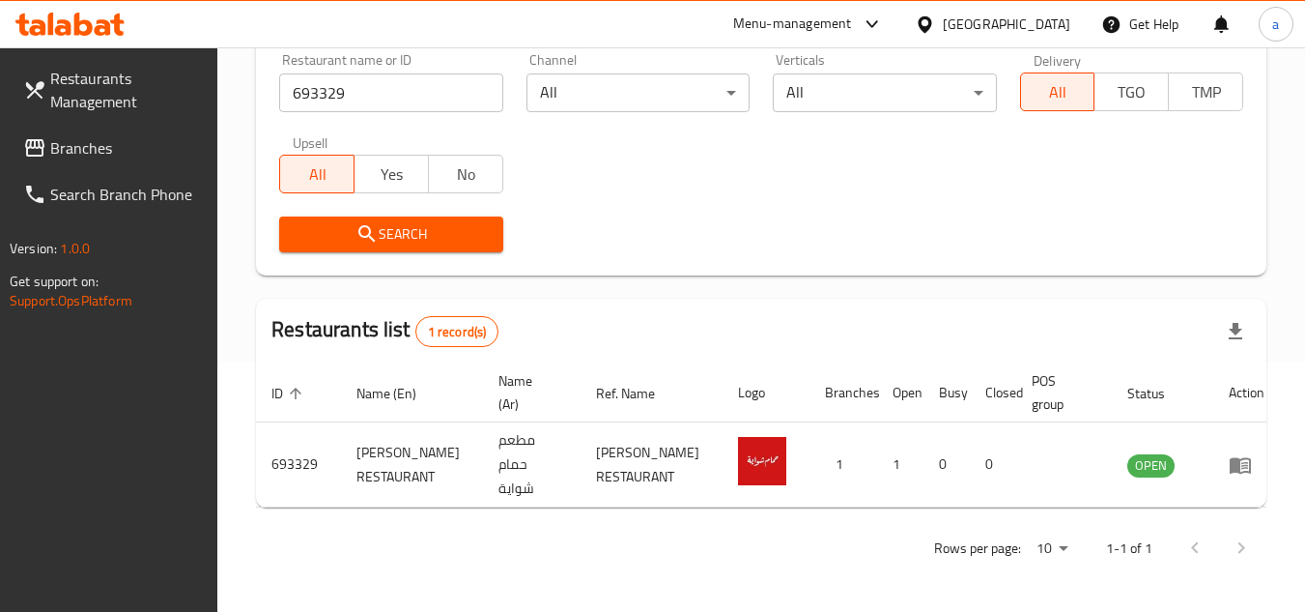
click at [943, 21] on div at bounding box center [929, 24] width 28 height 21
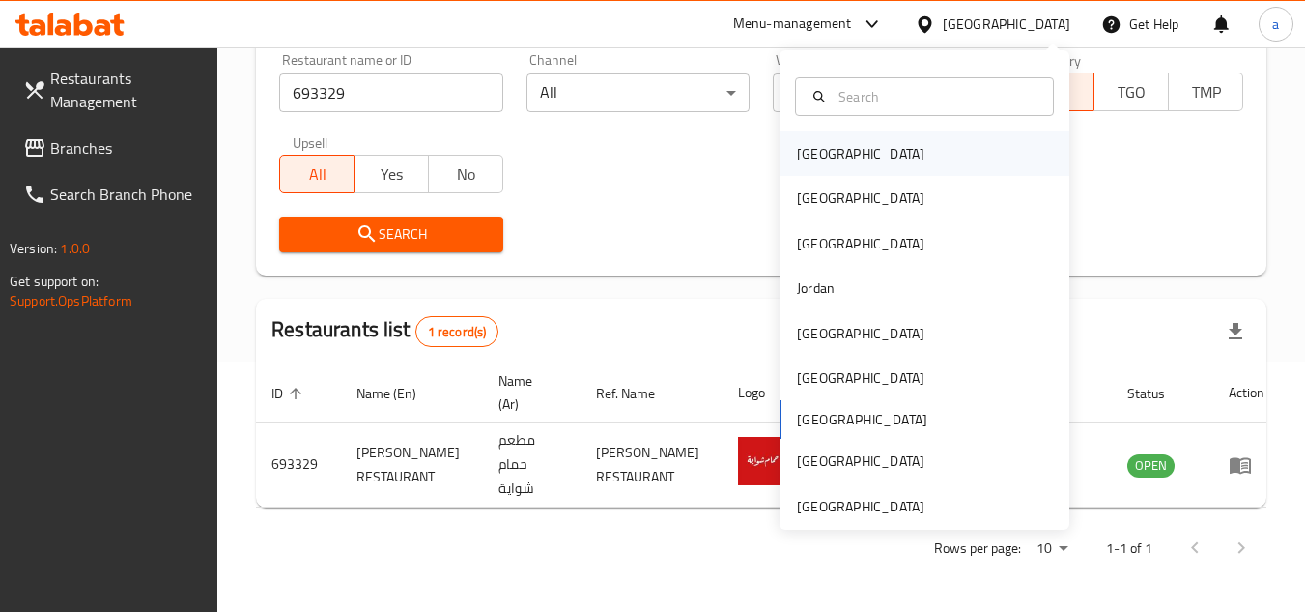
click at [900, 173] on div "[GEOGRAPHIC_DATA]" at bounding box center [925, 153] width 290 height 44
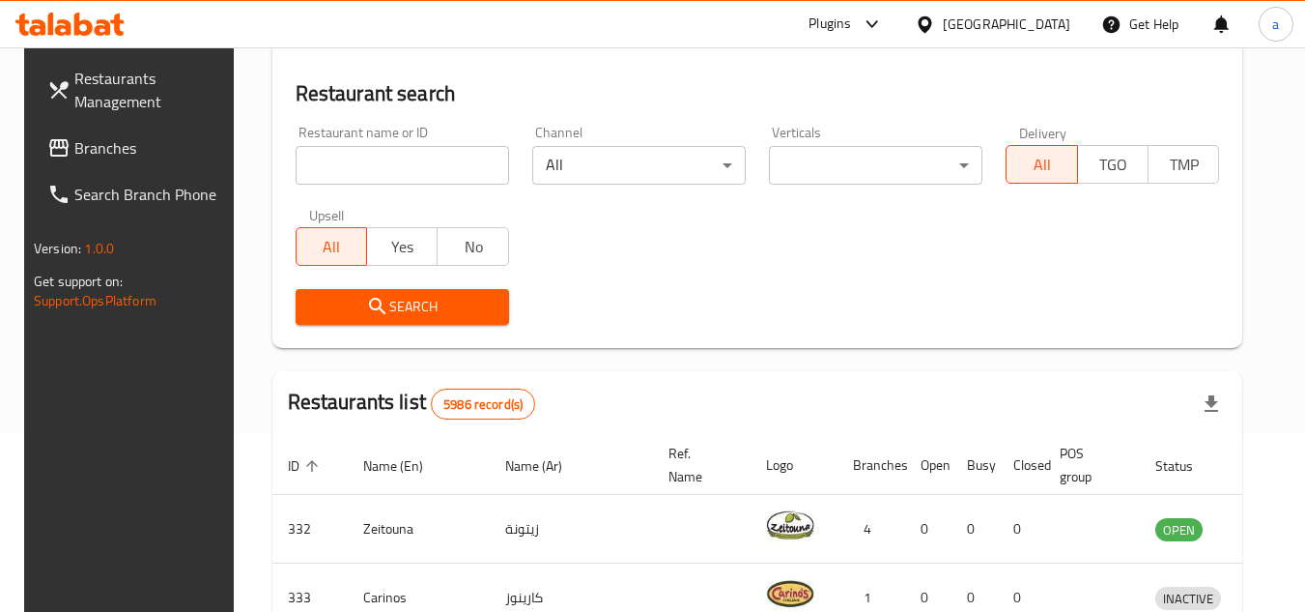
scroll to position [250, 0]
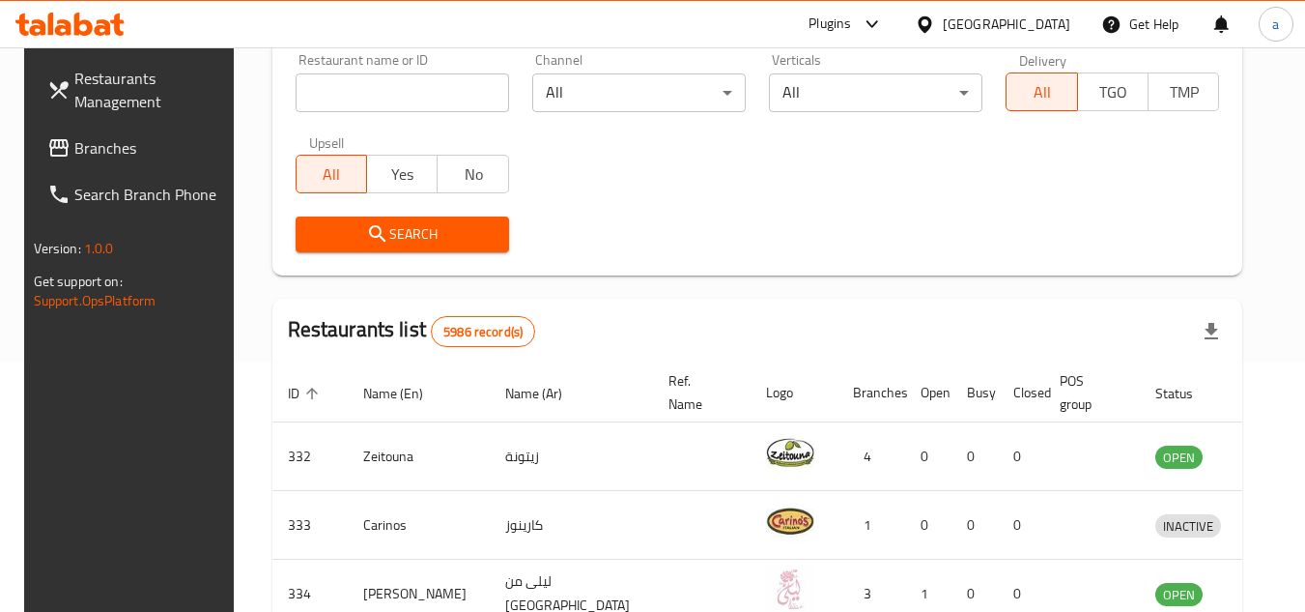
click at [76, 157] on span "Branches" at bounding box center [150, 147] width 153 height 23
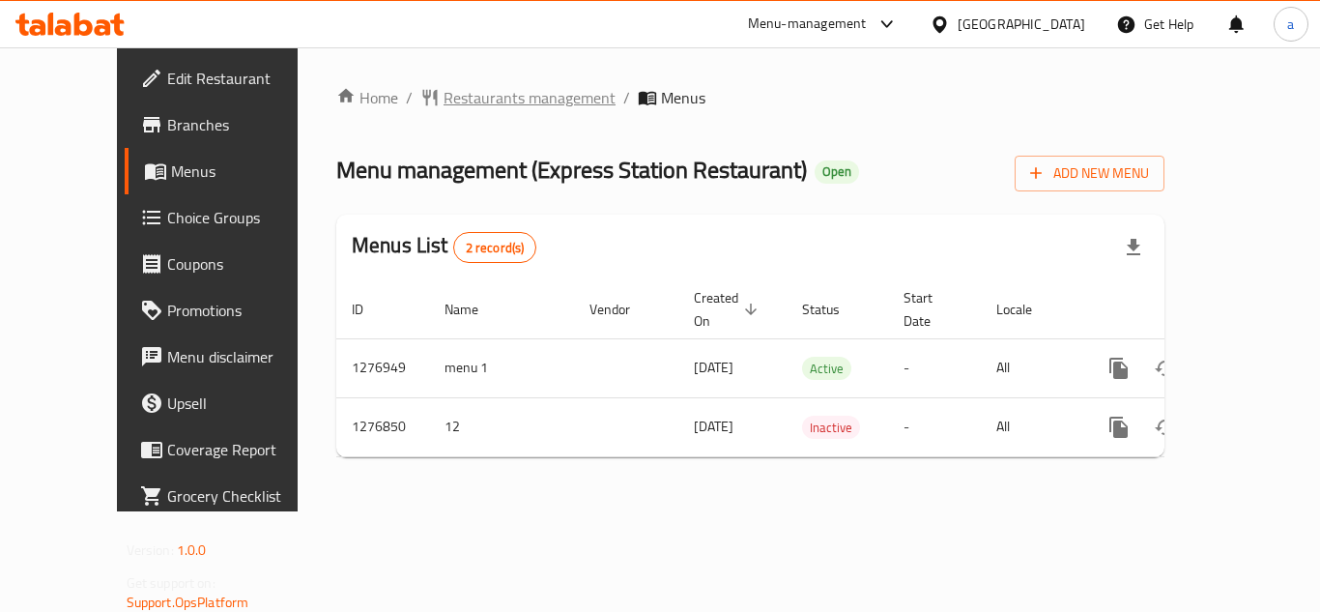
click at [483, 102] on span "Restaurants management" at bounding box center [529, 97] width 172 height 23
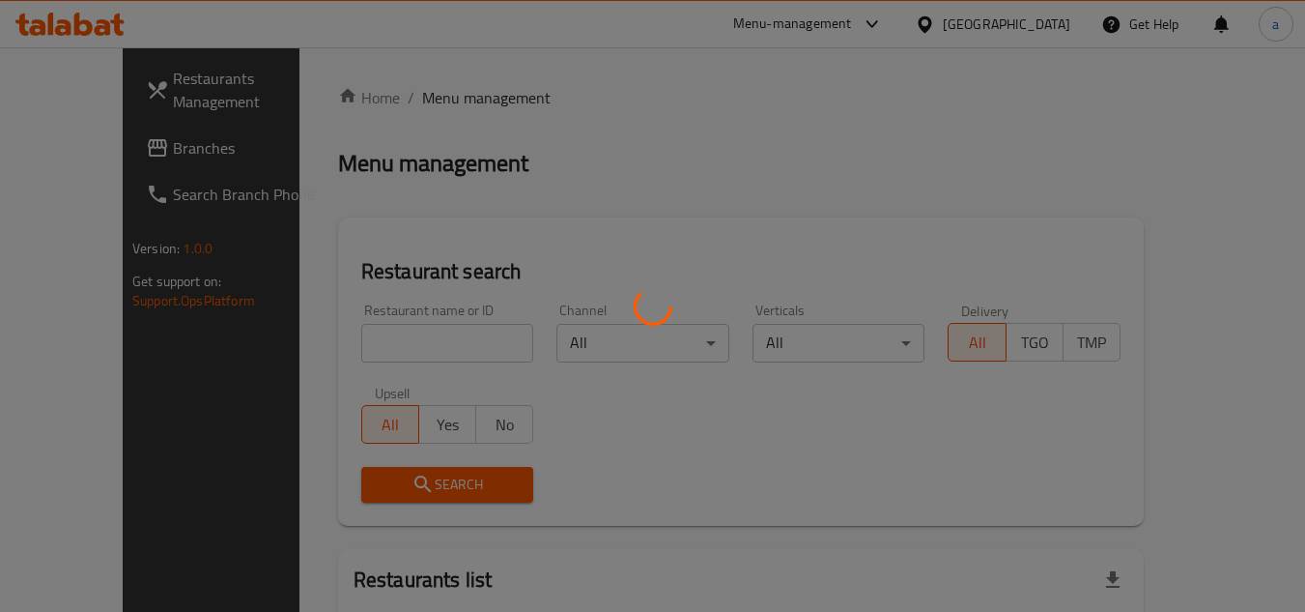
click at [410, 332] on div at bounding box center [652, 306] width 1305 height 612
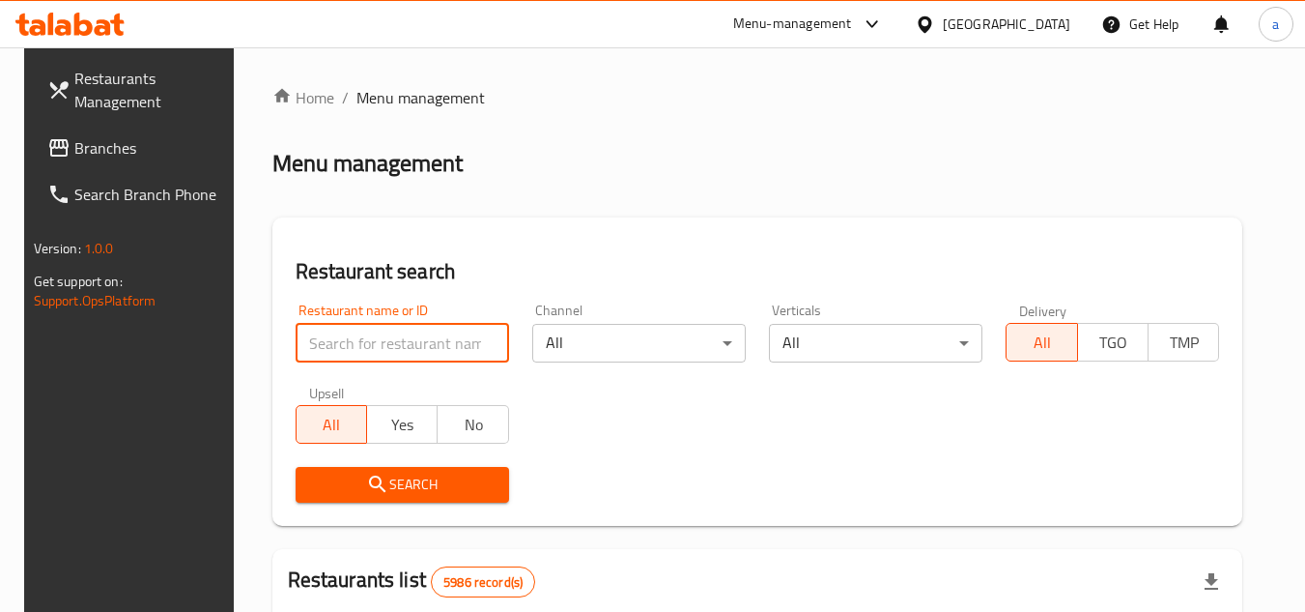
click at [299, 336] on input "search" at bounding box center [403, 343] width 214 height 39
paste input "692121"
type input "692121"
click at [394, 478] on span "Search" at bounding box center [402, 484] width 183 height 24
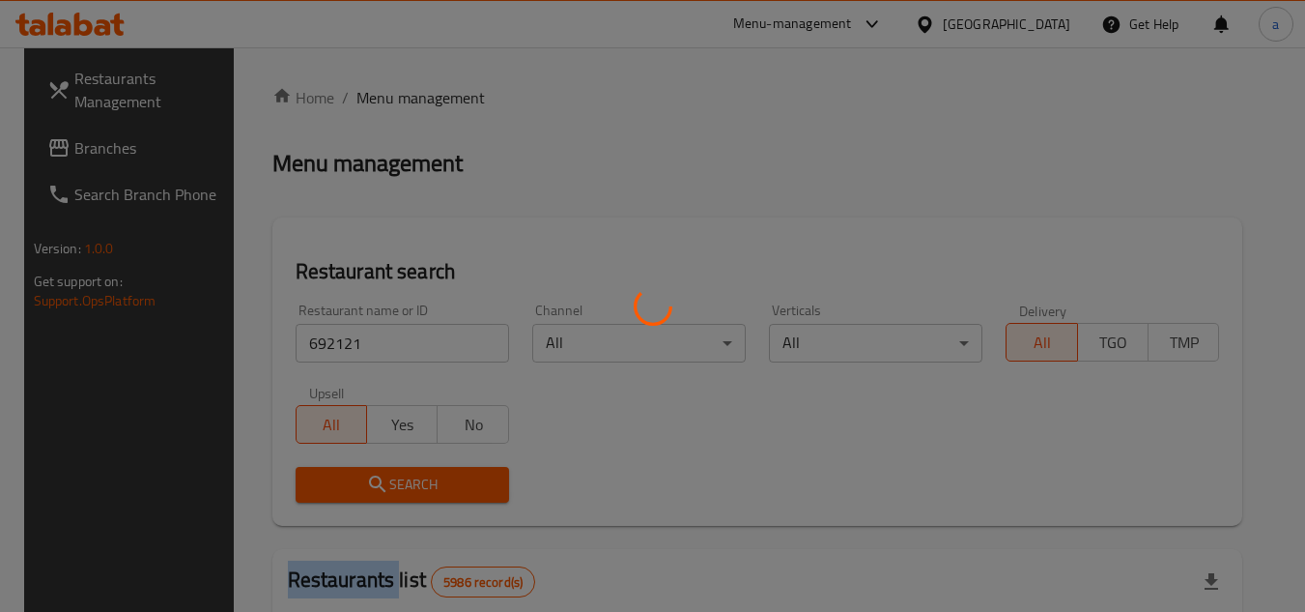
click at [394, 478] on div at bounding box center [652, 306] width 1305 height 612
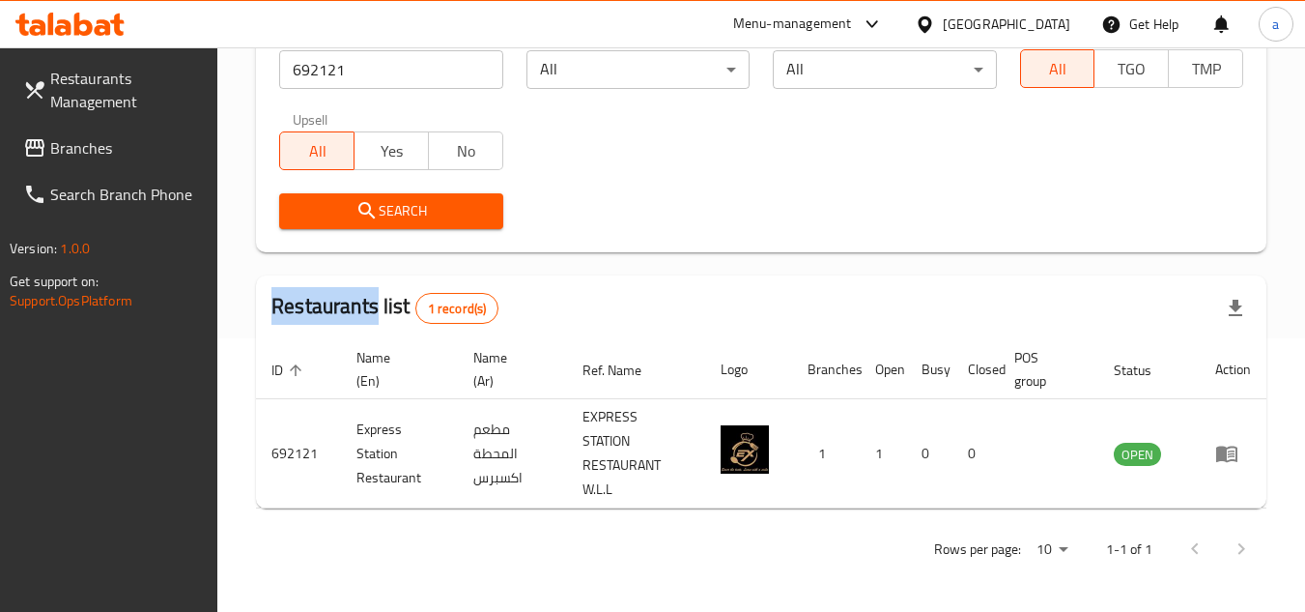
scroll to position [274, 0]
click at [935, 24] on icon at bounding box center [925, 24] width 20 height 20
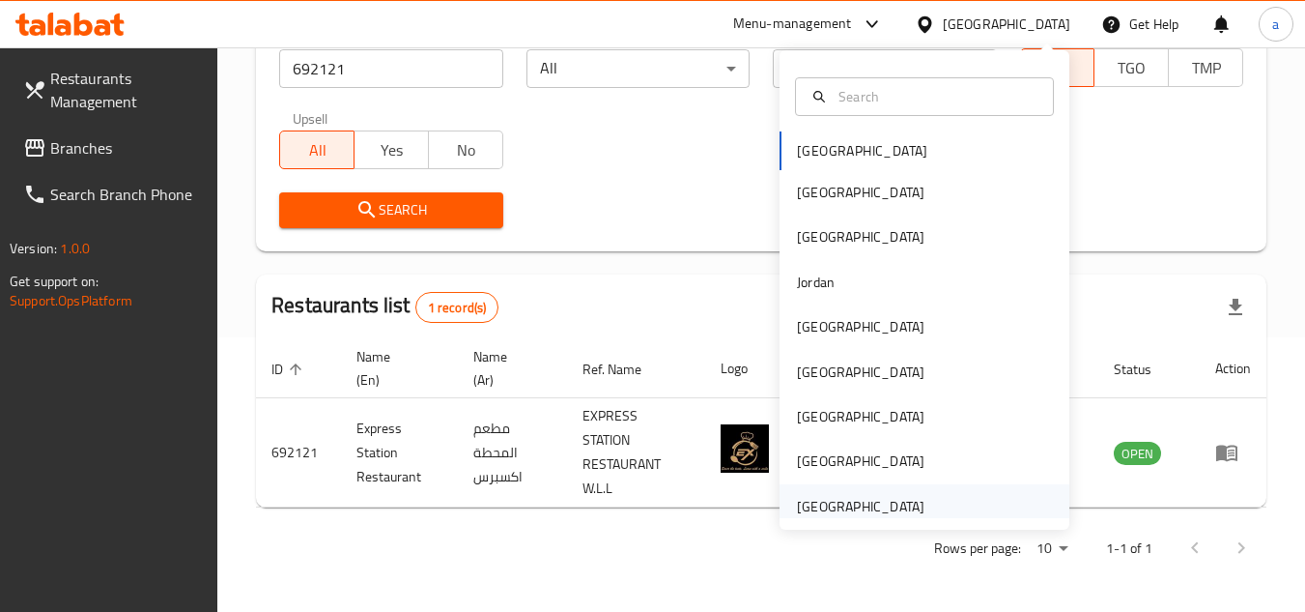
click at [930, 506] on div "[GEOGRAPHIC_DATA]" at bounding box center [925, 506] width 290 height 44
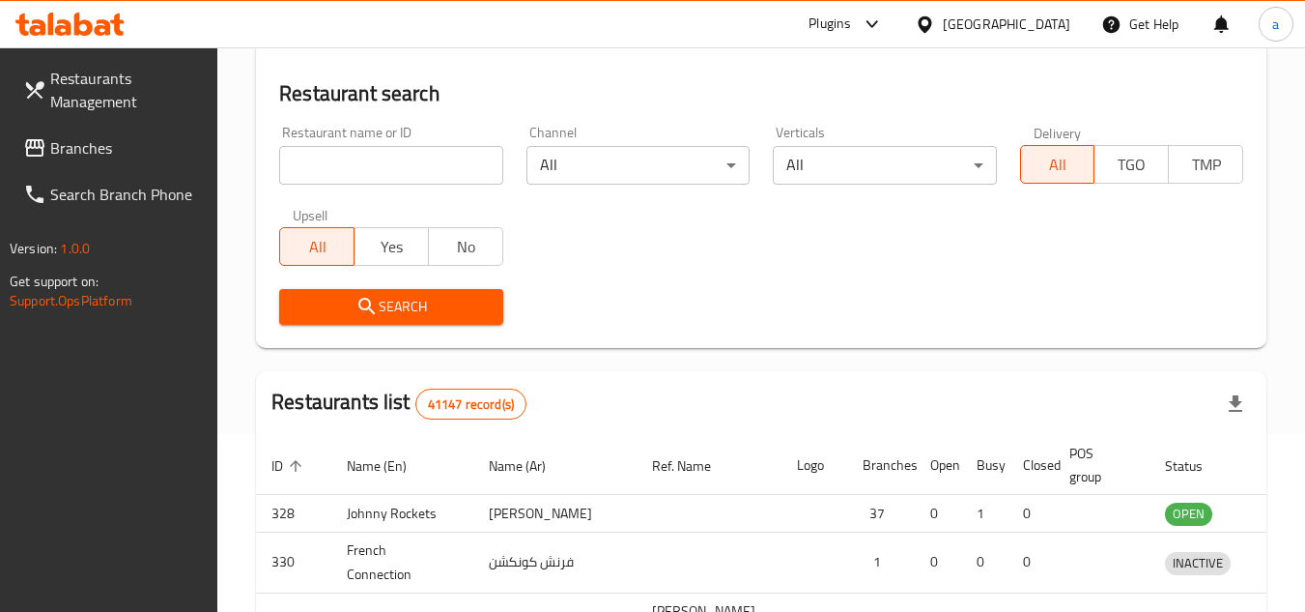
scroll to position [274, 0]
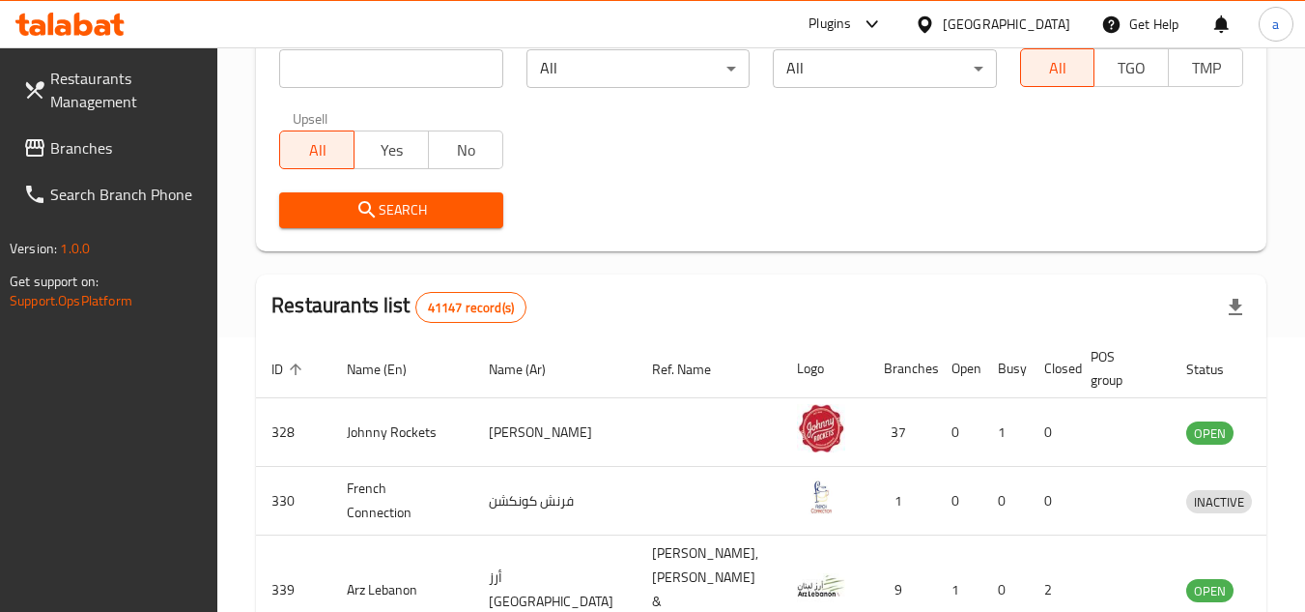
click at [75, 144] on span "Branches" at bounding box center [126, 147] width 153 height 23
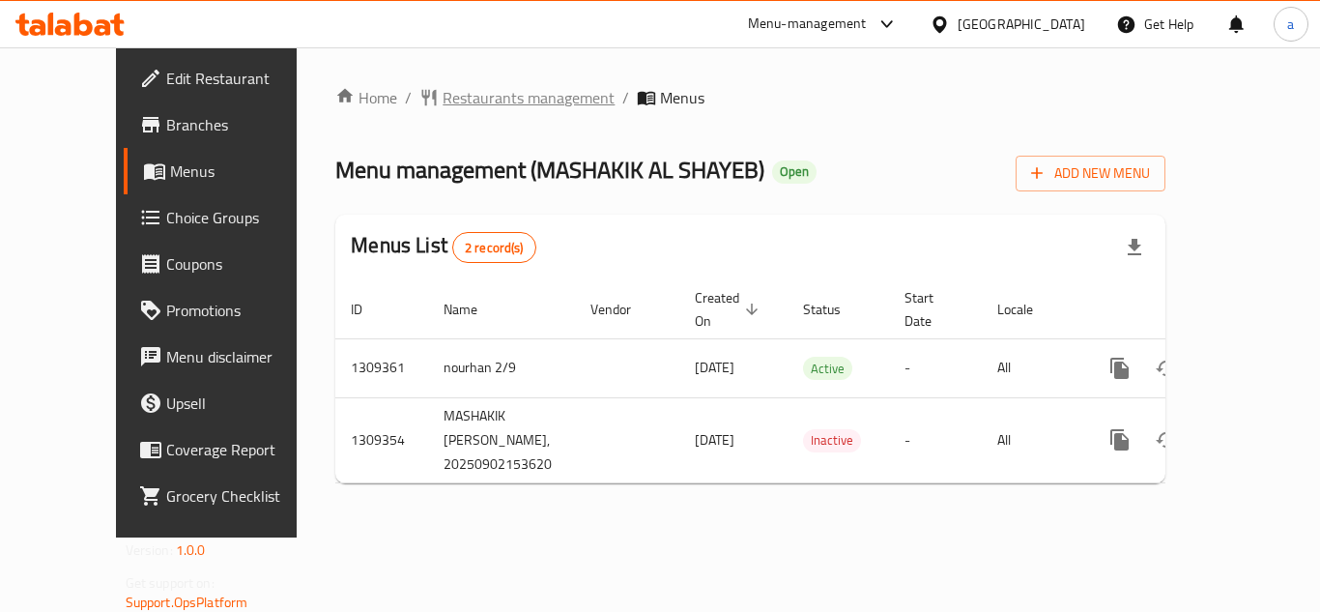
click at [453, 97] on span "Restaurants management" at bounding box center [528, 97] width 172 height 23
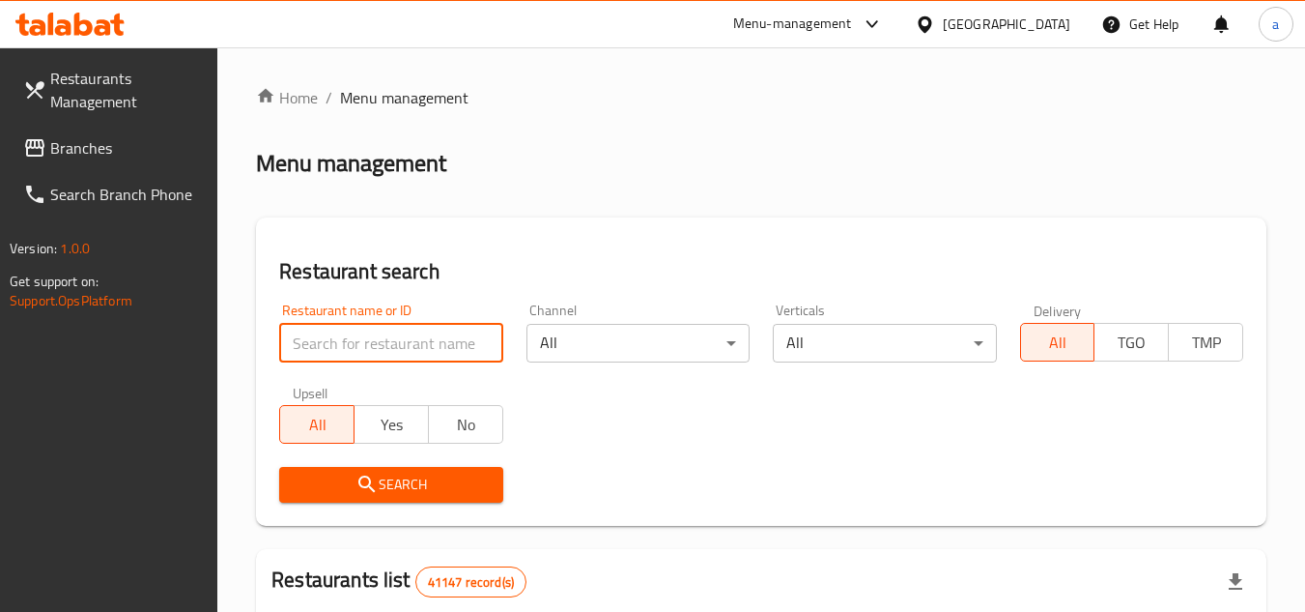
click at [403, 337] on input "search" at bounding box center [390, 343] width 223 height 39
paste input "705226"
type input "705226"
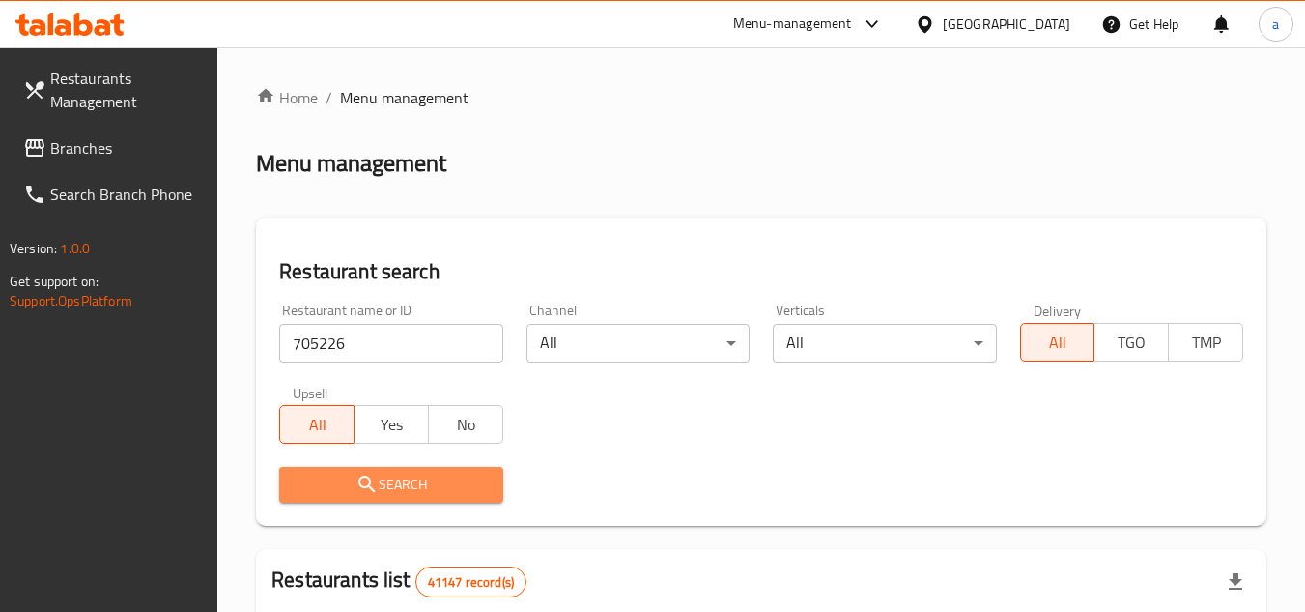
click at [433, 489] on span "Search" at bounding box center [391, 484] width 192 height 24
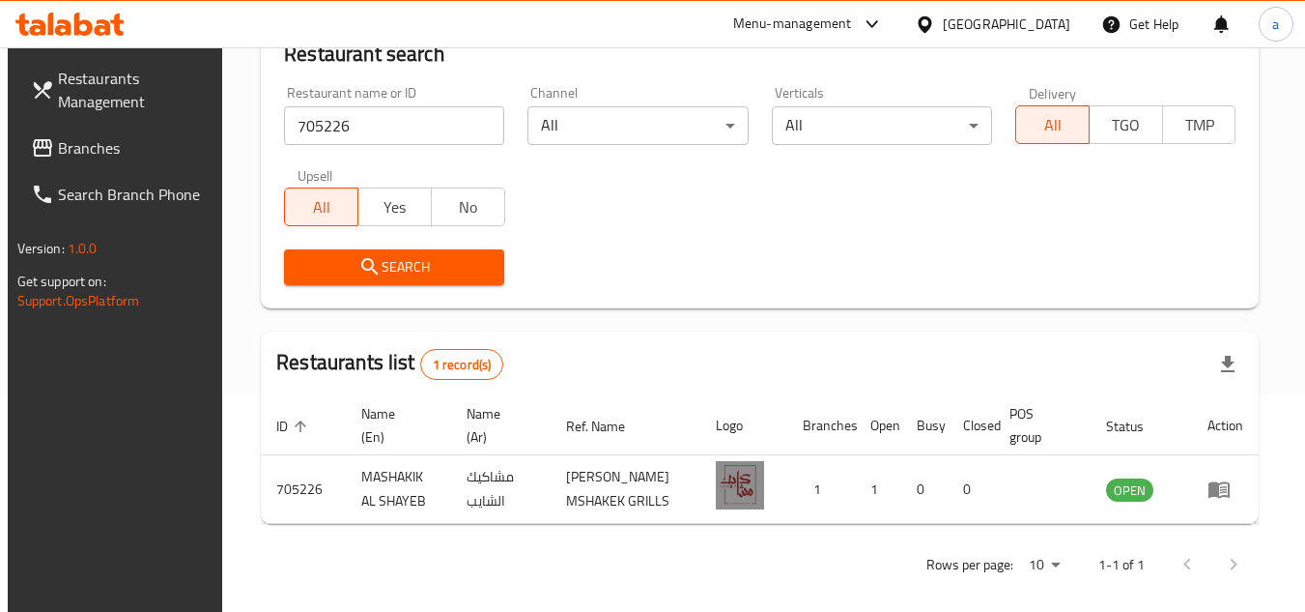
scroll to position [250, 0]
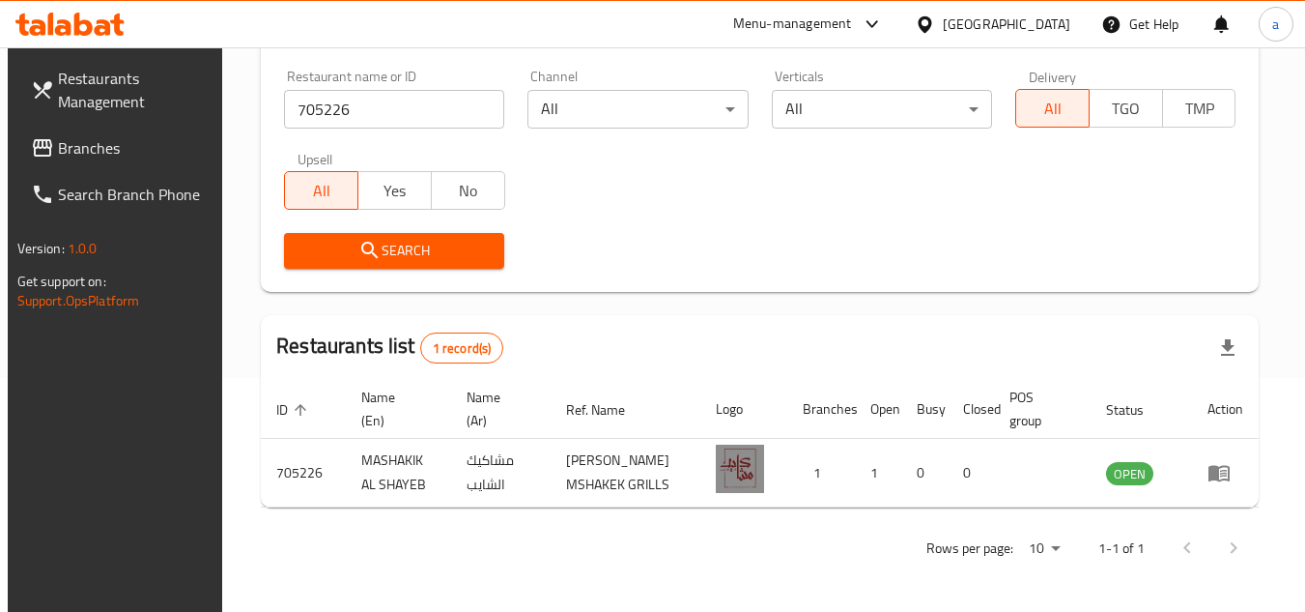
click at [978, 23] on div "United Arab Emirates" at bounding box center [1007, 24] width 128 height 21
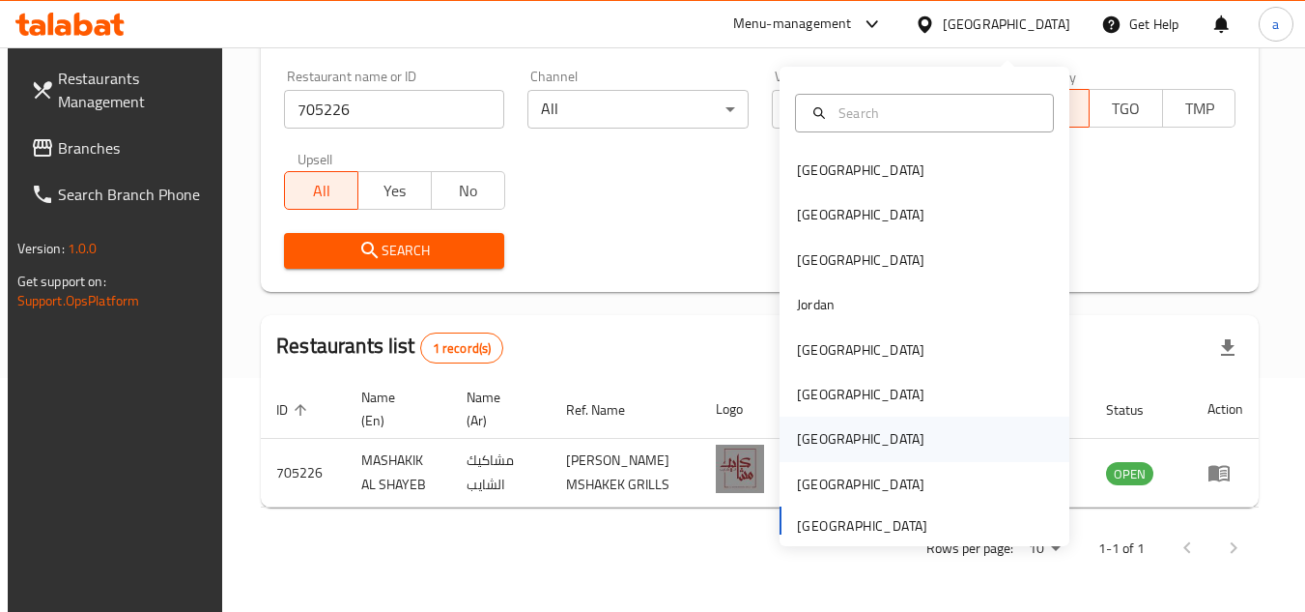
click at [883, 419] on div "[GEOGRAPHIC_DATA]" at bounding box center [925, 438] width 290 height 44
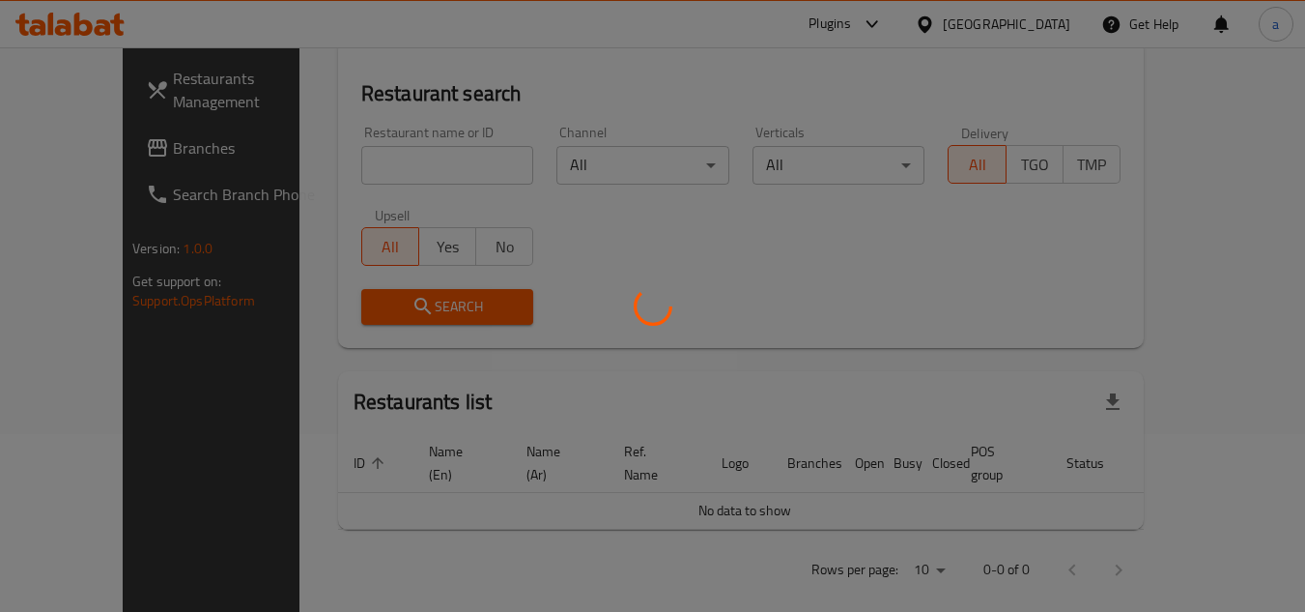
scroll to position [250, 0]
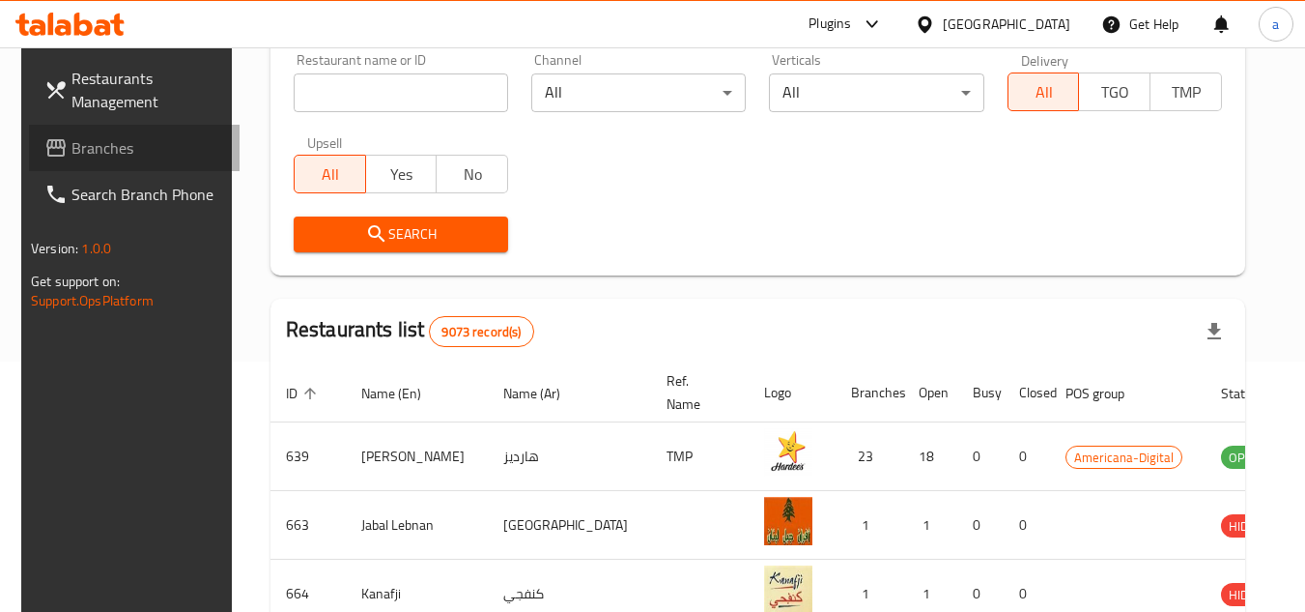
click at [93, 150] on span "Branches" at bounding box center [147, 147] width 153 height 23
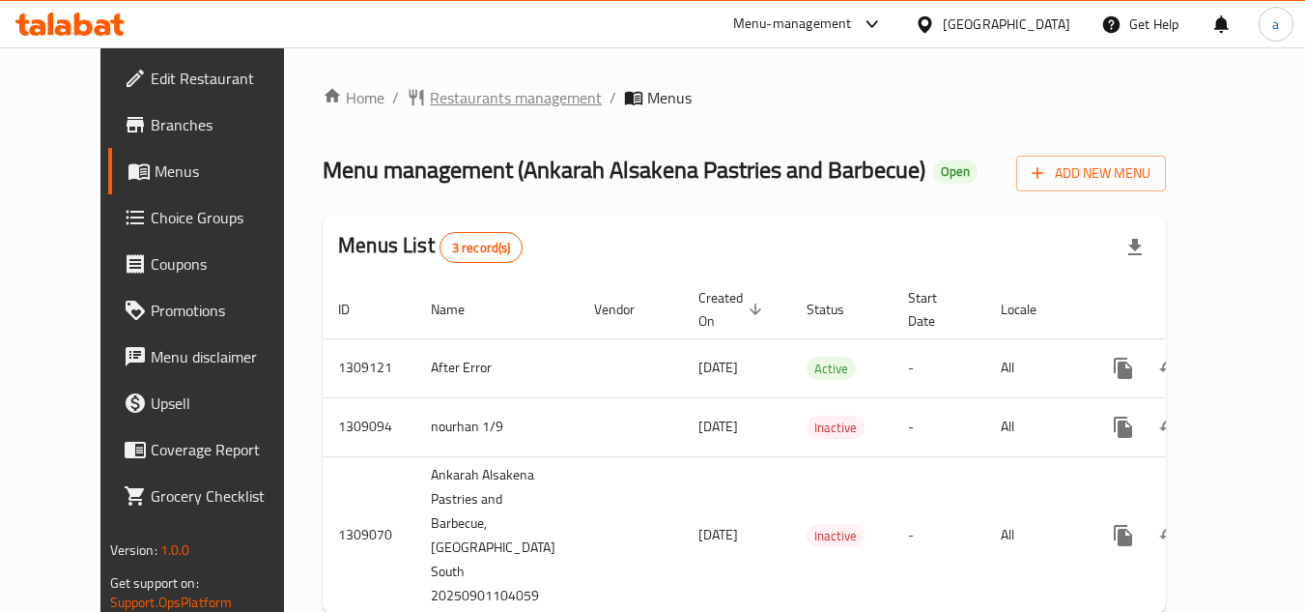
click at [453, 97] on span "Restaurants management" at bounding box center [516, 97] width 172 height 23
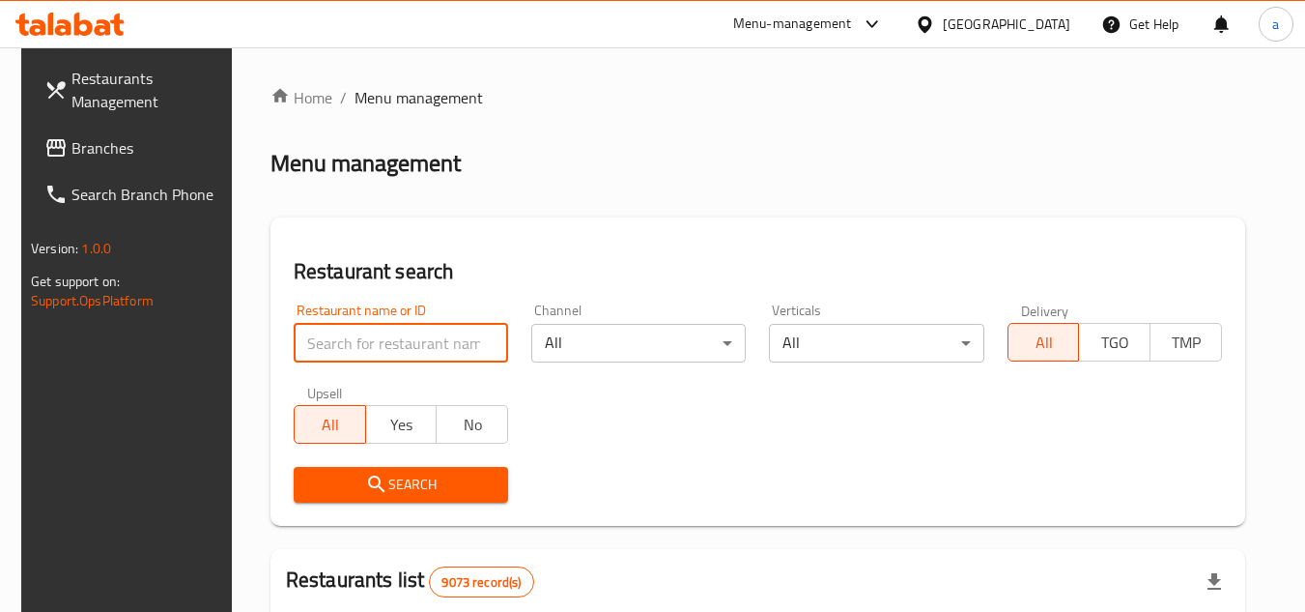
click at [350, 342] on input "search" at bounding box center [401, 343] width 214 height 39
paste input "705147"
type input "705147"
click at [412, 473] on span "Search" at bounding box center [401, 484] width 184 height 24
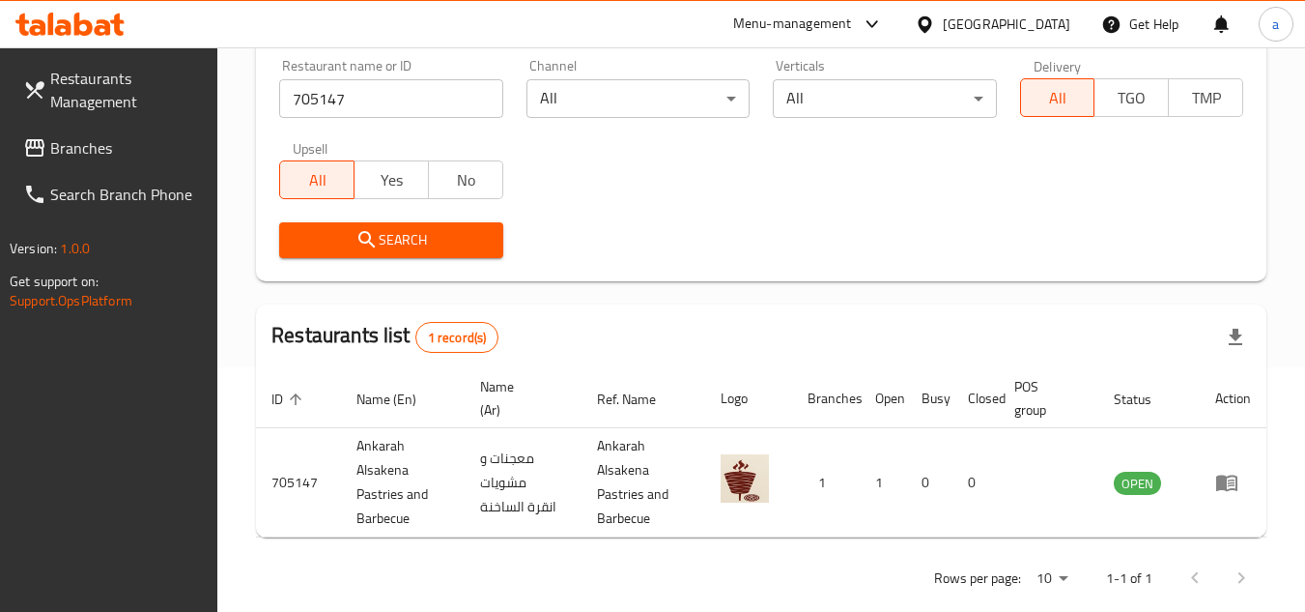
scroll to position [274, 0]
